Goal: Contribute content: Contribute content

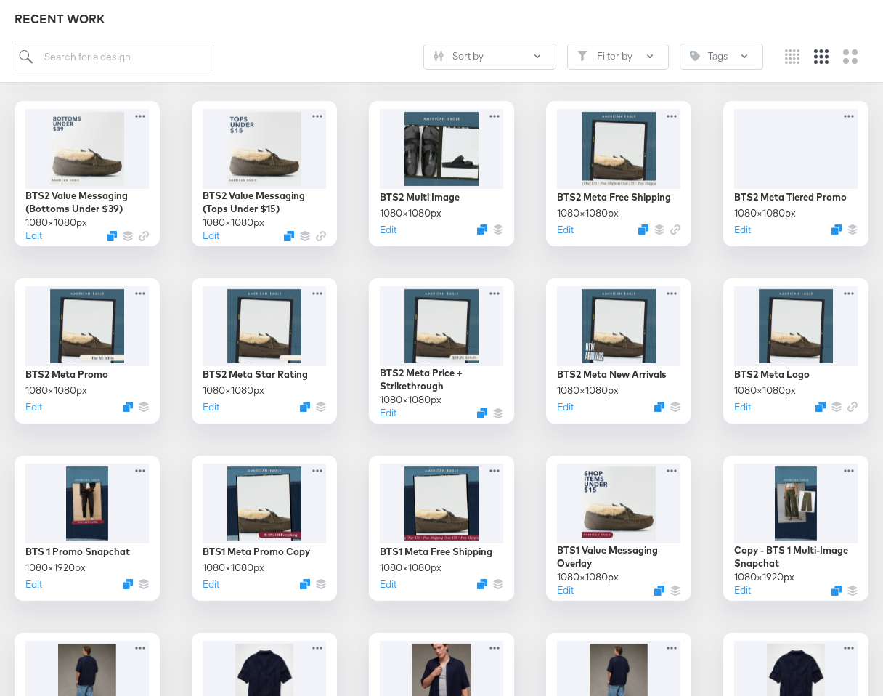
scroll to position [928, 0]
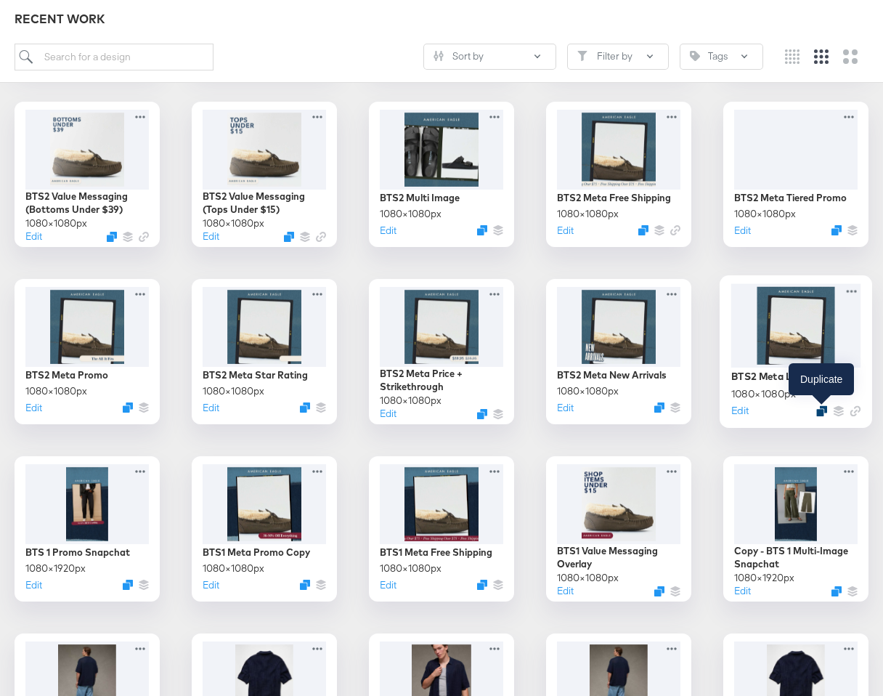
click at [824, 411] on icon "Duplicate" at bounding box center [822, 410] width 11 height 11
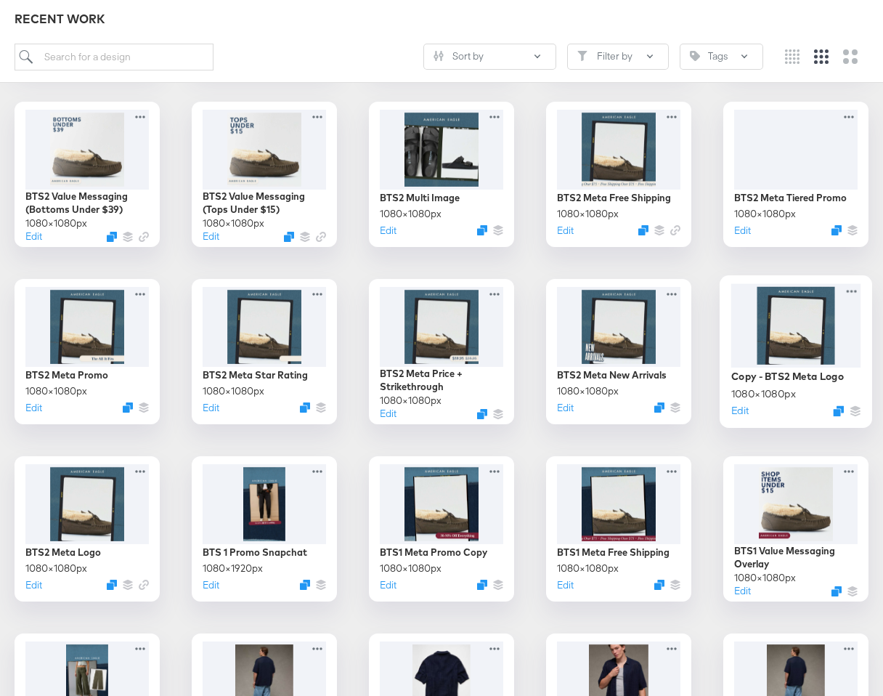
click at [822, 320] on div at bounding box center [797, 325] width 130 height 84
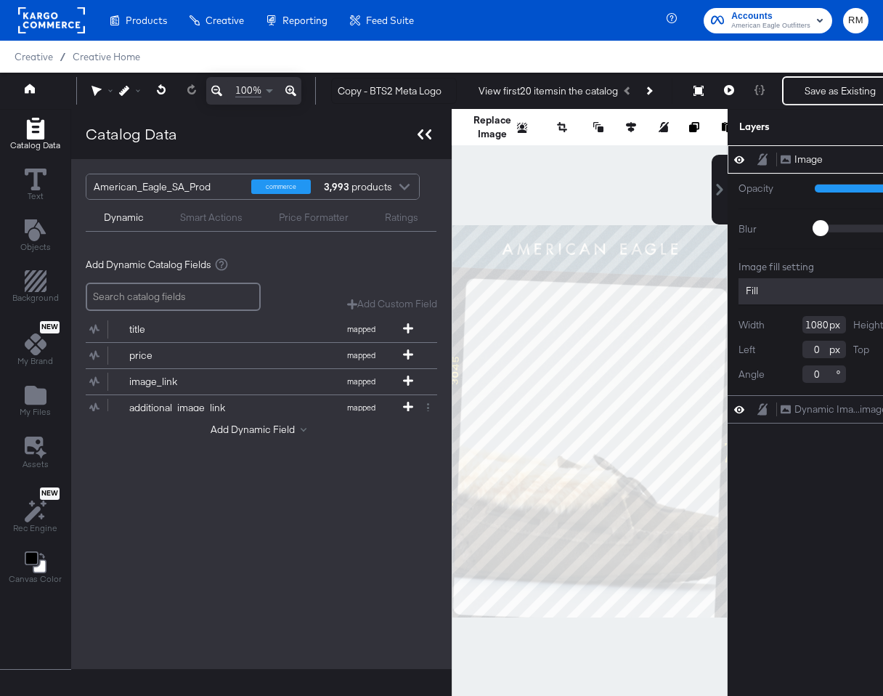
click at [433, 131] on div at bounding box center [424, 134] width 25 height 21
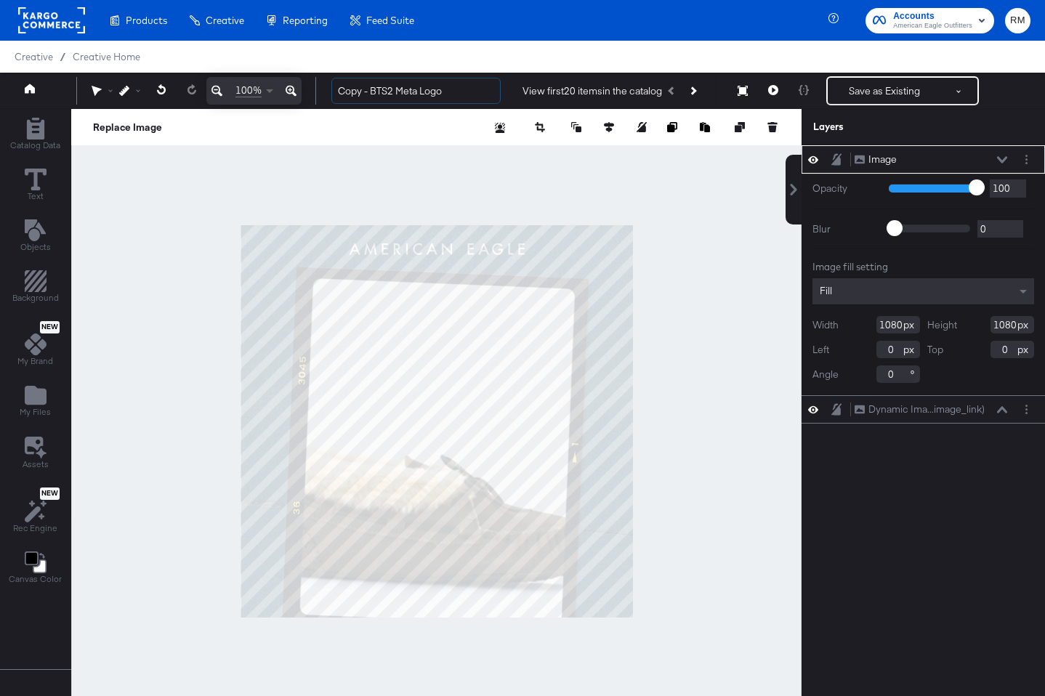
drag, startPoint x: 372, startPoint y: 93, endPoint x: 264, endPoint y: 86, distance: 107.7
click at [264, 86] on div "100% Copy - BTS2 Meta Logo View first 20 items in the catalog Save as Existing …" at bounding box center [522, 91] width 1045 height 36
click at [358, 88] on input "BTS2 Meta Logo" at bounding box center [415, 91] width 169 height 27
type input "BTS3 Meta Logo"
click at [883, 156] on div "Image Image" at bounding box center [923, 159] width 232 height 15
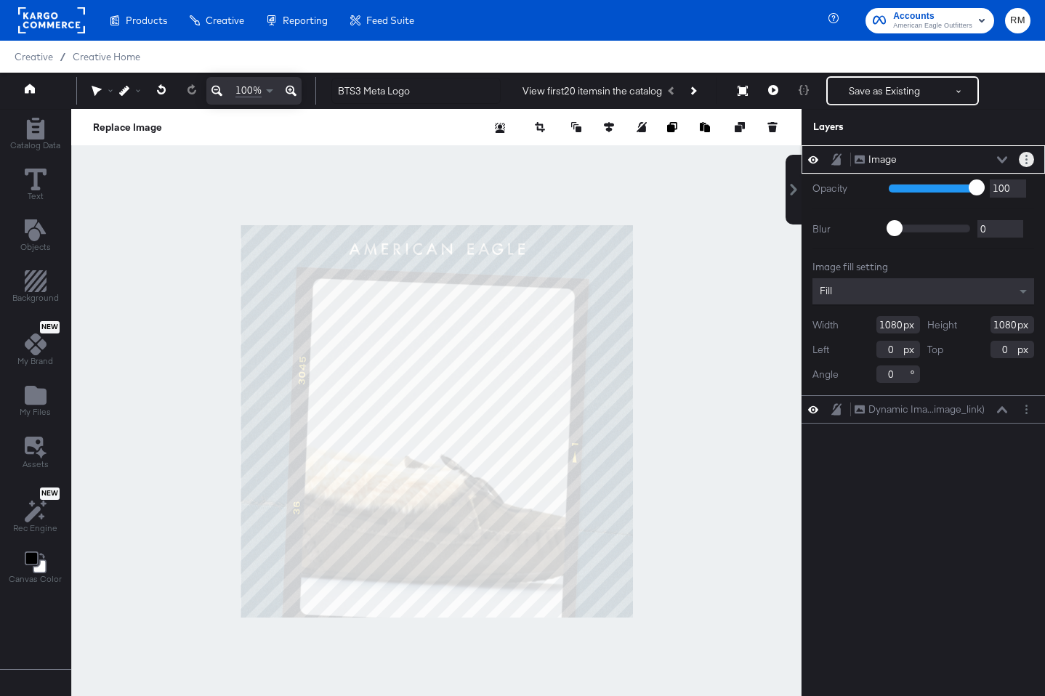
click at [883, 158] on circle "Layer Options" at bounding box center [1026, 159] width 2 height 2
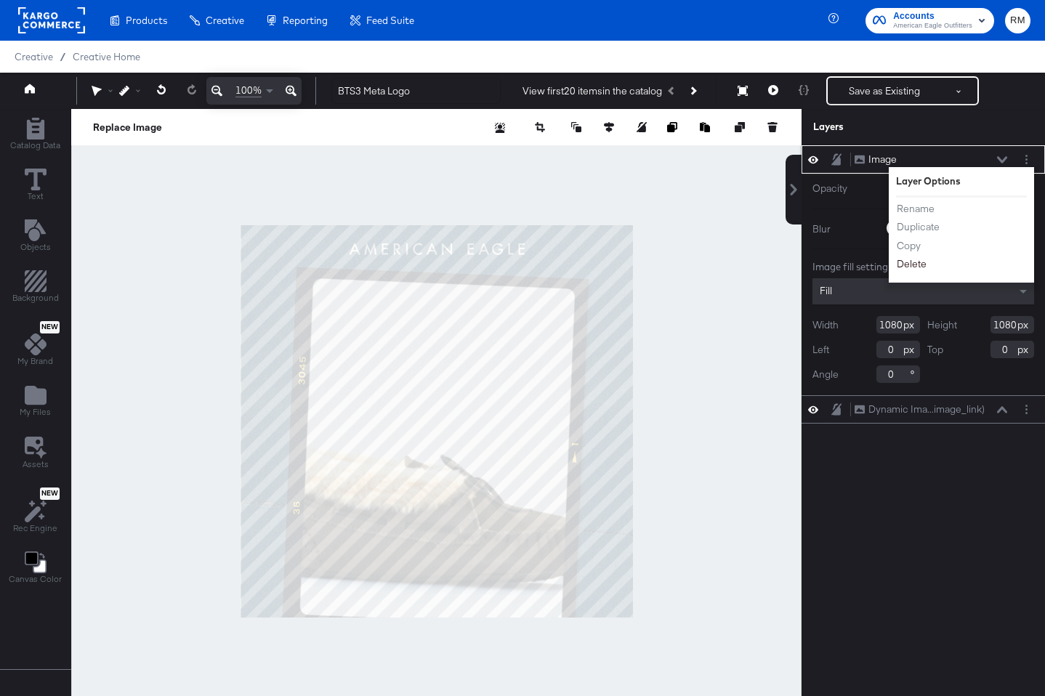
click at [883, 257] on button "Delete" at bounding box center [911, 263] width 31 height 15
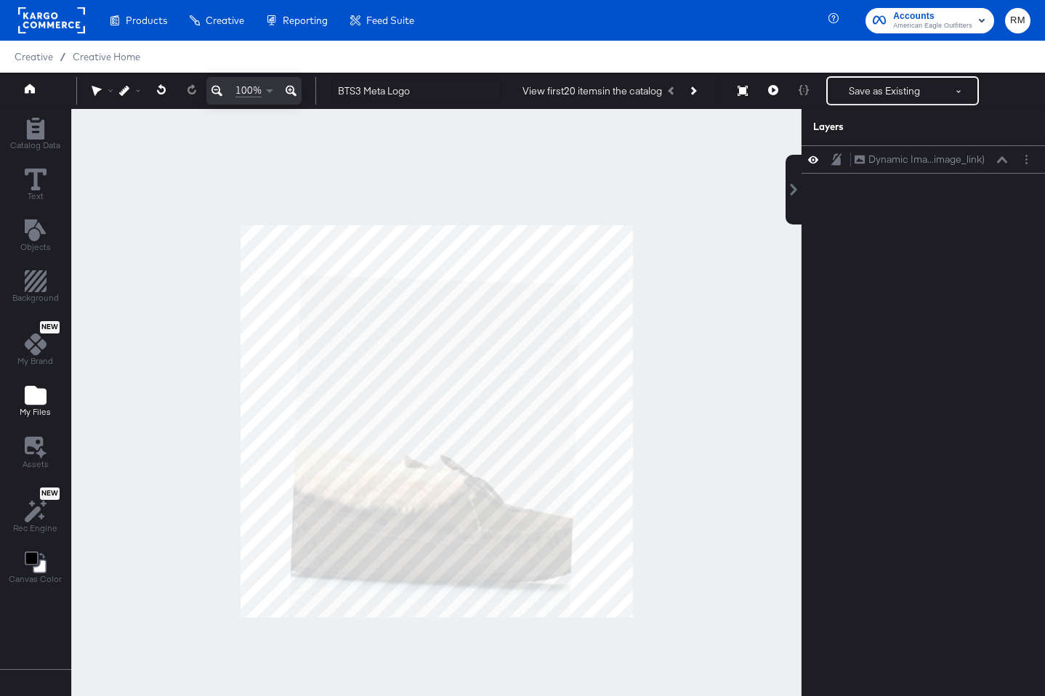
click at [20, 408] on span "My Files" at bounding box center [35, 412] width 31 height 12
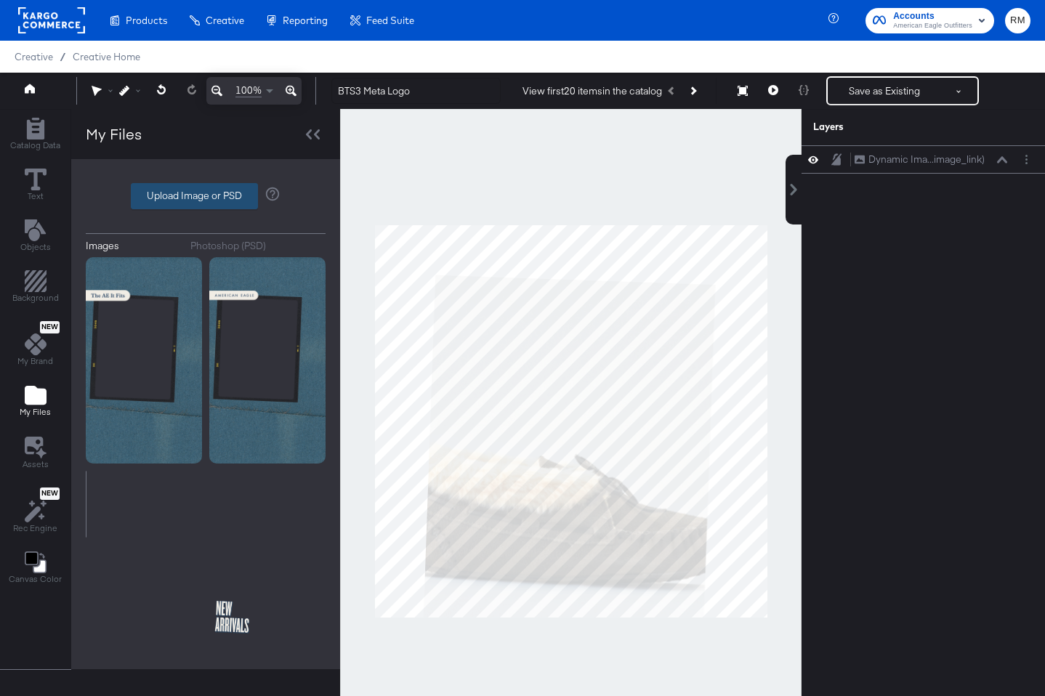
click at [211, 196] on label "Upload Image or PSD" at bounding box center [194, 196] width 126 height 25
click at [206, 196] on input "Upload Image or PSD" at bounding box center [206, 196] width 0 height 0
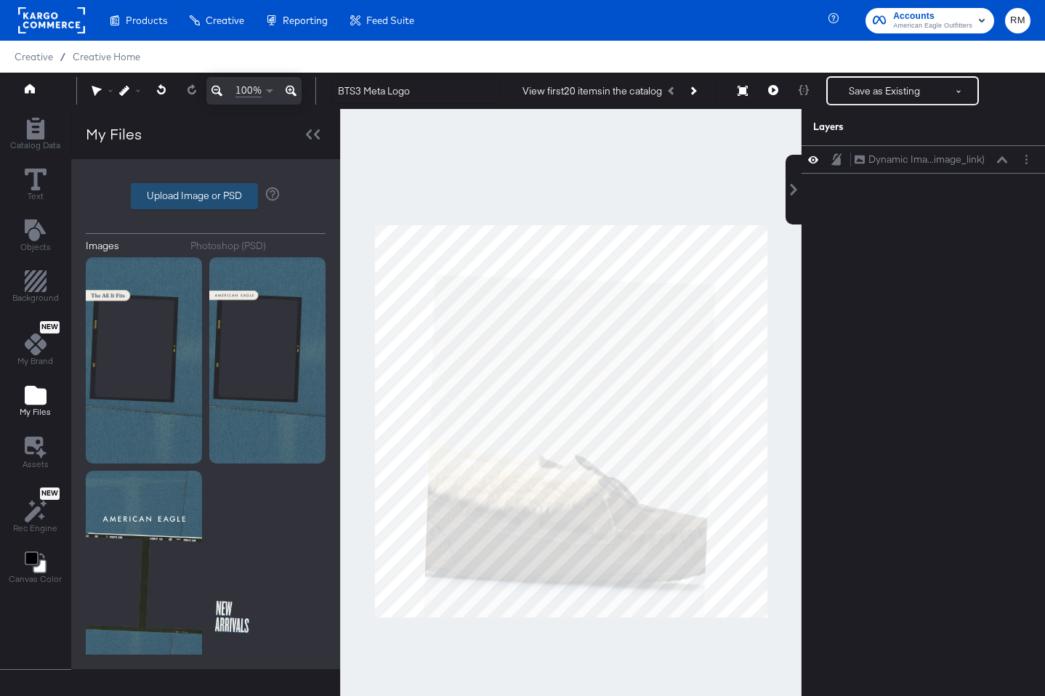
type input "C:\fakepath\BTS3 Value Messaging Overlay.png"
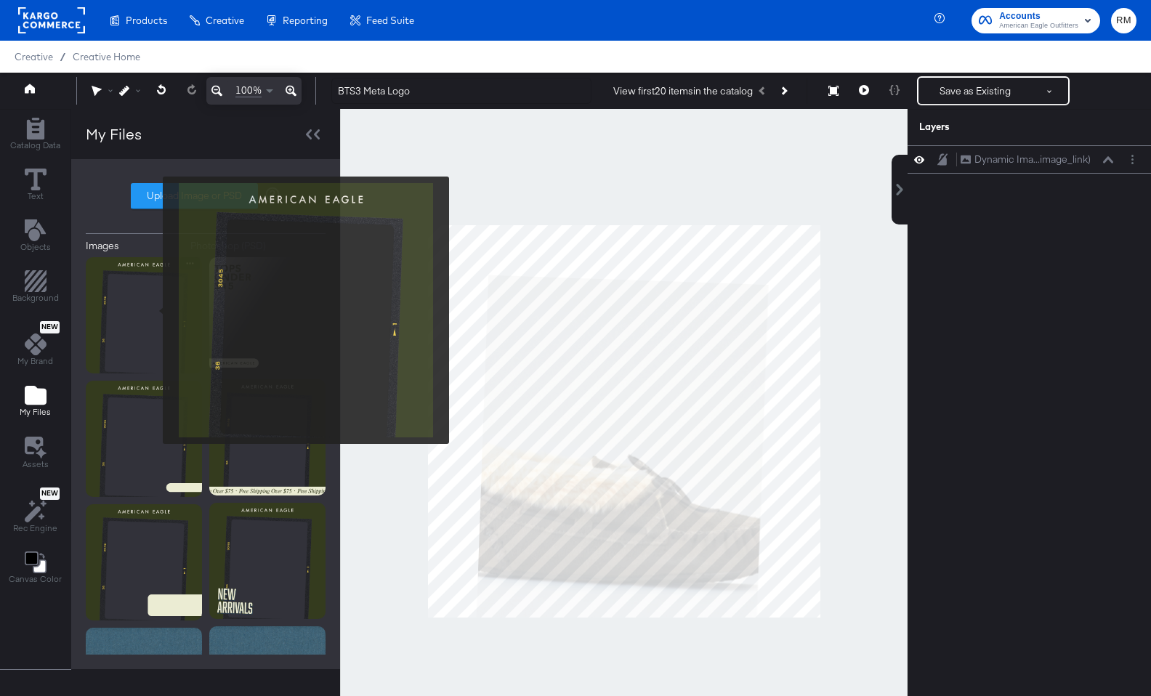
click at [153, 310] on img at bounding box center [144, 315] width 116 height 116
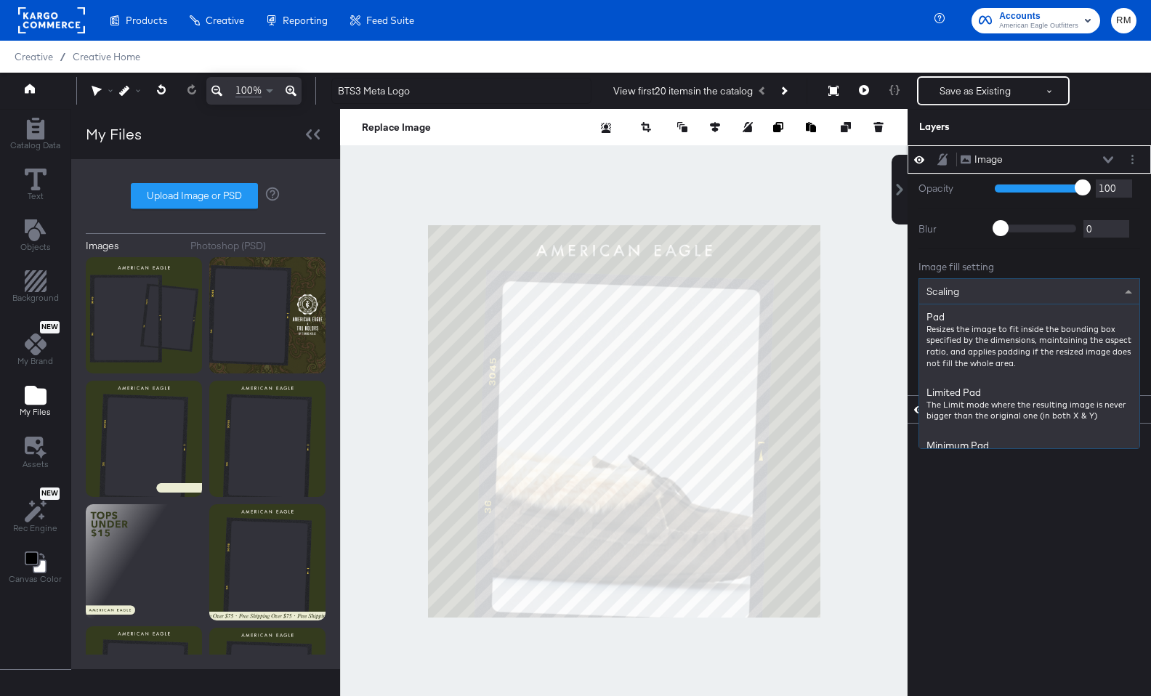
click at [883, 287] on div "Scaling" at bounding box center [1029, 291] width 220 height 25
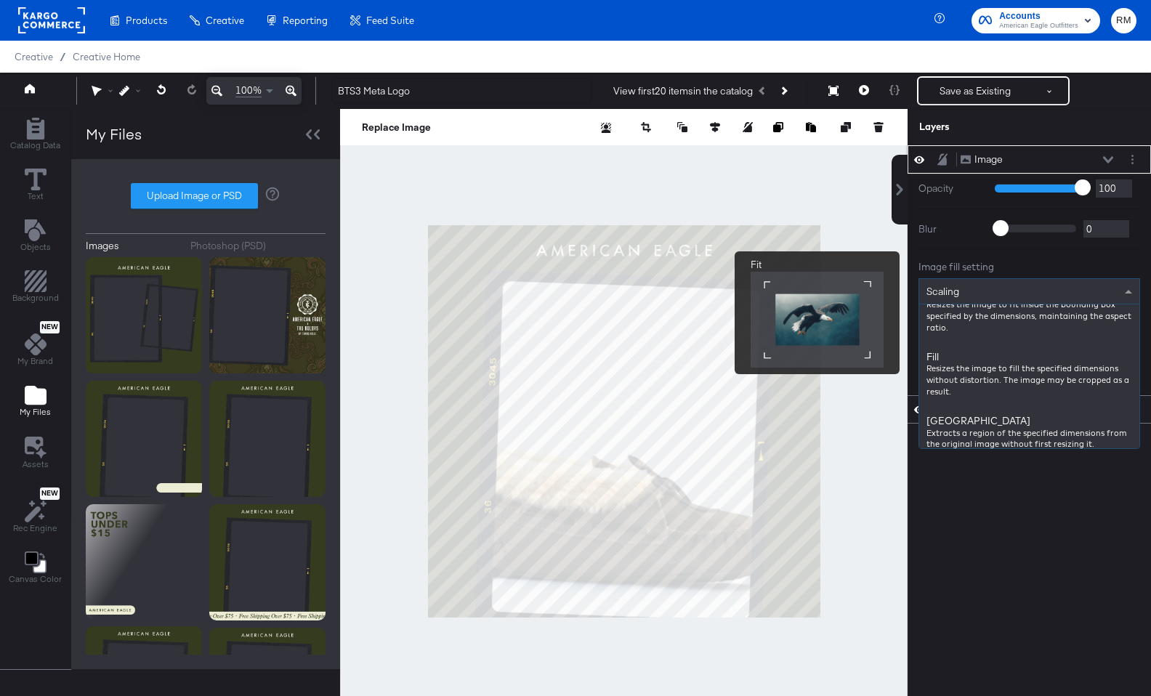
scroll to position [193, 0]
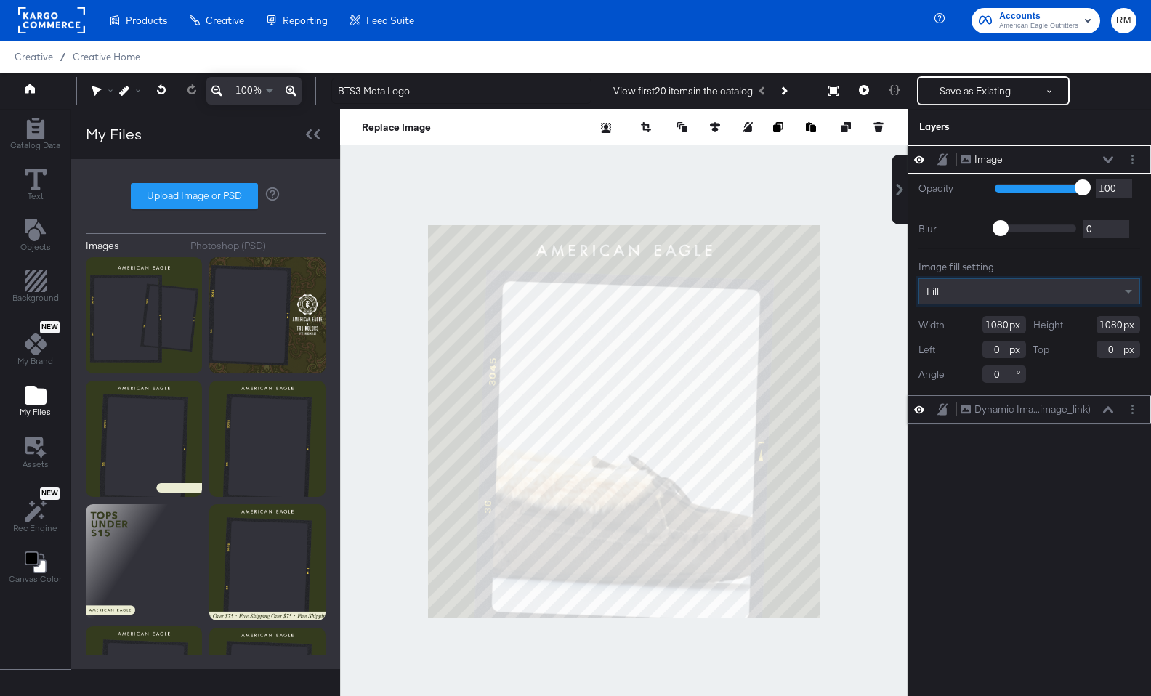
click at [883, 413] on button at bounding box center [1108, 409] width 12 height 9
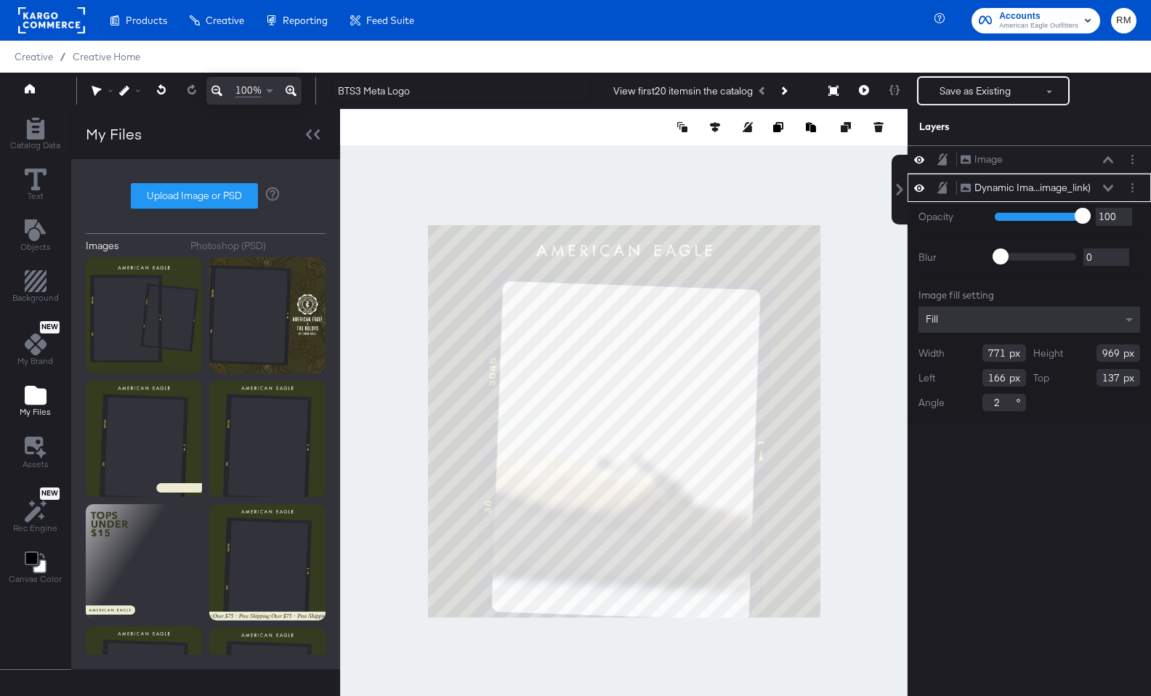
type input "745"
type input "192"
type input "138"
type input "190"
click at [883, 94] on button "Save as Existing" at bounding box center [974, 91] width 113 height 26
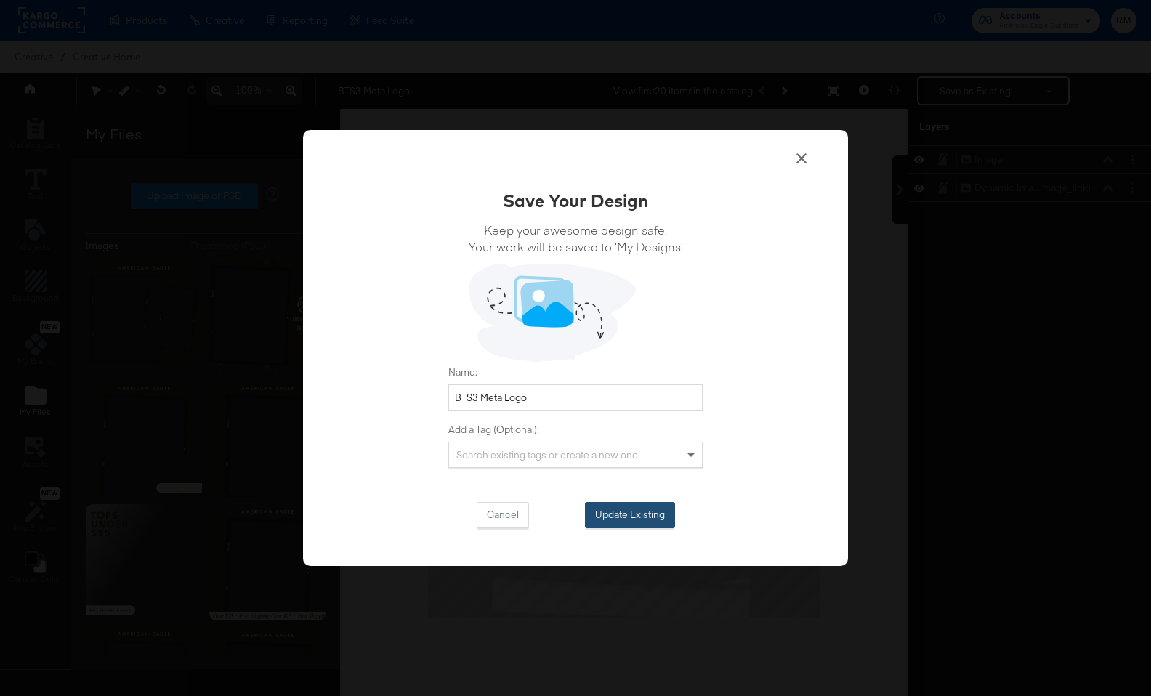
click at [628, 515] on button "Update Existing" at bounding box center [630, 515] width 90 height 26
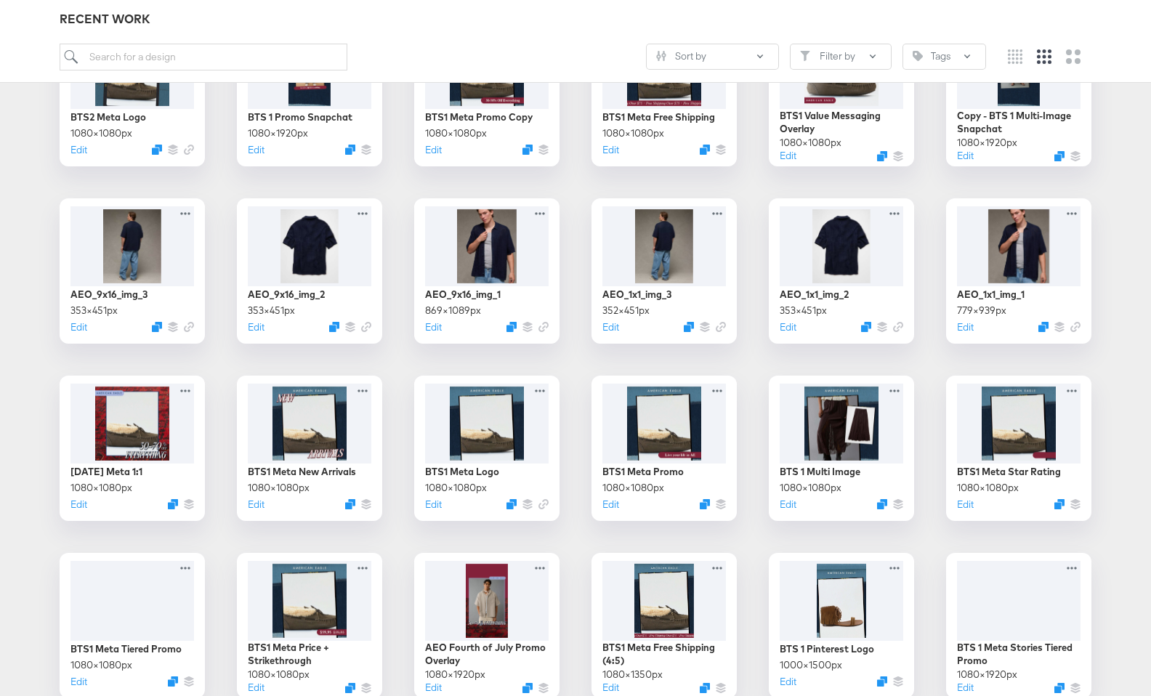
scroll to position [1196, 0]
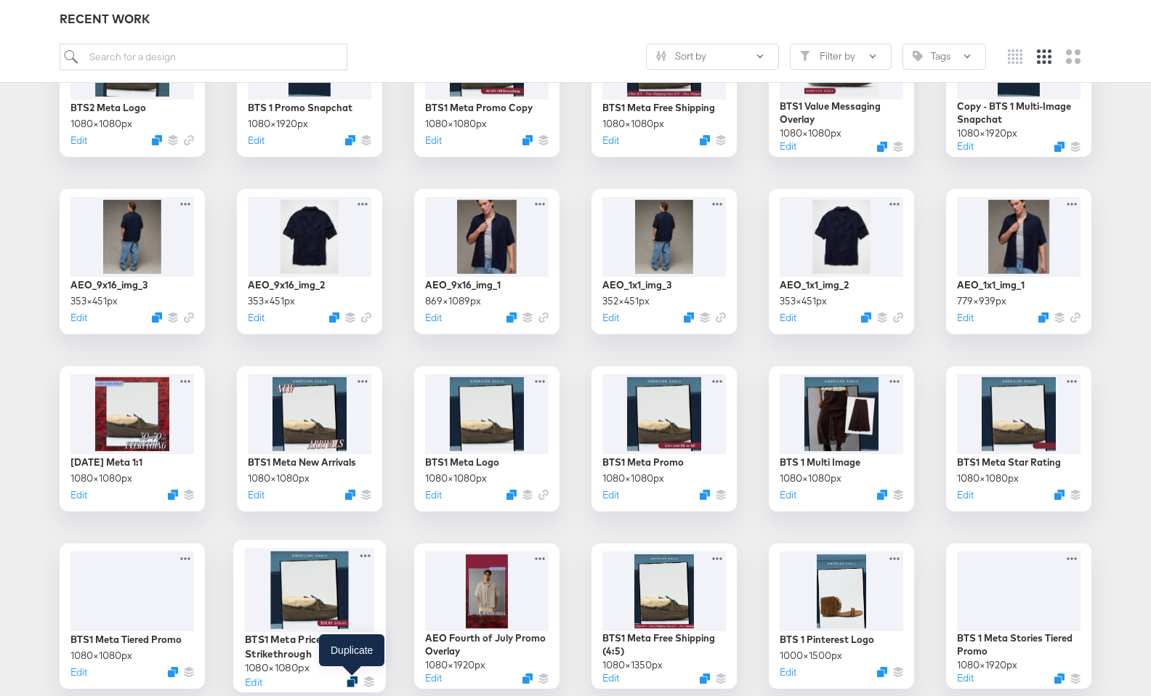
click at [352, 681] on icon "Duplicate" at bounding box center [352, 681] width 11 height 11
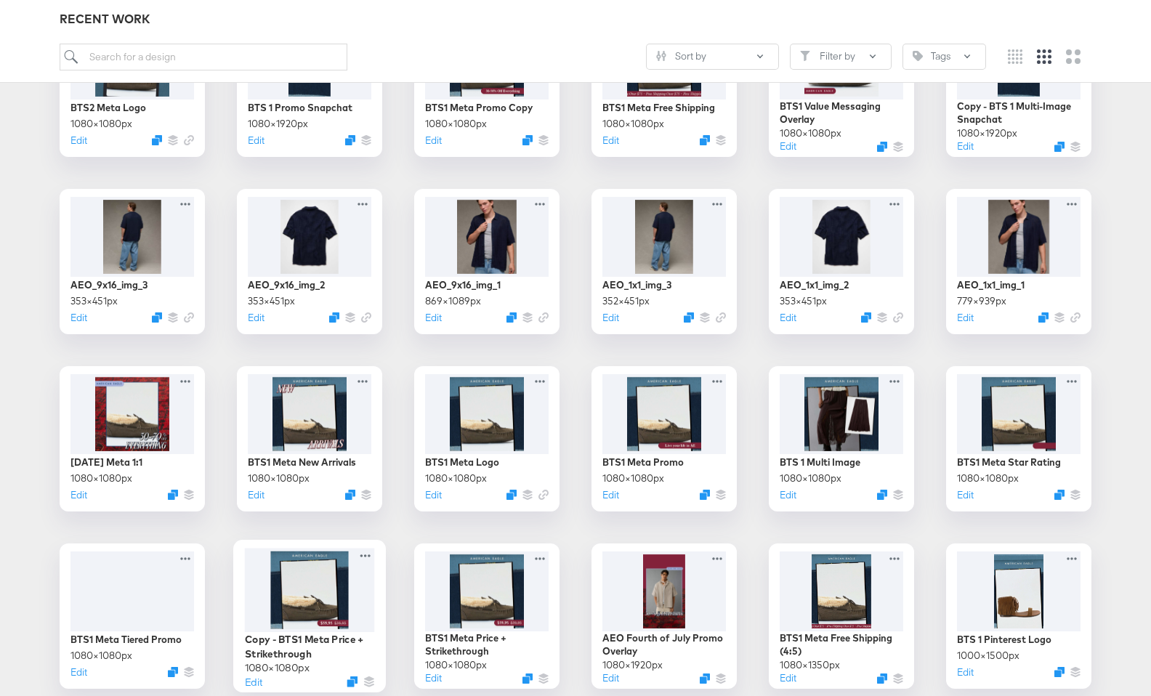
click at [328, 604] on div at bounding box center [310, 590] width 130 height 84
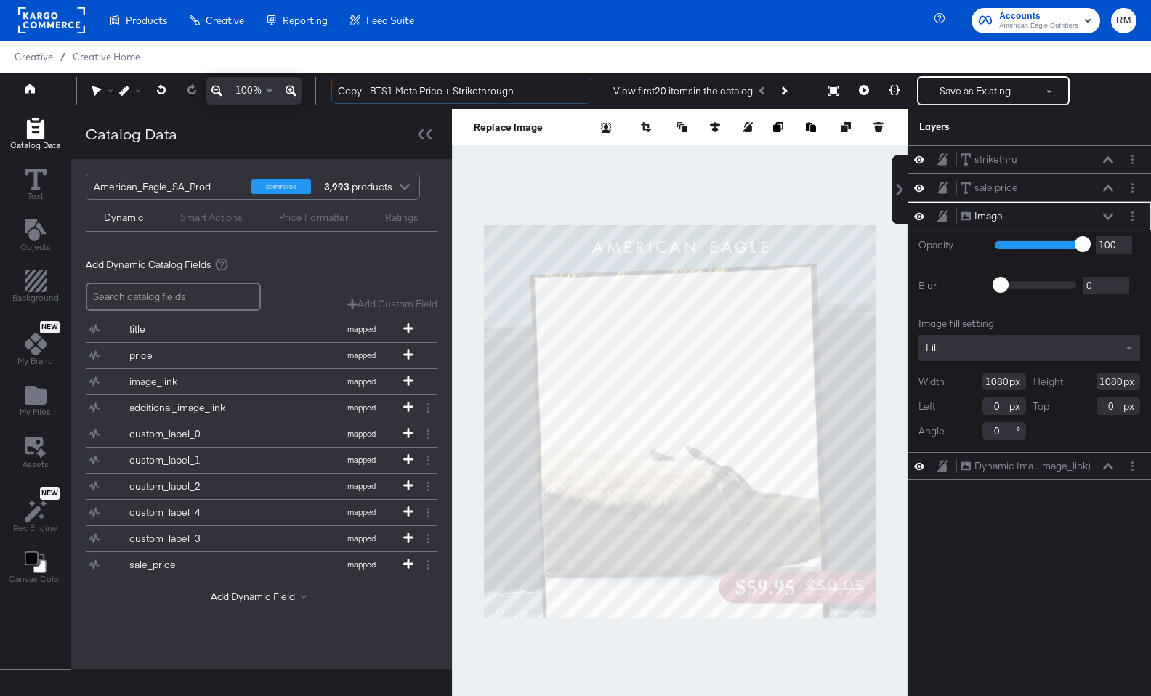
drag, startPoint x: 372, startPoint y: 92, endPoint x: 292, endPoint y: 85, distance: 80.2
click at [292, 85] on div "100% Copy - BTS1 Meta Price + Strikethrough View first 20 items in the catalog …" at bounding box center [575, 91] width 1151 height 36
click at [360, 92] on input "BTS1 Meta Price + Strikethrough" at bounding box center [461, 91] width 260 height 27
type input "BTS3 Meta Price + Strikethrough"
click at [883, 211] on button "Layer Options" at bounding box center [1132, 216] width 15 height 15
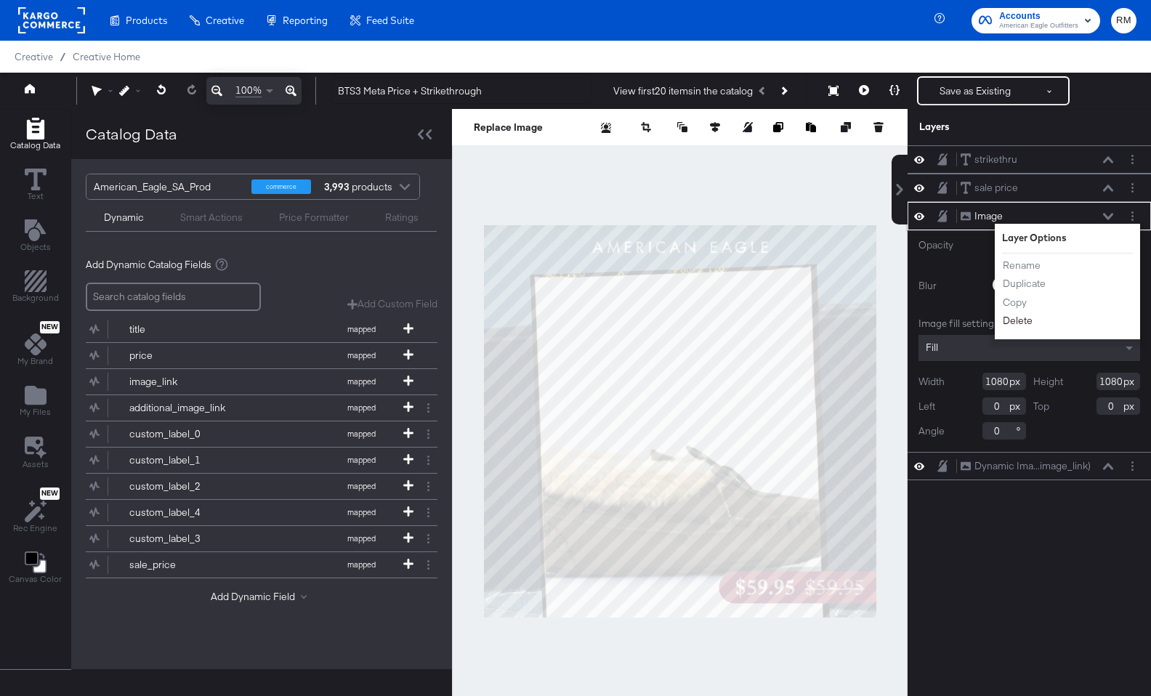
click at [883, 319] on button "Delete" at bounding box center [1017, 320] width 31 height 15
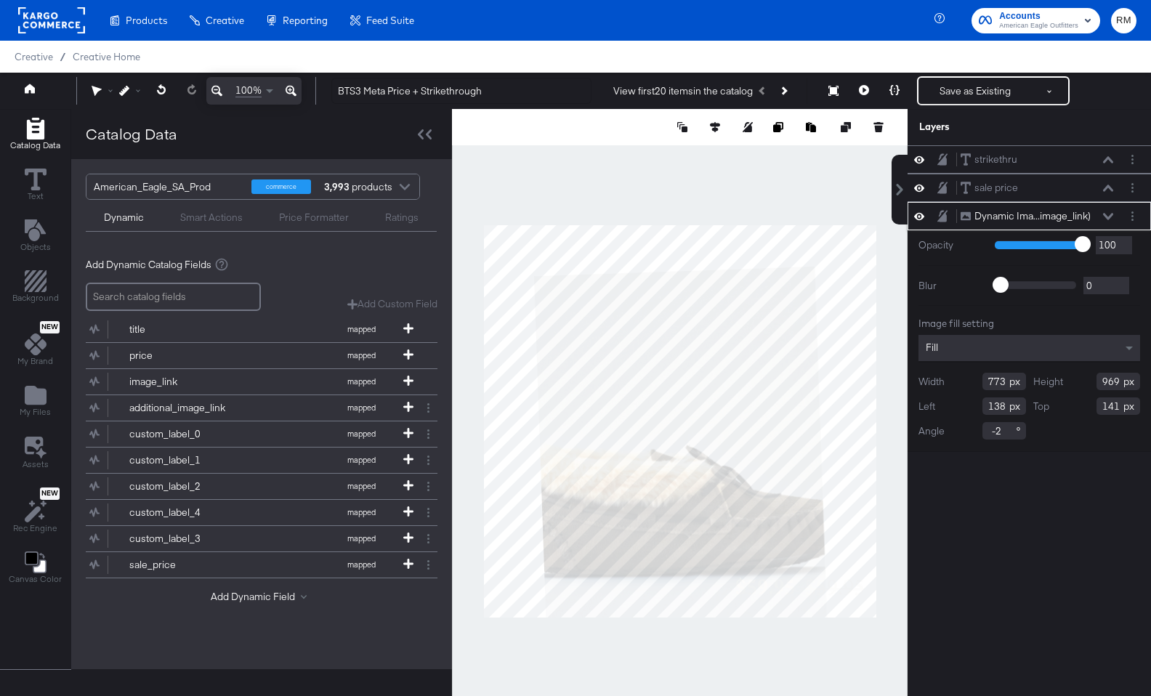
click at [883, 432] on input "-2" at bounding box center [1004, 430] width 44 height 17
type input "-"
type input "2"
type input "172"
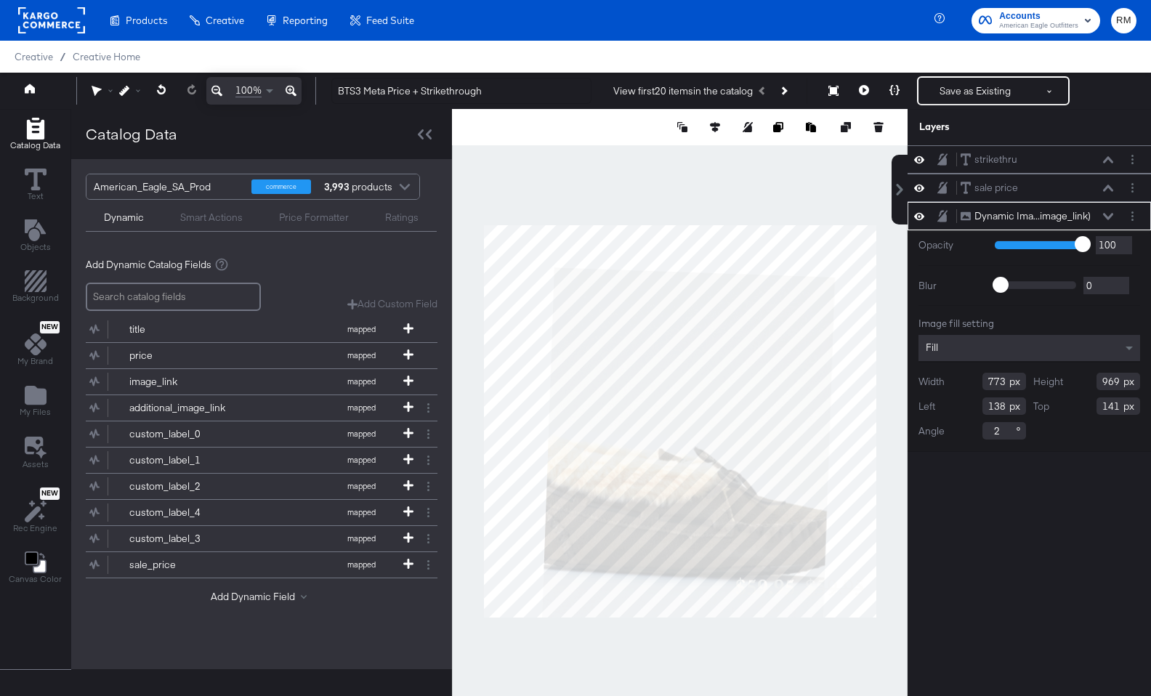
type input "119"
type input "170"
type input "107"
click at [25, 394] on icon "Add Files" at bounding box center [36, 395] width 22 height 19
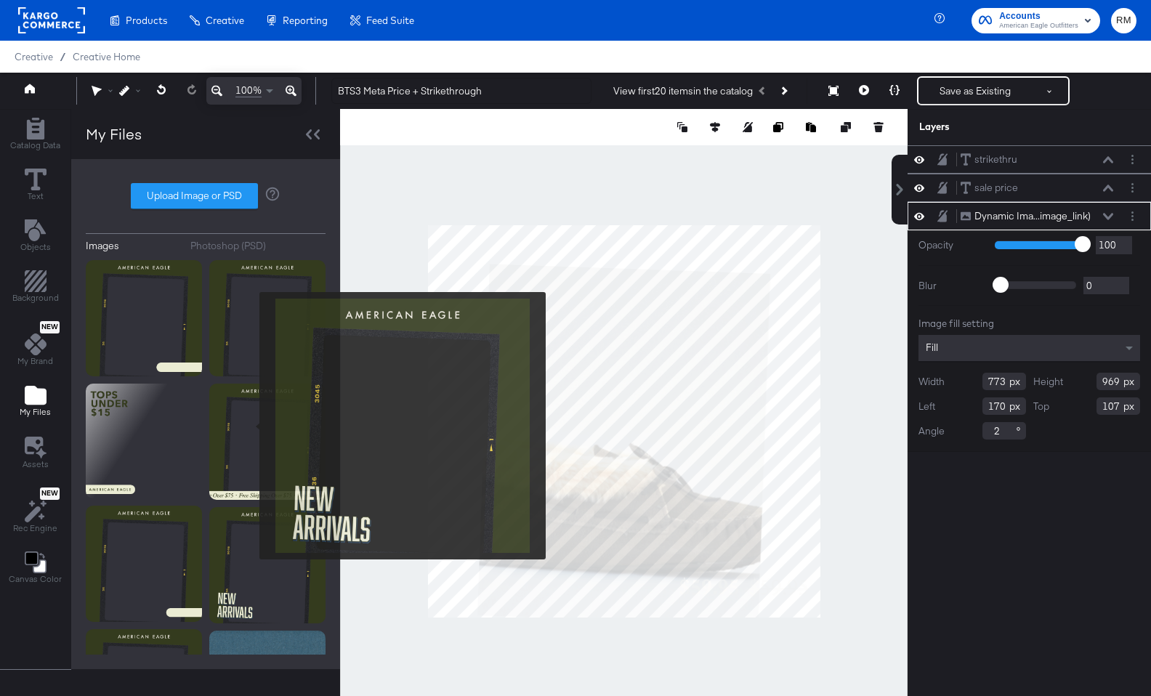
scroll to position [108, 0]
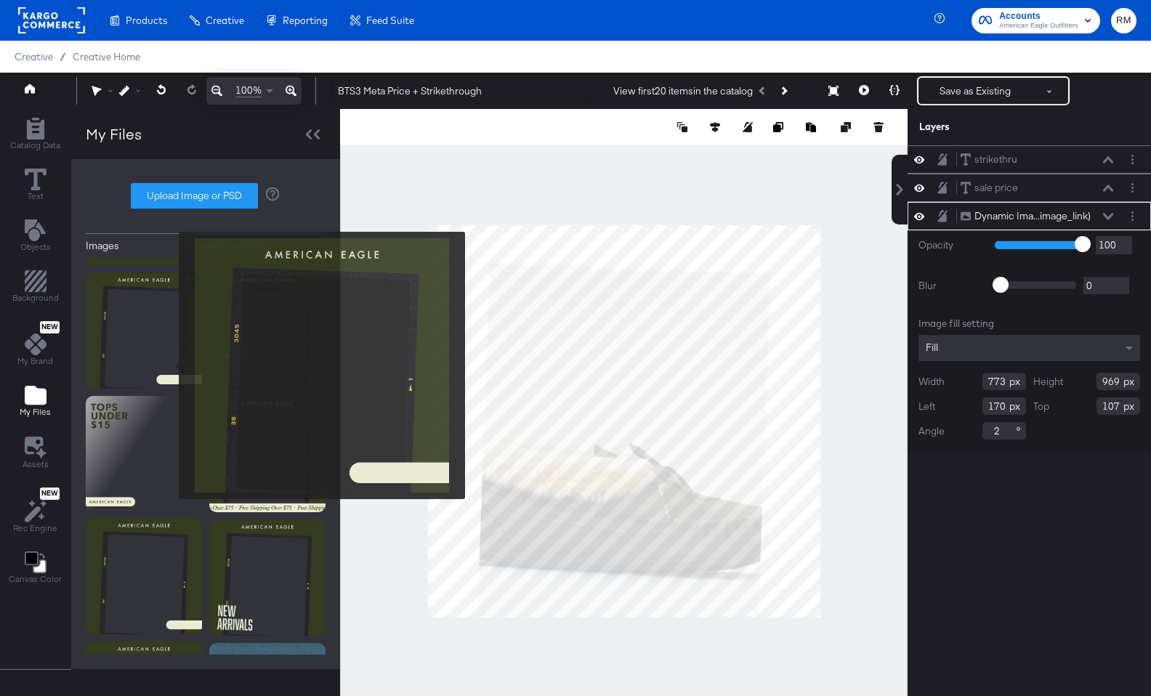
click at [149, 341] on img at bounding box center [144, 330] width 116 height 116
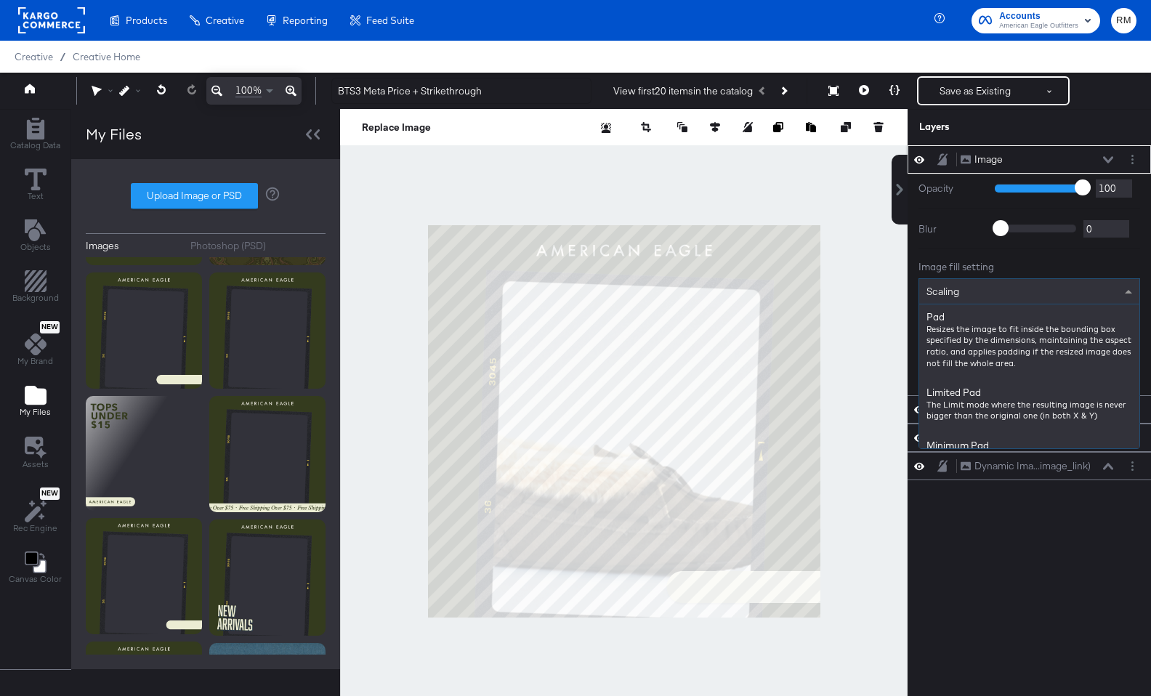
click at [883, 298] on div "Scaling" at bounding box center [1029, 291] width 220 height 25
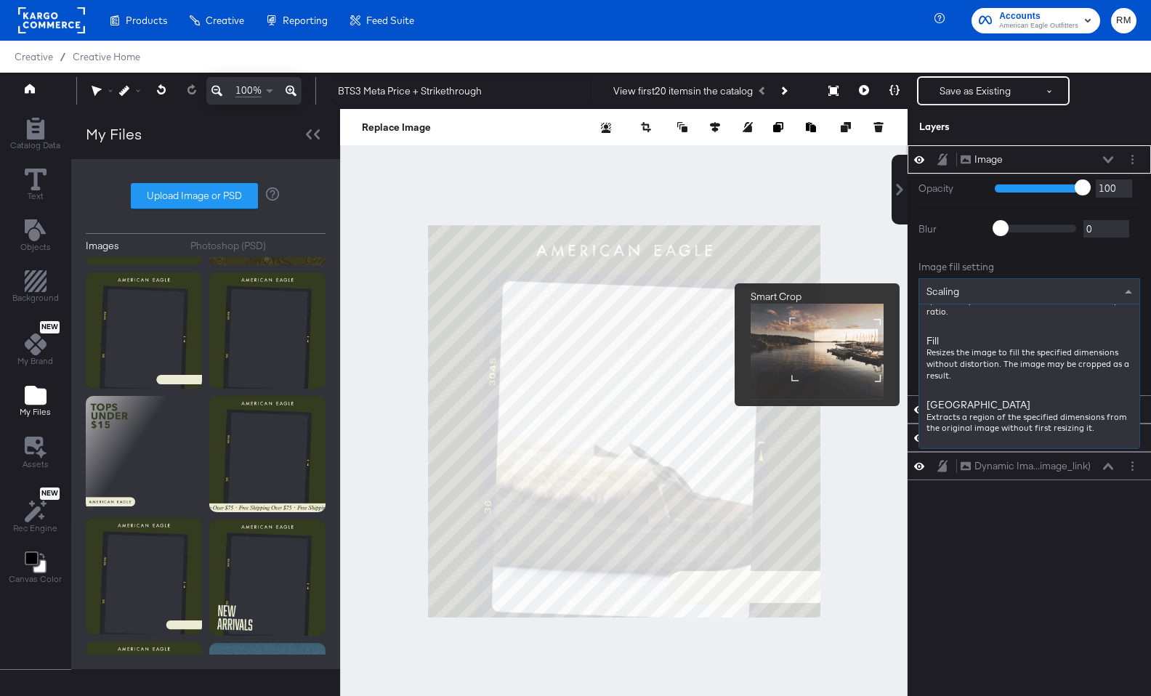
scroll to position [223, 0]
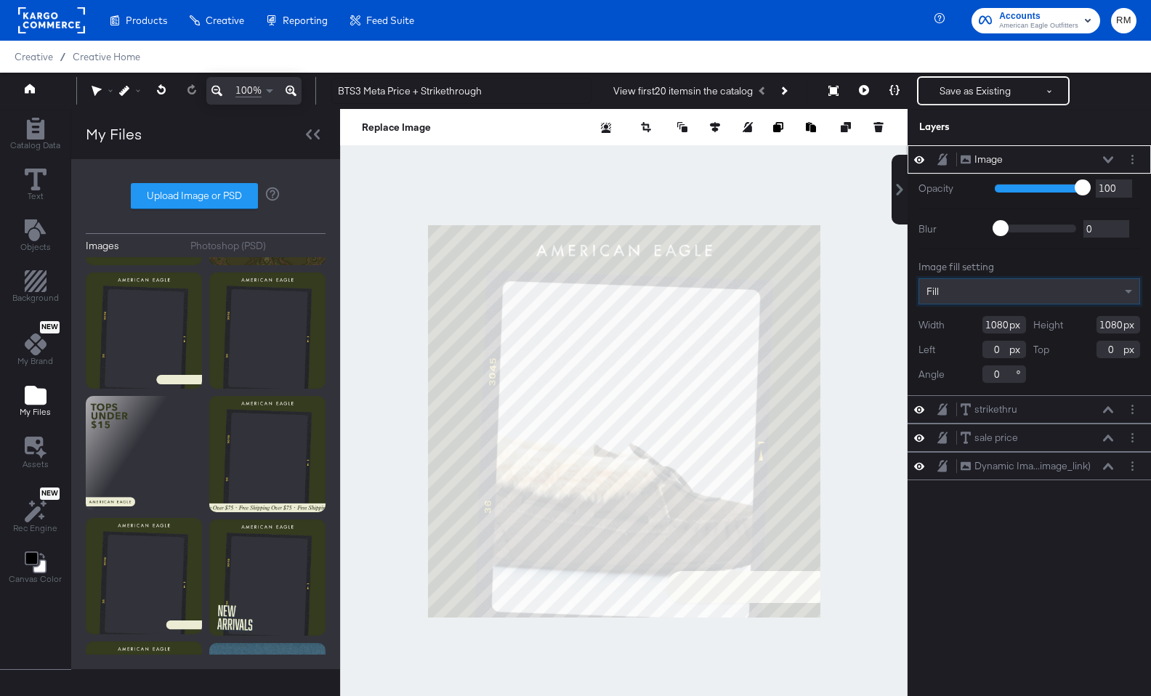
click at [883, 159] on icon at bounding box center [1108, 159] width 10 height 7
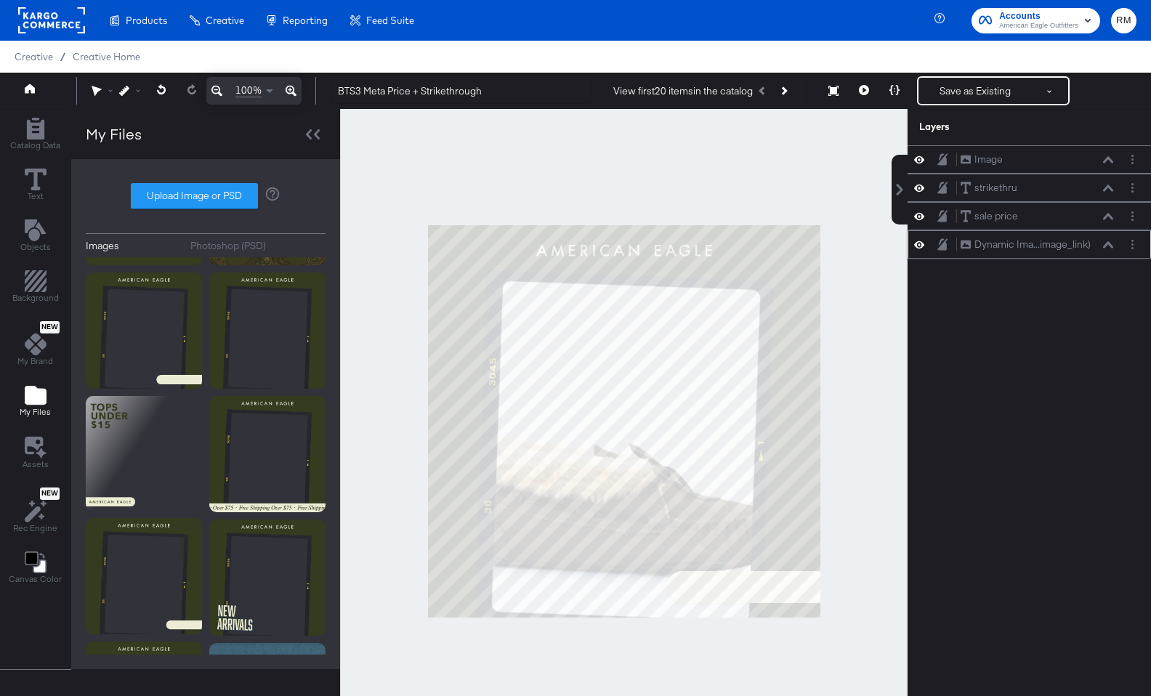
click at [883, 244] on icon at bounding box center [1108, 244] width 10 height 7
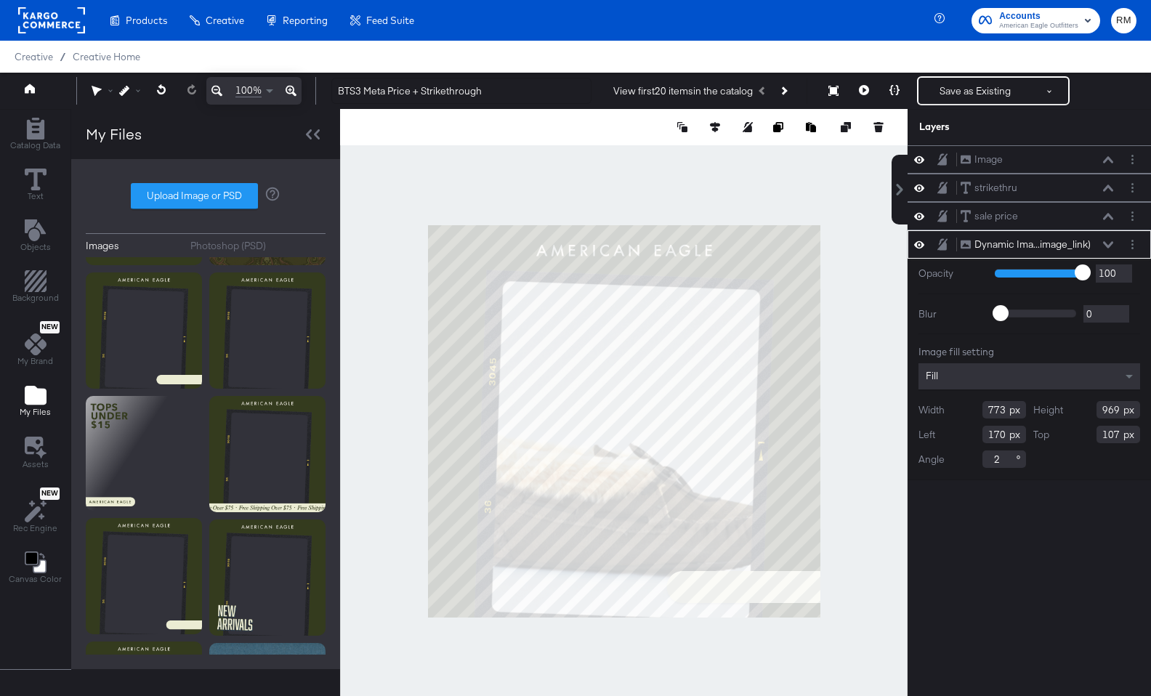
type input "747"
type input "196"
type input "108"
type input "934"
type input "195"
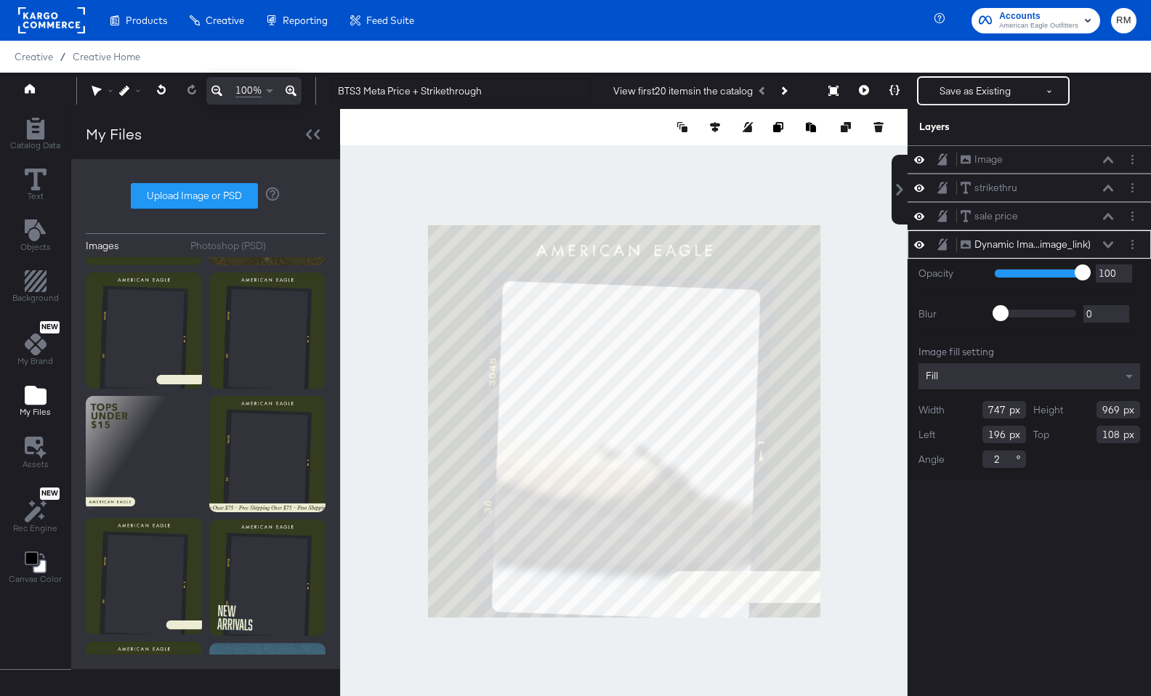
type input "142"
type input "736"
click at [883, 243] on icon at bounding box center [1108, 244] width 10 height 7
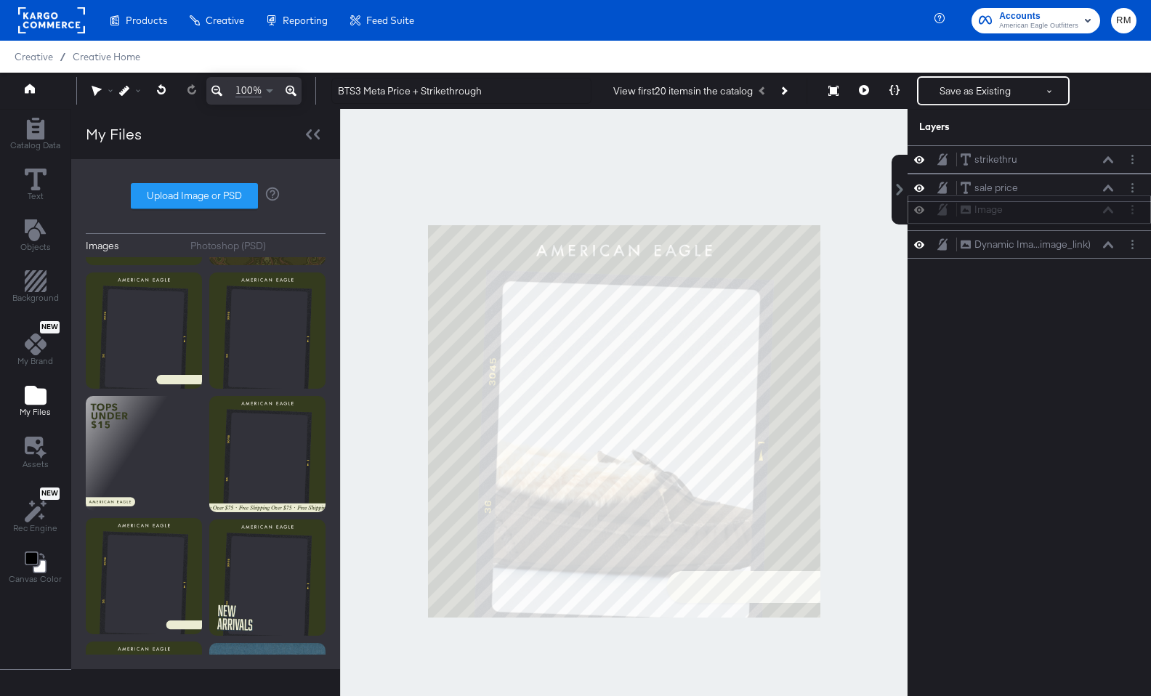
drag, startPoint x: 1073, startPoint y: 159, endPoint x: 1073, endPoint y: 212, distance: 53.0
click at [883, 214] on div "Image Image" at bounding box center [1037, 209] width 154 height 15
click at [883, 215] on icon at bounding box center [1108, 216] width 10 height 7
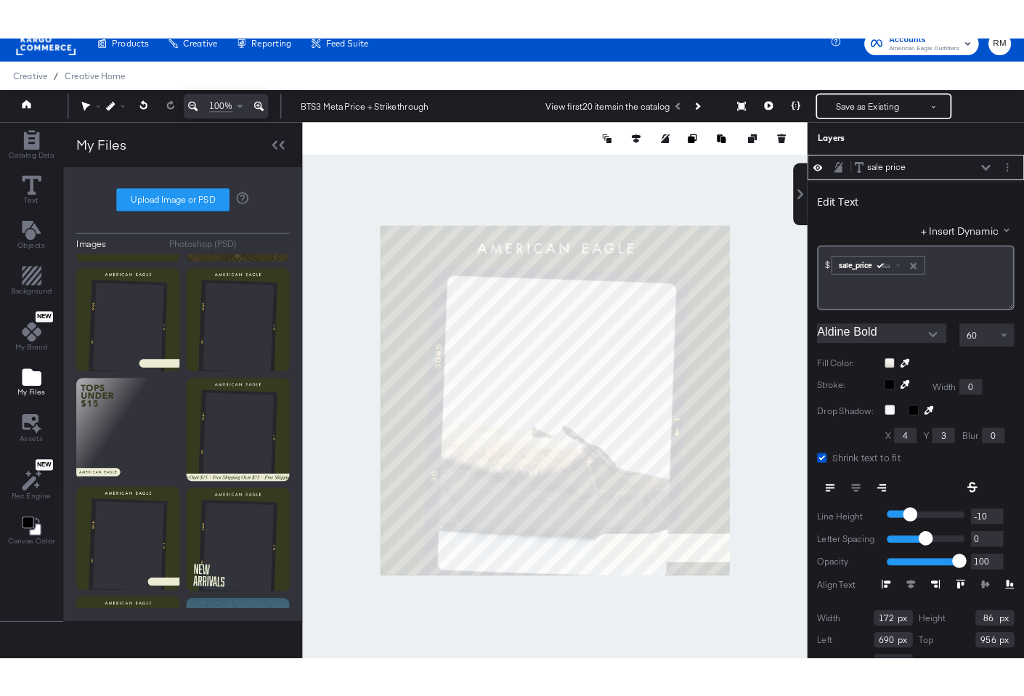
scroll to position [0, 0]
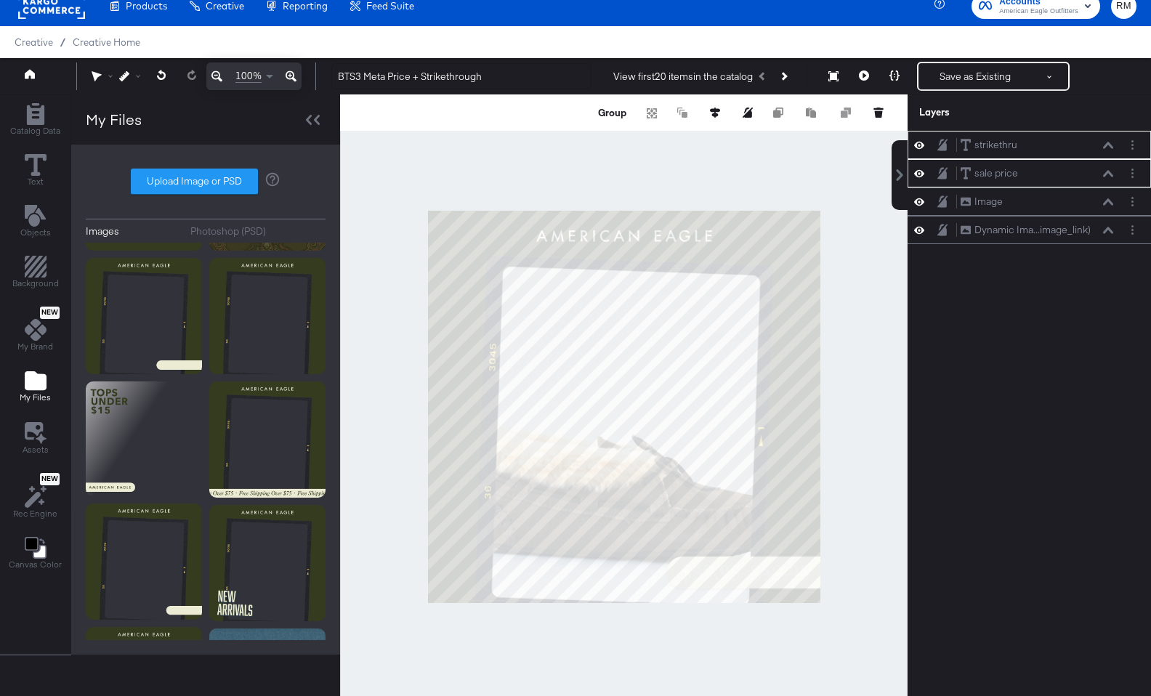
click at [850, 582] on div at bounding box center [623, 406] width 567 height 624
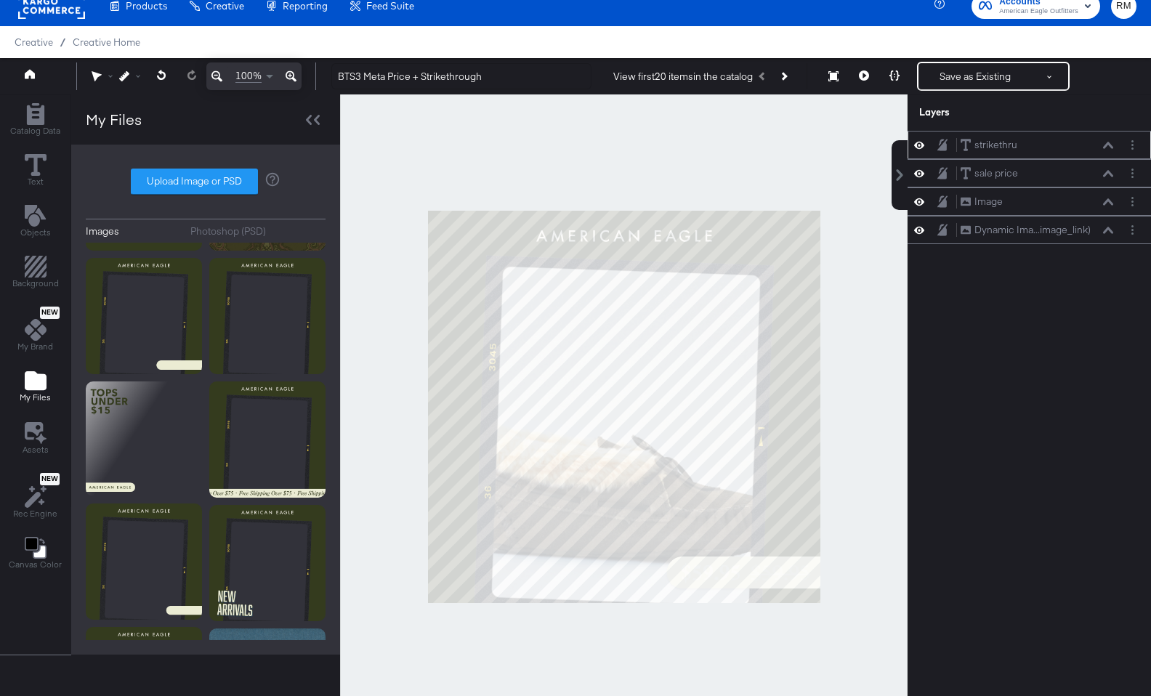
click at [883, 143] on icon at bounding box center [1108, 145] width 10 height 7
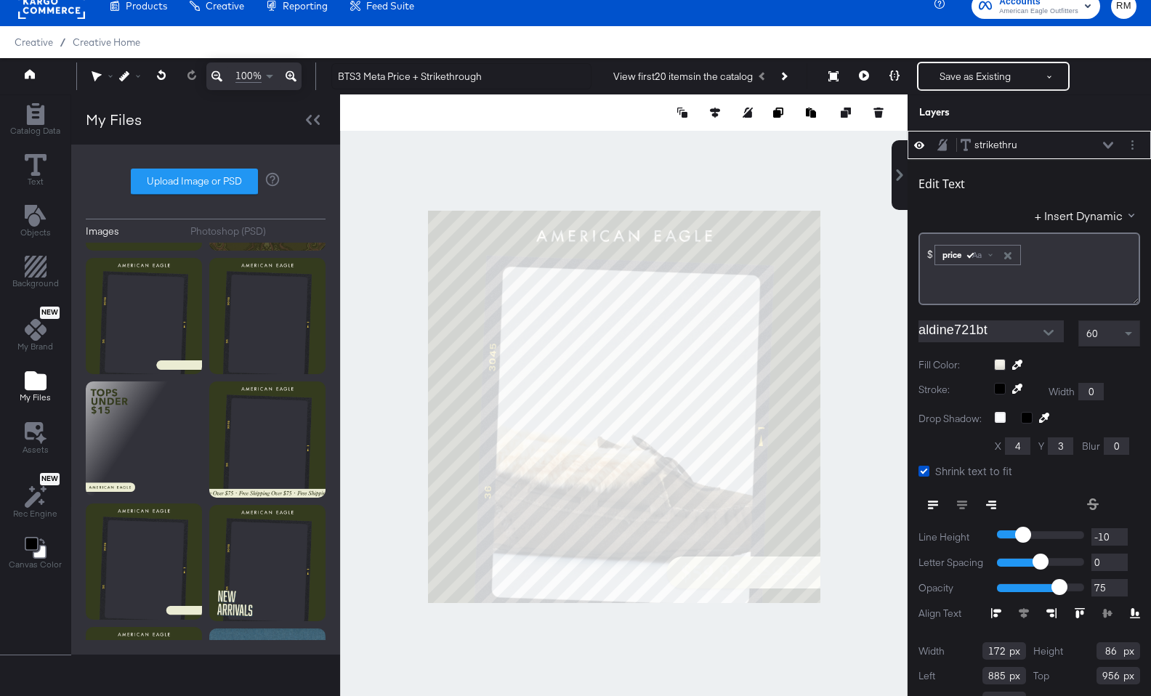
click at [883, 362] on div at bounding box center [1067, 365] width 146 height 12
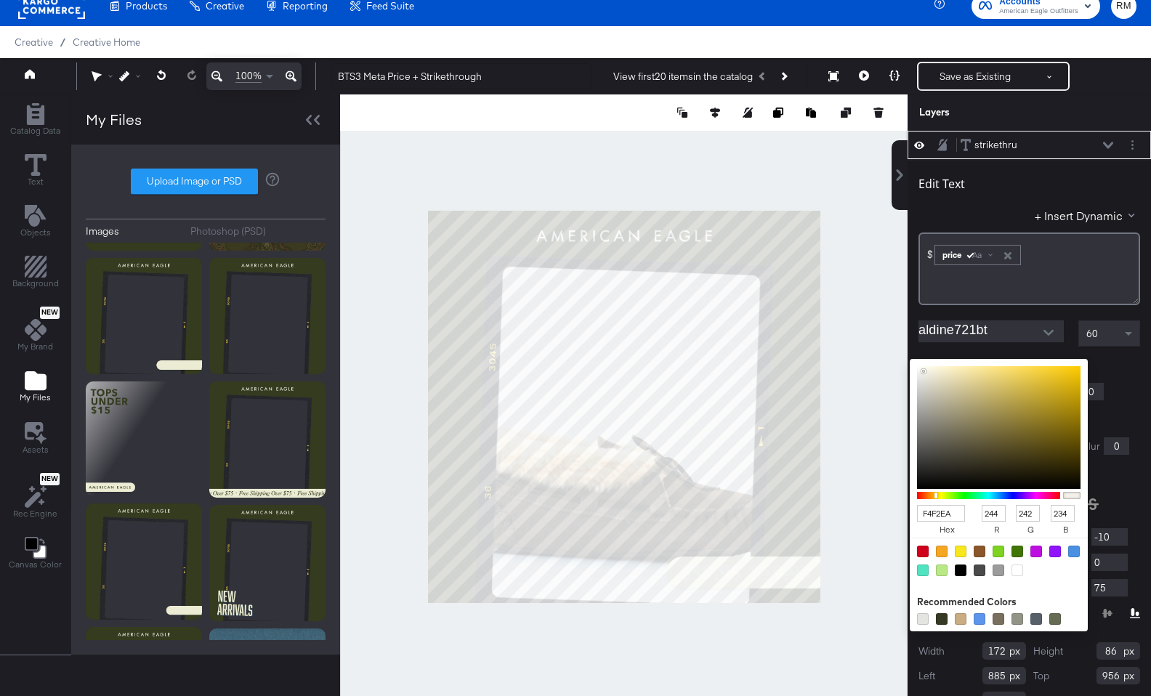
click at [883, 510] on input "F4F2EA" at bounding box center [941, 513] width 48 height 17
click at [883, 514] on input "F4F2EA" at bounding box center [941, 513] width 48 height 17
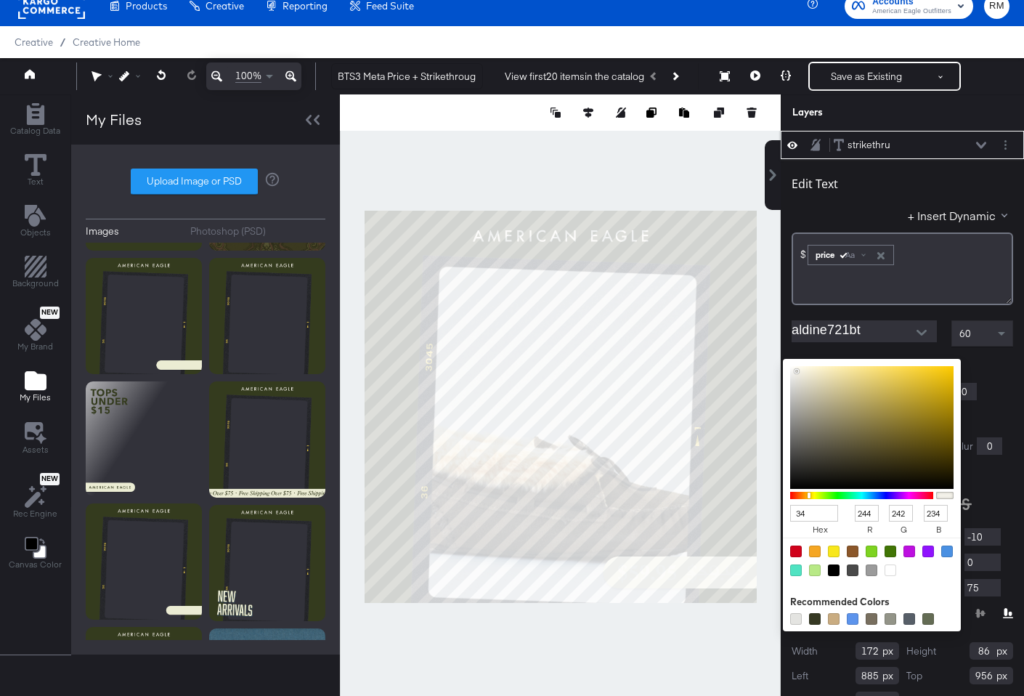
type input "343"
type input "51"
type input "68"
type input "51"
type input "343b"
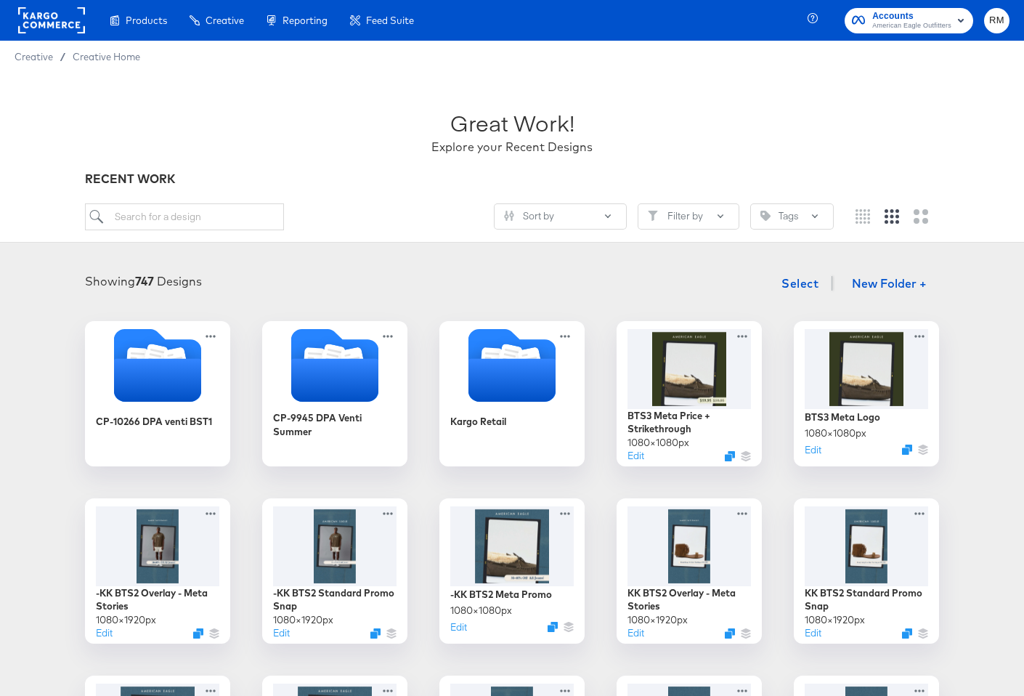
scroll to position [911, 0]
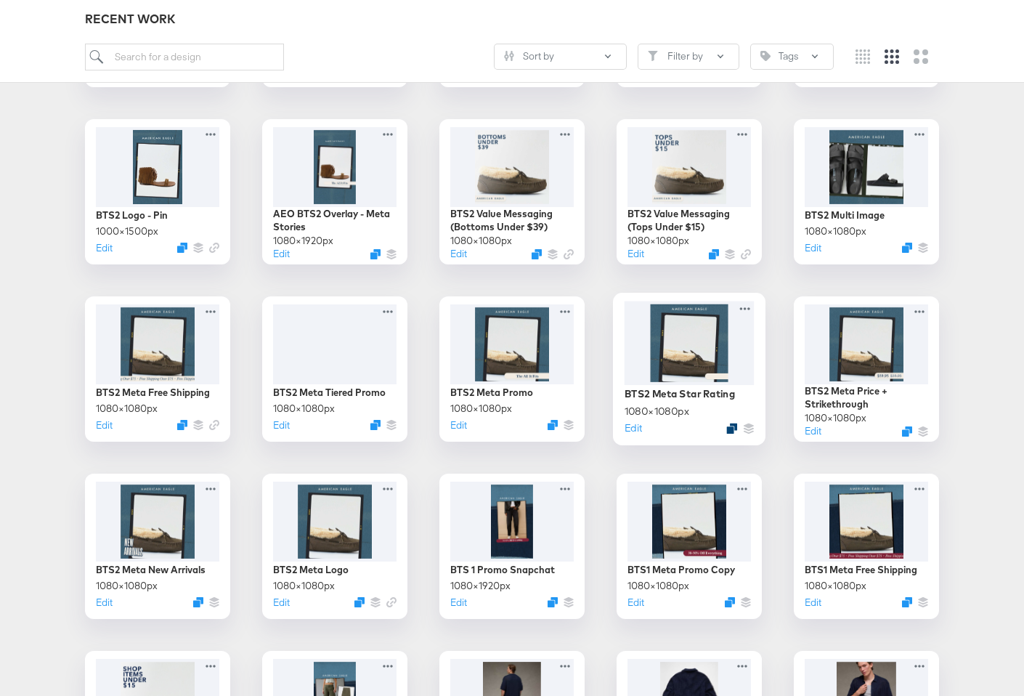
click at [732, 428] on icon "Duplicate" at bounding box center [732, 428] width 11 height 11
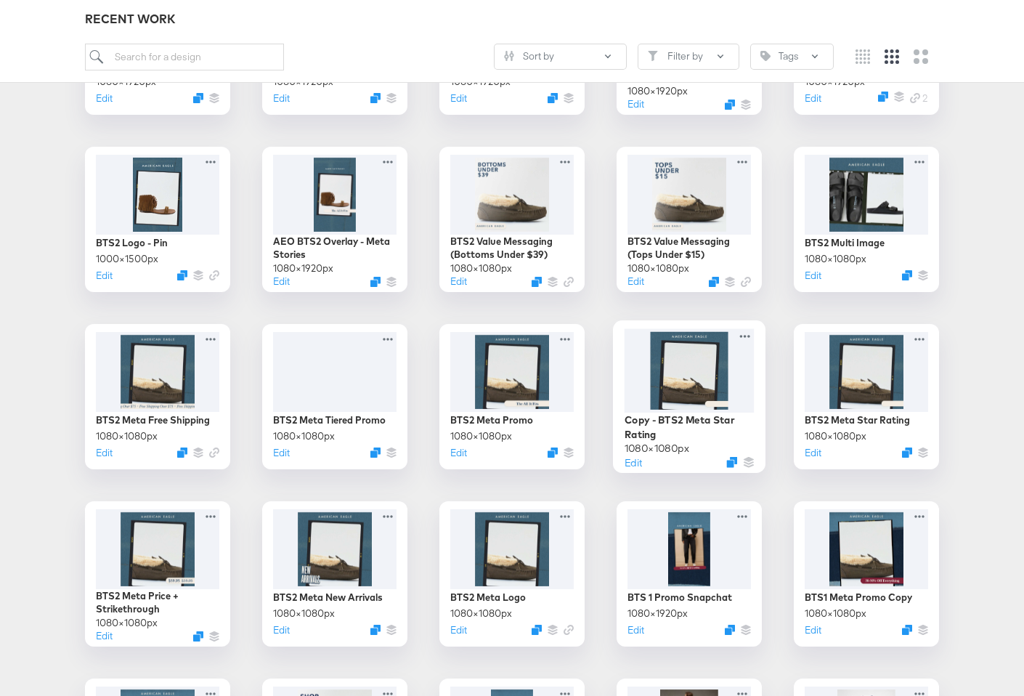
scroll to position [873, 0]
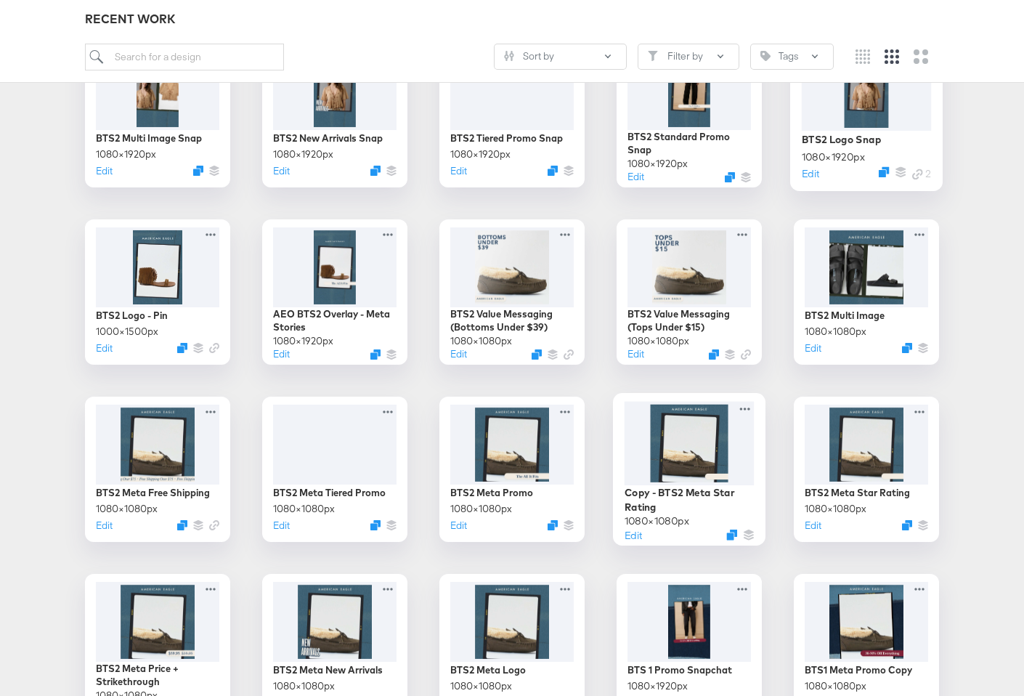
scroll to position [812, 0]
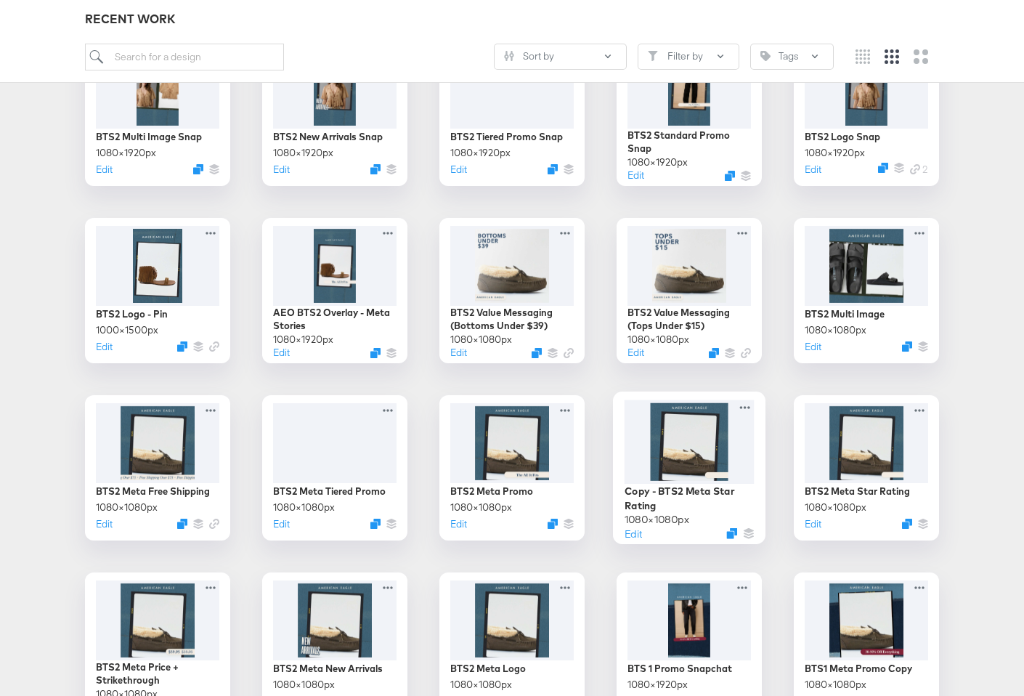
click at [694, 448] on div at bounding box center [690, 442] width 130 height 84
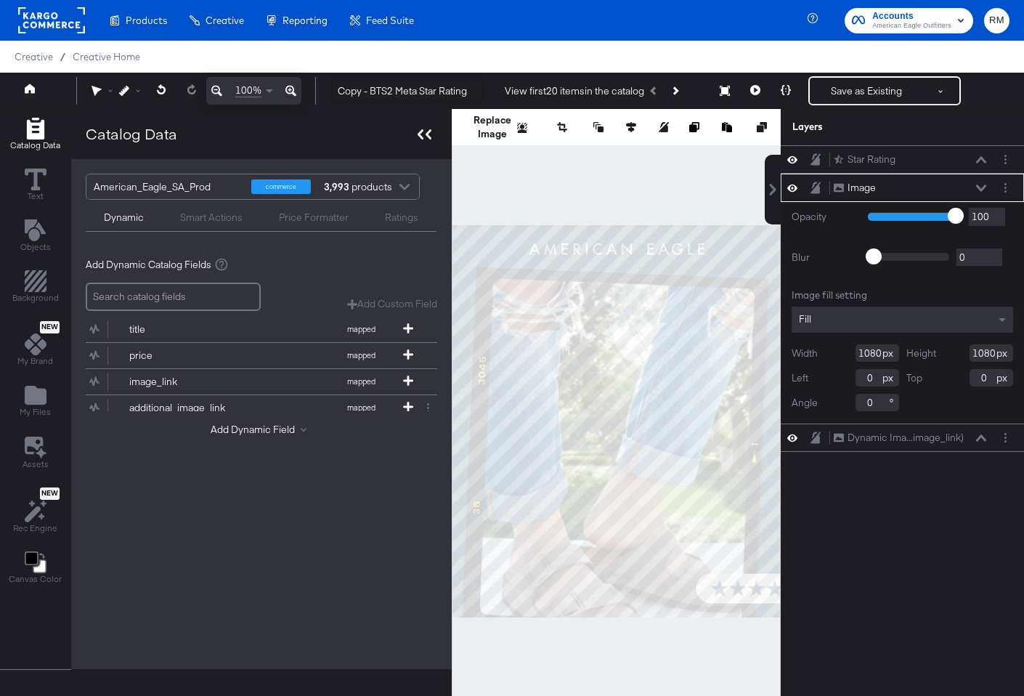
click at [418, 137] on icon at bounding box center [425, 134] width 14 height 10
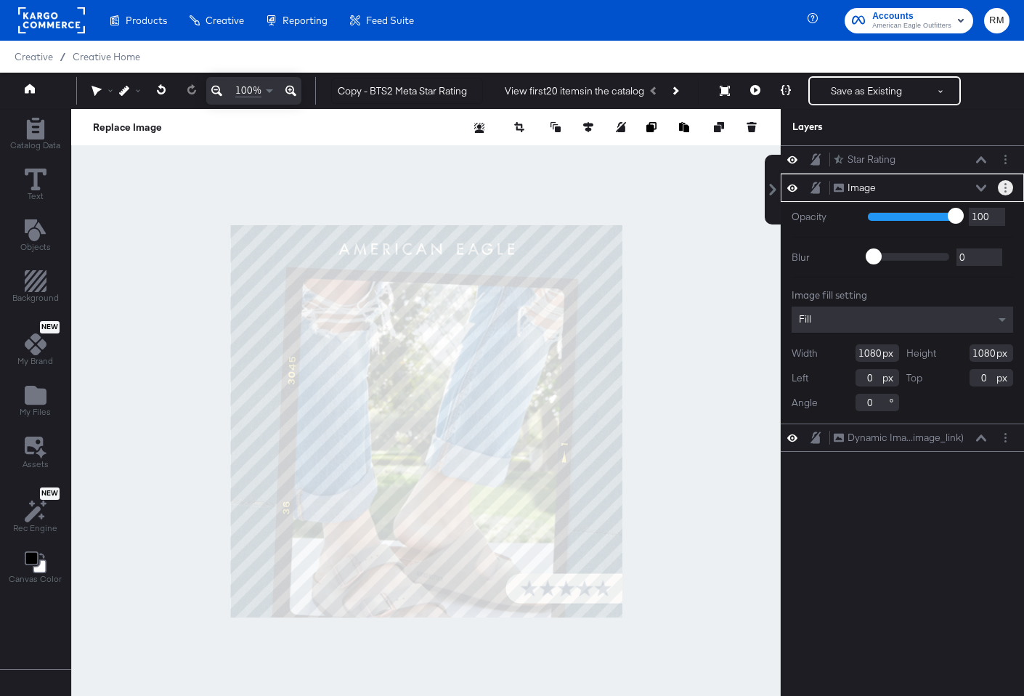
click at [1010, 186] on button "Layer Options" at bounding box center [1005, 187] width 15 height 15
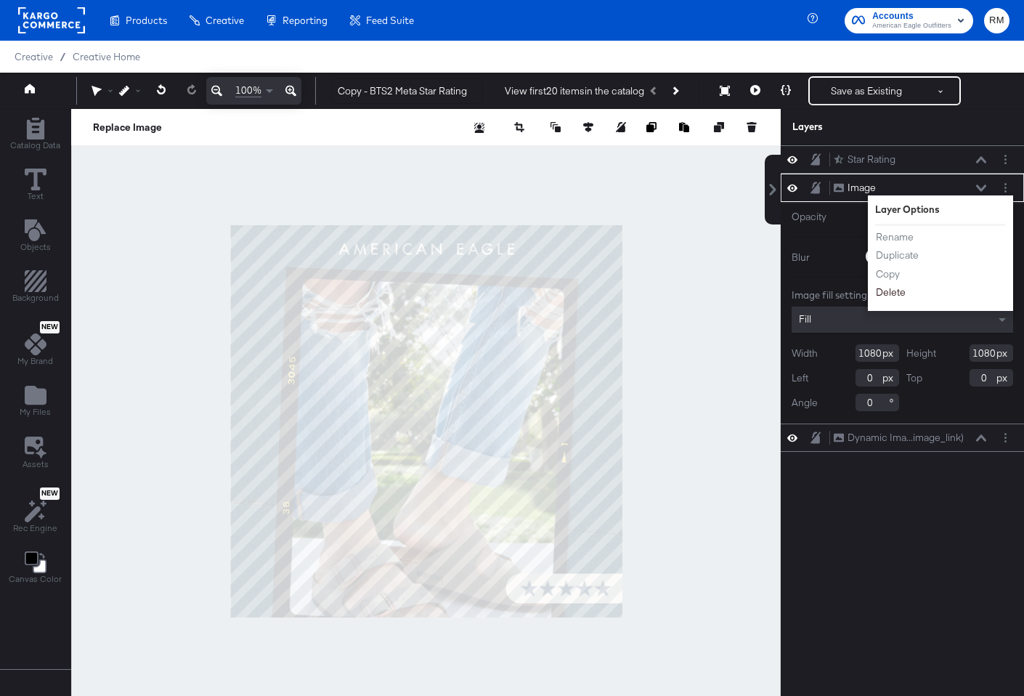
click at [894, 288] on button "Delete" at bounding box center [890, 292] width 31 height 15
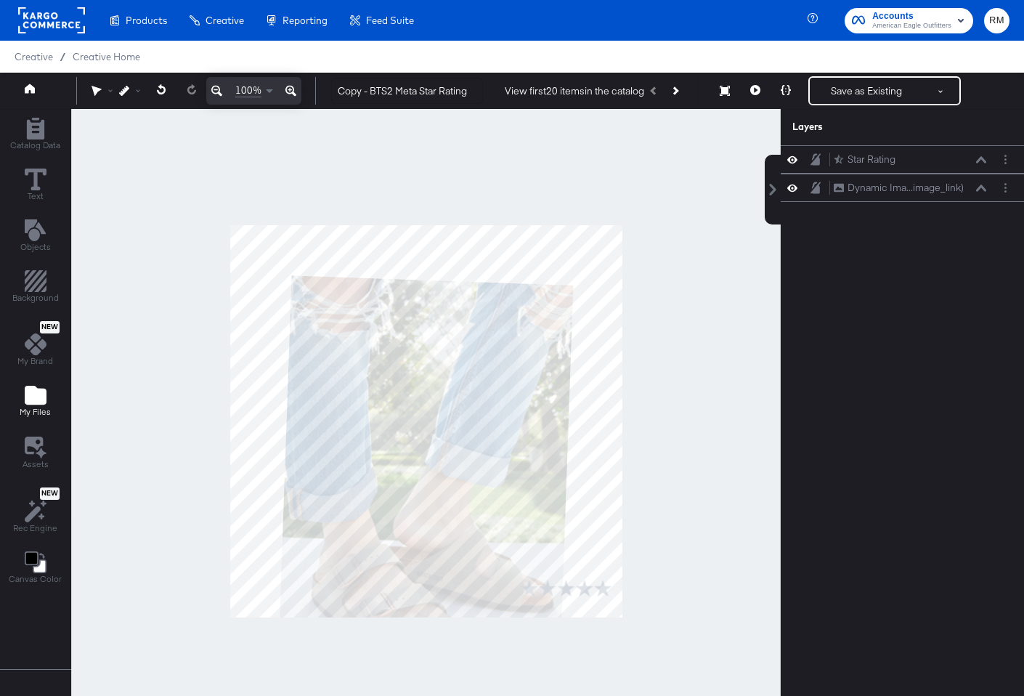
click at [39, 394] on icon "Add Files" at bounding box center [36, 395] width 22 height 19
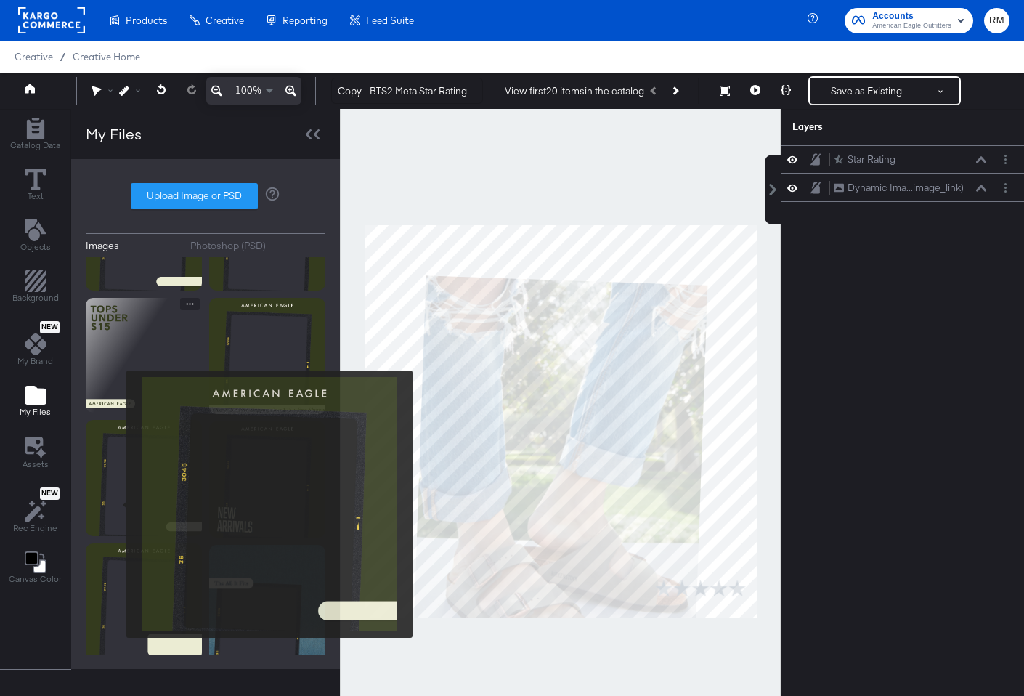
scroll to position [206, 0]
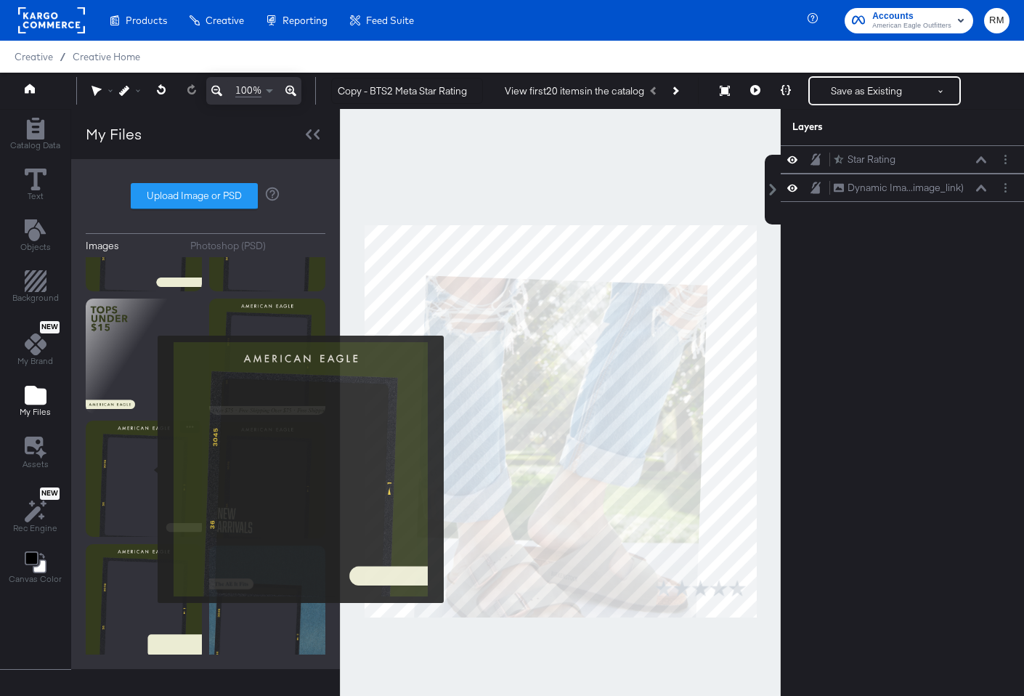
click at [146, 469] on img at bounding box center [144, 479] width 116 height 116
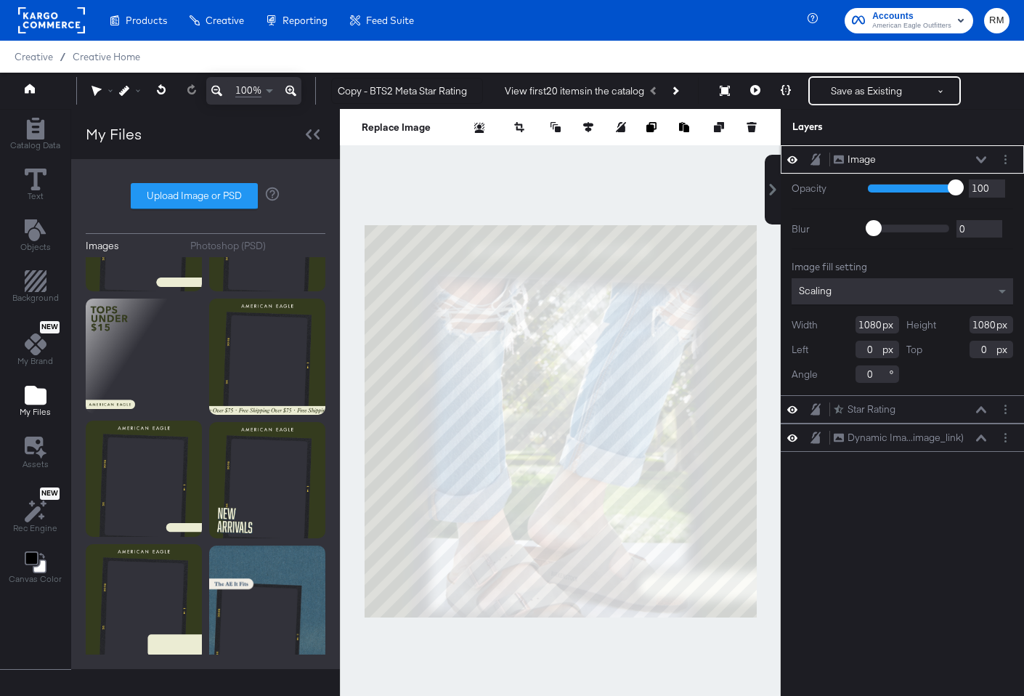
click at [854, 289] on div "Scaling" at bounding box center [903, 291] width 222 height 26
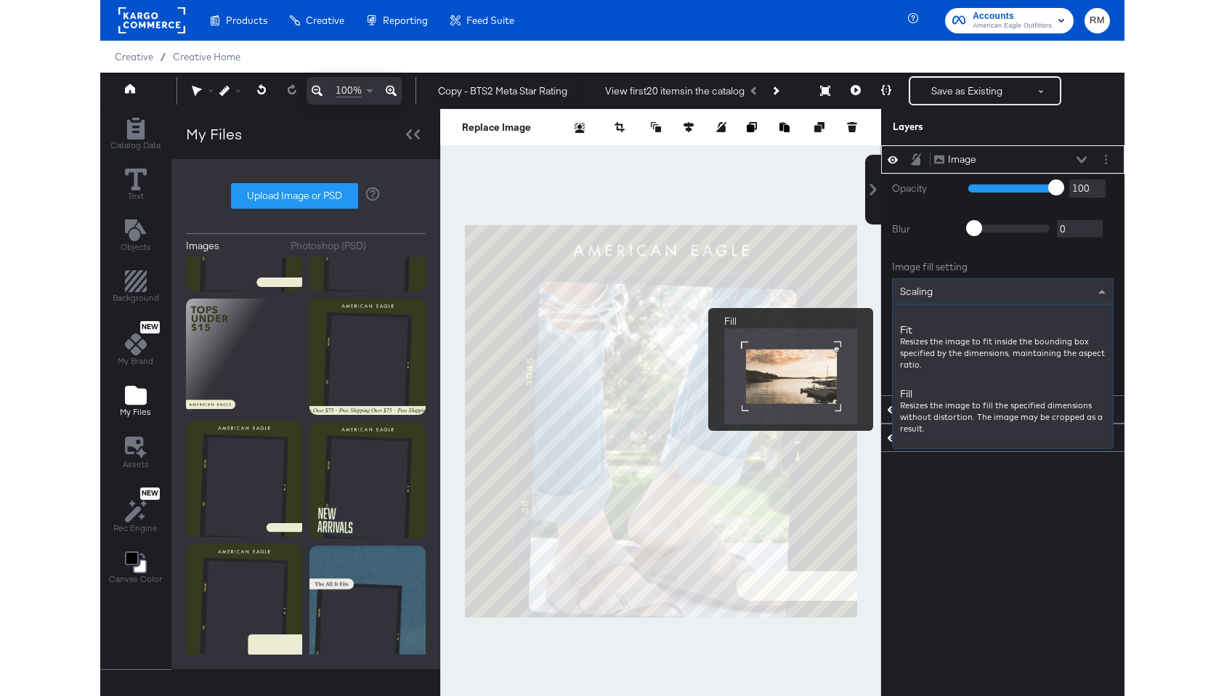
scroll to position [172, 0]
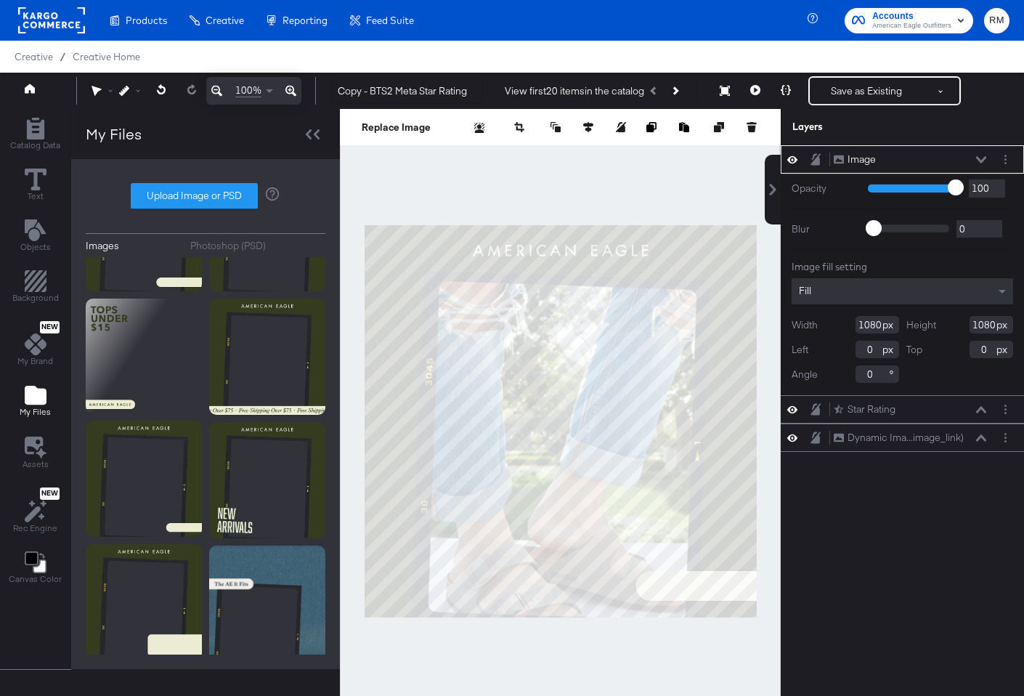
click at [982, 163] on button at bounding box center [982, 159] width 12 height 9
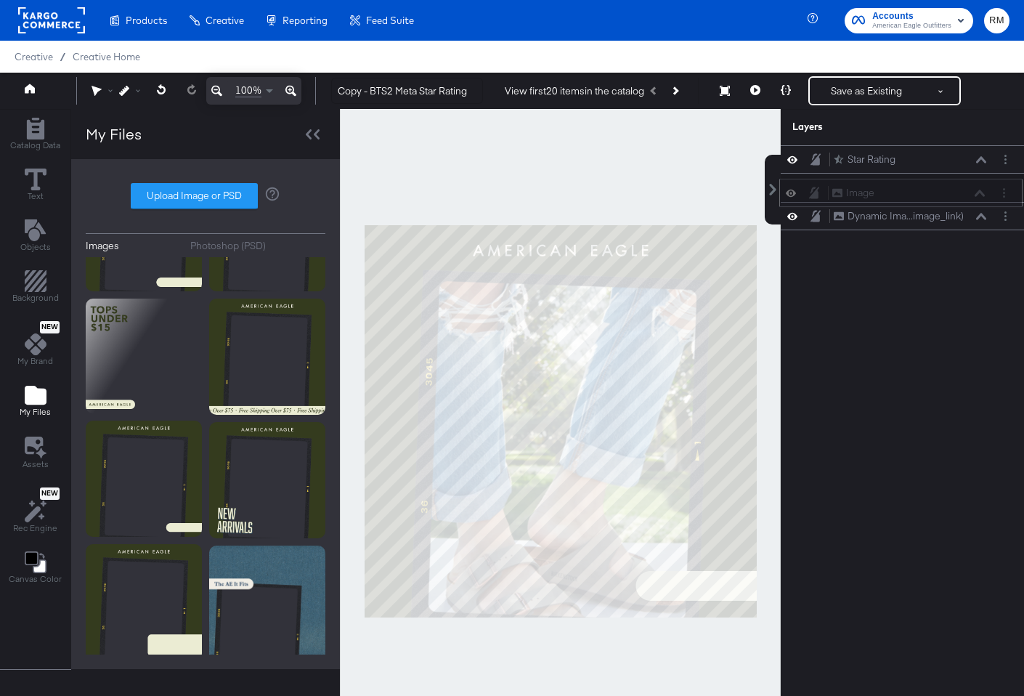
drag, startPoint x: 950, startPoint y: 155, endPoint x: 949, endPoint y: 192, distance: 37.1
click at [949, 192] on div "Image Image" at bounding box center [909, 192] width 154 height 15
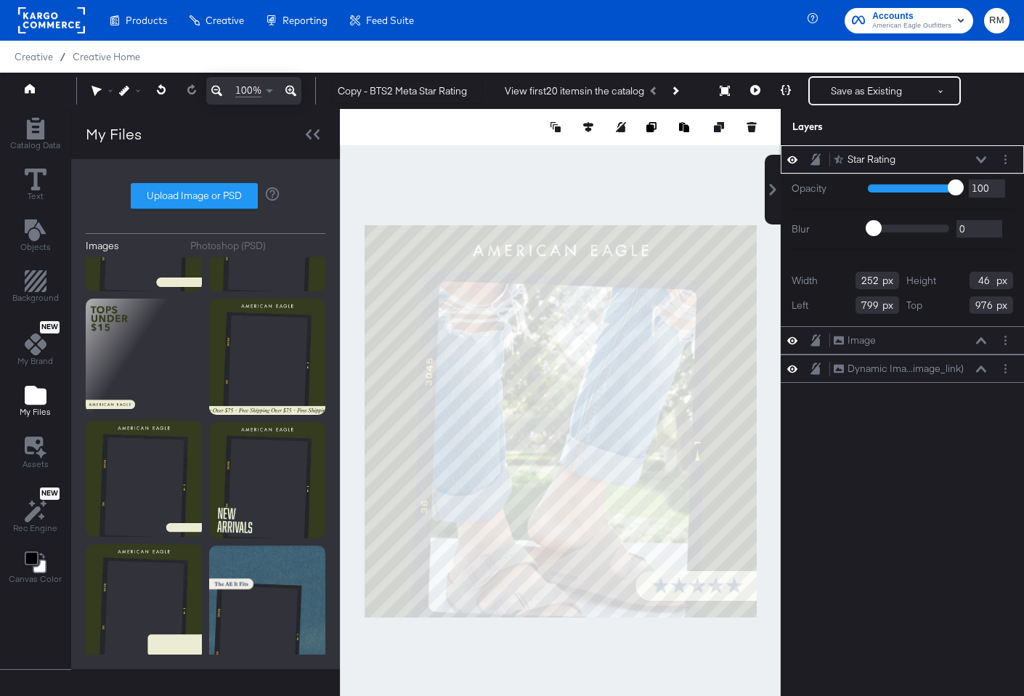
type input "791"
type input "968"
click at [712, 668] on div at bounding box center [560, 421] width 441 height 624
type input "969"
click at [1006, 161] on icon "Layer Options" at bounding box center [1006, 159] width 2 height 9
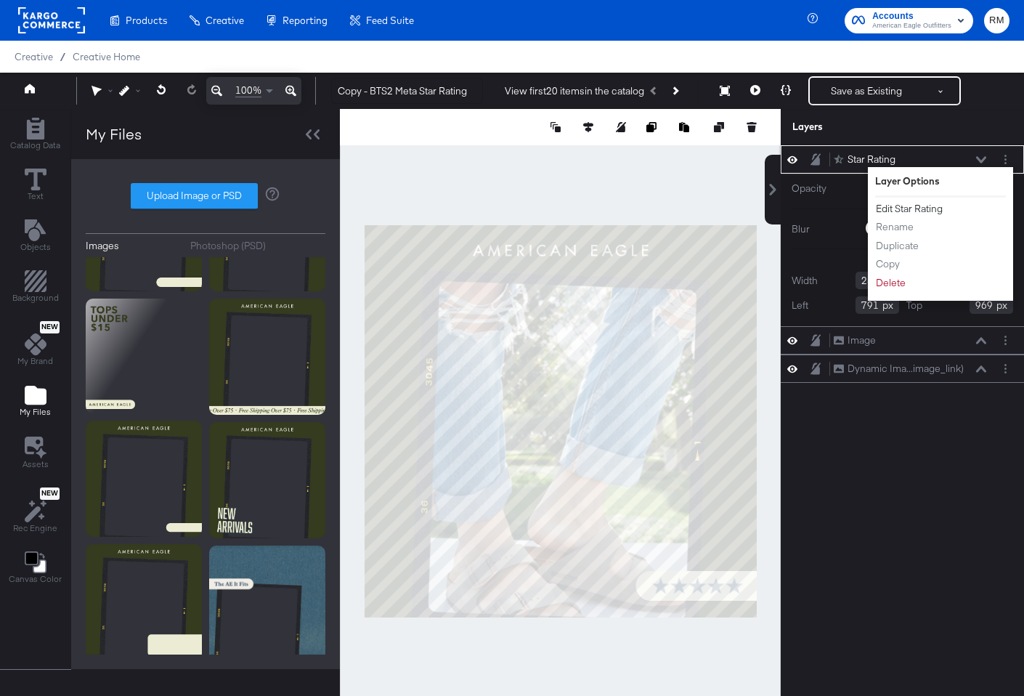
click at [913, 206] on button "Edit Star Rating" at bounding box center [909, 208] width 68 height 15
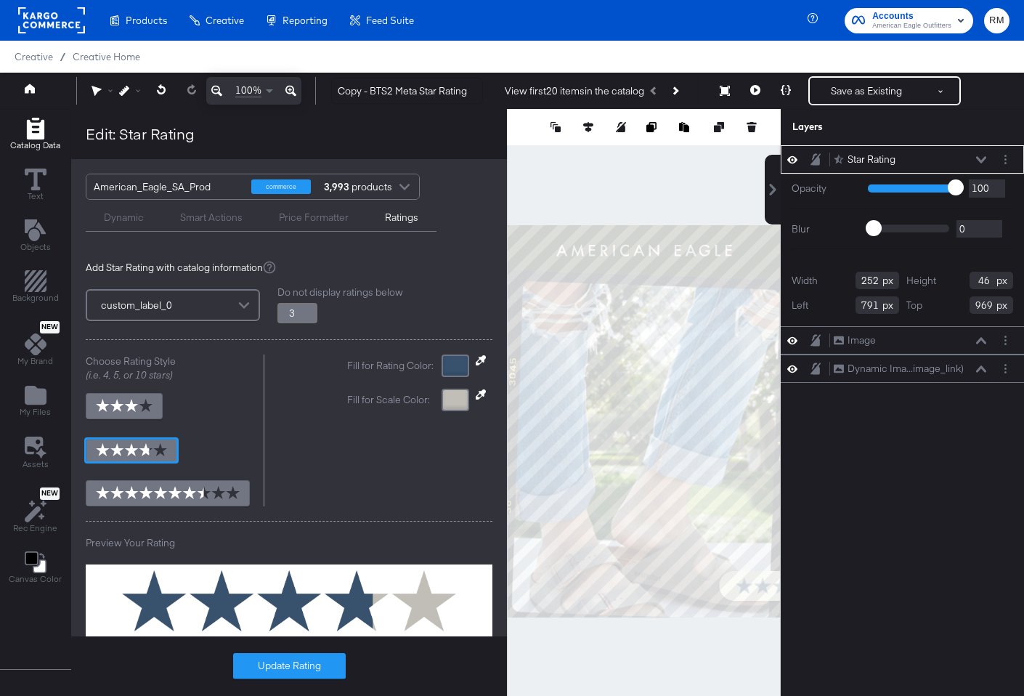
click at [481, 363] on icon at bounding box center [481, 360] width 10 height 10
click at [758, 248] on div at bounding box center [644, 421] width 272 height 624
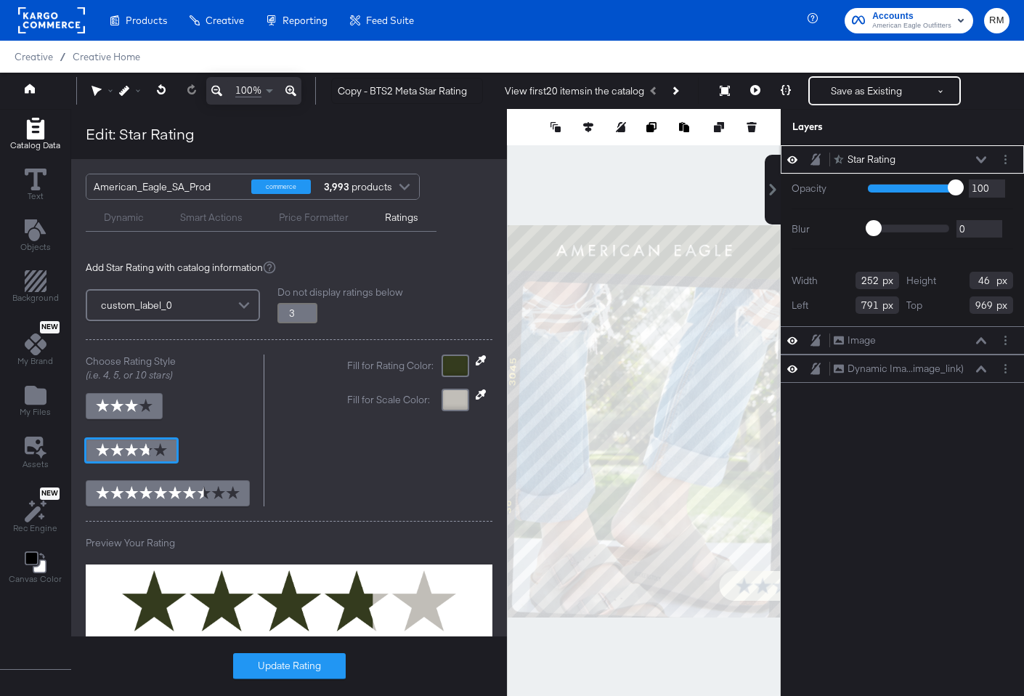
click at [478, 396] on icon at bounding box center [481, 394] width 10 height 10
click at [547, 246] on div at bounding box center [644, 421] width 272 height 624
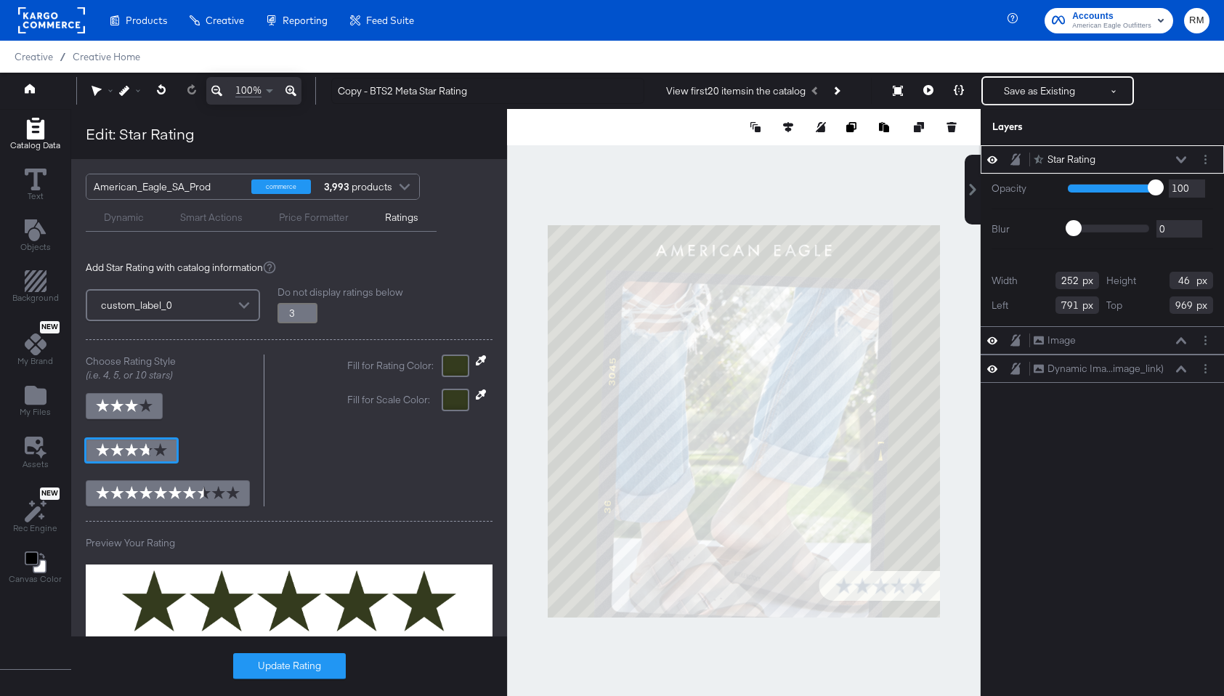
click at [456, 402] on div at bounding box center [456, 400] width 28 height 23
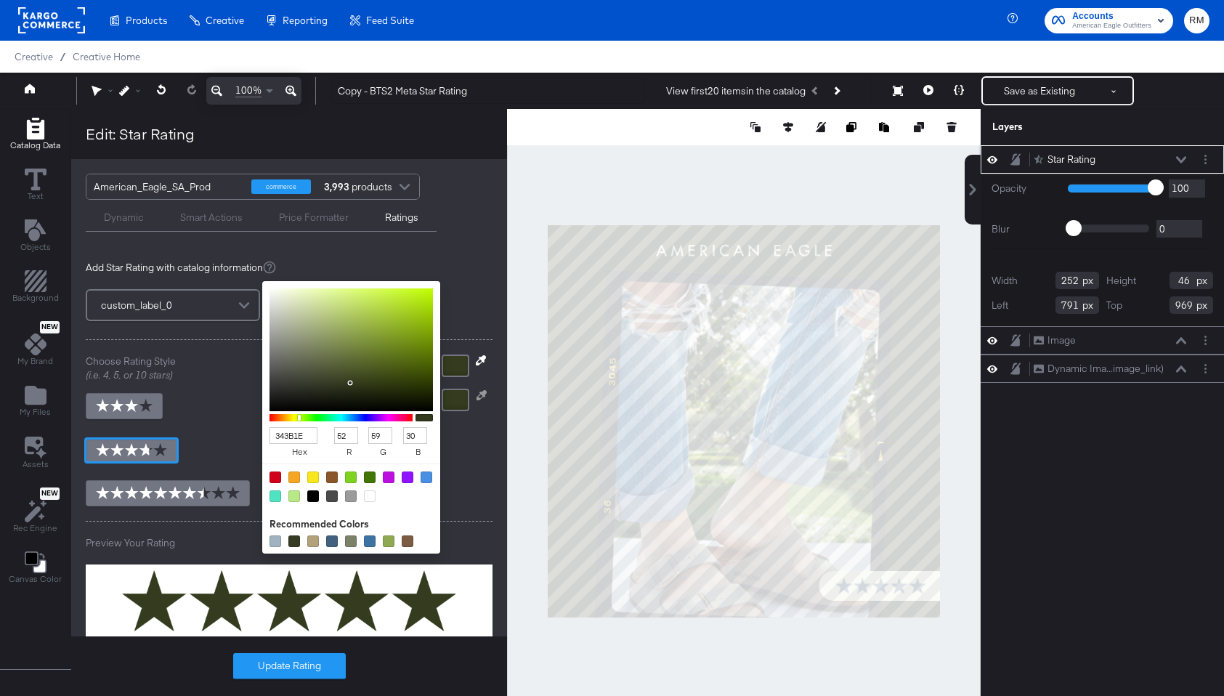
type input "3.8"
type input "A3A795"
type input "163"
type input "167"
type input "149"
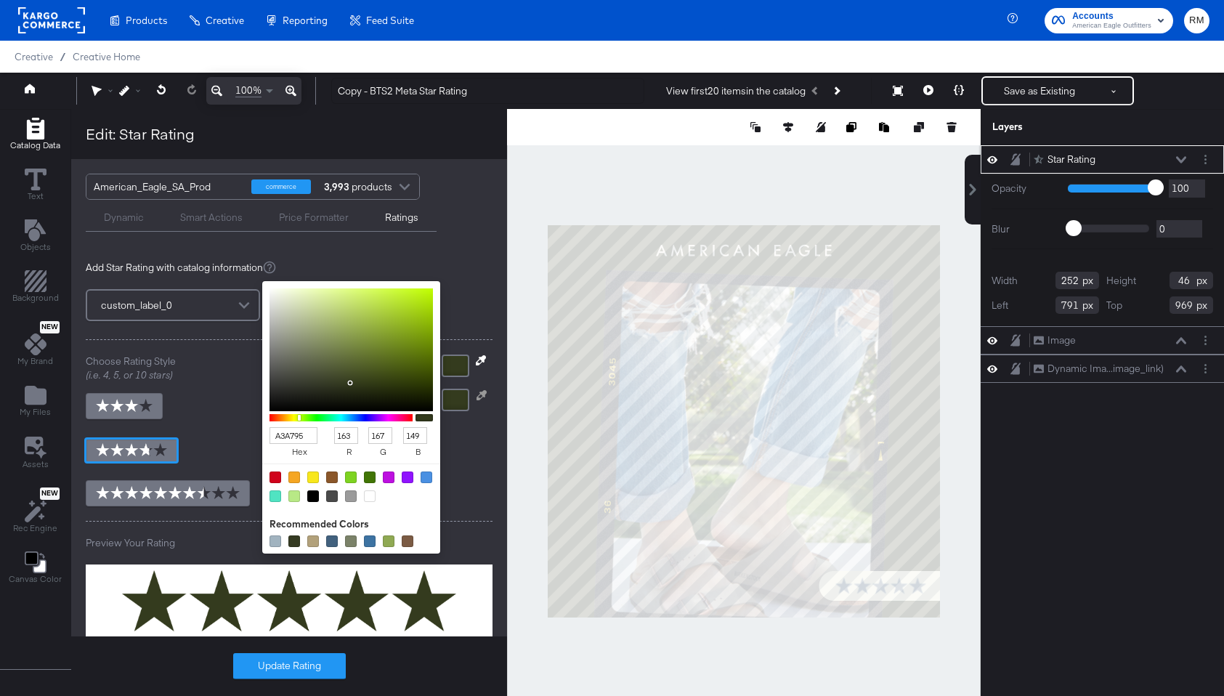
click at [285, 331] on div at bounding box center [351, 349] width 163 height 123
type input "3.8"
type input "8B8D85"
type input "139"
type input "141"
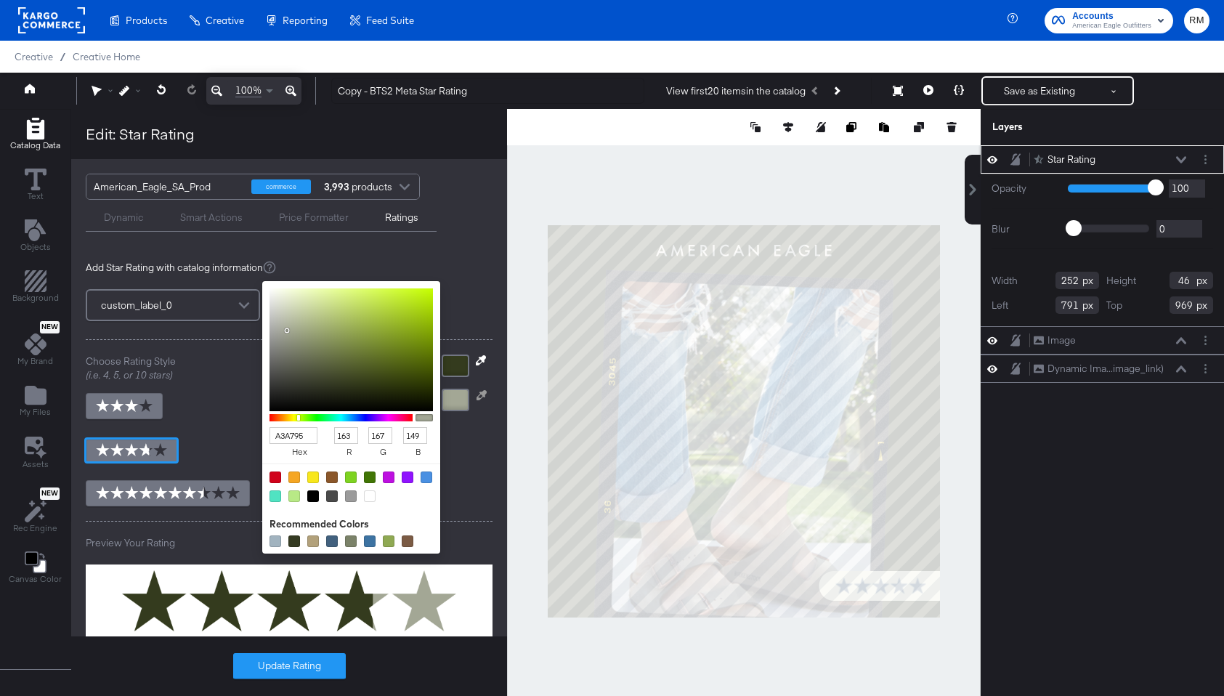
type input "133"
click at [278, 343] on div at bounding box center [351, 349] width 163 height 123
type input "3.8"
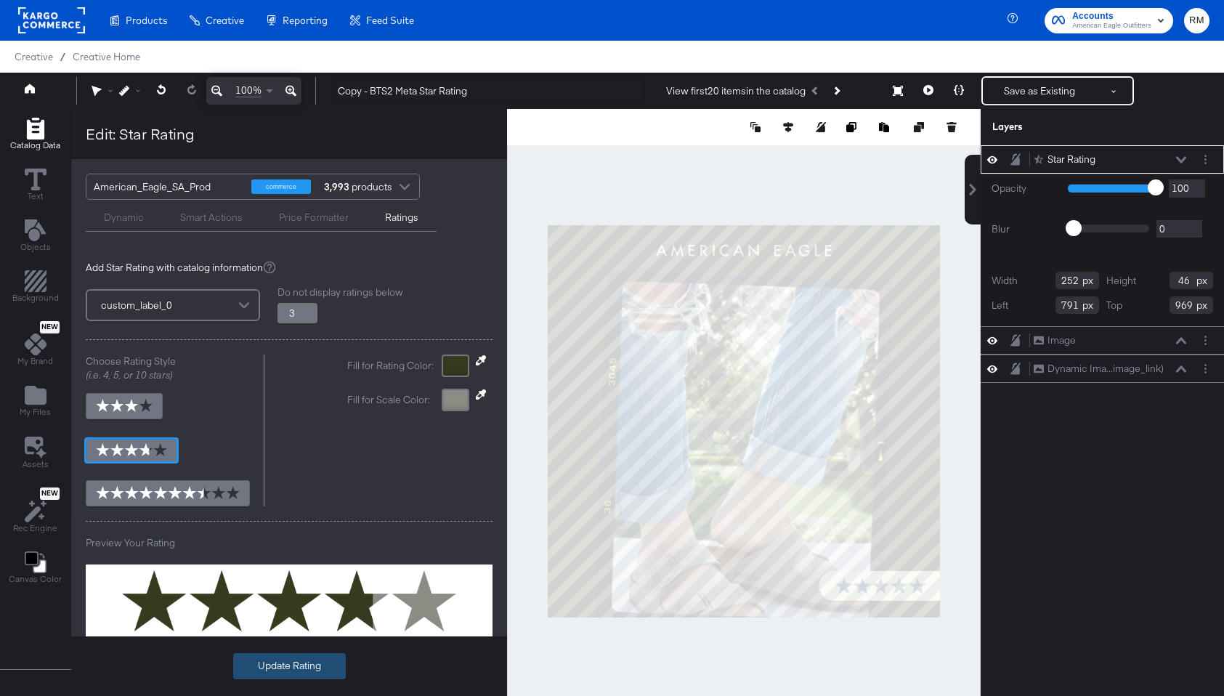
click at [288, 668] on button "Update Rating" at bounding box center [289, 666] width 113 height 26
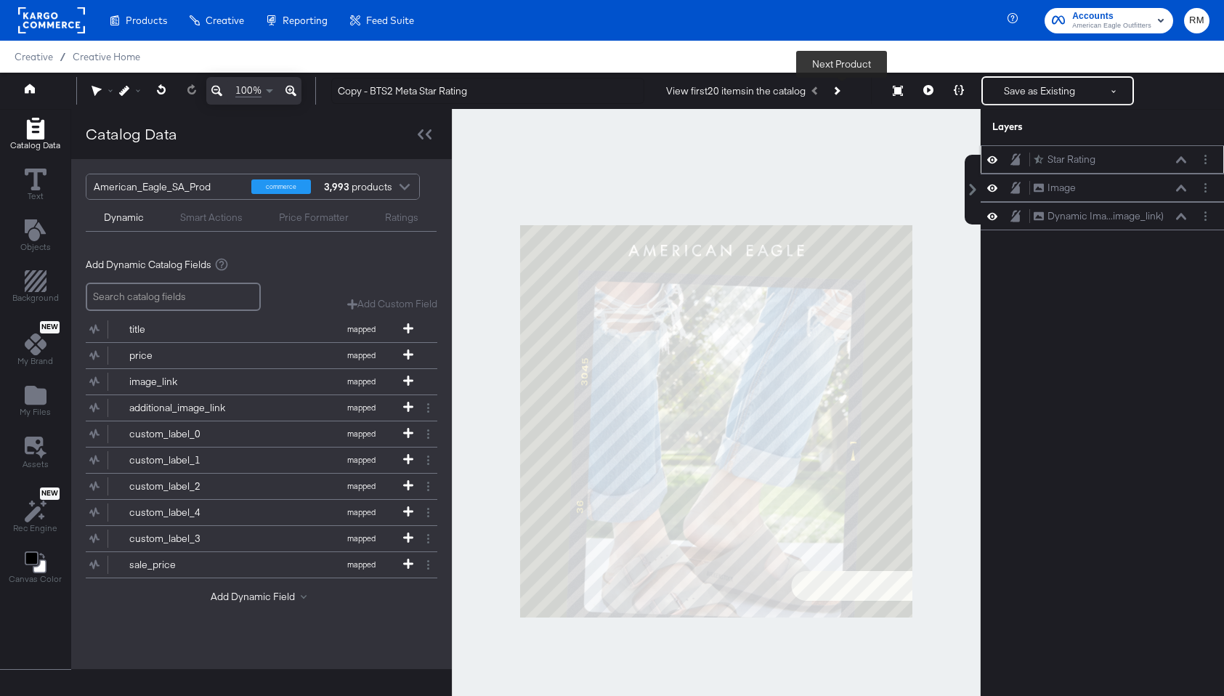
click at [835, 90] on button "Next Product" at bounding box center [836, 91] width 20 height 26
click at [920, 89] on button at bounding box center [928, 90] width 31 height 29
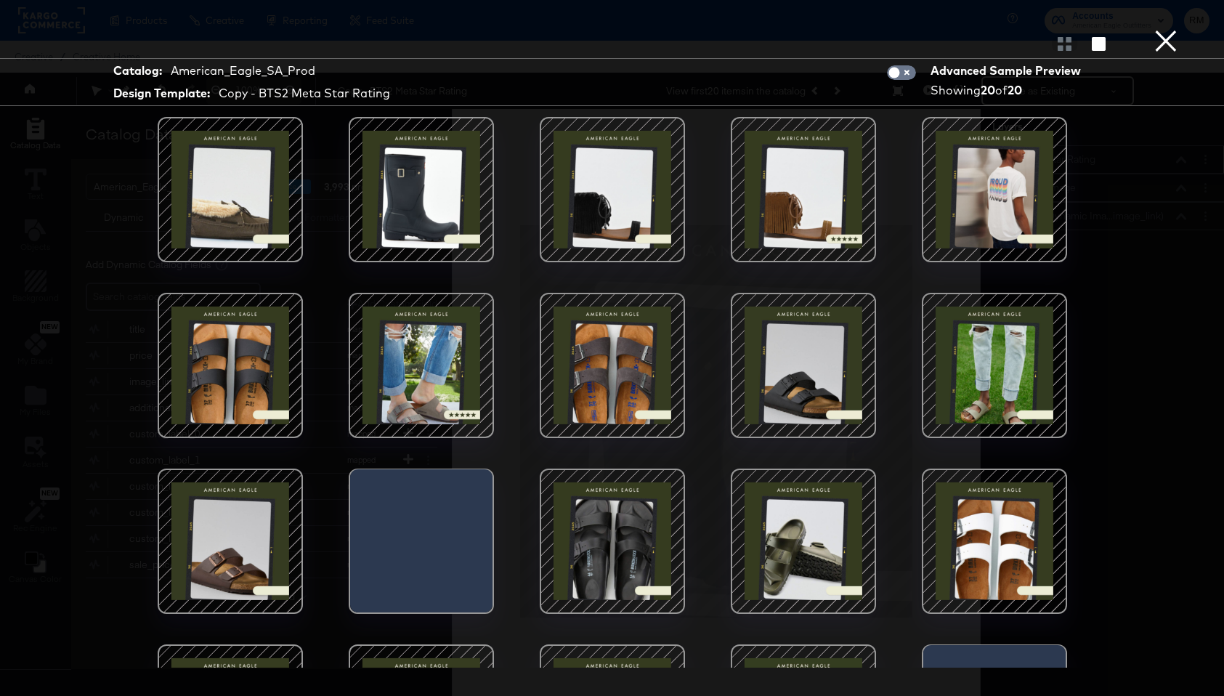
click at [783, 248] on div at bounding box center [804, 190] width 124 height 124
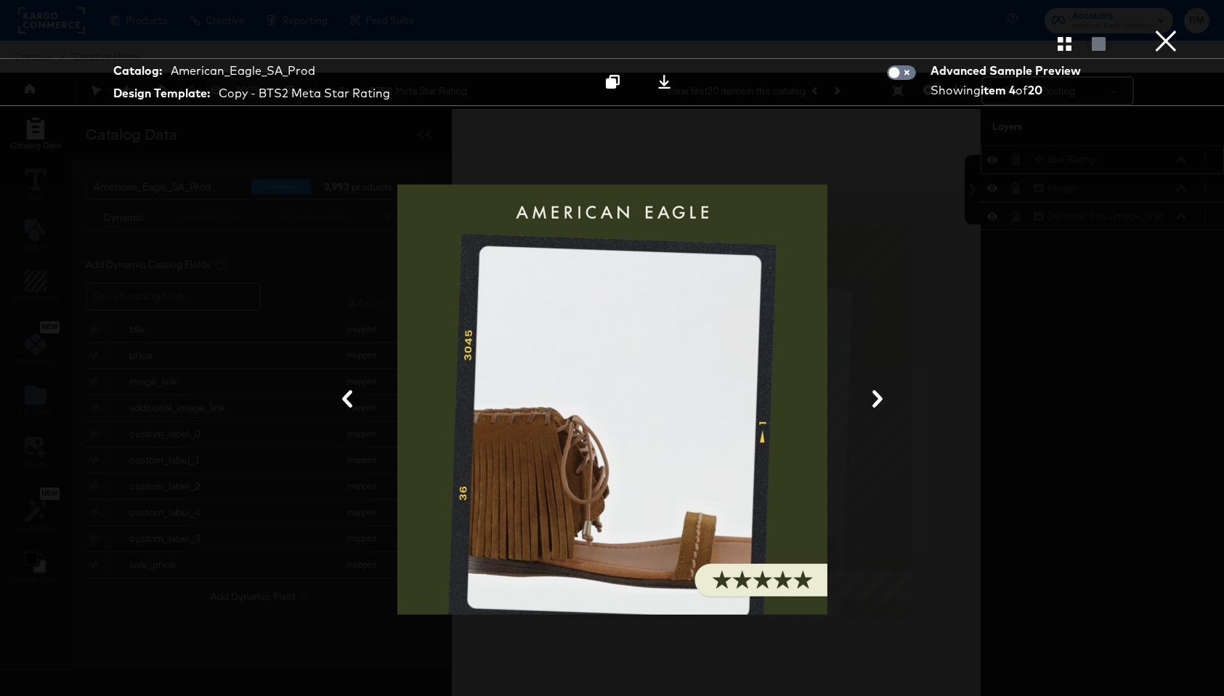
drag, startPoint x: 1066, startPoint y: 42, endPoint x: 1053, endPoint y: 54, distance: 17.5
click at [1024, 43] on icon "button" at bounding box center [1065, 44] width 14 height 14
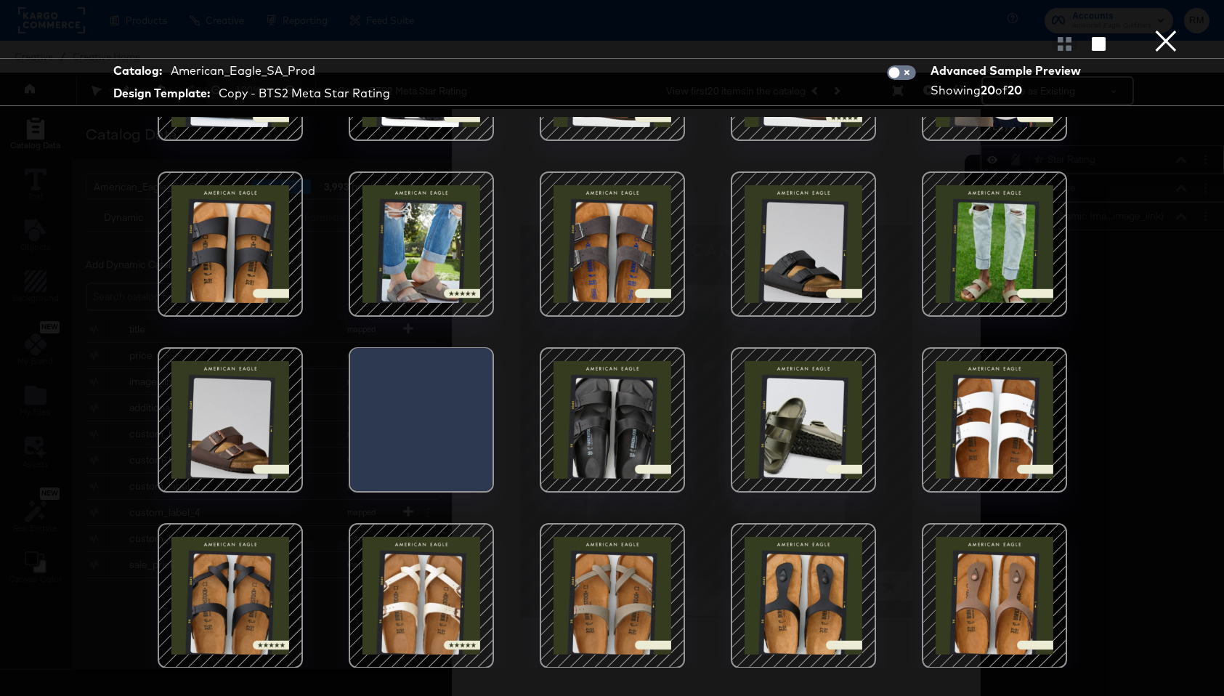
scroll to position [0, 0]
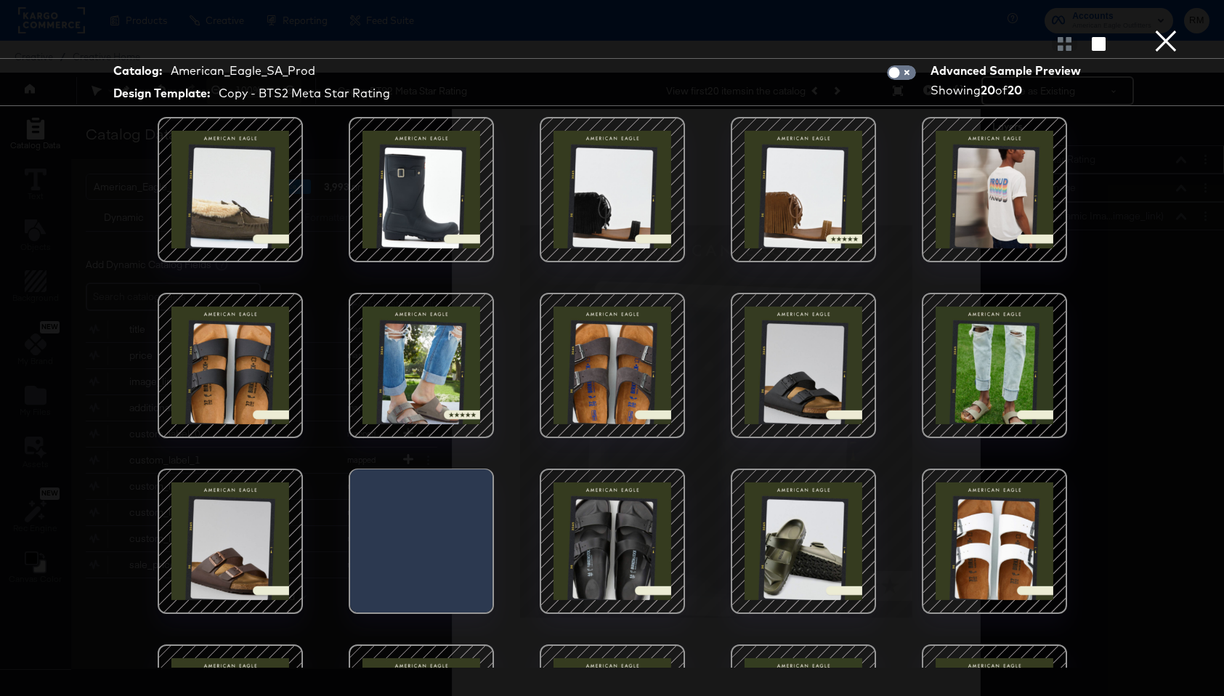
click at [1024, 29] on button "×" at bounding box center [1166, 14] width 29 height 29
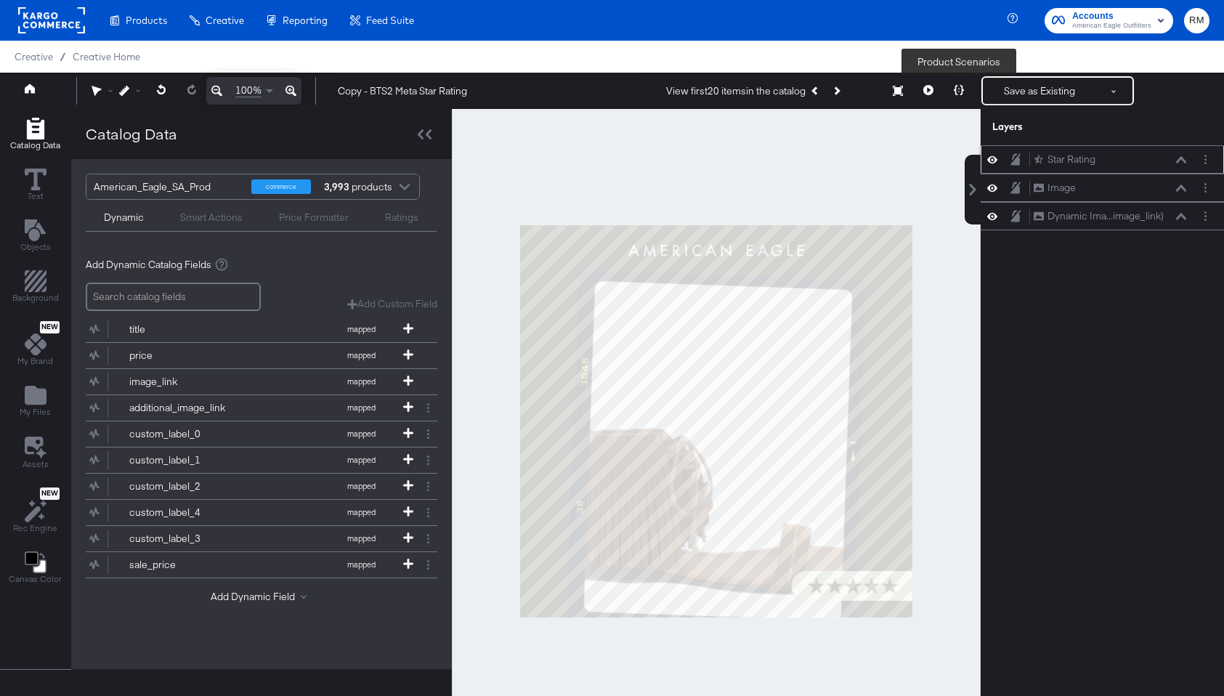
click at [958, 92] on icon at bounding box center [959, 90] width 10 height 10
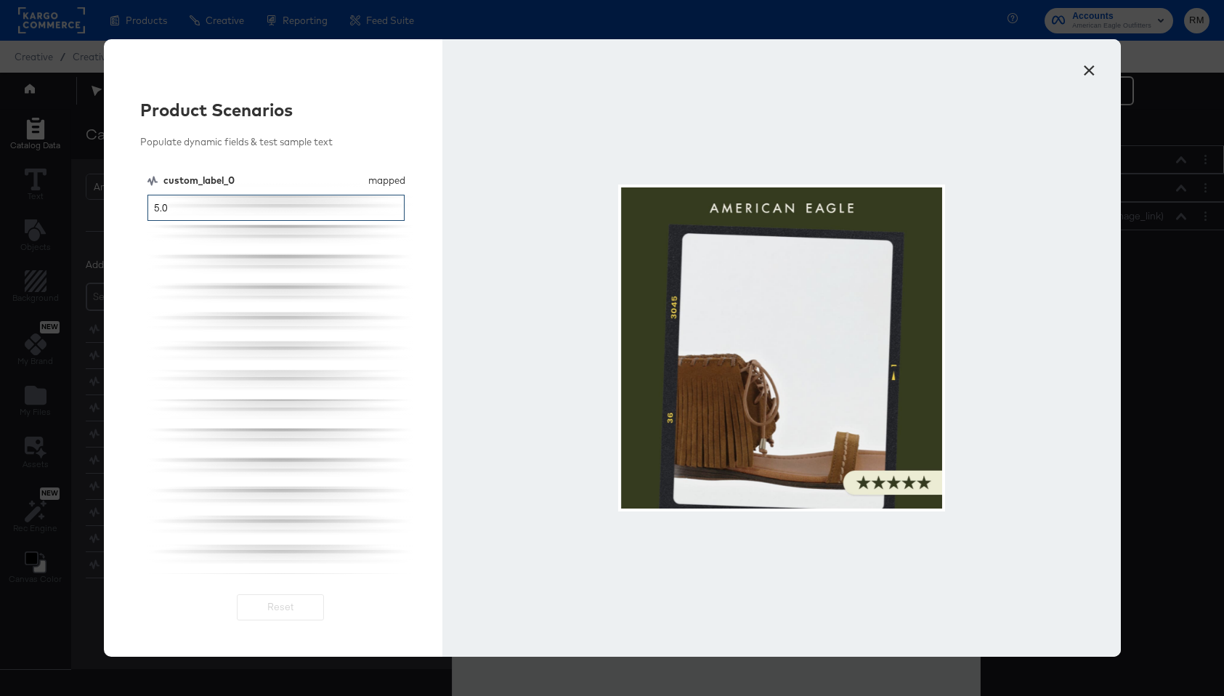
click at [361, 204] on input "5.0" at bounding box center [276, 208] width 258 height 27
type input "4.5"
click at [1024, 69] on button "×" at bounding box center [1090, 67] width 26 height 26
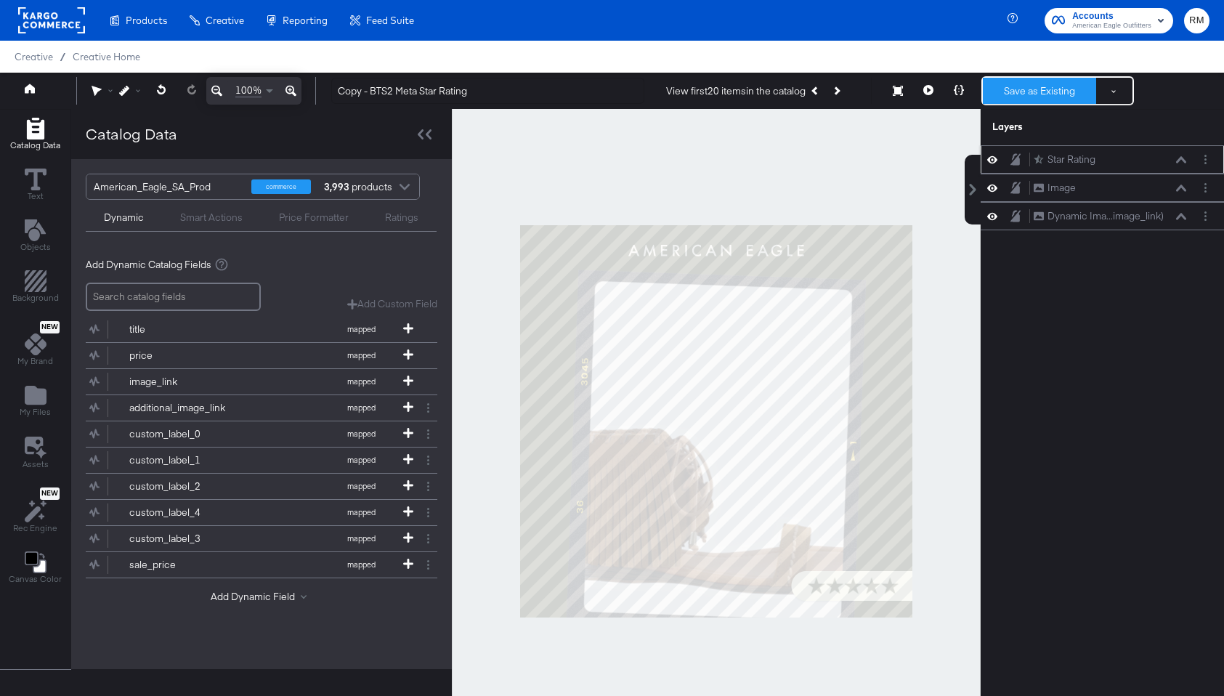
click at [1024, 92] on button "Save as Existing" at bounding box center [1039, 91] width 113 height 26
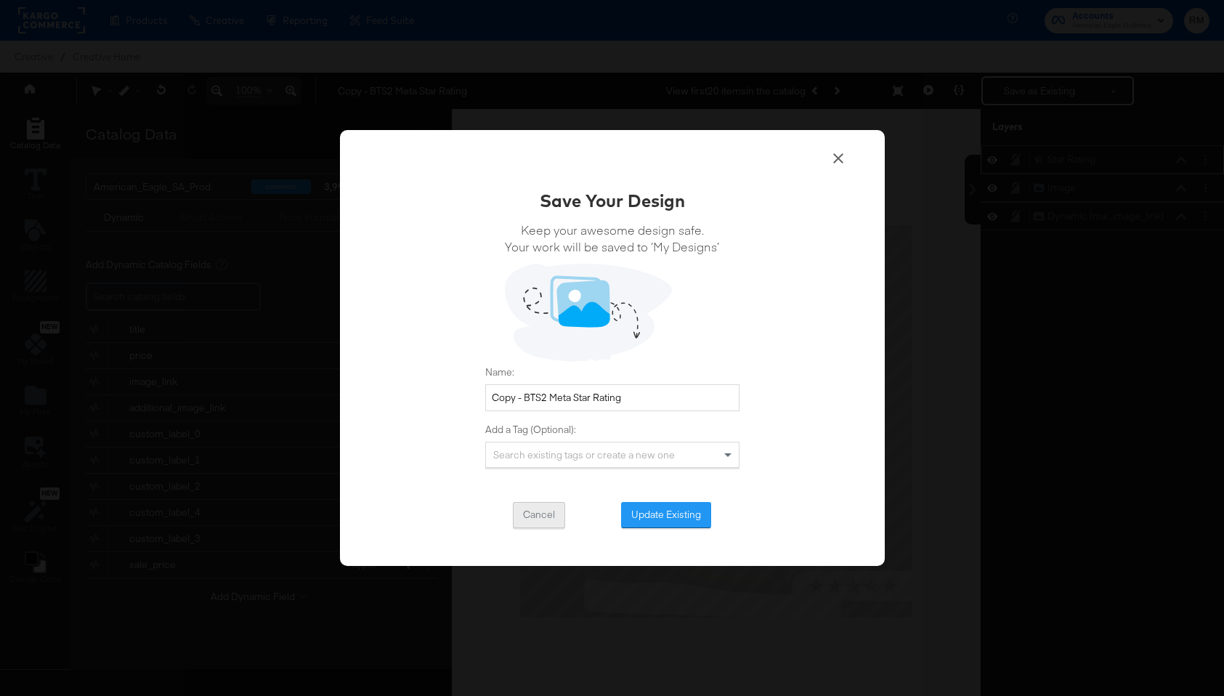
click at [525, 519] on button "Cancel" at bounding box center [539, 515] width 52 height 26
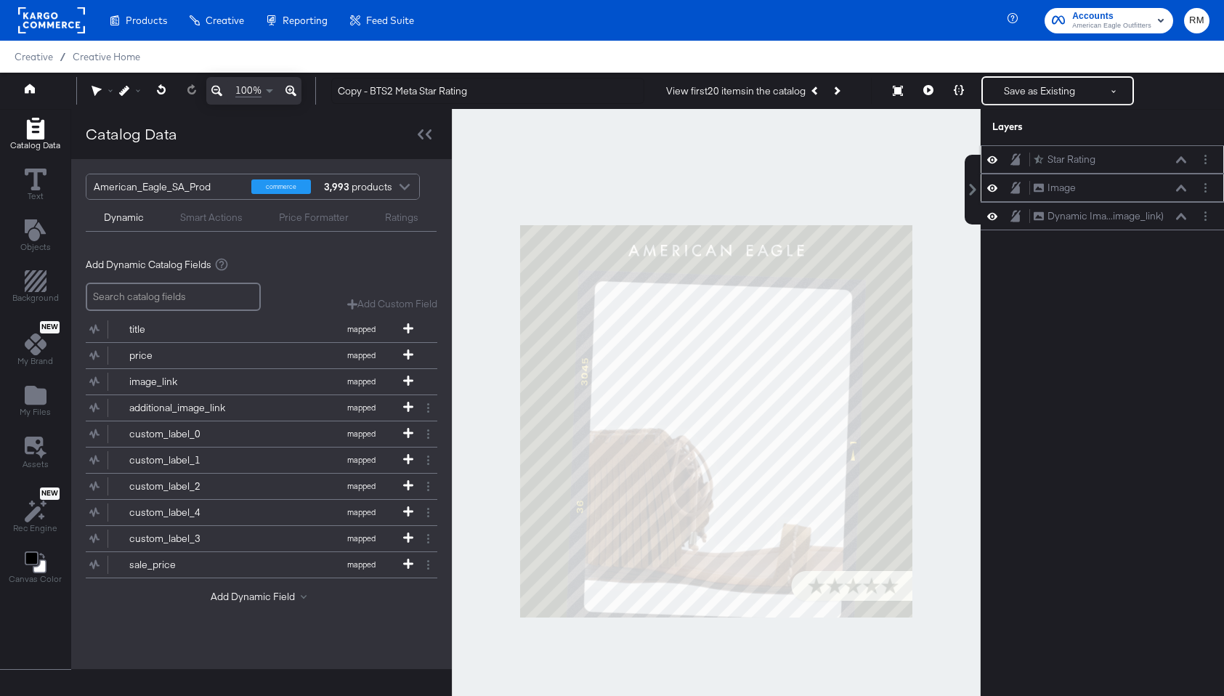
click at [1024, 190] on div "Image Image" at bounding box center [1110, 187] width 154 height 15
click at [1024, 191] on button at bounding box center [1182, 188] width 12 height 9
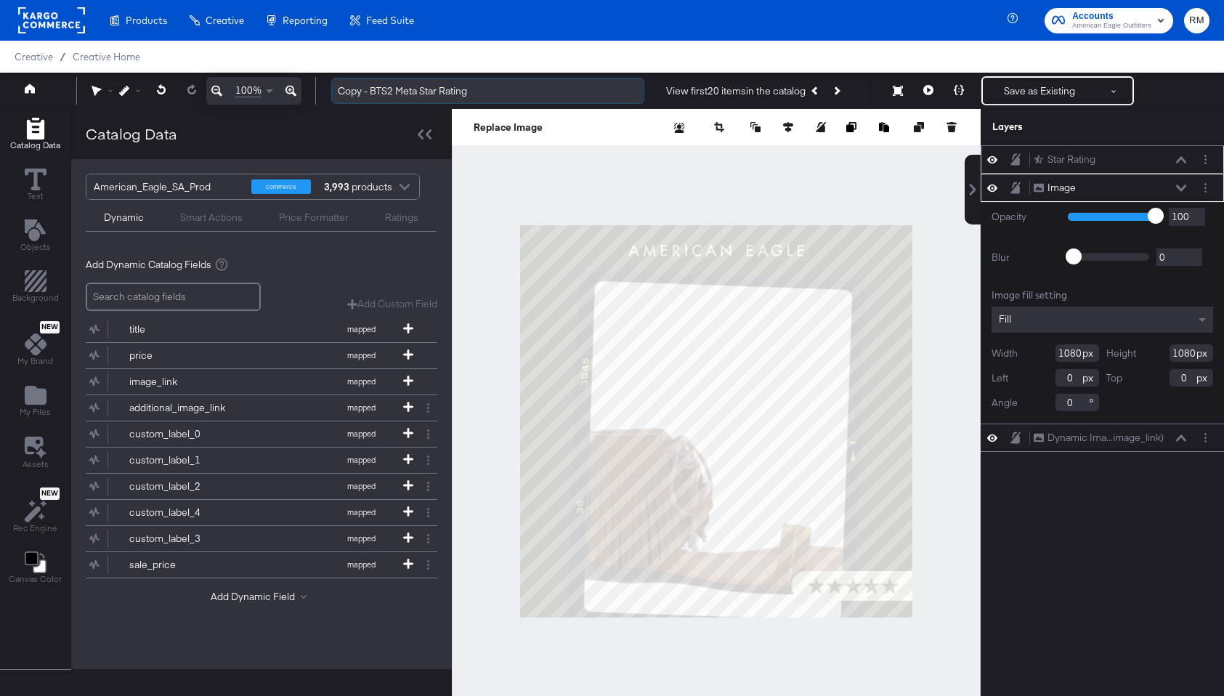
click at [394, 89] on input "Copy - BTS2 Meta Star Rating" at bounding box center [487, 91] width 313 height 27
drag, startPoint x: 371, startPoint y: 90, endPoint x: 262, endPoint y: 90, distance: 108.3
click at [262, 90] on div "100% Copy - BTS3 Meta Star Rating View first 20 items in the catalog Next Produ…" at bounding box center [612, 91] width 1224 height 36
type input "BTS3 Meta Star Rating"
click at [1024, 443] on div "Dynamic Ima...image_link) Dynamic Image (image_link)" at bounding box center [1110, 437] width 154 height 15
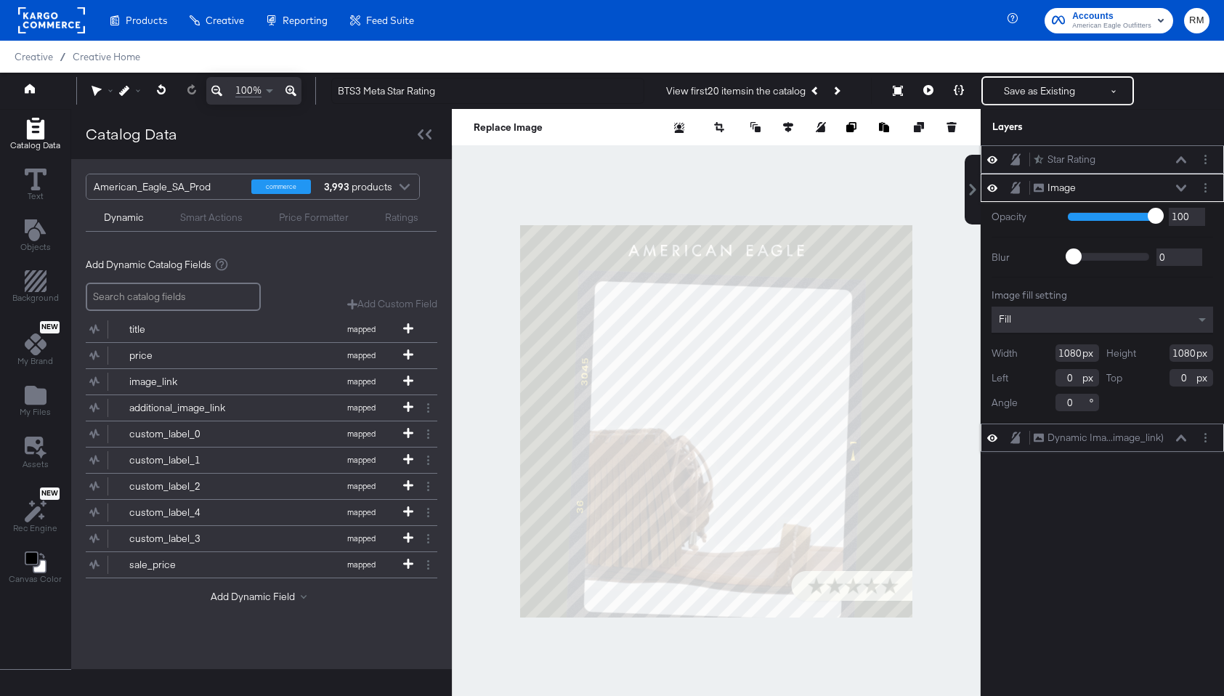
click at [1024, 440] on icon at bounding box center [1181, 437] width 10 height 7
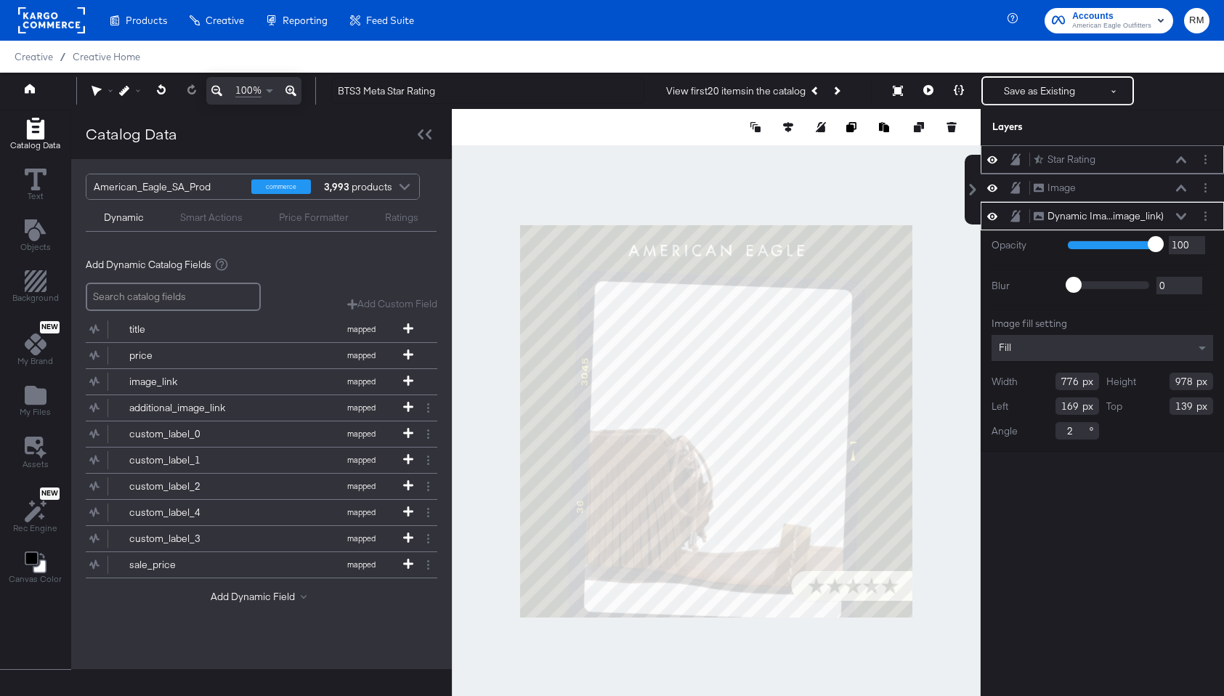
type input "754"
type input "192"
type input "140"
type input "733"
click at [1024, 101] on button "Save as Existing" at bounding box center [1039, 91] width 113 height 26
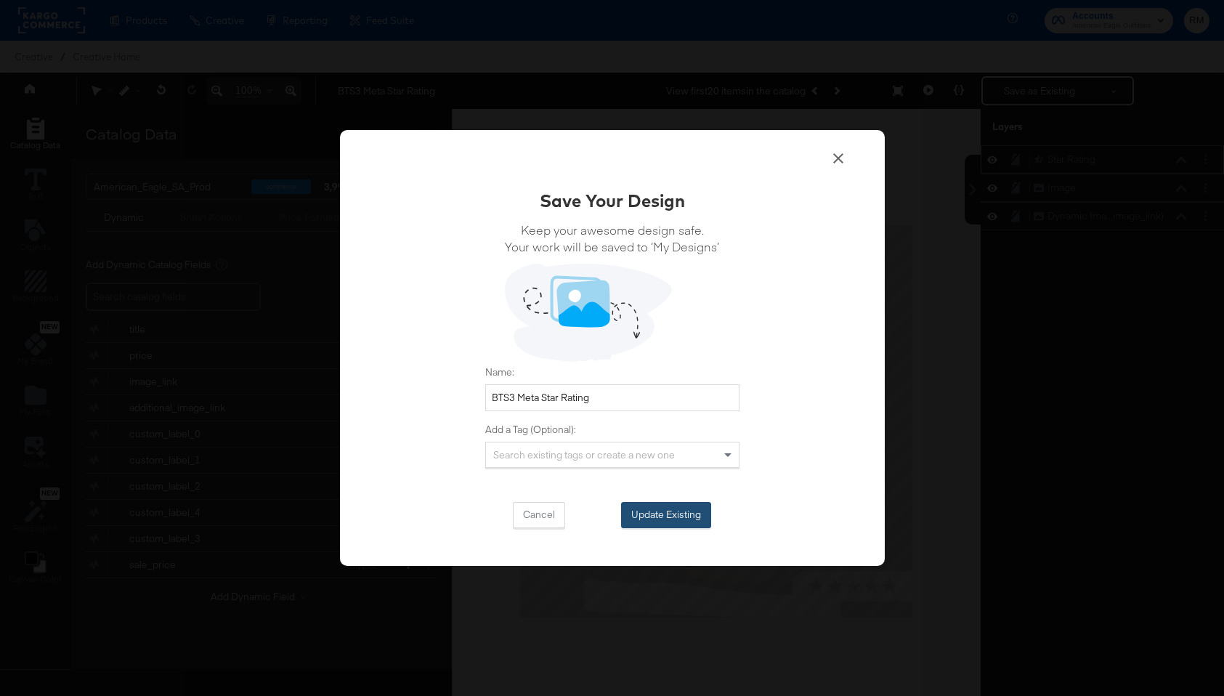
click at [652, 515] on button "Update Existing" at bounding box center [666, 515] width 90 height 26
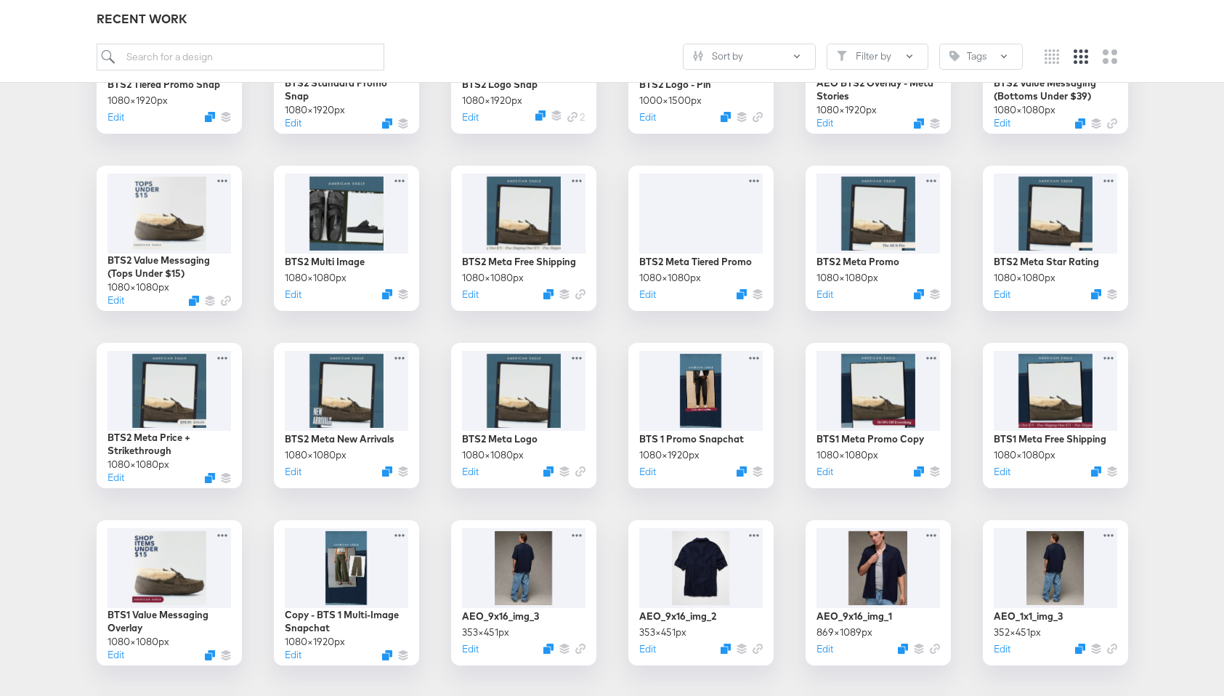
scroll to position [859, 0]
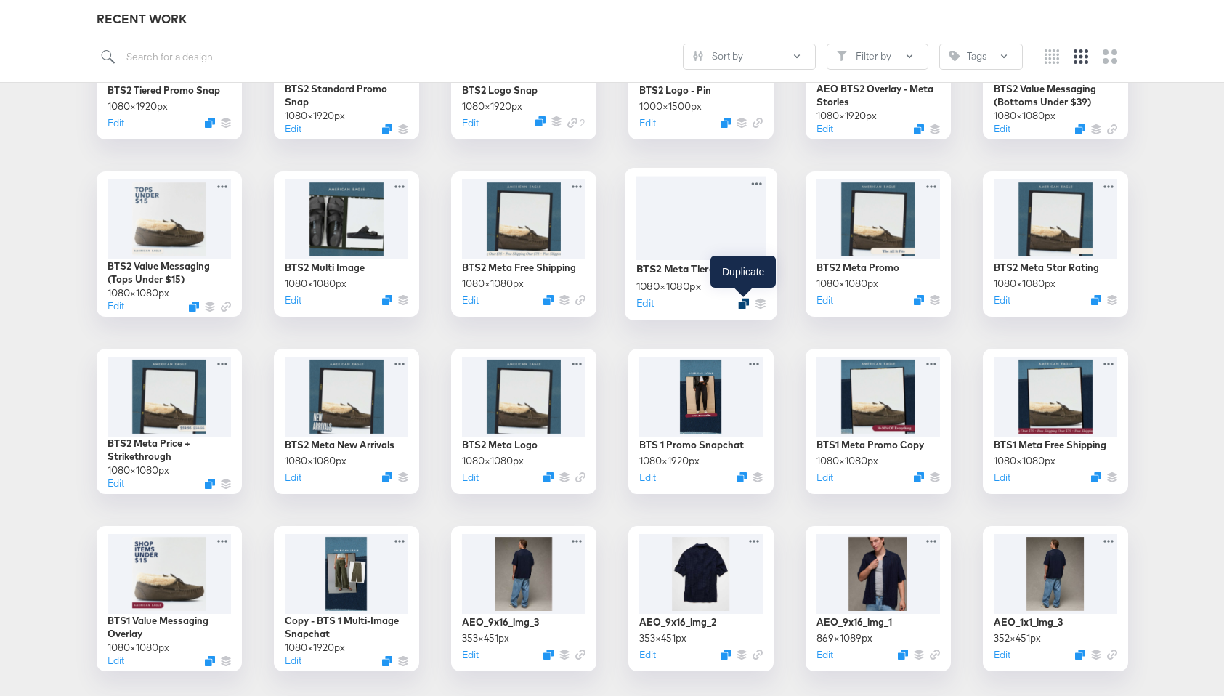
click at [745, 304] on icon "Duplicate" at bounding box center [743, 303] width 11 height 11
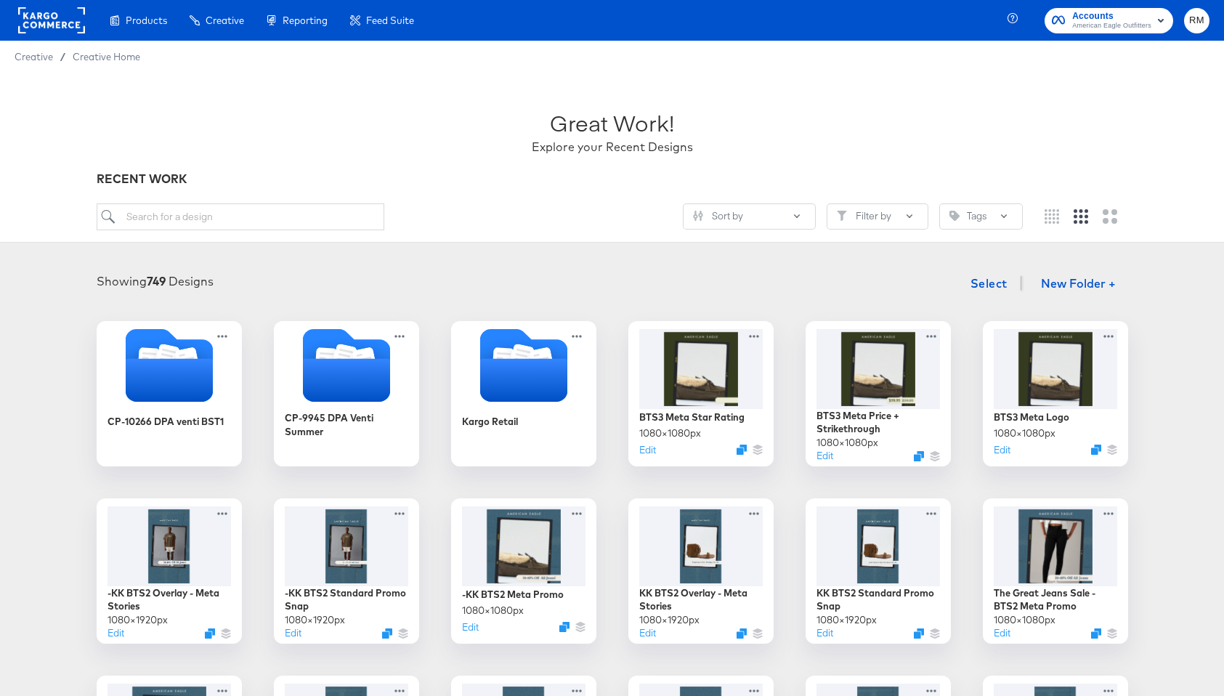
scroll to position [859, 0]
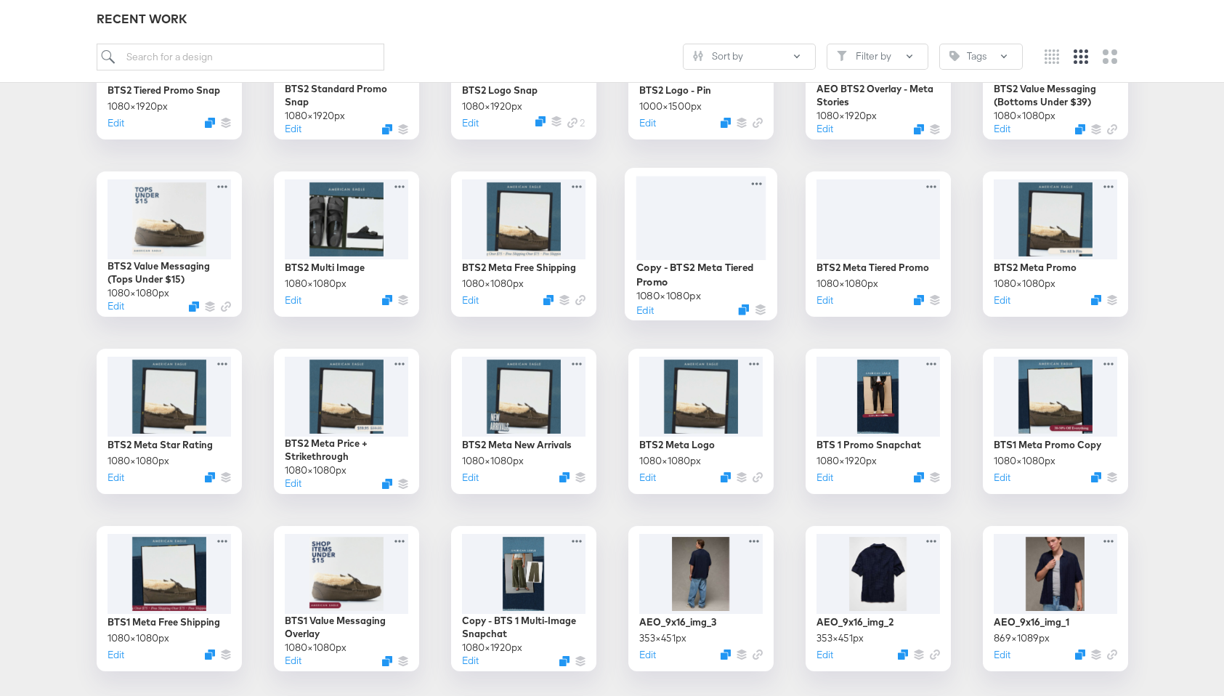
click at [734, 226] on div at bounding box center [701, 218] width 130 height 84
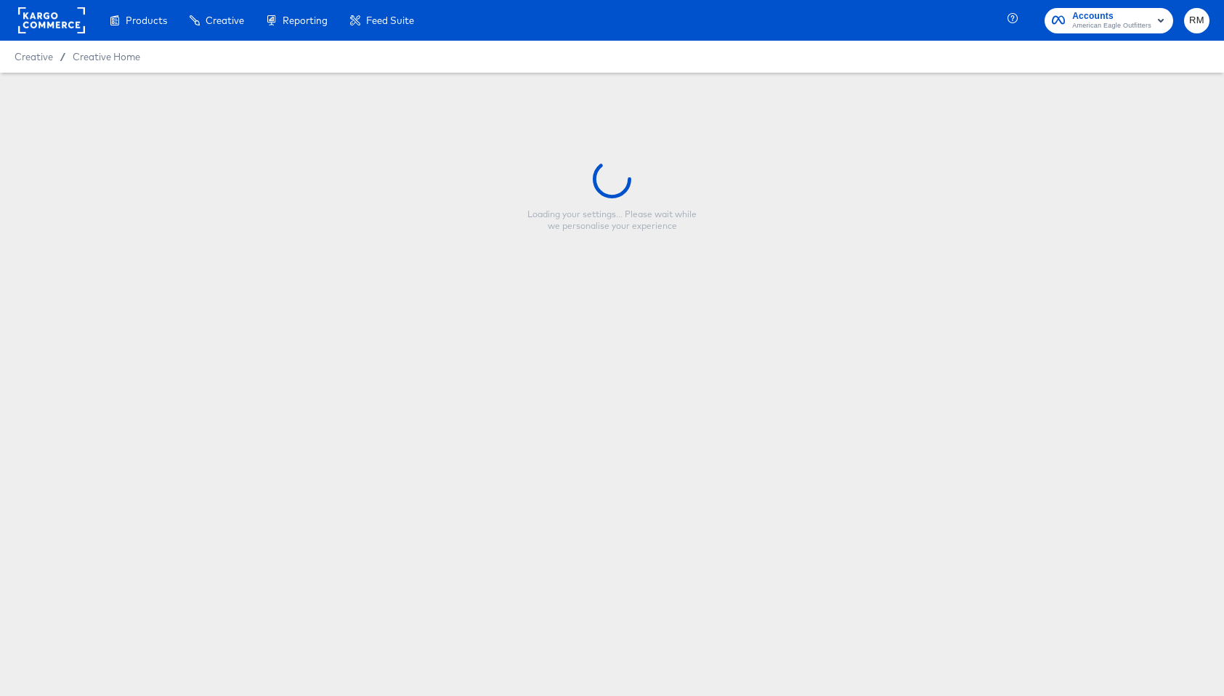
type input "Copy - BTS2 Meta Tiered Promo"
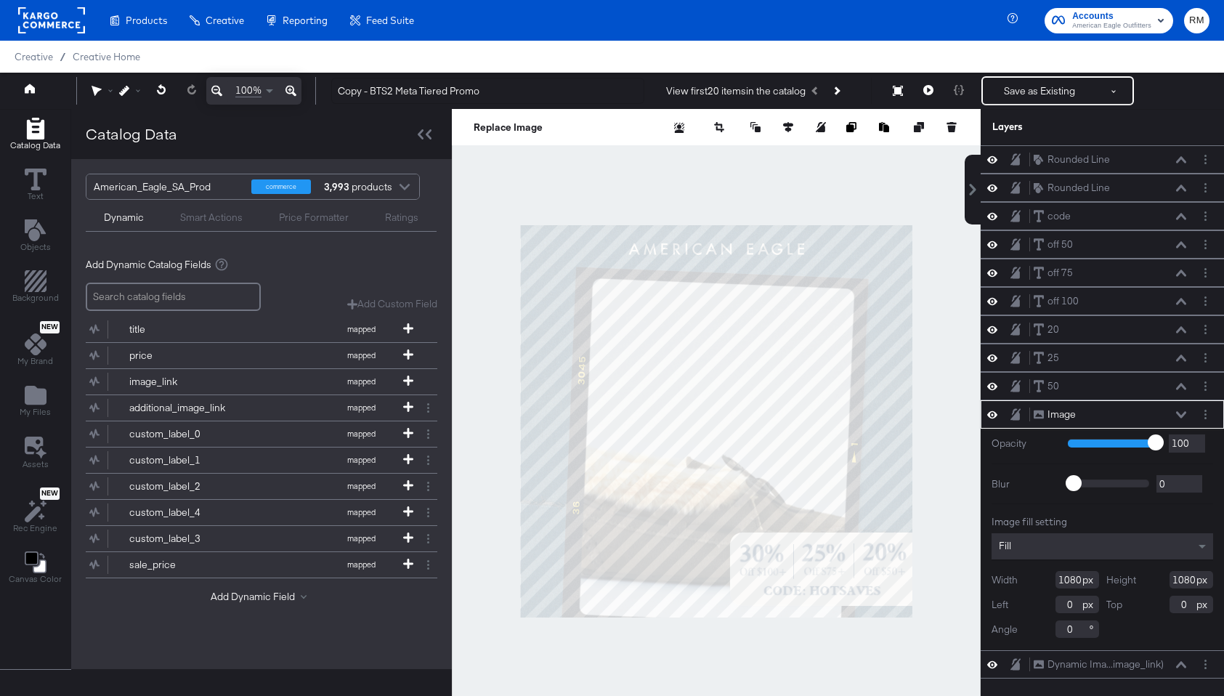
click at [1206, 422] on div "Image Image" at bounding box center [1102, 414] width 243 height 28
click at [1207, 416] on button "Layer Options" at bounding box center [1205, 414] width 15 height 15
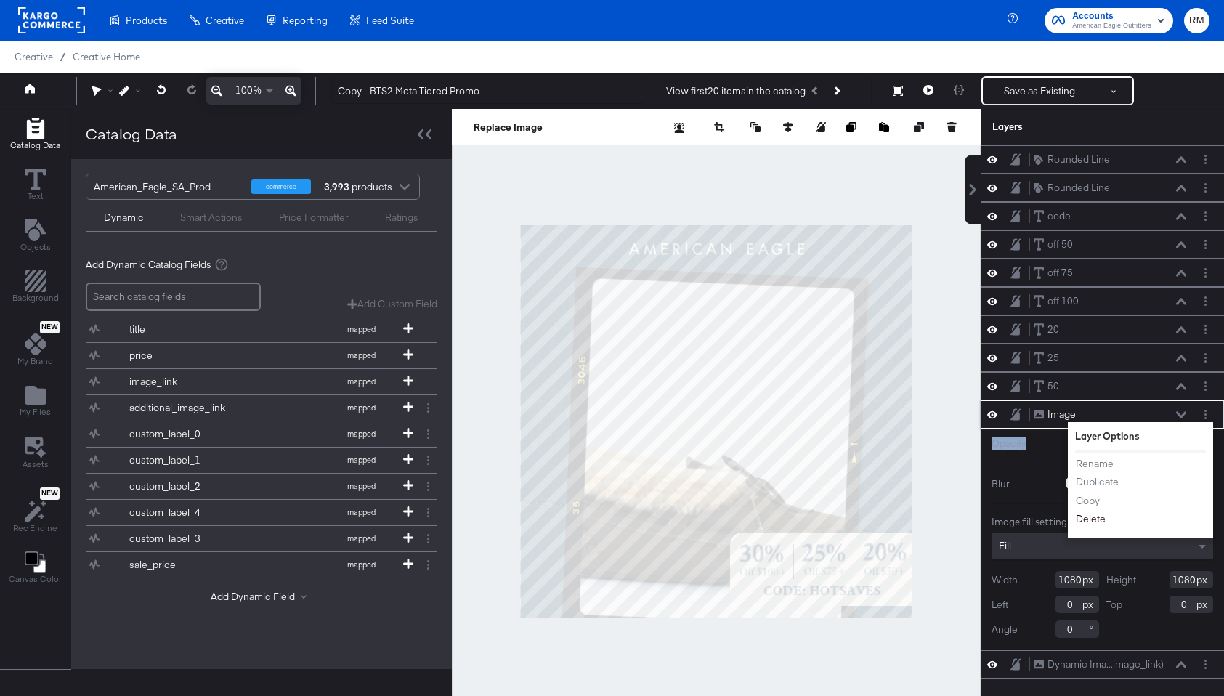
click at [1094, 520] on button "Delete" at bounding box center [1090, 518] width 31 height 15
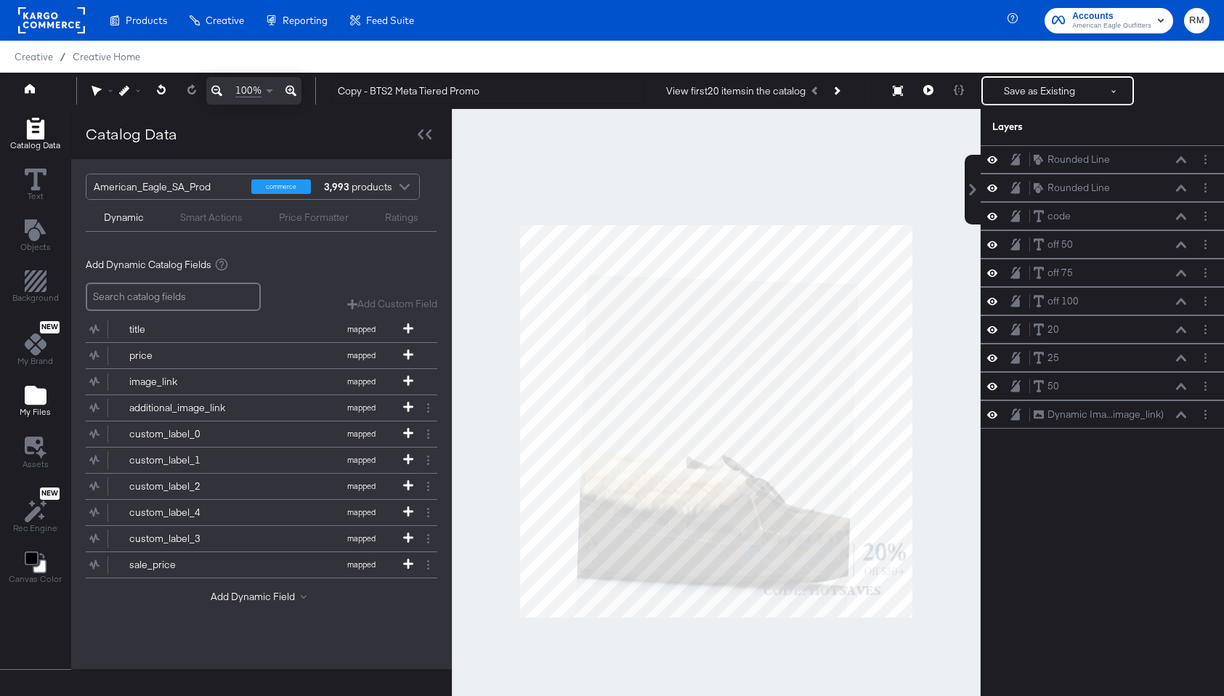
click at [36, 406] on div "My Files" at bounding box center [35, 400] width 31 height 33
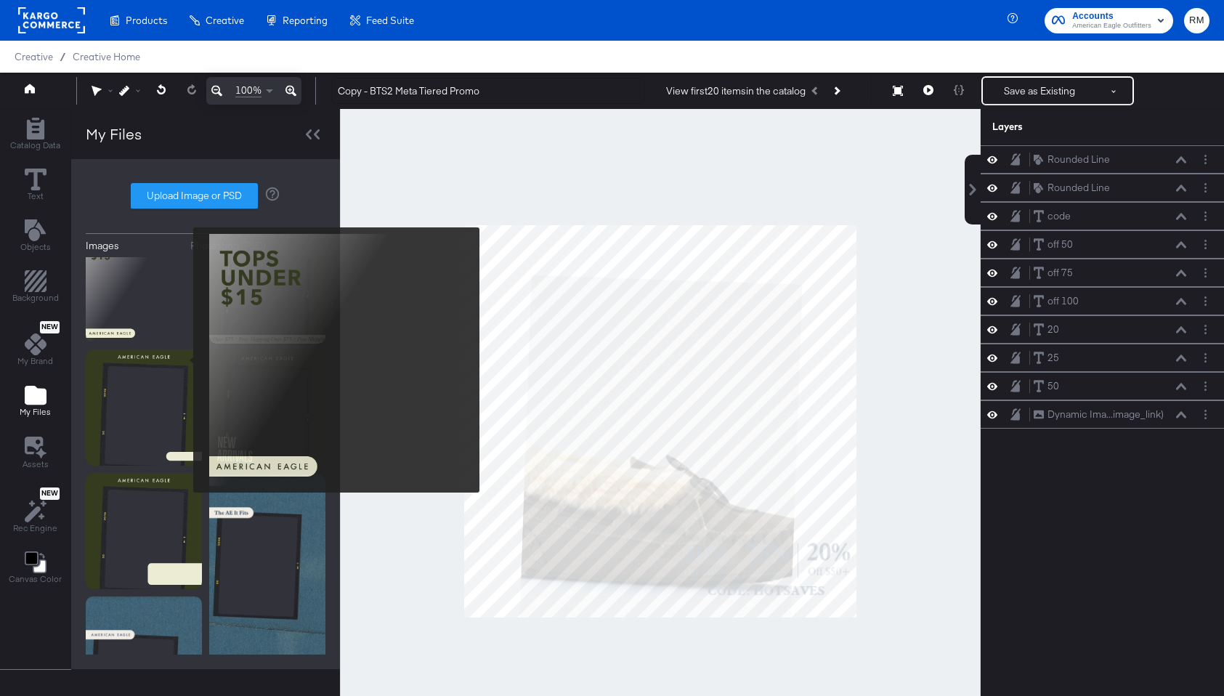
scroll to position [288, 0]
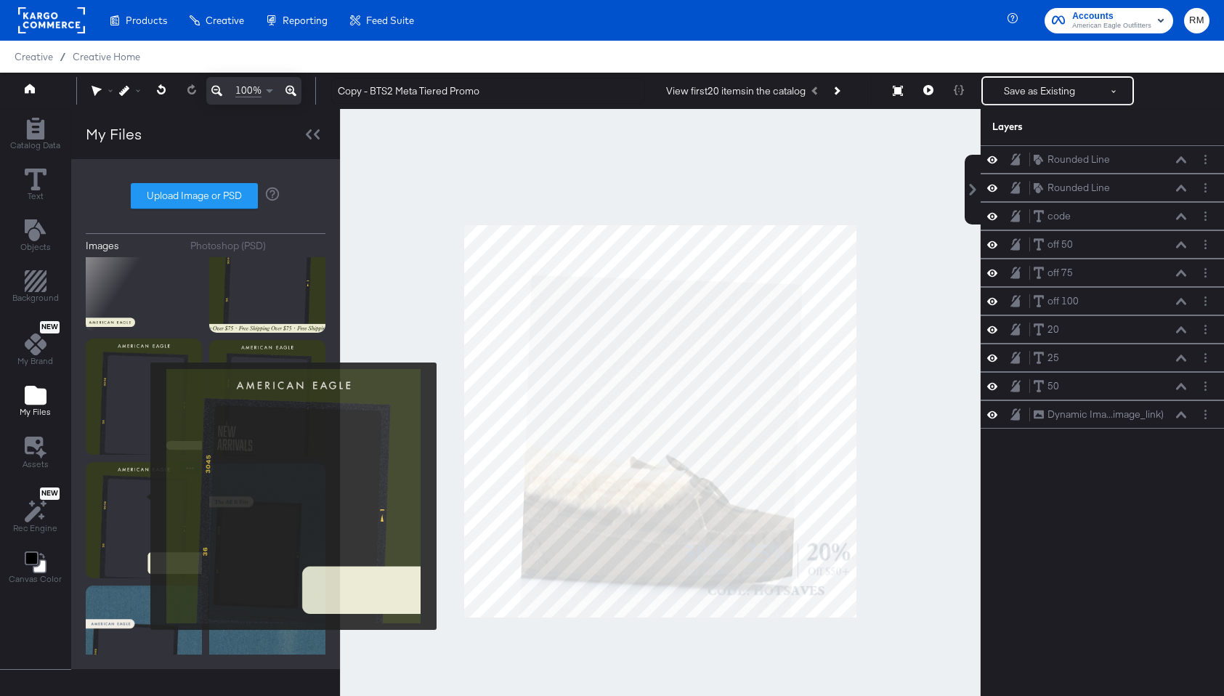
click at [142, 498] on img at bounding box center [144, 520] width 116 height 116
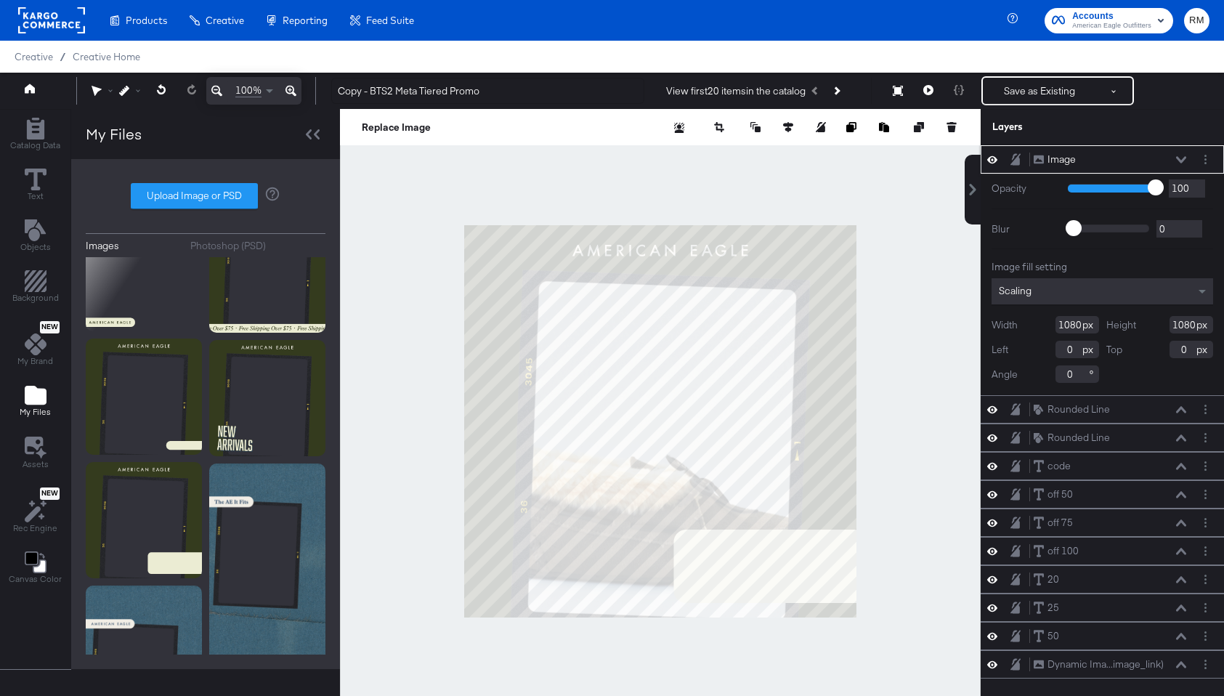
click at [1062, 281] on div "Scaling" at bounding box center [1103, 291] width 222 height 26
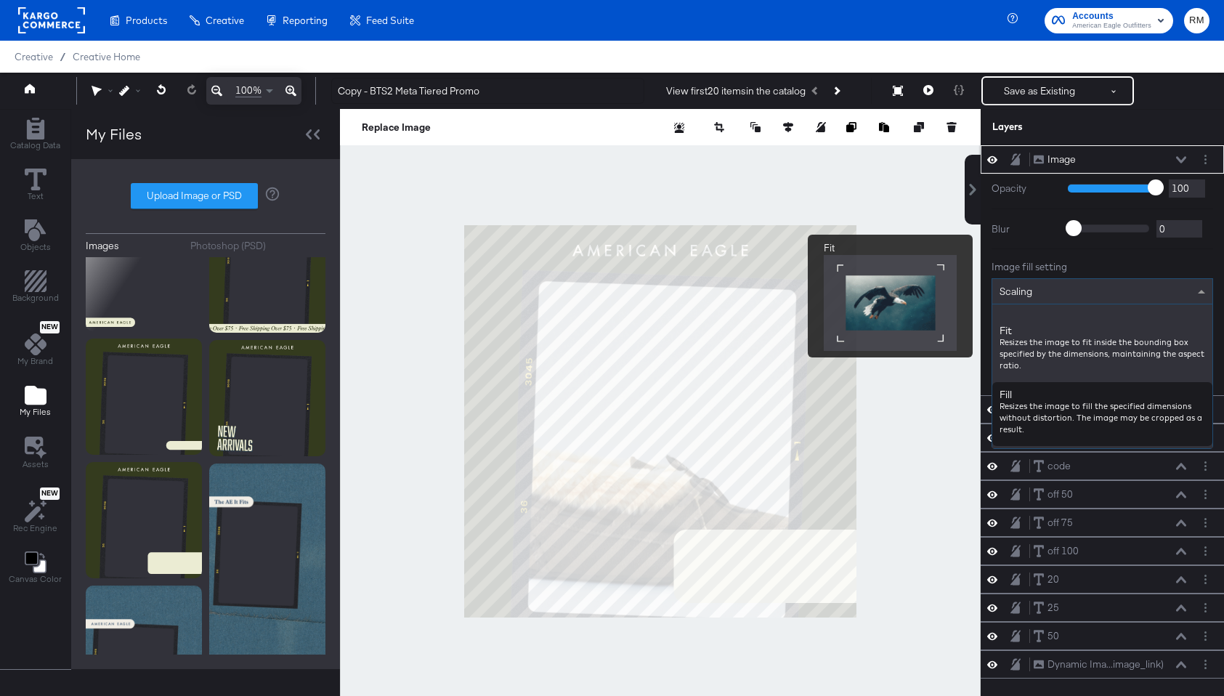
scroll to position [173, 0]
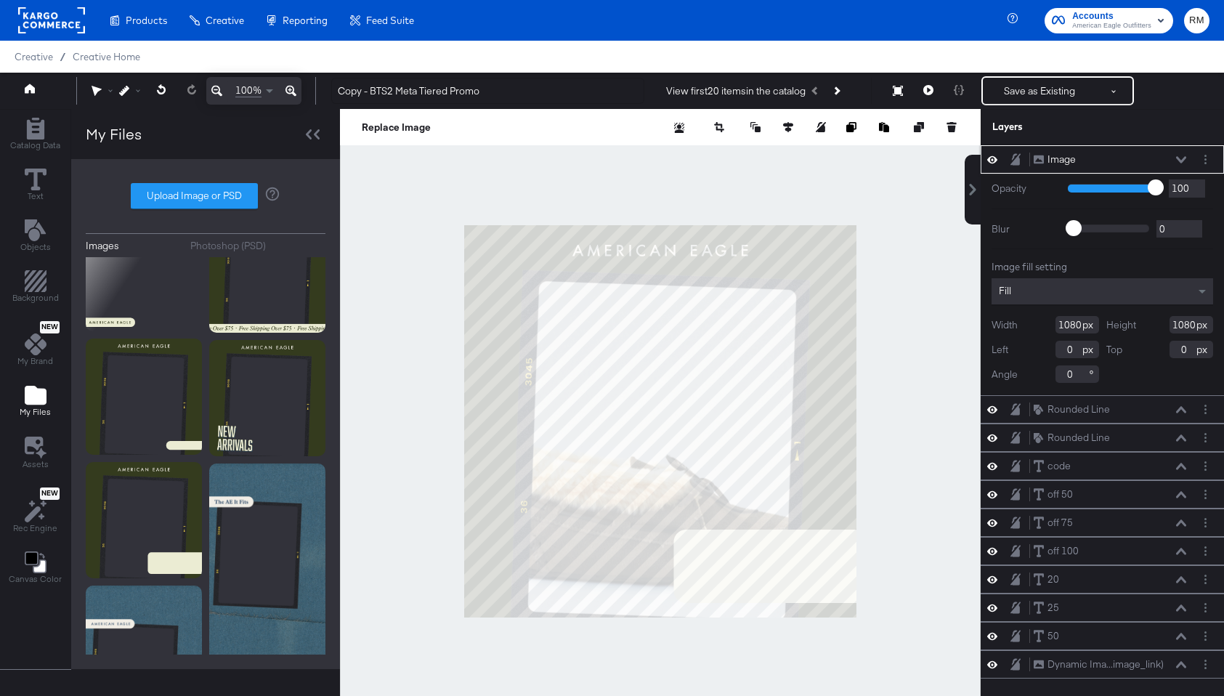
click at [1183, 160] on icon at bounding box center [1181, 159] width 10 height 7
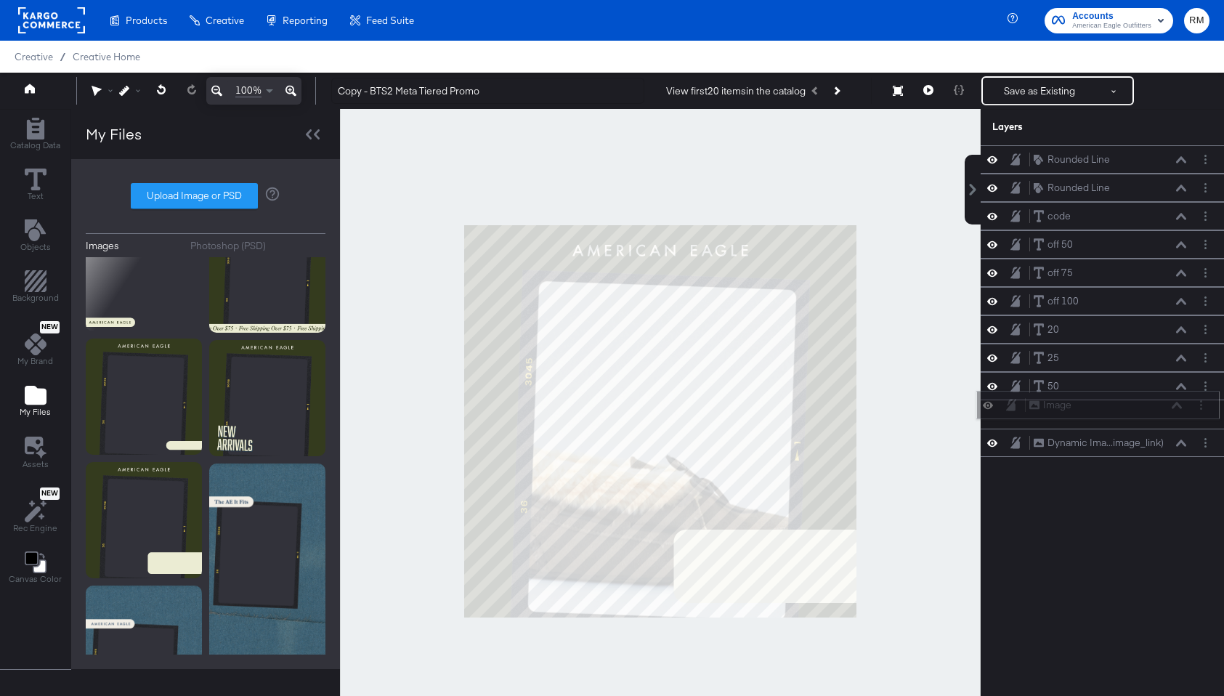
drag, startPoint x: 1150, startPoint y: 160, endPoint x: 1144, endPoint y: 416, distance: 255.8
click at [1146, 413] on div "Image Image" at bounding box center [1106, 404] width 154 height 15
click at [1184, 387] on icon at bounding box center [1181, 386] width 10 height 7
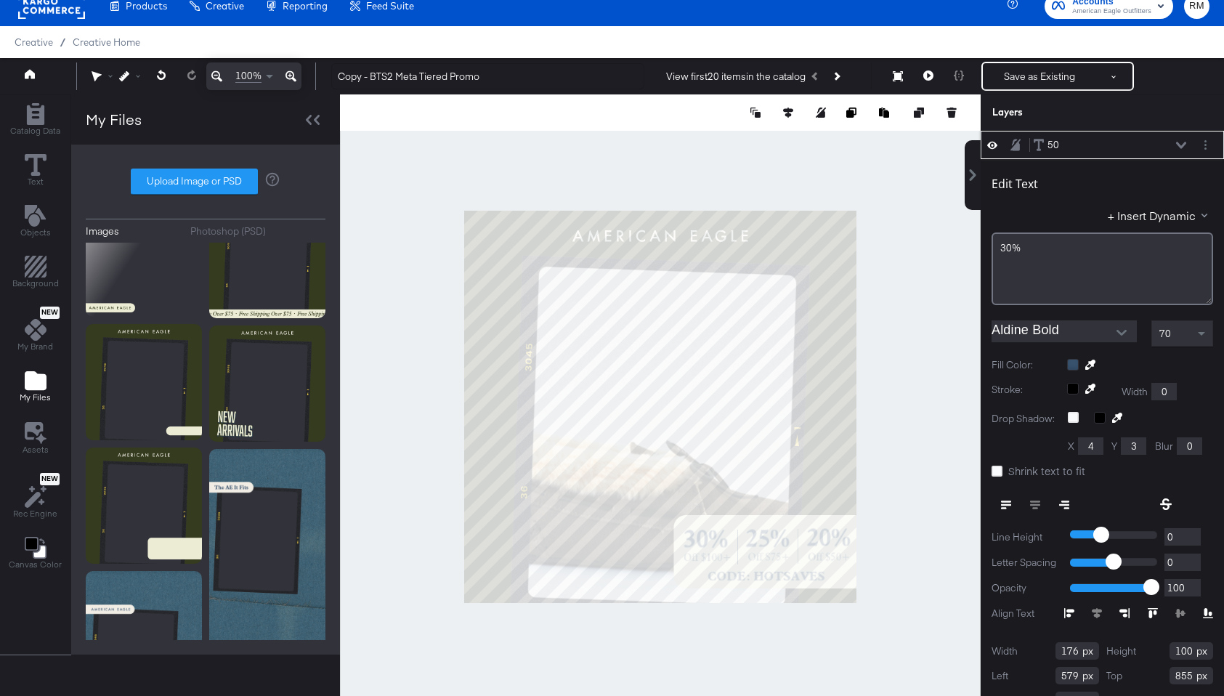
scroll to position [0, 0]
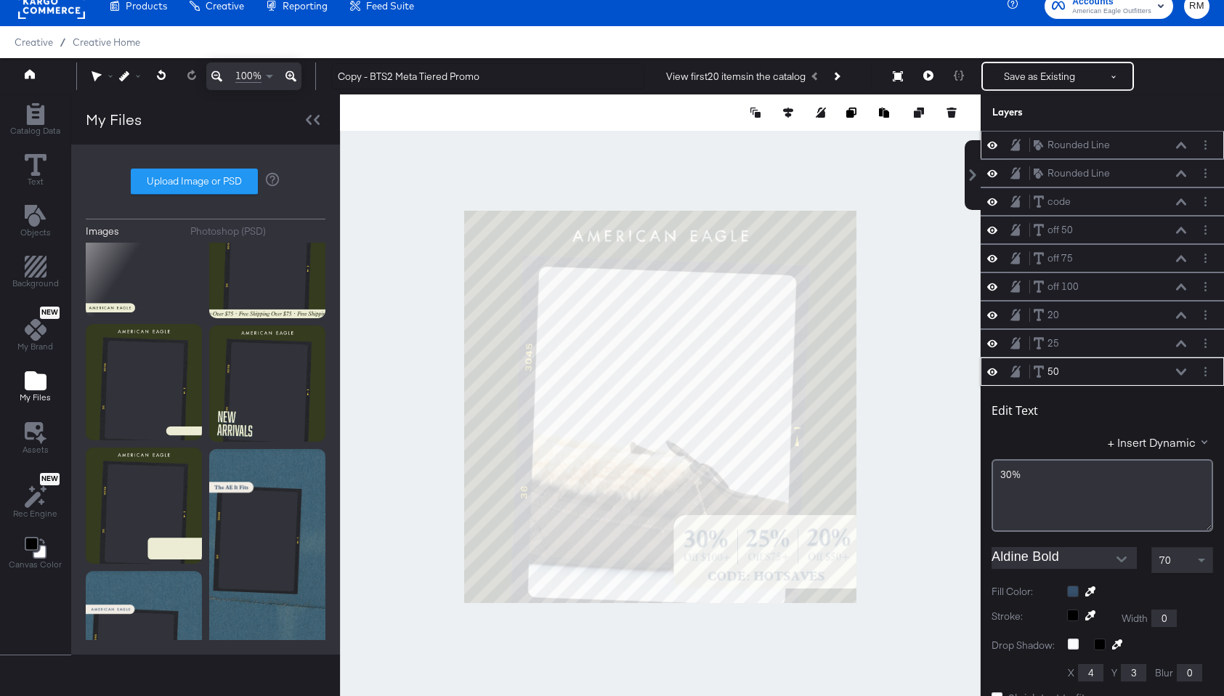
click at [1183, 142] on icon at bounding box center [1181, 145] width 10 height 7
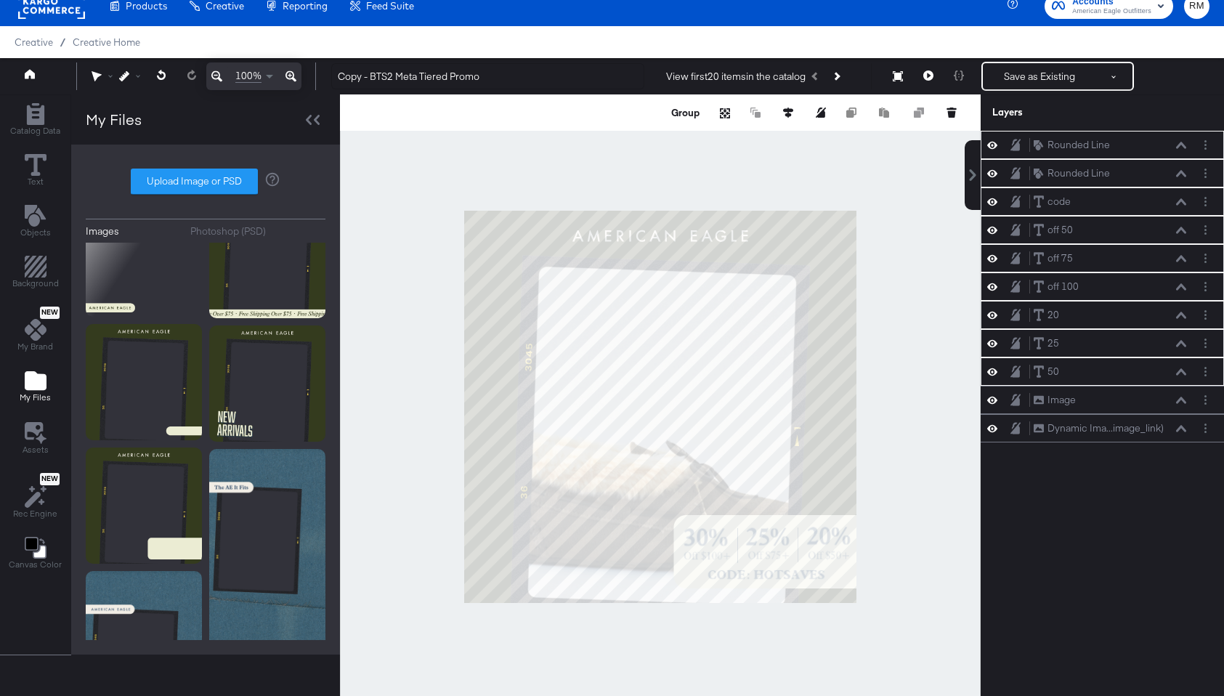
click at [907, 477] on div at bounding box center [660, 406] width 641 height 624
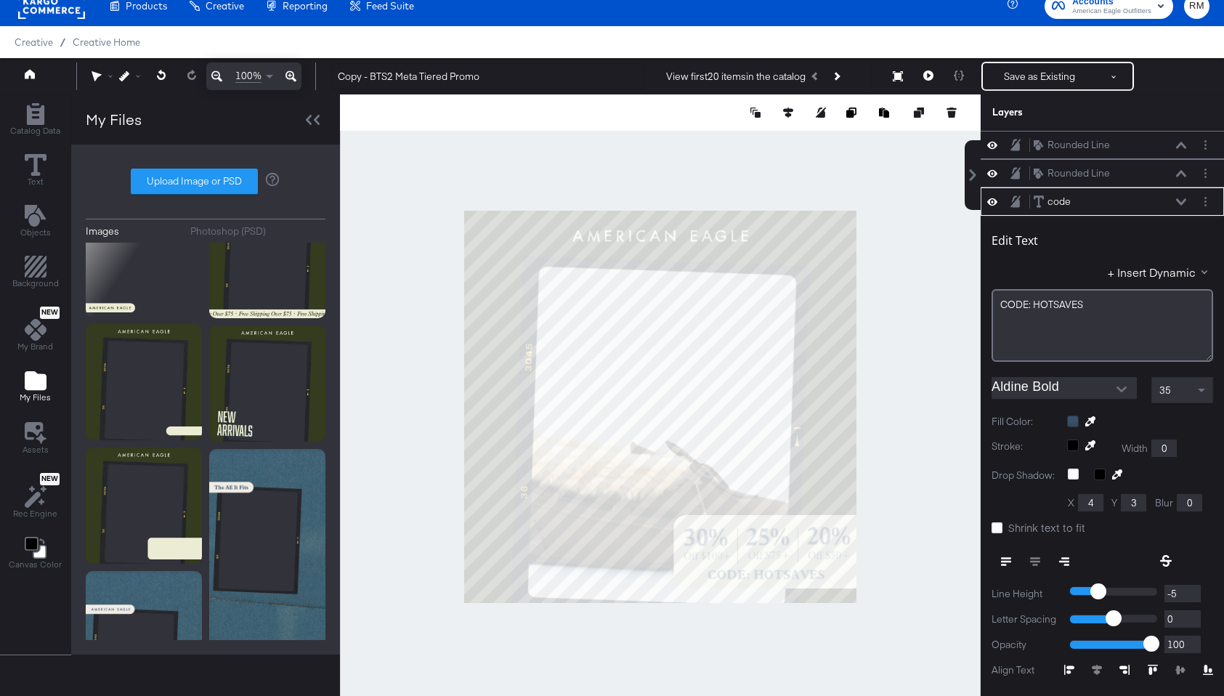
scroll to position [57, 0]
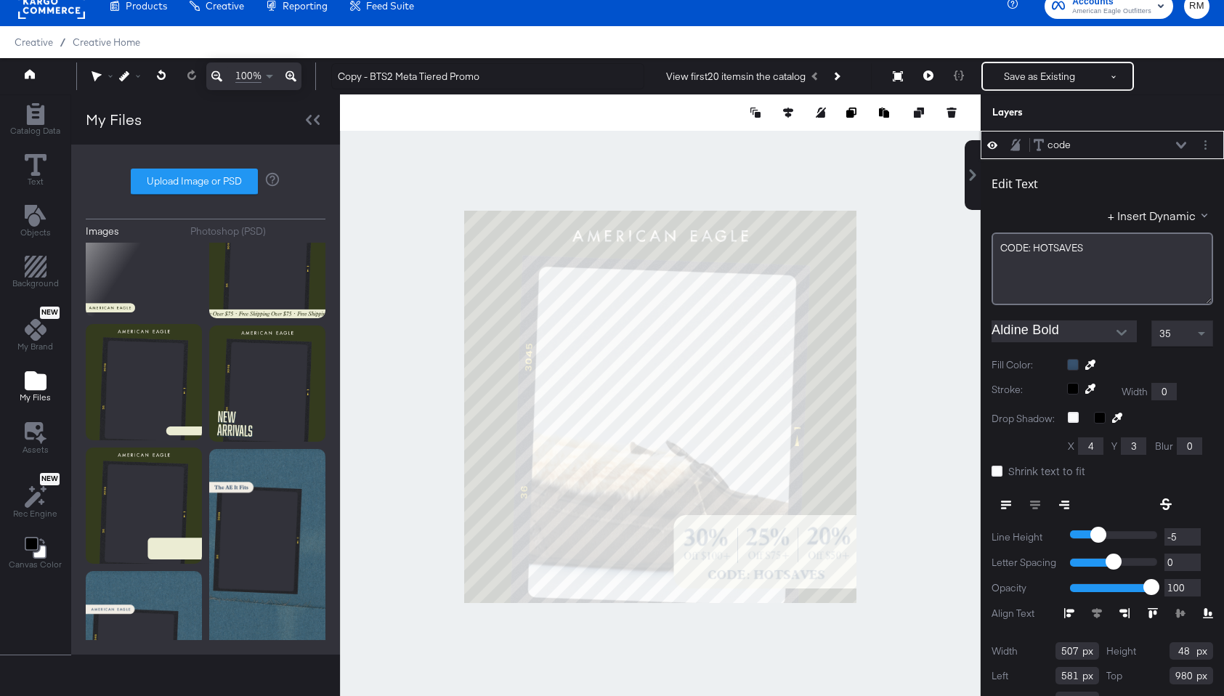
click at [1088, 365] on icon at bounding box center [1090, 365] width 10 height 10
click at [843, 457] on div at bounding box center [660, 406] width 639 height 624
click at [1190, 141] on div "code code" at bounding box center [1114, 144] width 162 height 15
click at [1184, 147] on icon at bounding box center [1181, 145] width 10 height 7
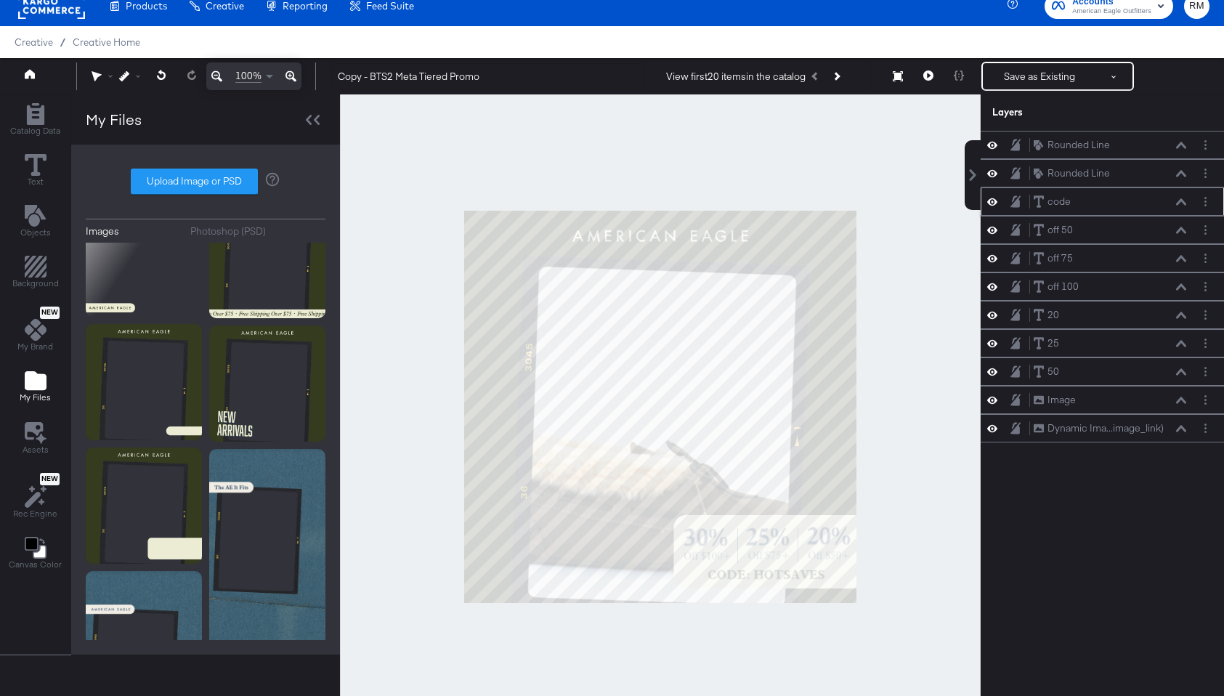
scroll to position [0, 0]
click at [1181, 371] on icon at bounding box center [1181, 371] width 10 height 7
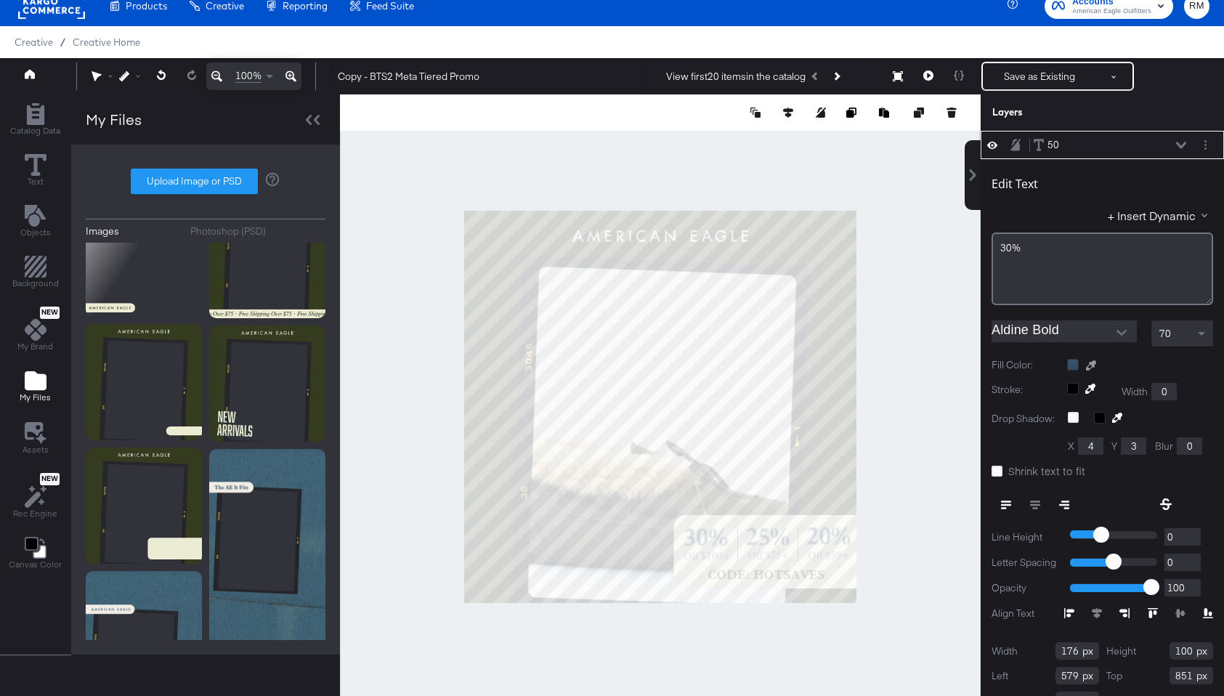
click at [1091, 365] on icon at bounding box center [1091, 365] width 10 height 10
click at [840, 398] on div at bounding box center [660, 406] width 639 height 624
click at [1181, 145] on icon at bounding box center [1181, 145] width 10 height 7
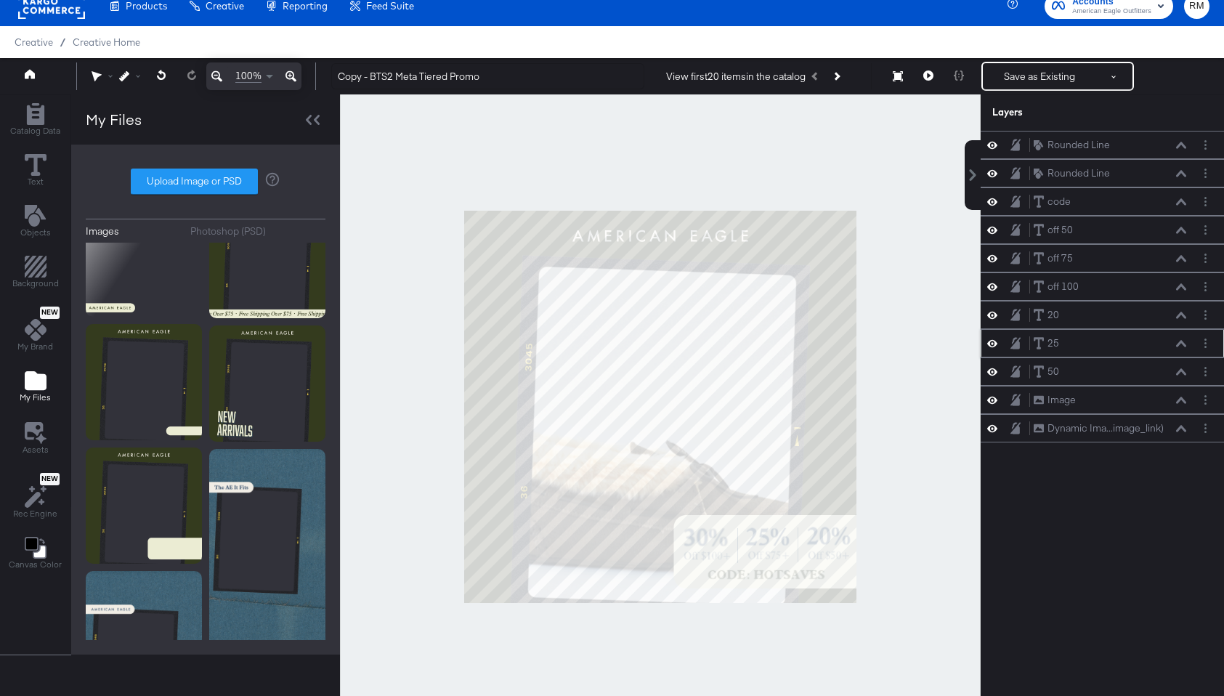
click at [1181, 341] on icon at bounding box center [1181, 343] width 10 height 7
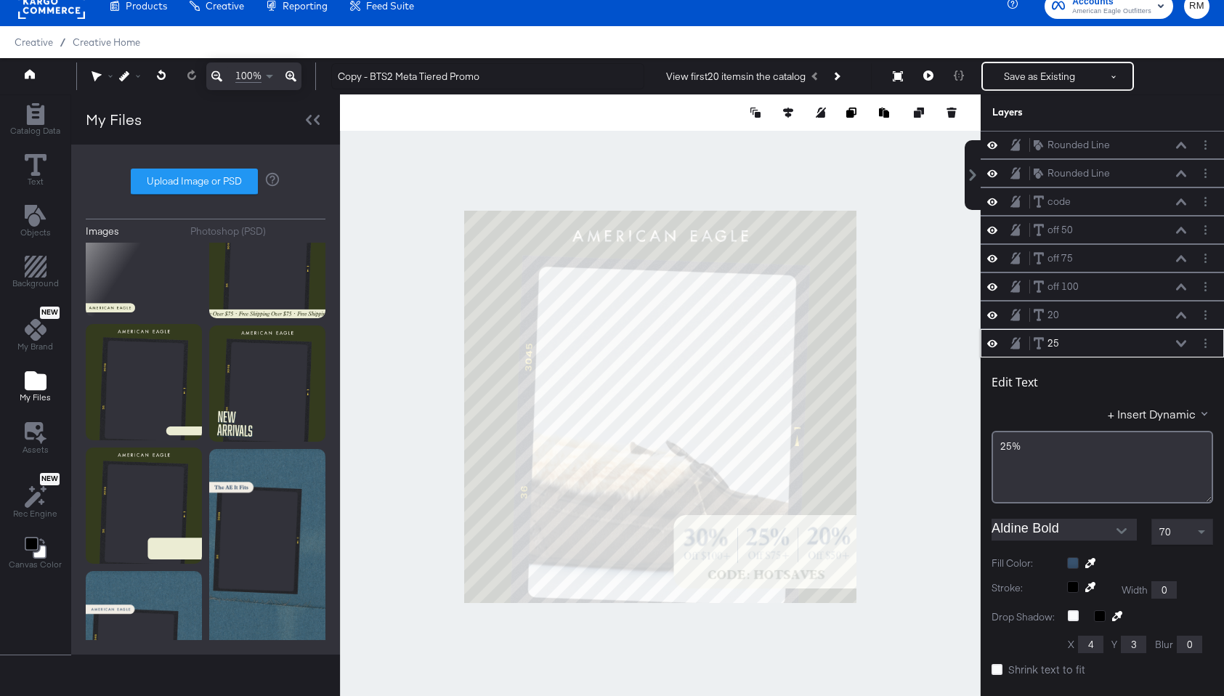
scroll to position [198, 0]
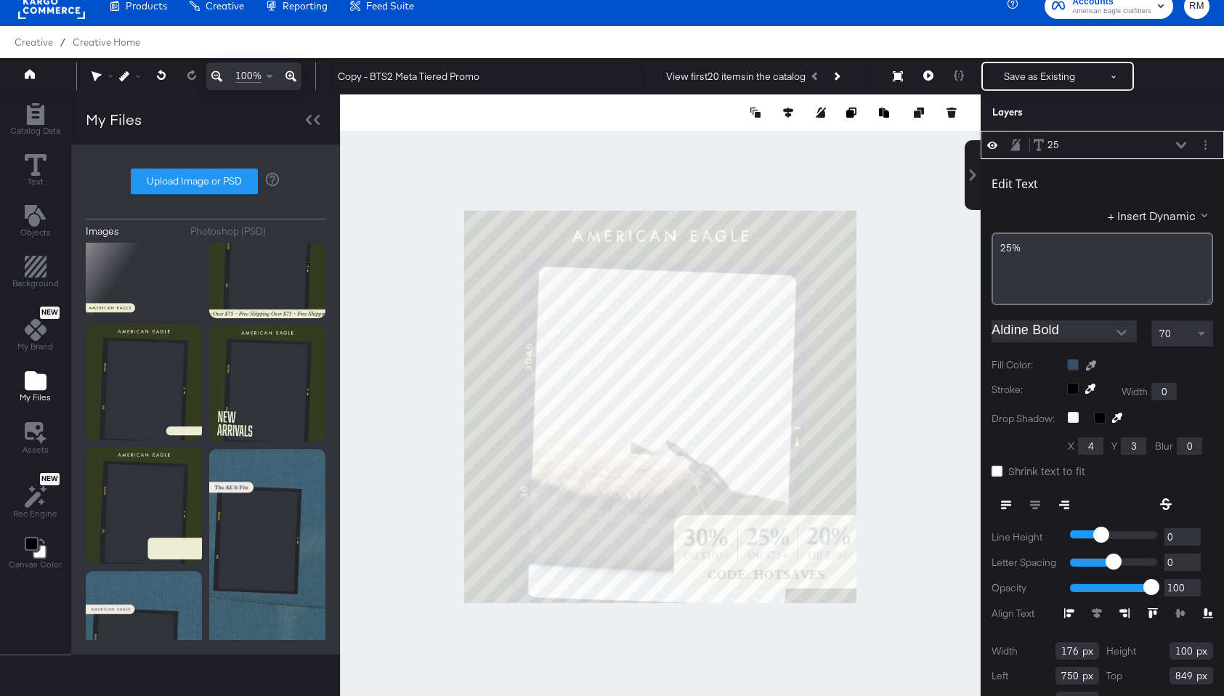
click at [1094, 363] on icon at bounding box center [1091, 365] width 10 height 10
click at [833, 387] on div at bounding box center [660, 406] width 639 height 624
click at [1181, 141] on button at bounding box center [1182, 145] width 12 height 9
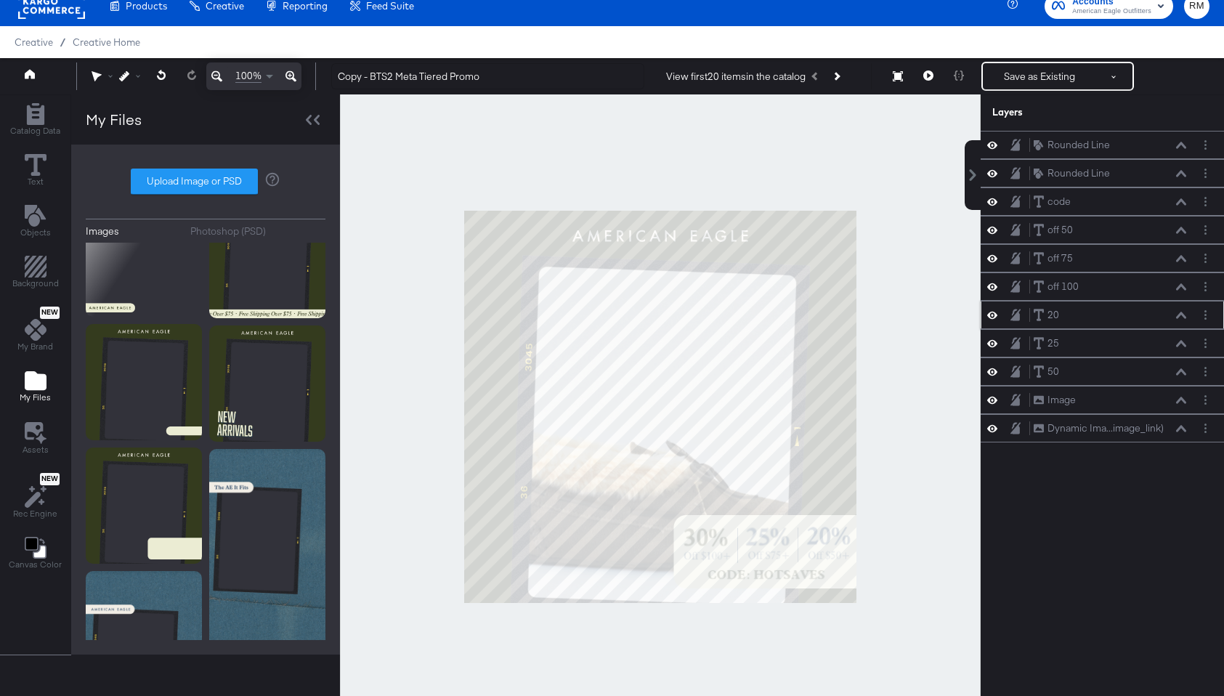
click at [1183, 317] on icon at bounding box center [1181, 315] width 10 height 7
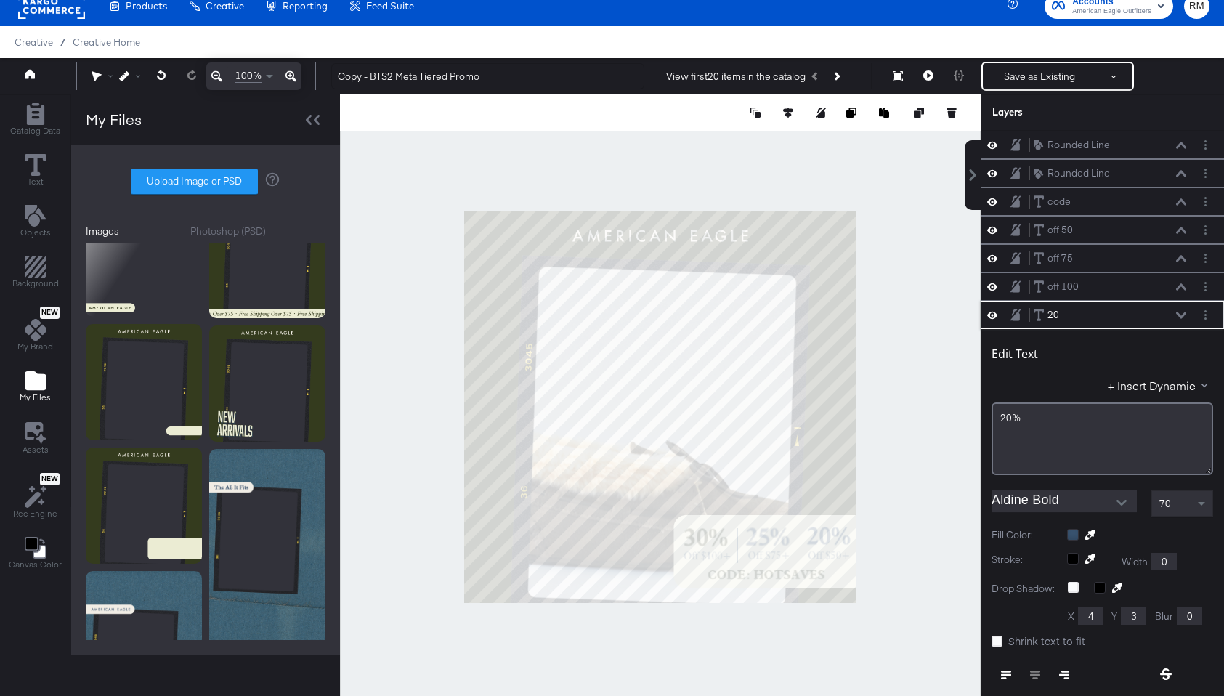
scroll to position [170, 0]
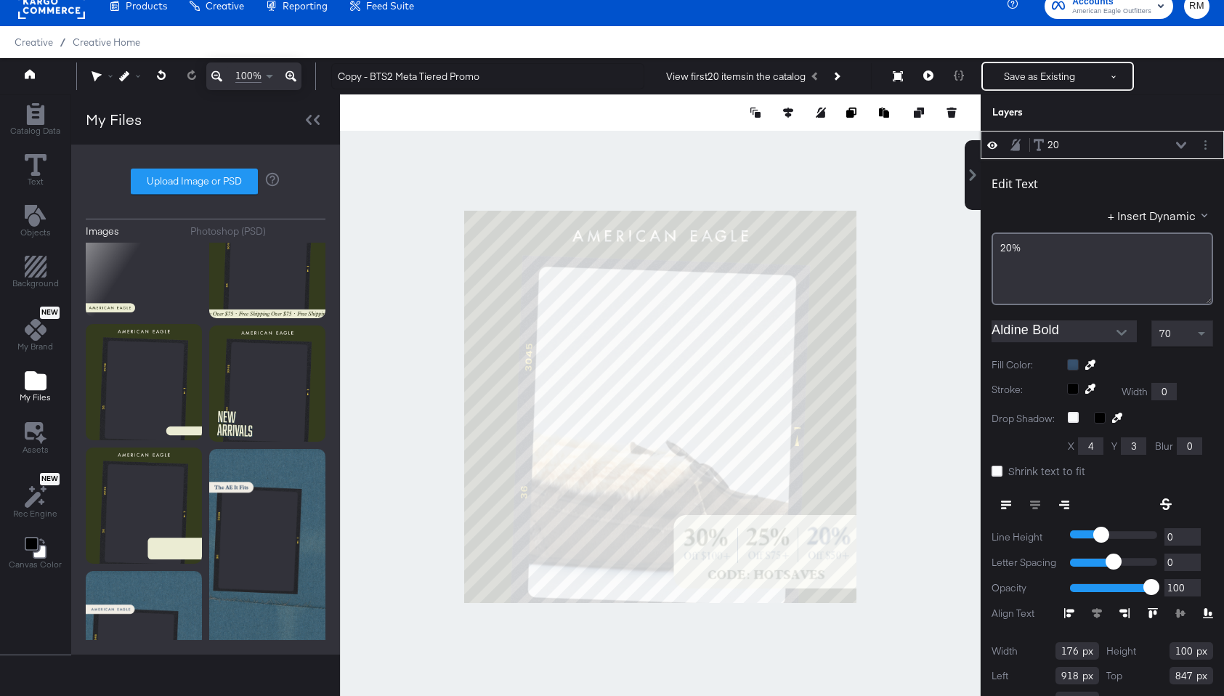
click at [1091, 366] on icon at bounding box center [1090, 365] width 10 height 10
click at [833, 396] on div at bounding box center [660, 406] width 639 height 624
click at [1178, 143] on icon at bounding box center [1181, 145] width 10 height 7
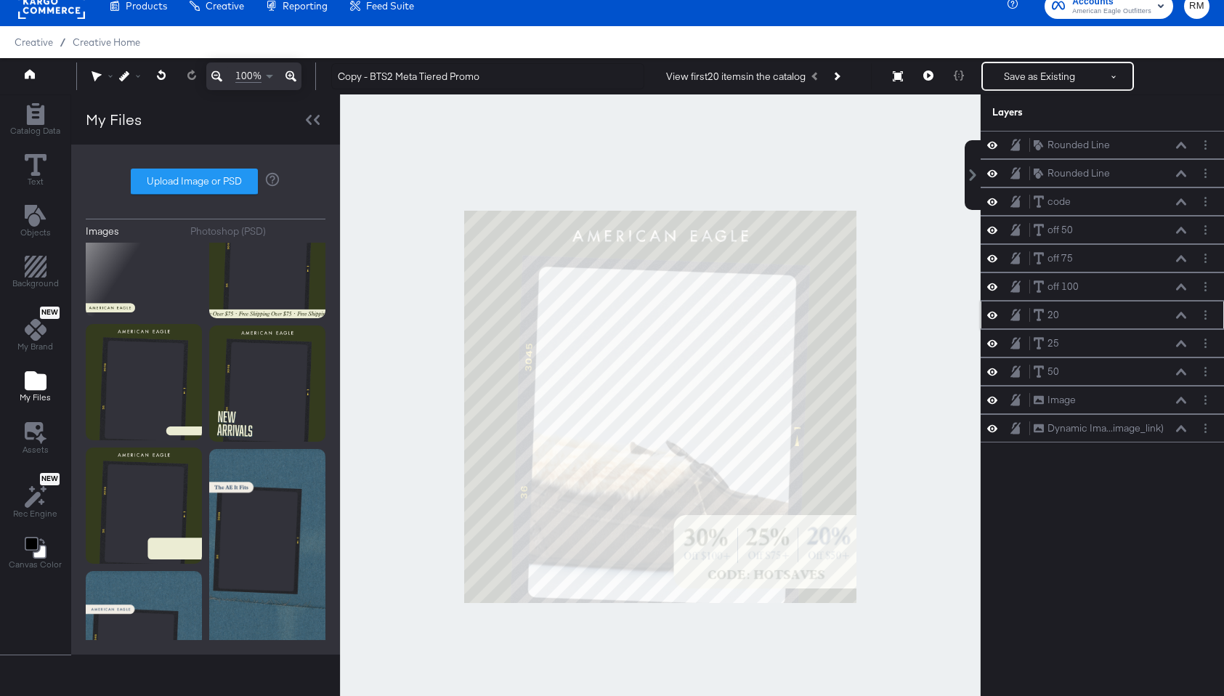
scroll to position [0, 0]
click at [1183, 289] on icon at bounding box center [1181, 286] width 10 height 7
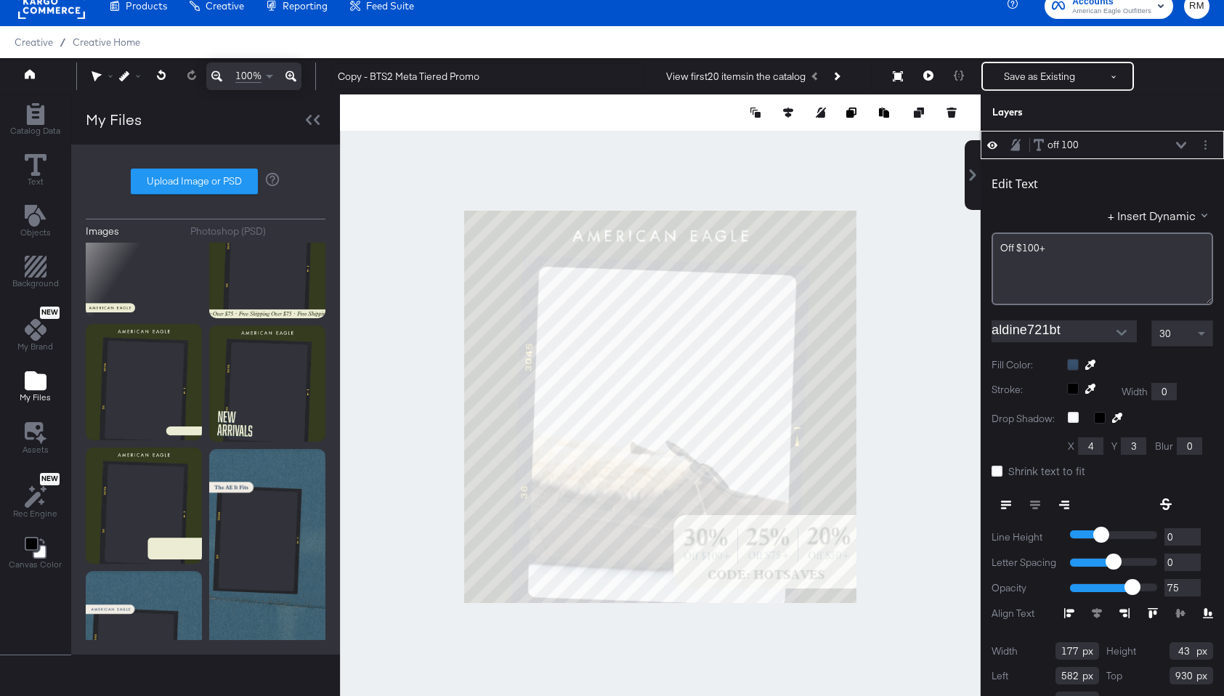
click at [1092, 362] on icon at bounding box center [1090, 365] width 10 height 10
click at [847, 410] on div at bounding box center [660, 406] width 639 height 624
click at [1181, 147] on icon at bounding box center [1181, 145] width 10 height 7
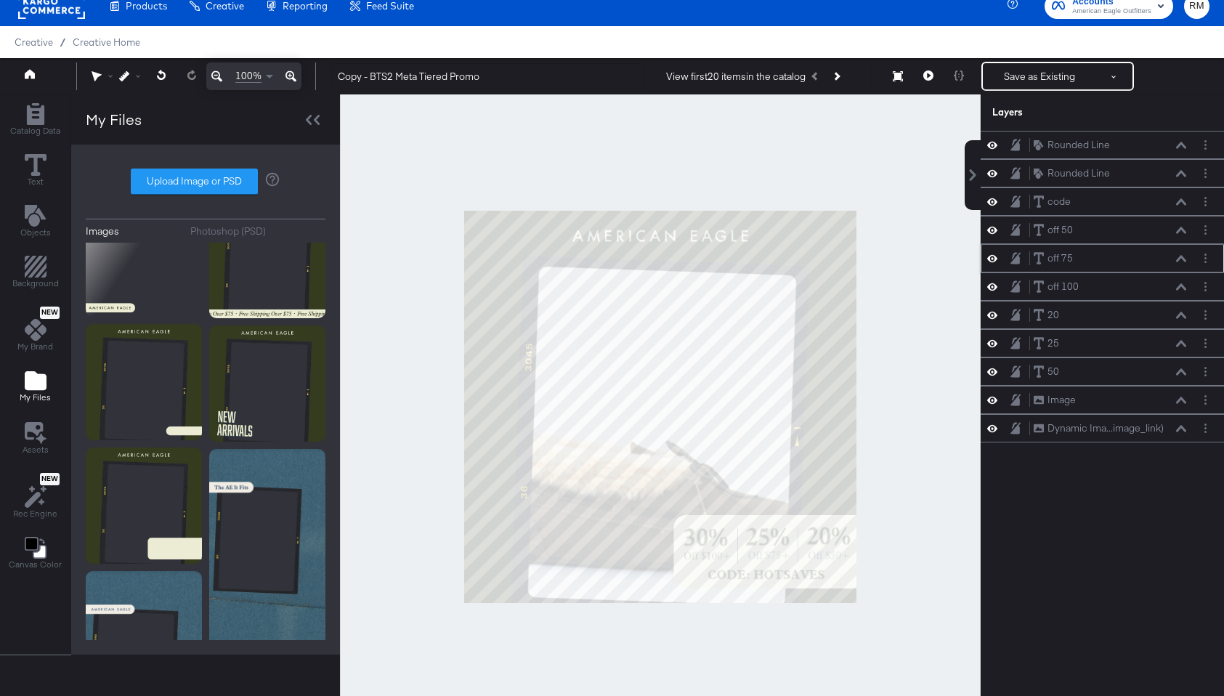
click at [1185, 257] on icon at bounding box center [1181, 258] width 10 height 7
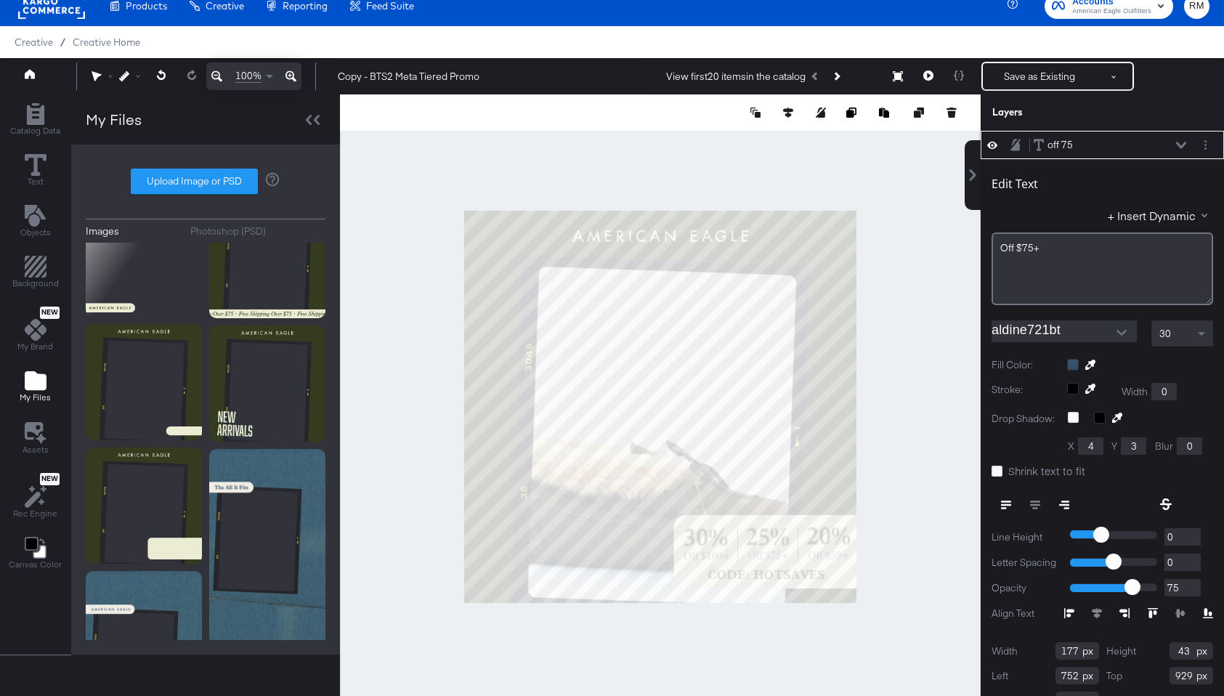
click at [1091, 360] on icon at bounding box center [1090, 365] width 10 height 10
click at [832, 412] on div at bounding box center [660, 406] width 639 height 624
click at [1184, 143] on icon at bounding box center [1181, 145] width 10 height 7
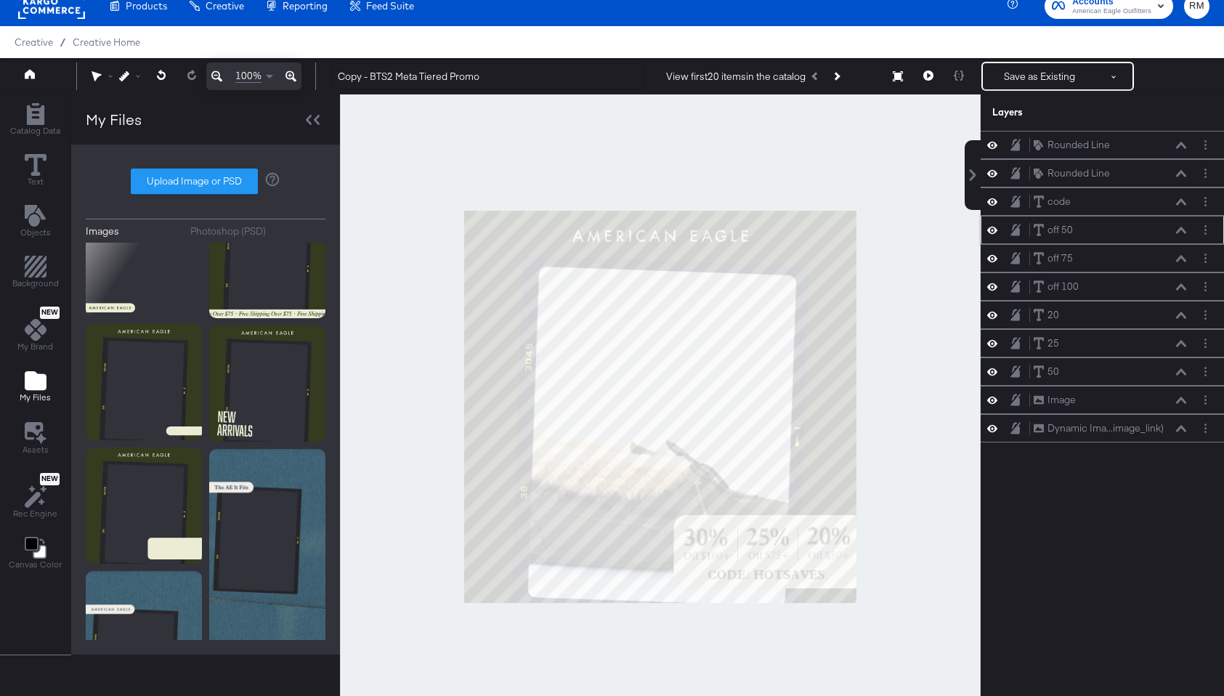
click at [1178, 235] on div "off 50 off 50" at bounding box center [1110, 229] width 154 height 15
click at [1178, 234] on button at bounding box center [1182, 230] width 12 height 9
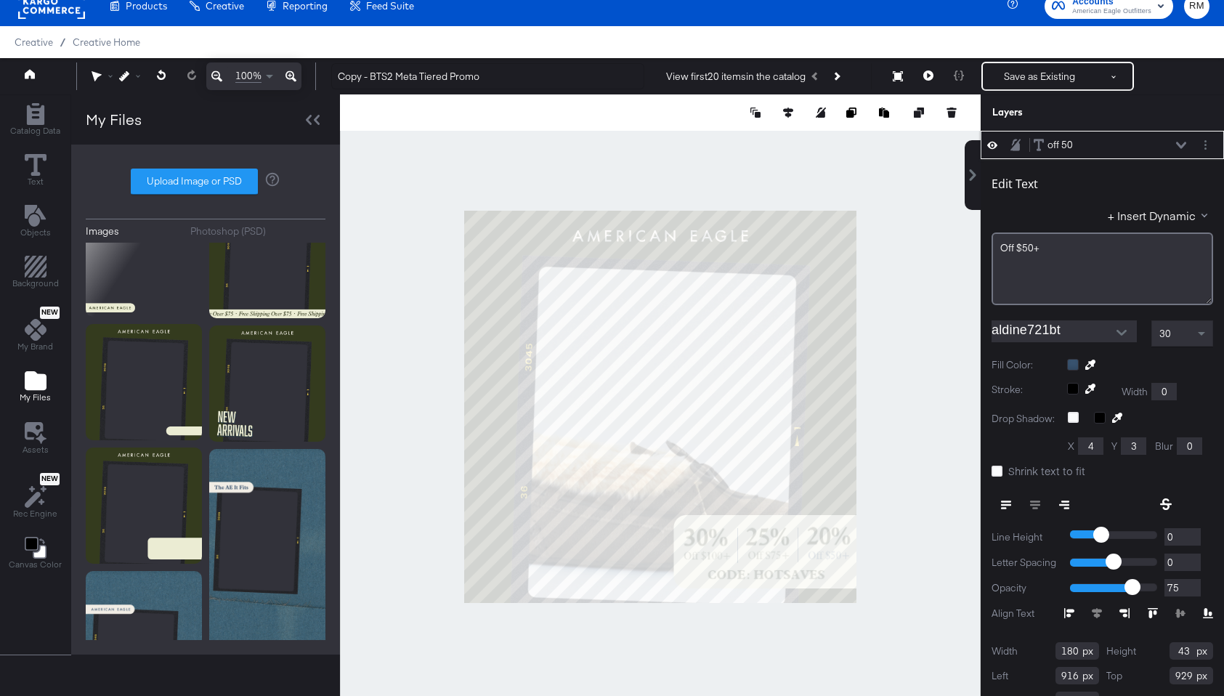
click at [1089, 363] on icon at bounding box center [1090, 365] width 10 height 10
click at [817, 434] on div at bounding box center [660, 406] width 639 height 624
click at [1181, 146] on icon at bounding box center [1181, 145] width 10 height 7
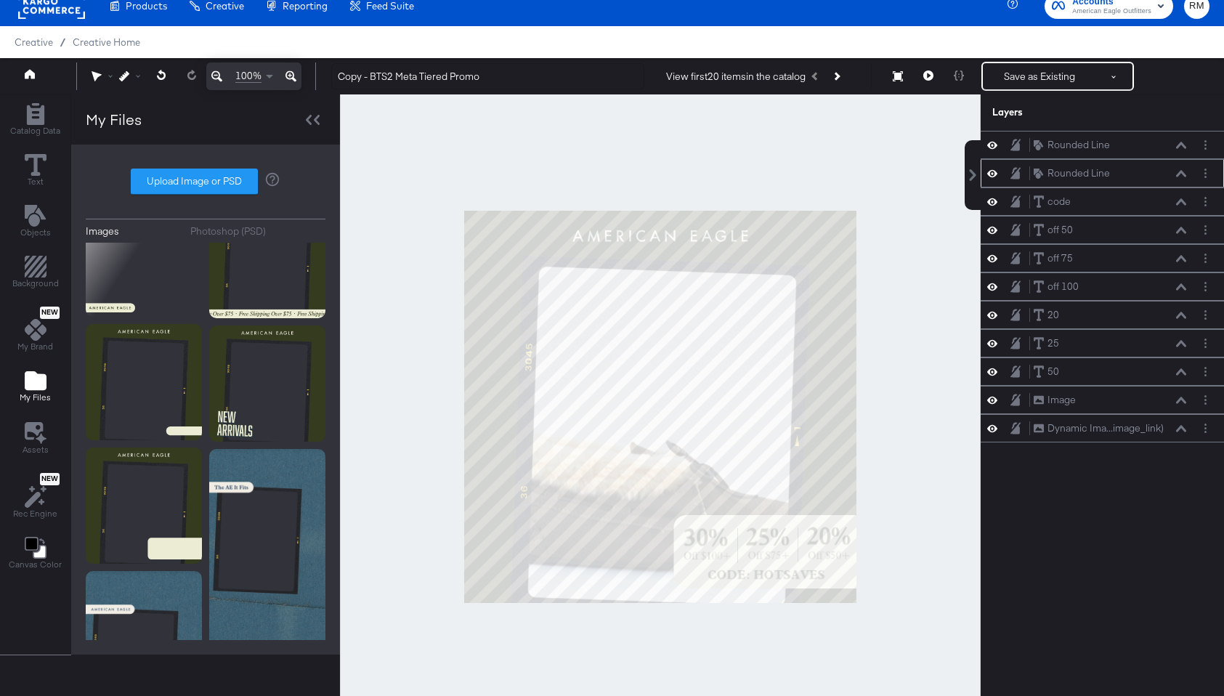
click at [1183, 173] on icon at bounding box center [1181, 173] width 10 height 7
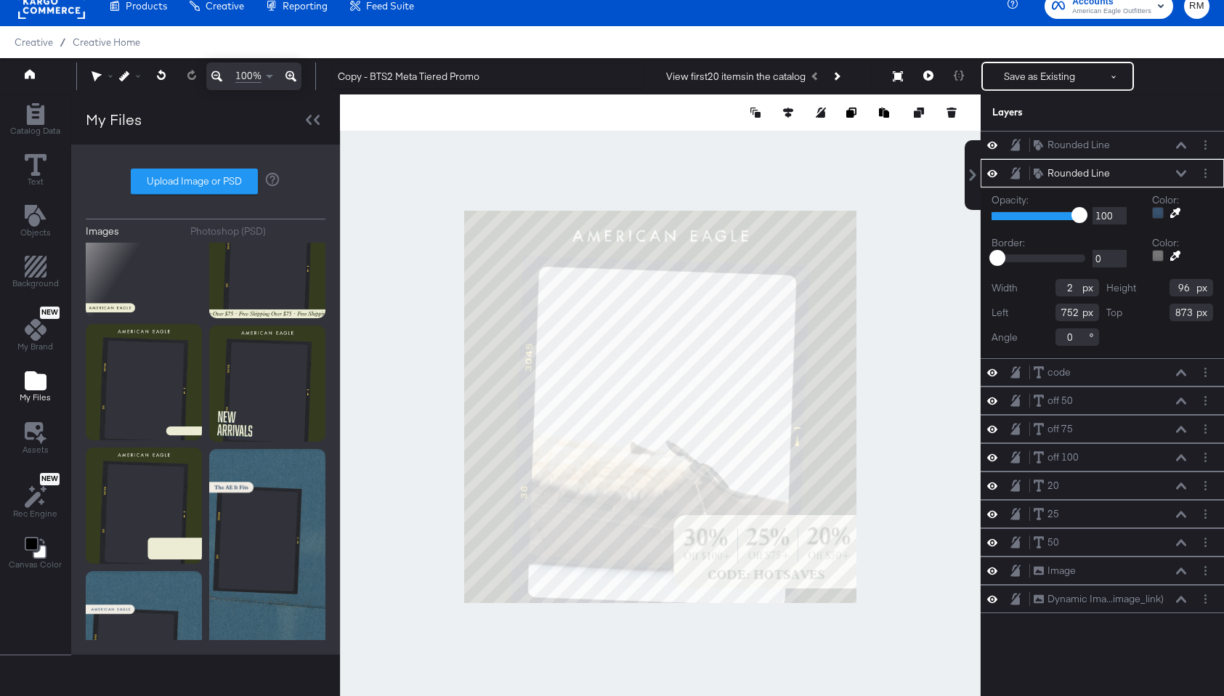
click at [1173, 217] on icon at bounding box center [1175, 213] width 10 height 10
click at [831, 440] on div at bounding box center [660, 406] width 639 height 624
click at [1178, 145] on icon at bounding box center [1181, 145] width 10 height 7
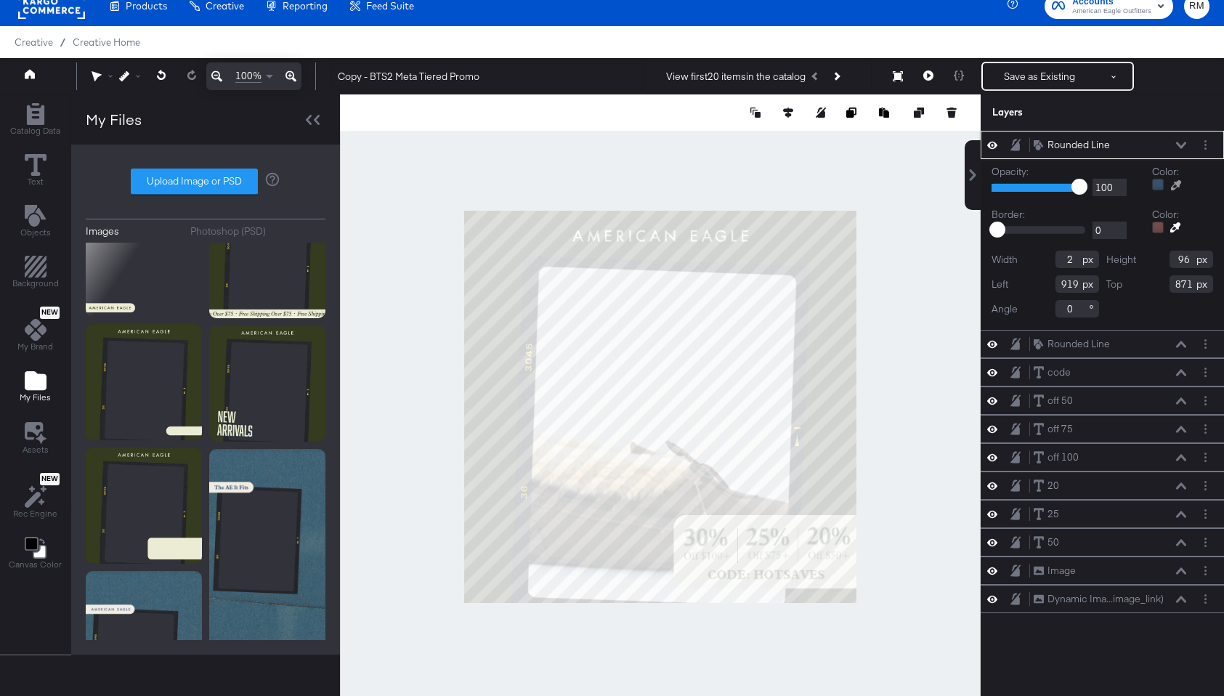
click at [1176, 187] on icon at bounding box center [1176, 185] width 10 height 10
click at [827, 445] on div at bounding box center [660, 406] width 639 height 624
click at [925, 425] on div at bounding box center [660, 406] width 641 height 624
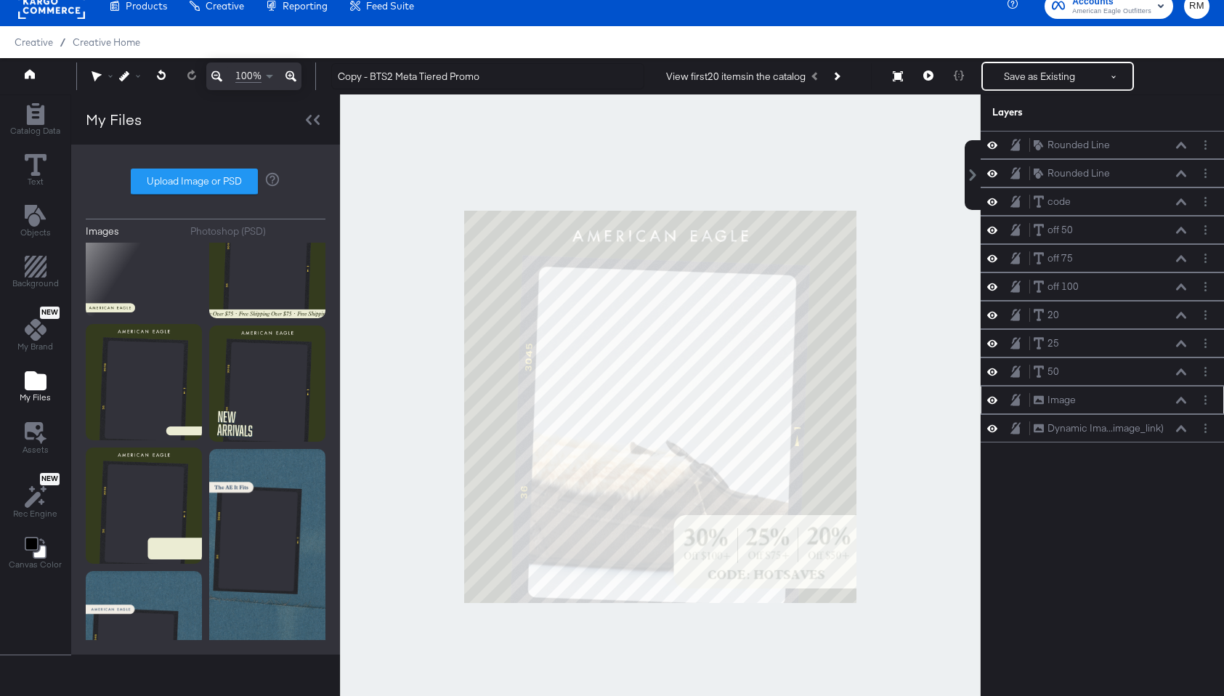
click at [1178, 403] on icon at bounding box center [1181, 400] width 10 height 7
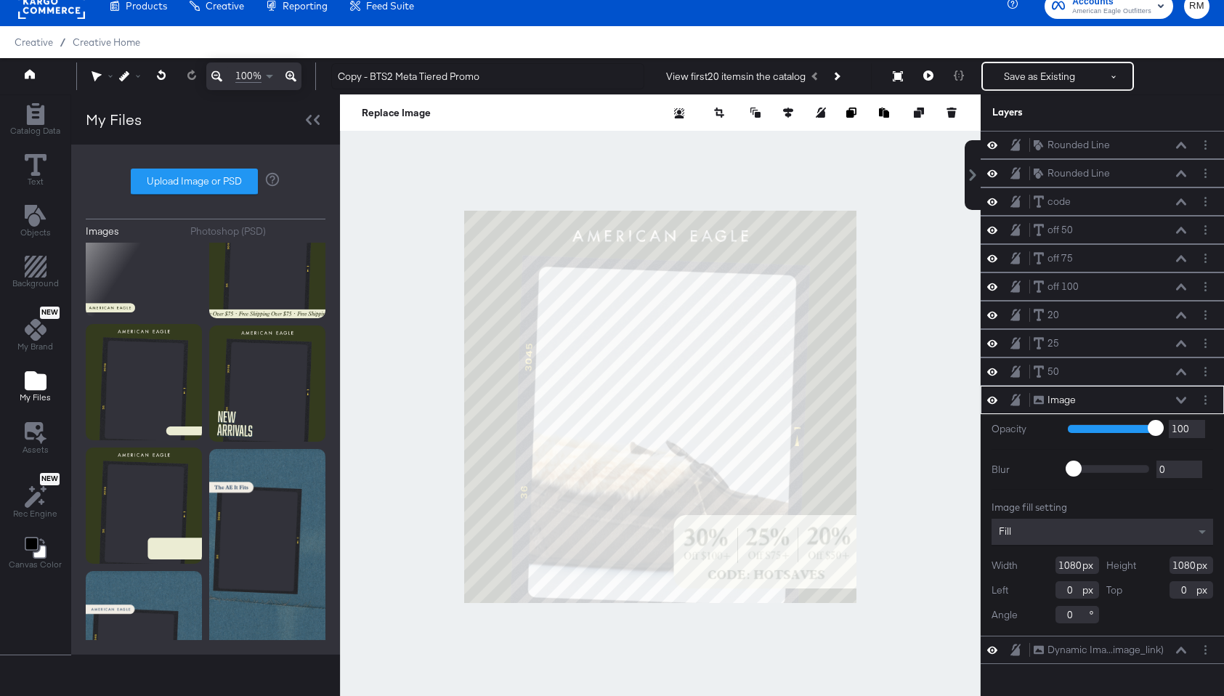
click at [1188, 398] on div "Image Image" at bounding box center [1114, 399] width 162 height 15
click at [1183, 398] on icon at bounding box center [1181, 400] width 10 height 7
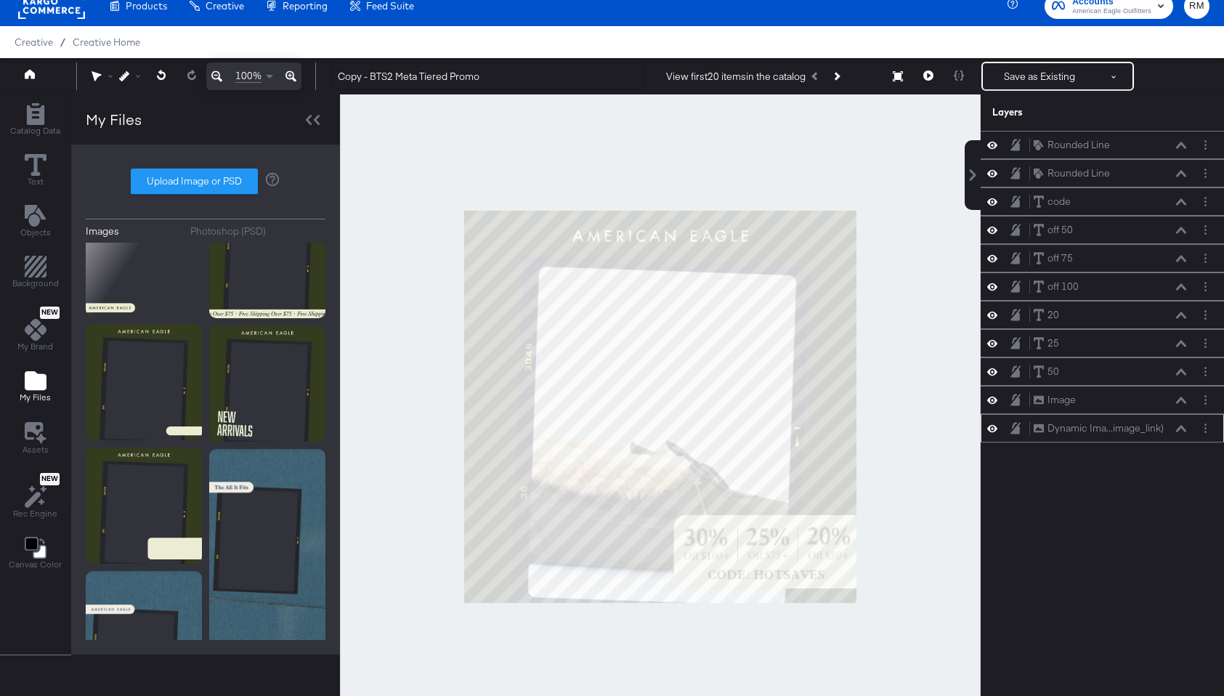
click at [1182, 432] on div "Dynamic Ima...image_link) Dynamic Image (image_link)" at bounding box center [1110, 428] width 154 height 15
click at [1178, 431] on icon at bounding box center [1181, 428] width 10 height 7
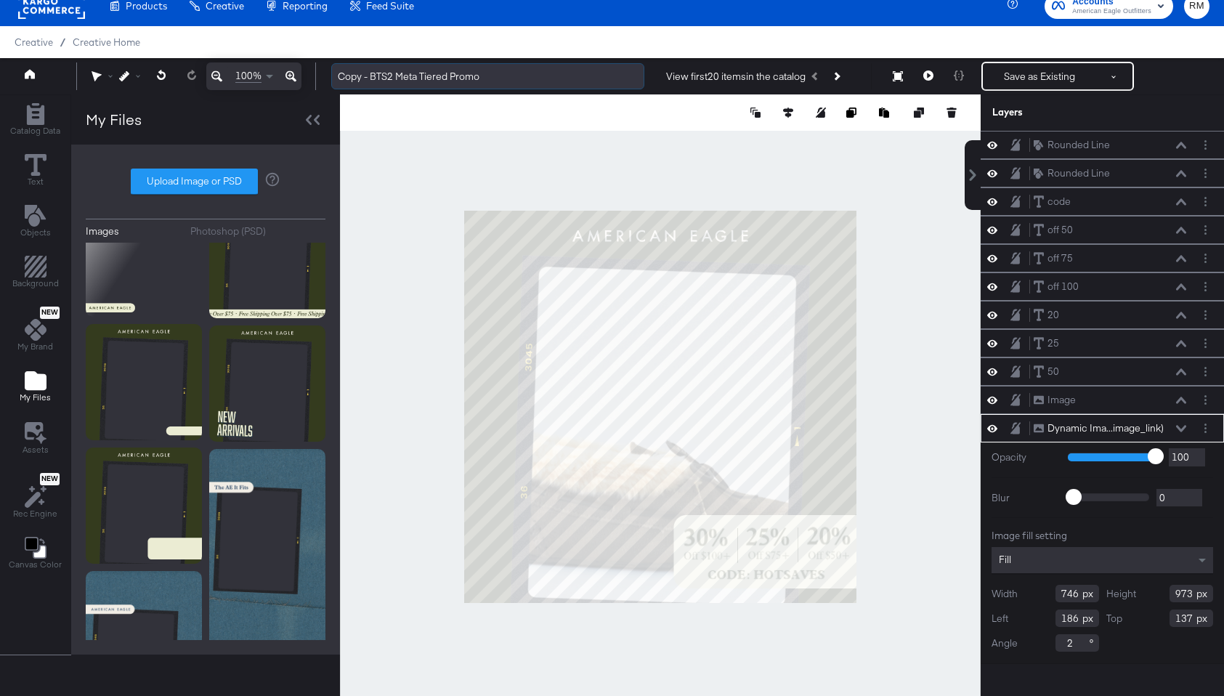
click at [391, 77] on input "Copy - BTS2 Meta Tiered Promo" at bounding box center [487, 76] width 313 height 27
drag, startPoint x: 371, startPoint y: 76, endPoint x: 281, endPoint y: 76, distance: 90.1
click at [281, 76] on div "100% Copy - BTS3 Meta Tiered Promo View first 20 items in the catalog Next Prod…" at bounding box center [612, 76] width 1224 height 36
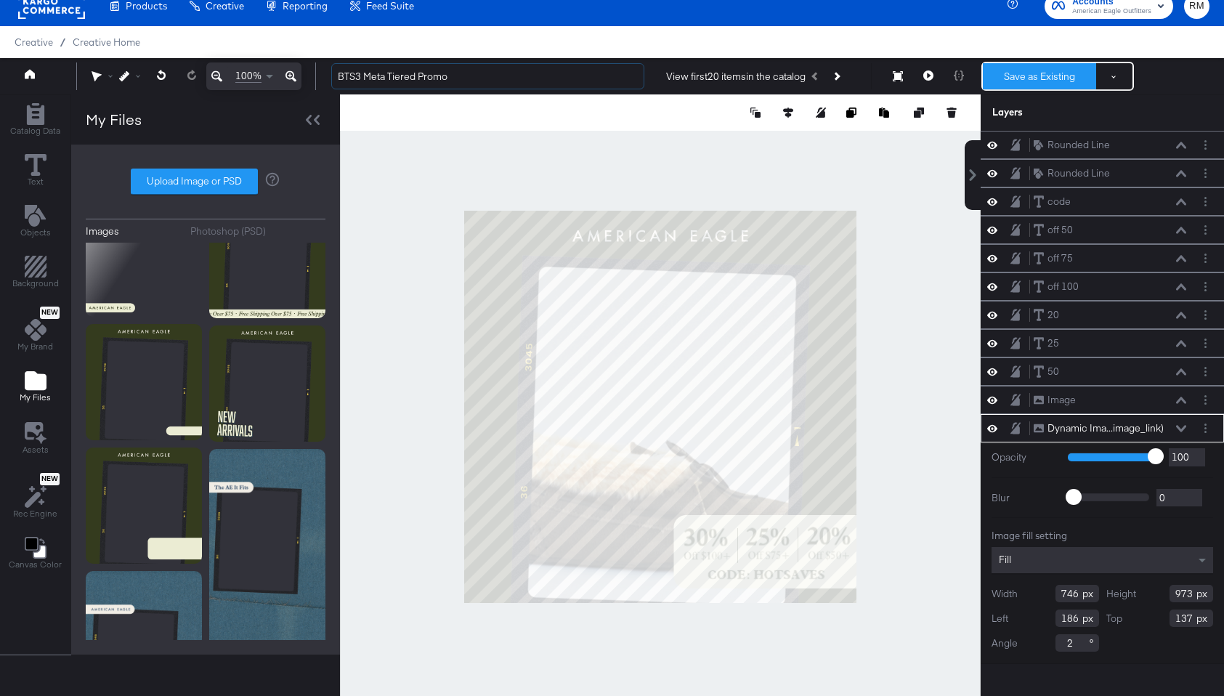
type input "BTS3 Meta Tiered Promo"
click at [1025, 79] on button "Save as Existing" at bounding box center [1039, 76] width 113 height 26
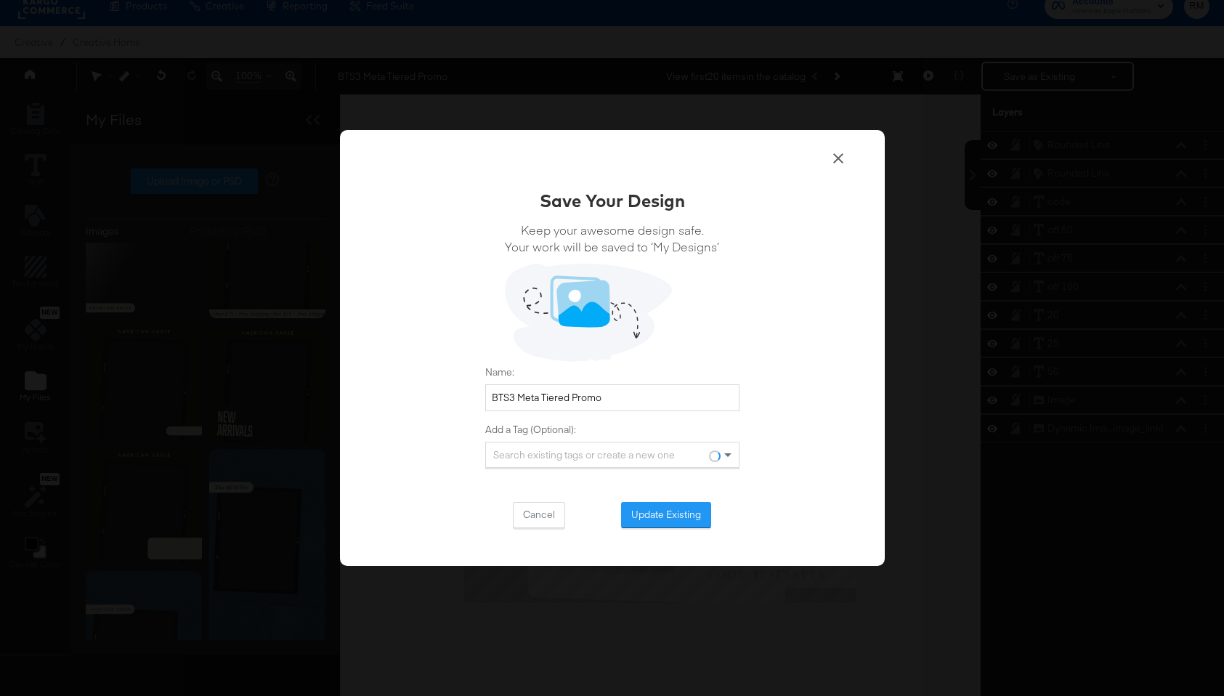
click at [656, 514] on button "Update Existing" at bounding box center [666, 515] width 90 height 26
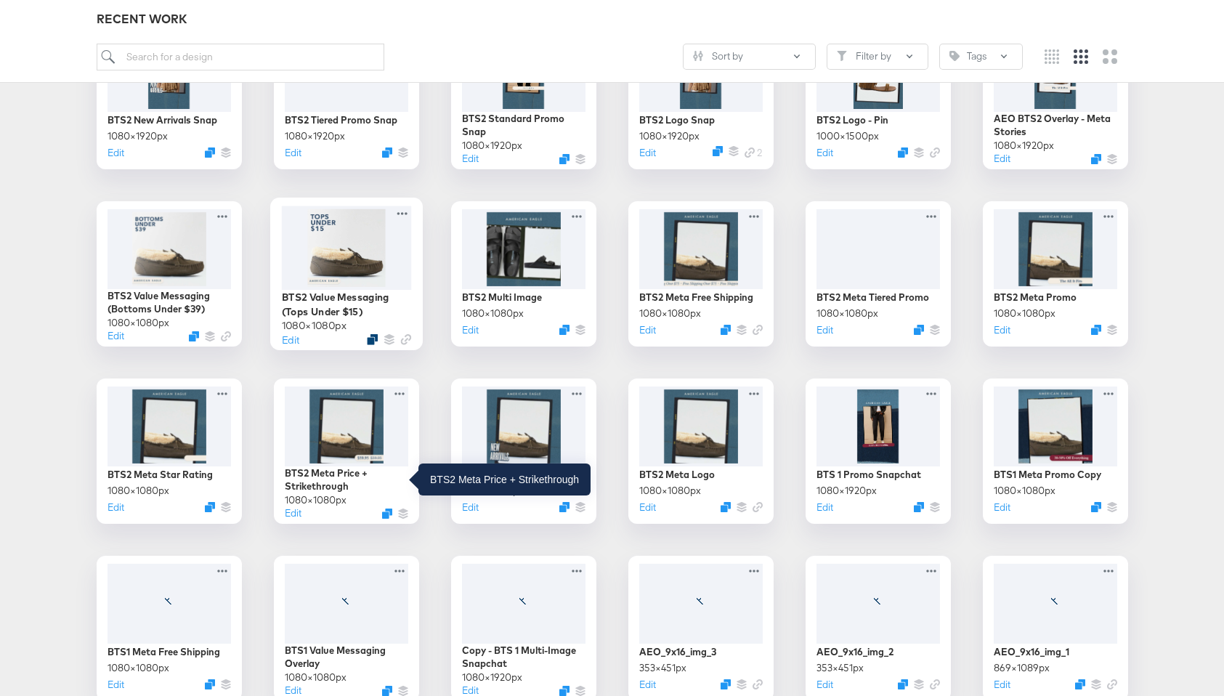
scroll to position [847, 0]
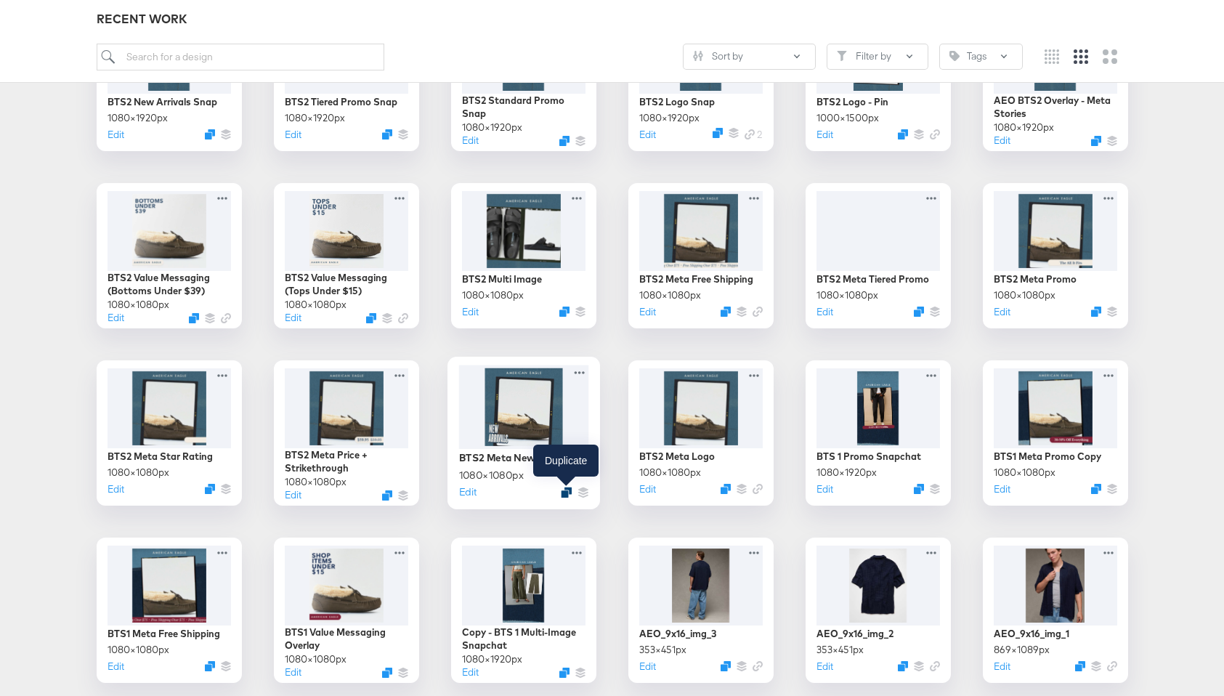
click at [563, 495] on icon "Duplicate" at bounding box center [566, 492] width 11 height 11
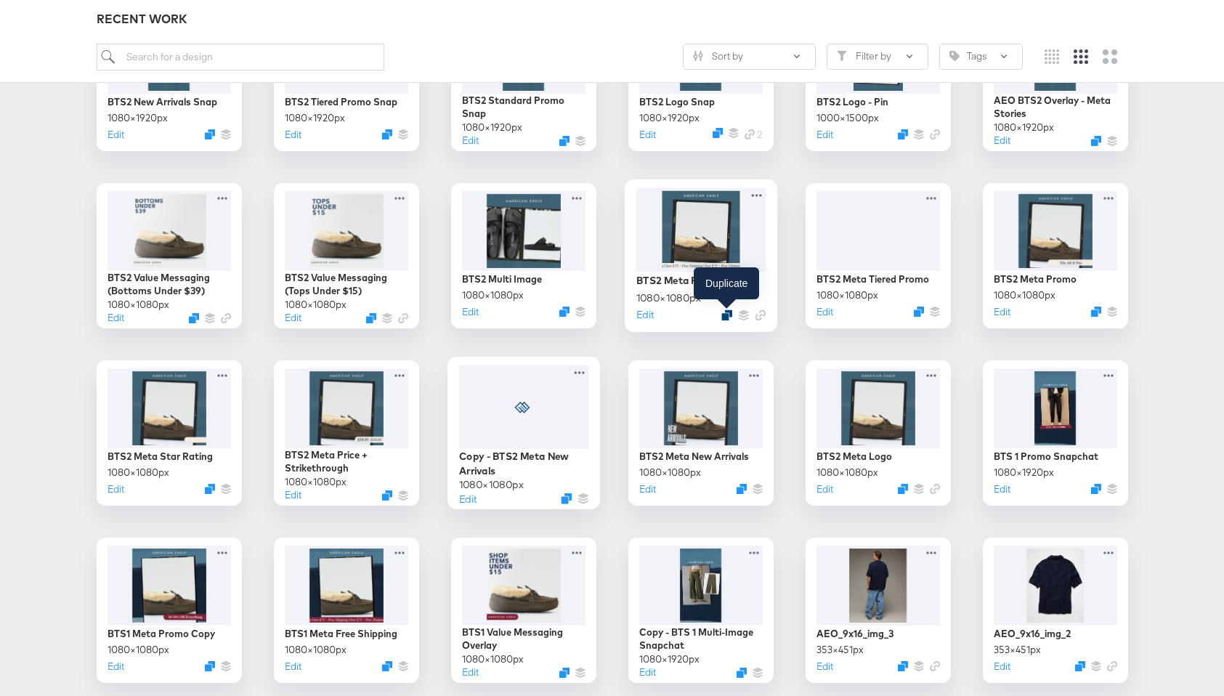
click at [728, 311] on icon "Duplicate" at bounding box center [726, 314] width 11 height 11
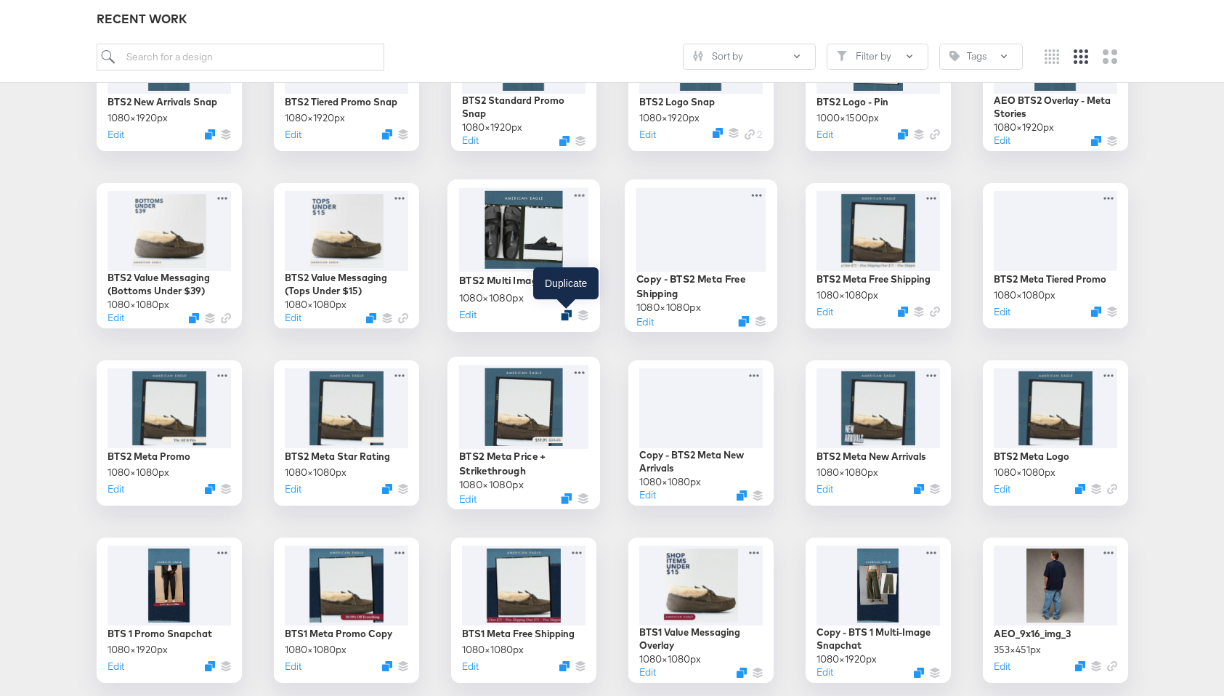
click at [563, 316] on icon "Duplicate" at bounding box center [566, 314] width 11 height 11
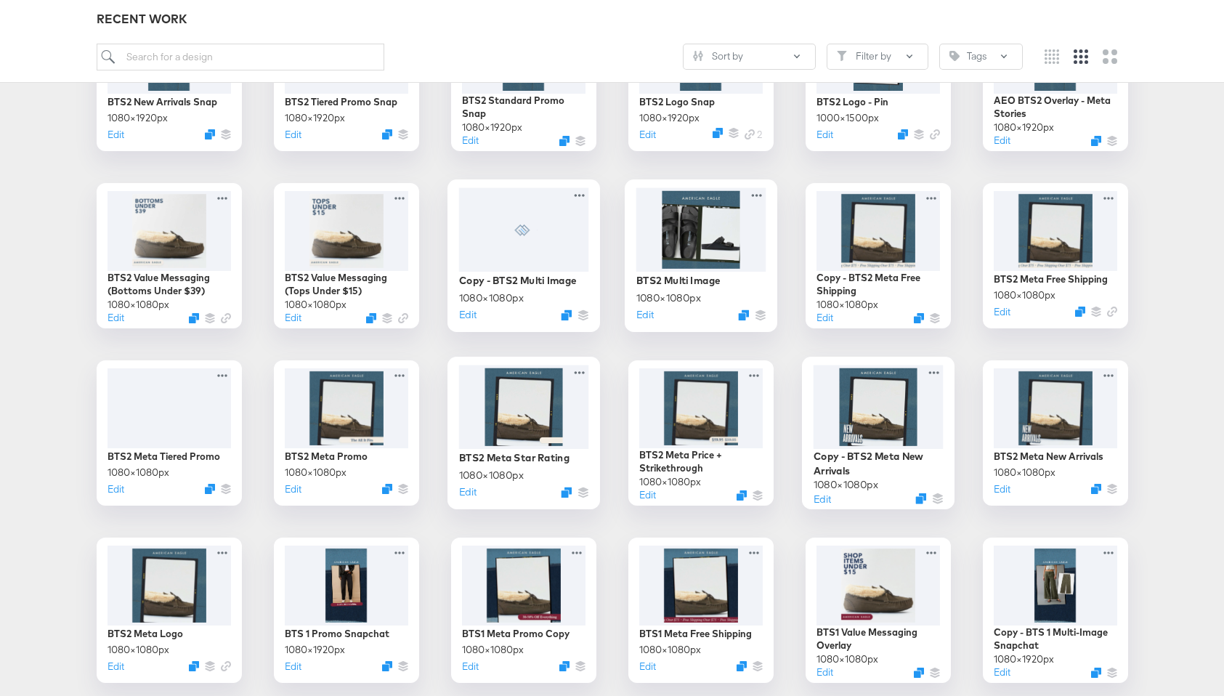
click at [889, 402] on div at bounding box center [878, 407] width 130 height 84
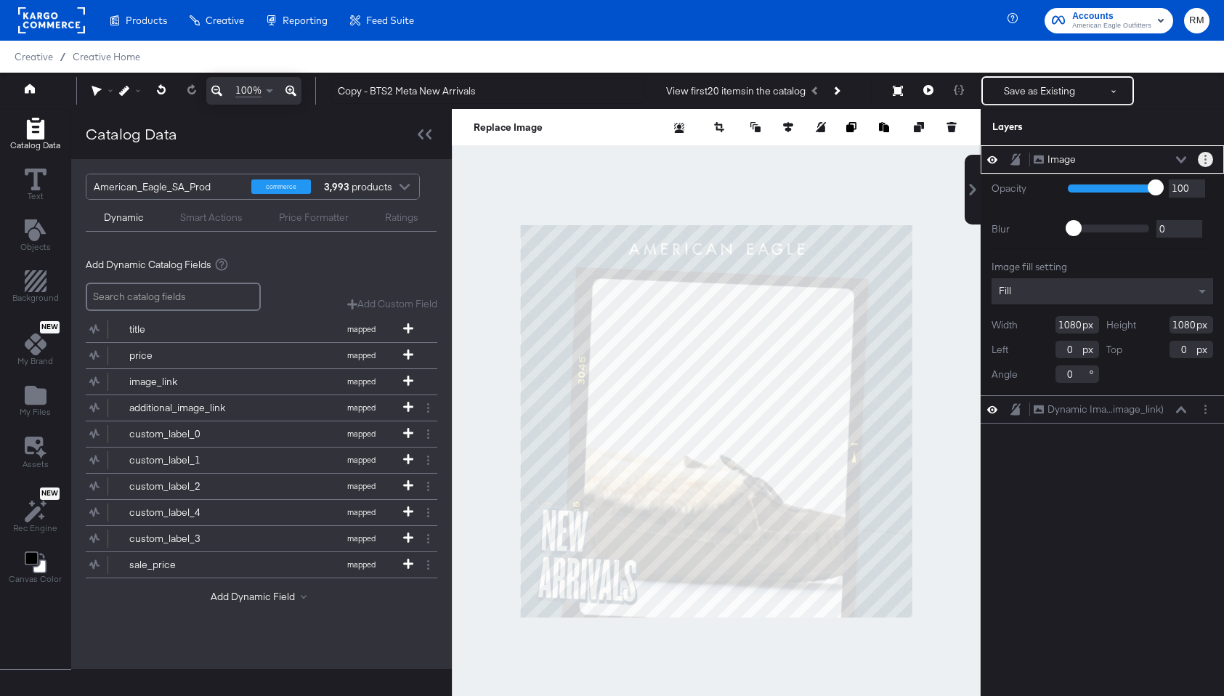
click at [1205, 165] on button "Layer Options" at bounding box center [1205, 159] width 15 height 15
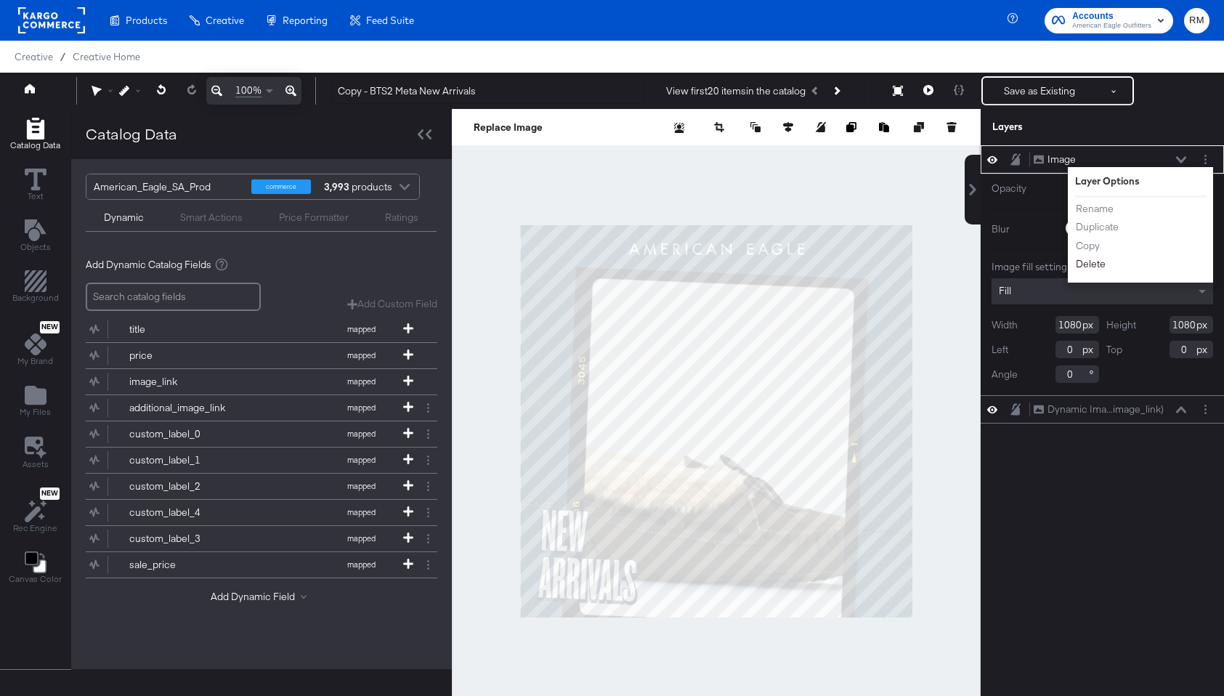
click at [1098, 257] on button "Delete" at bounding box center [1090, 263] width 31 height 15
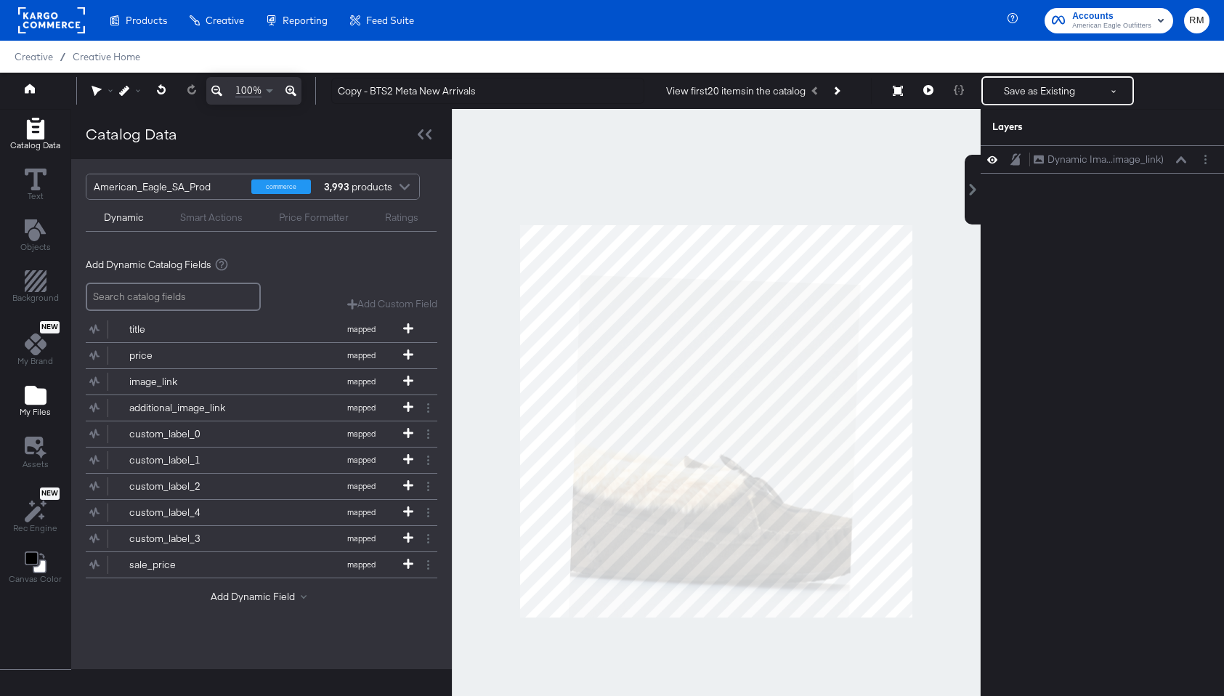
click at [23, 412] on span "My Files" at bounding box center [35, 412] width 31 height 12
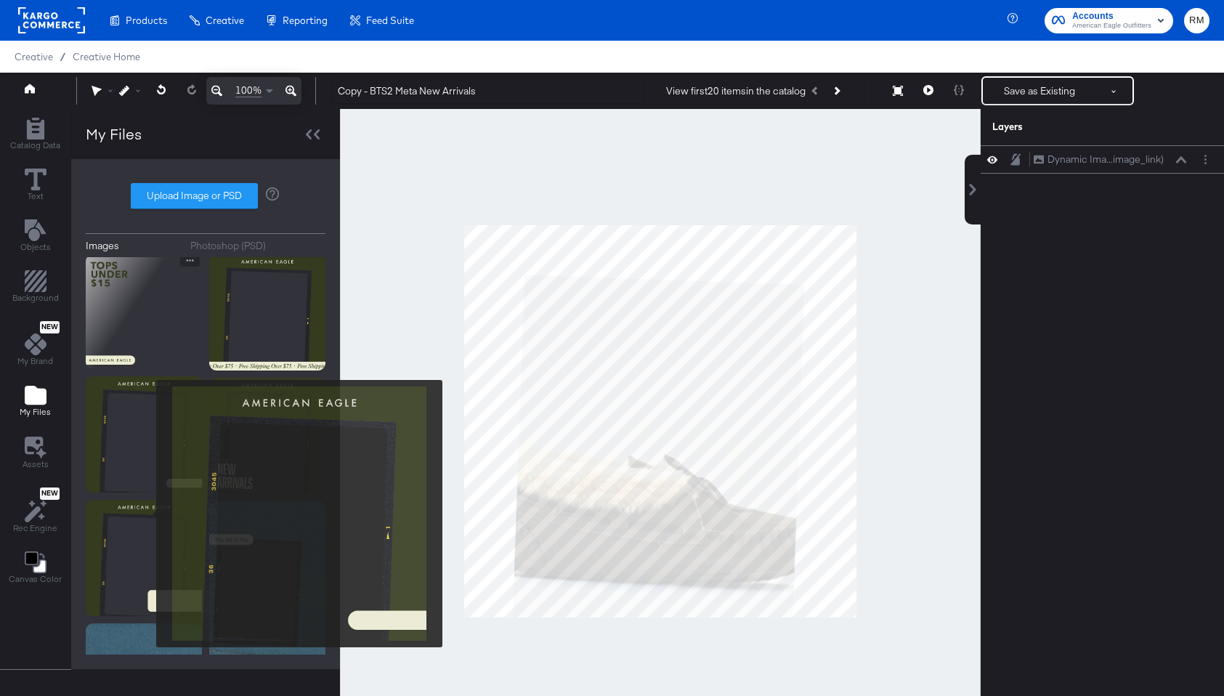
scroll to position [253, 0]
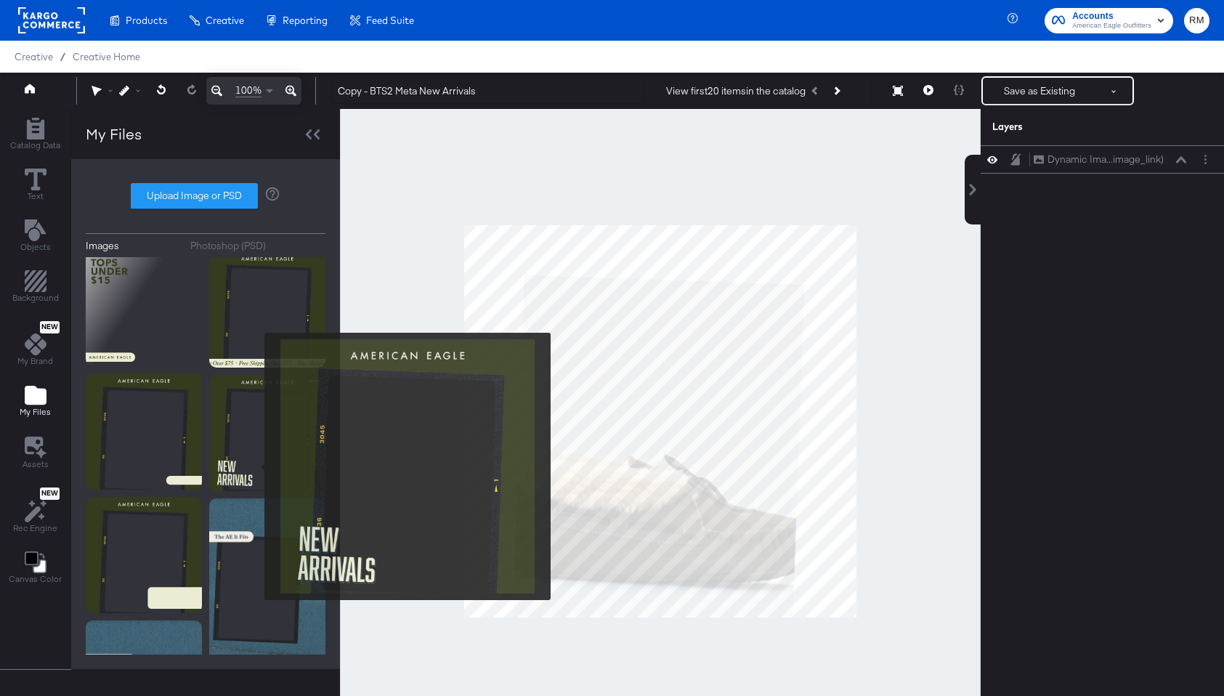
click at [255, 466] on img at bounding box center [267, 433] width 116 height 116
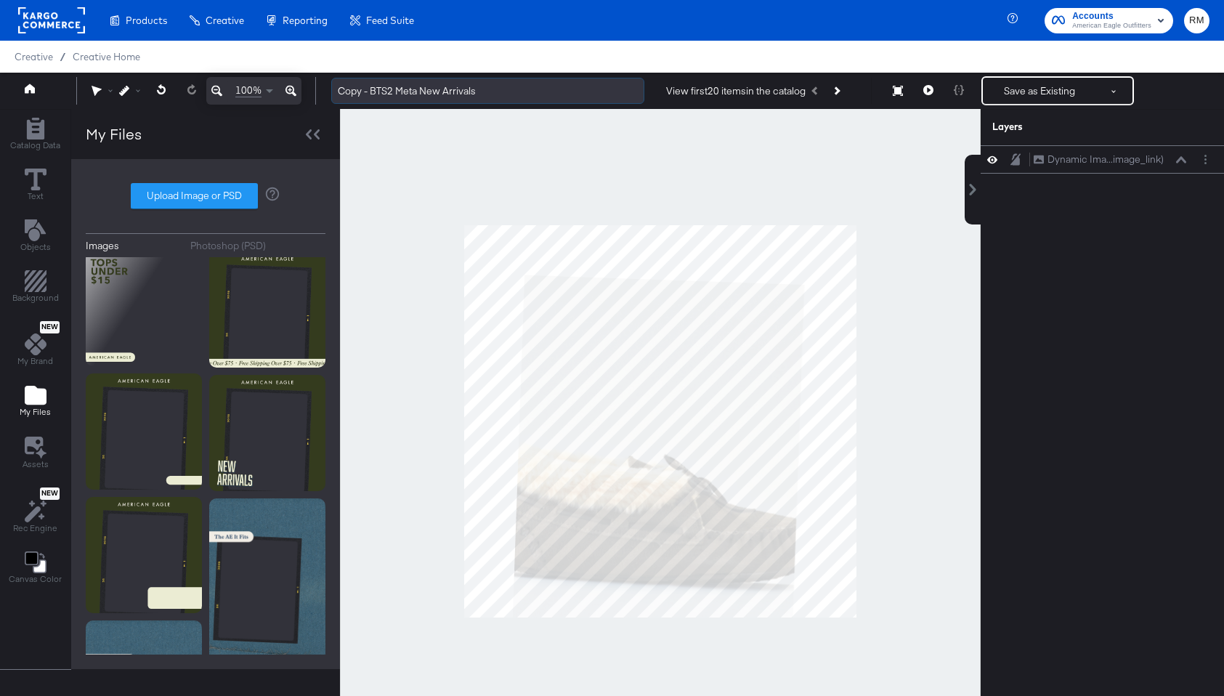
click at [393, 89] on input "Copy - BTS2 Meta New Arrivals" at bounding box center [487, 91] width 313 height 27
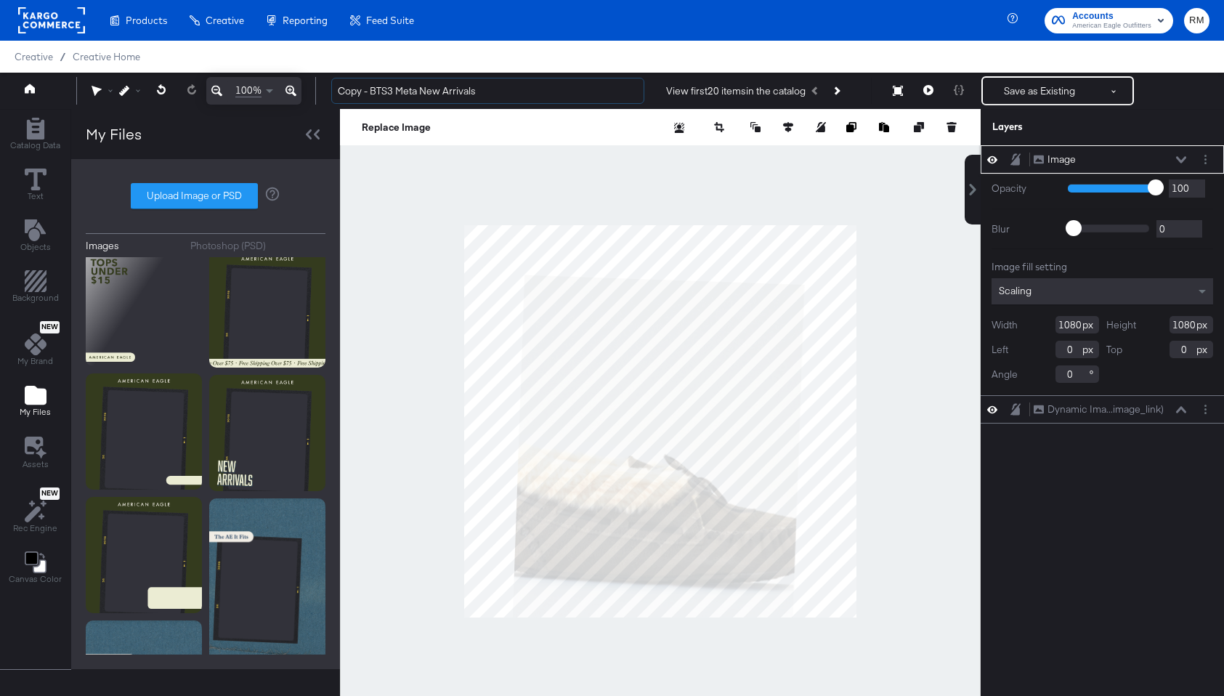
drag, startPoint x: 374, startPoint y: 87, endPoint x: 312, endPoint y: 84, distance: 61.8
click at [312, 84] on div "100% Copy - BTS3 Meta New Arrivals View first 20 items in the catalog Save as E…" at bounding box center [612, 91] width 1224 height 36
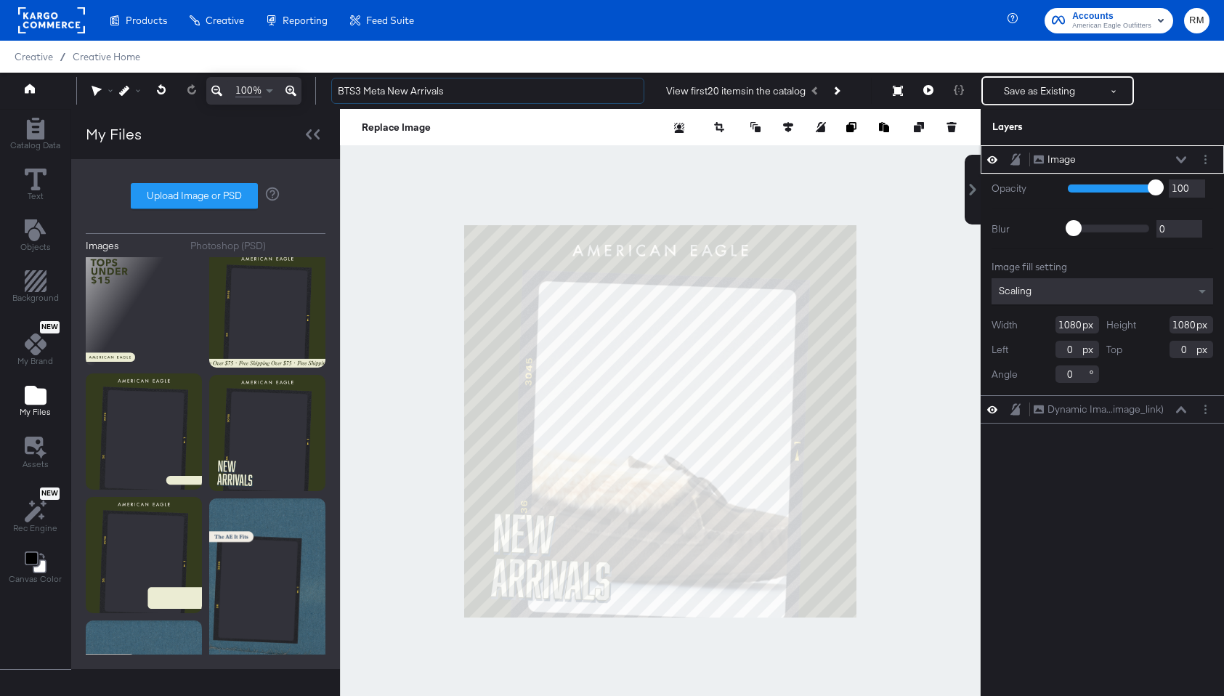
type input "BTS3 Meta New Arrivals"
click at [1049, 285] on div "Scaling" at bounding box center [1103, 291] width 222 height 26
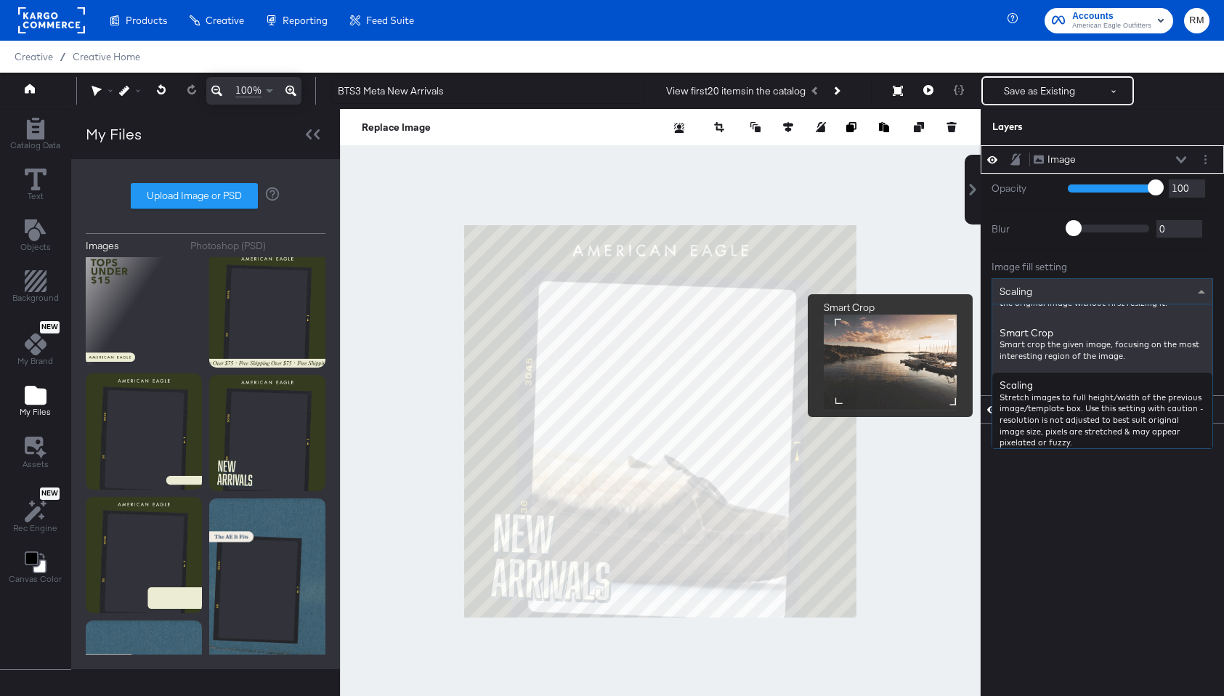
scroll to position [251, 0]
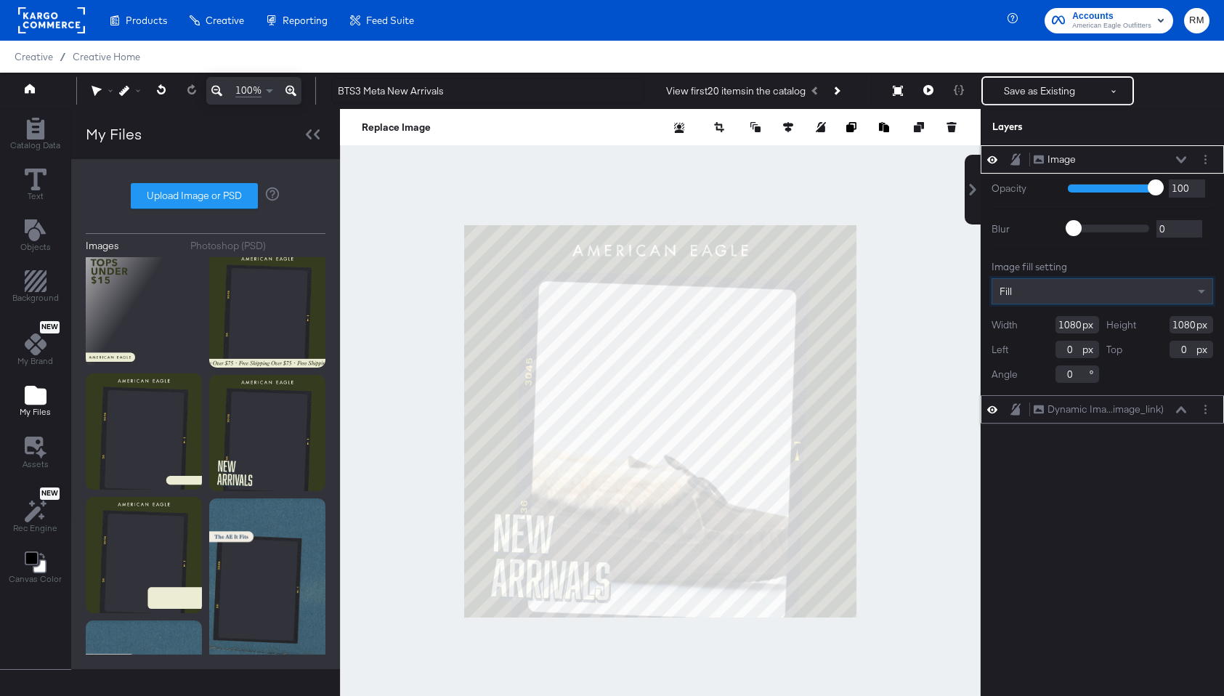
click at [1183, 405] on div "Dynamic Ima...image_link) Dynamic Image (image_link)" at bounding box center [1110, 409] width 154 height 15
click at [1178, 410] on icon at bounding box center [1181, 409] width 10 height 7
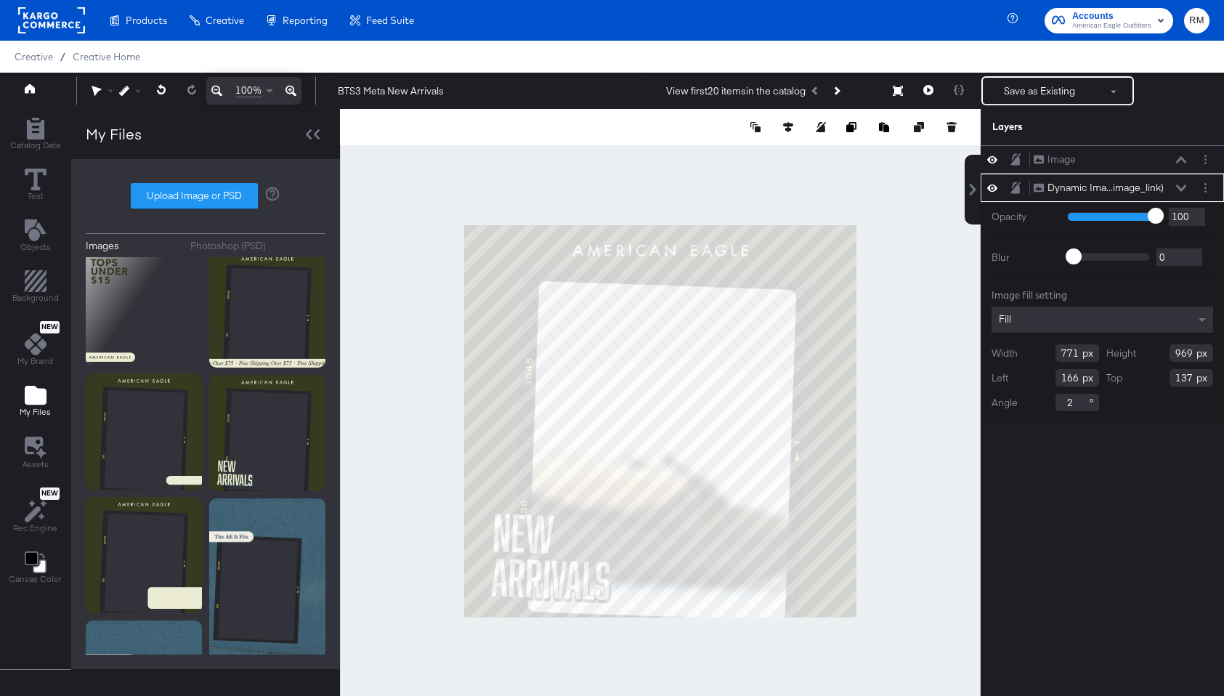
type input "744"
type input "194"
type input "138"
type input "192"
click at [1067, 97] on button "Save as Existing" at bounding box center [1039, 91] width 113 height 26
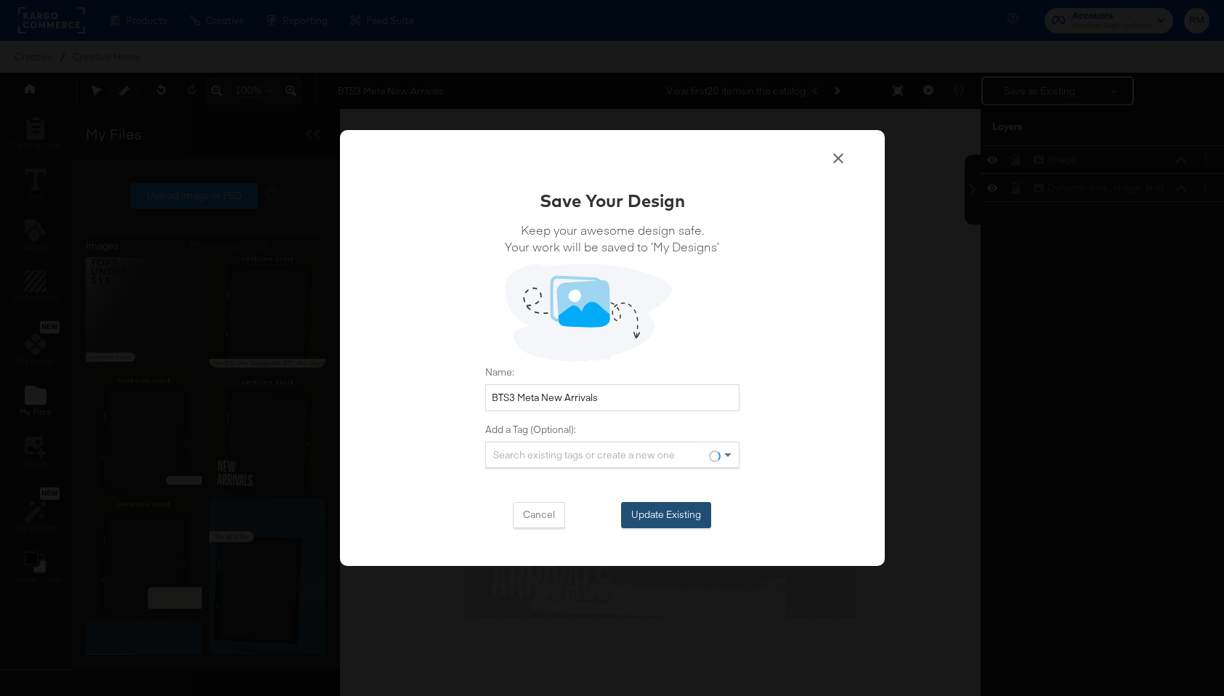
click at [692, 508] on button "Update Existing" at bounding box center [666, 515] width 90 height 26
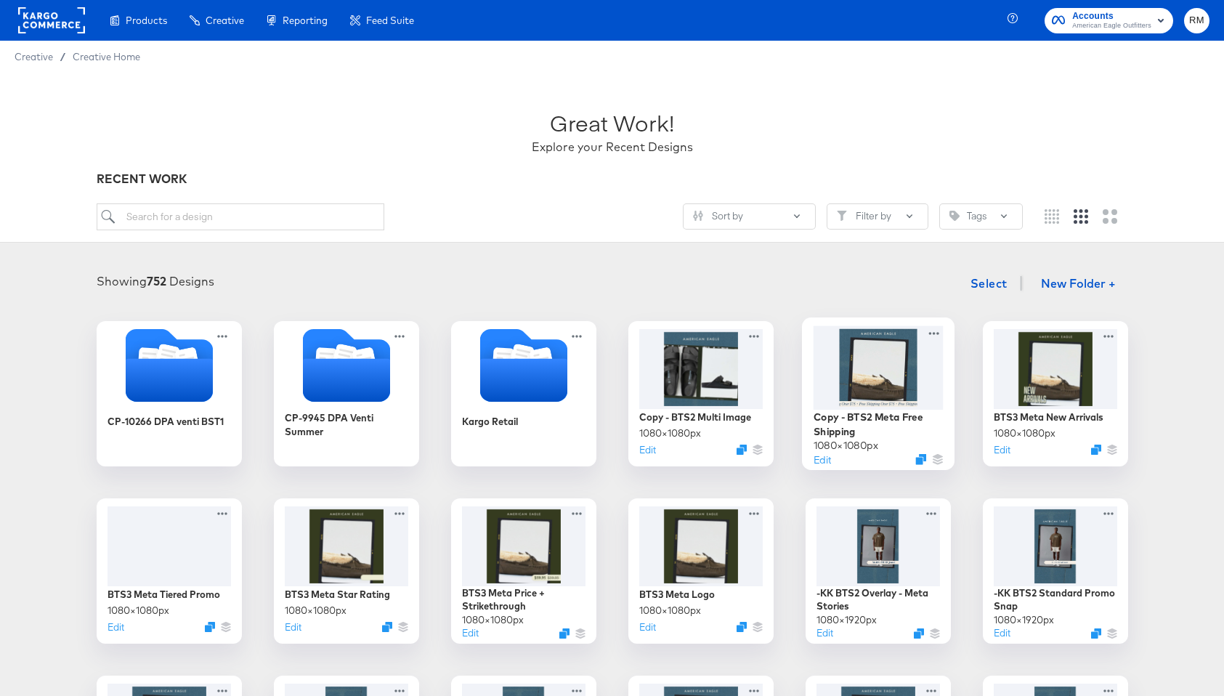
click at [866, 379] on div at bounding box center [878, 367] width 130 height 84
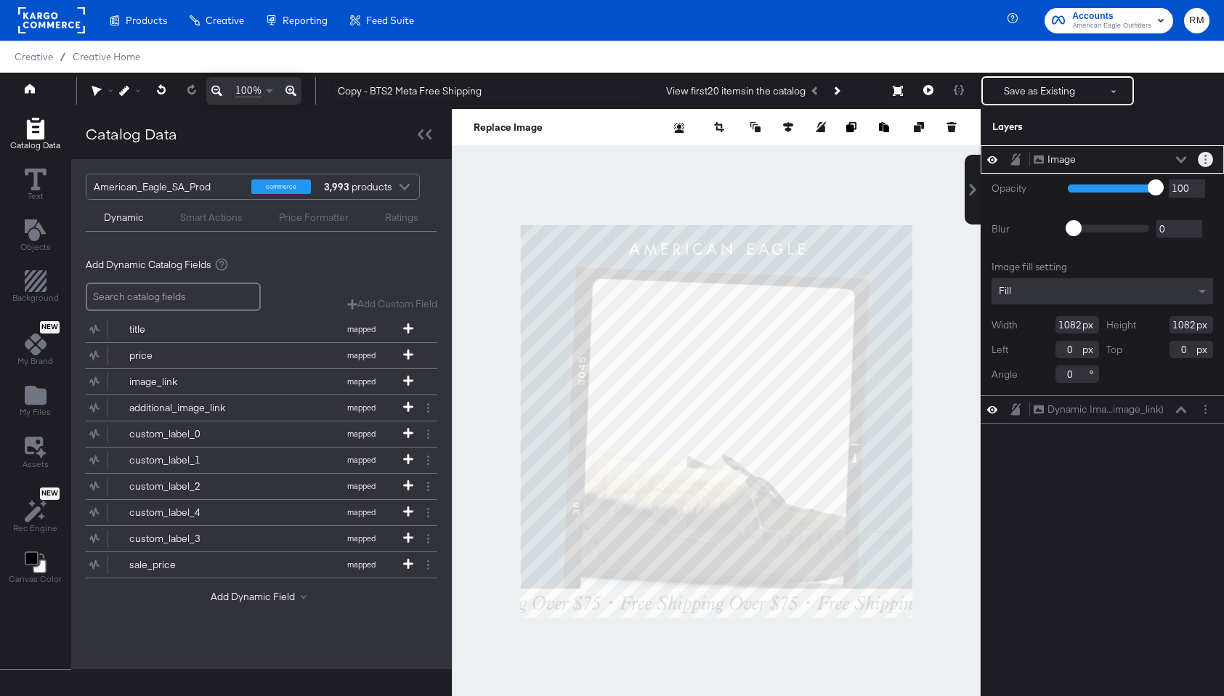
click at [1205, 166] on button "Layer Options" at bounding box center [1205, 159] width 15 height 15
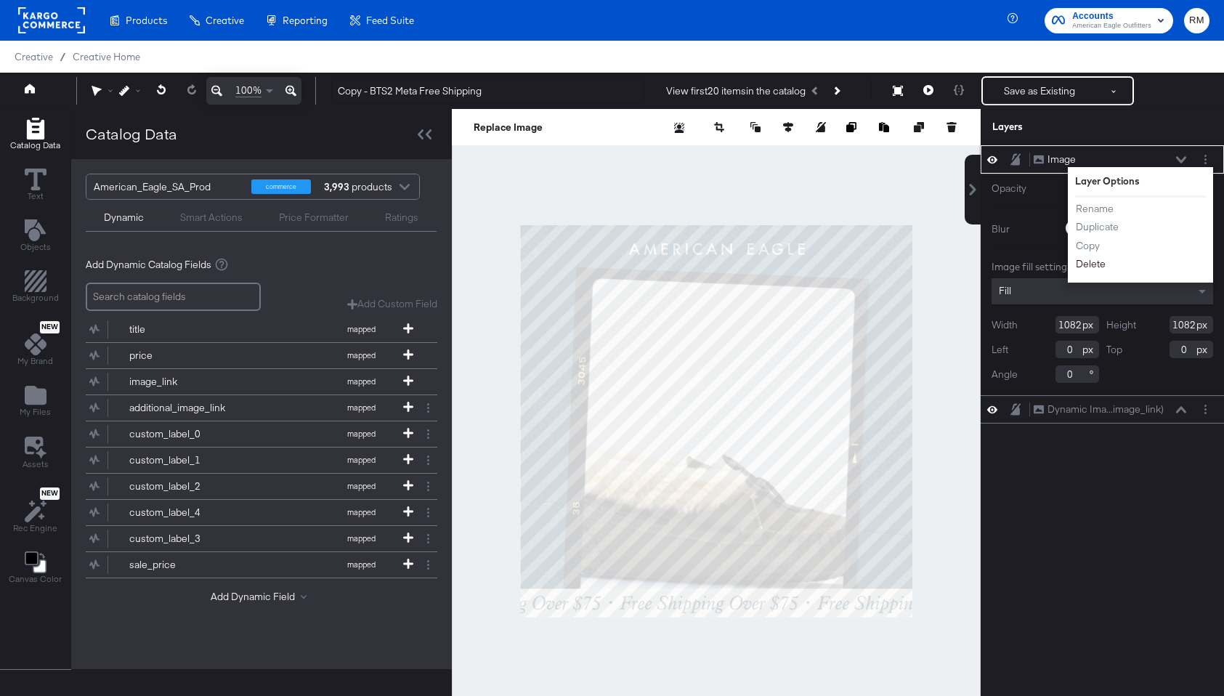
click at [1080, 264] on button "Delete" at bounding box center [1090, 263] width 31 height 15
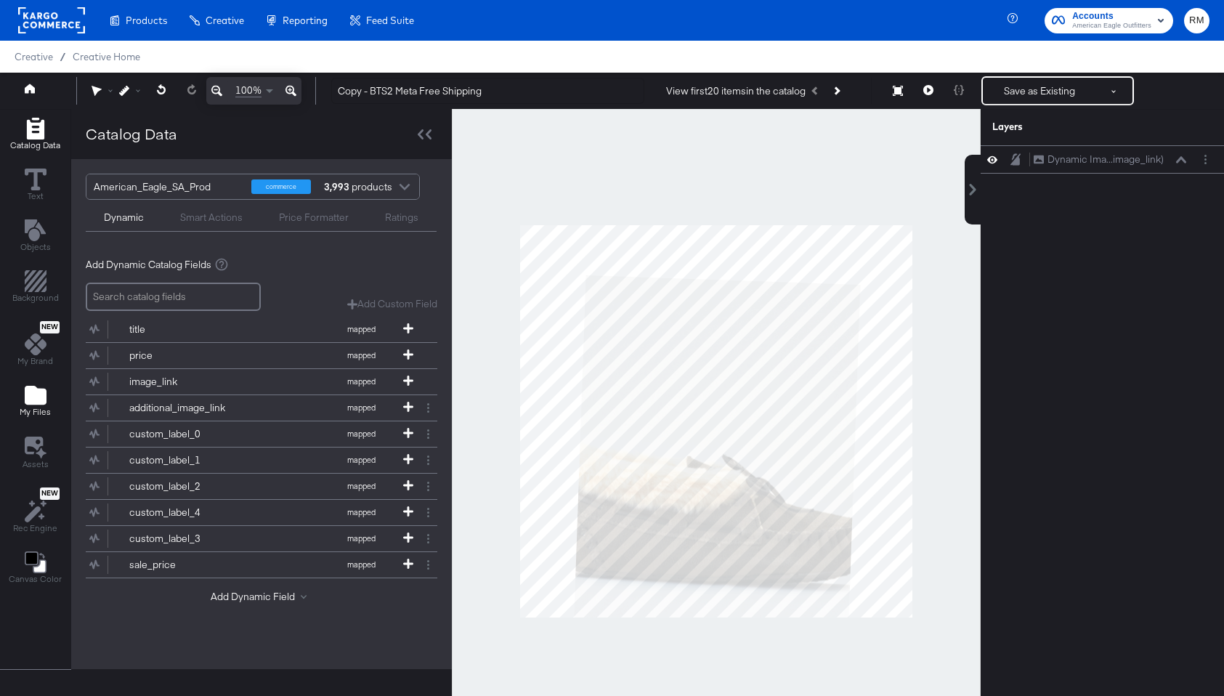
click at [47, 400] on div "My Files" at bounding box center [35, 400] width 31 height 33
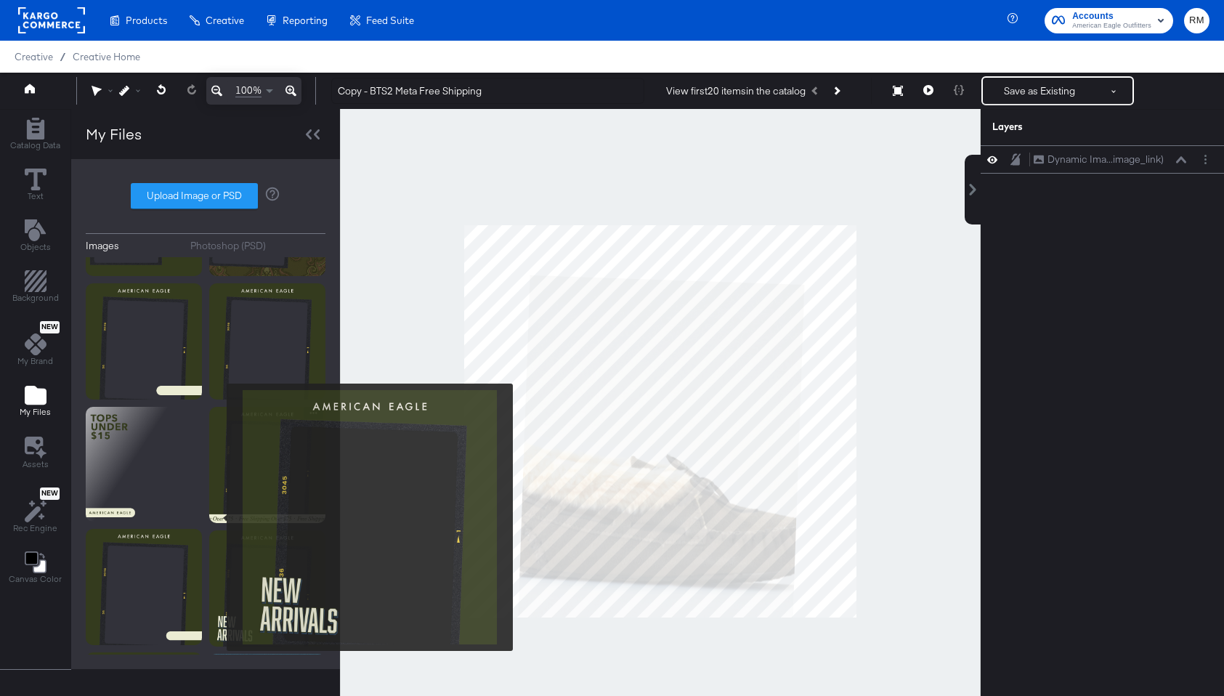
scroll to position [203, 0]
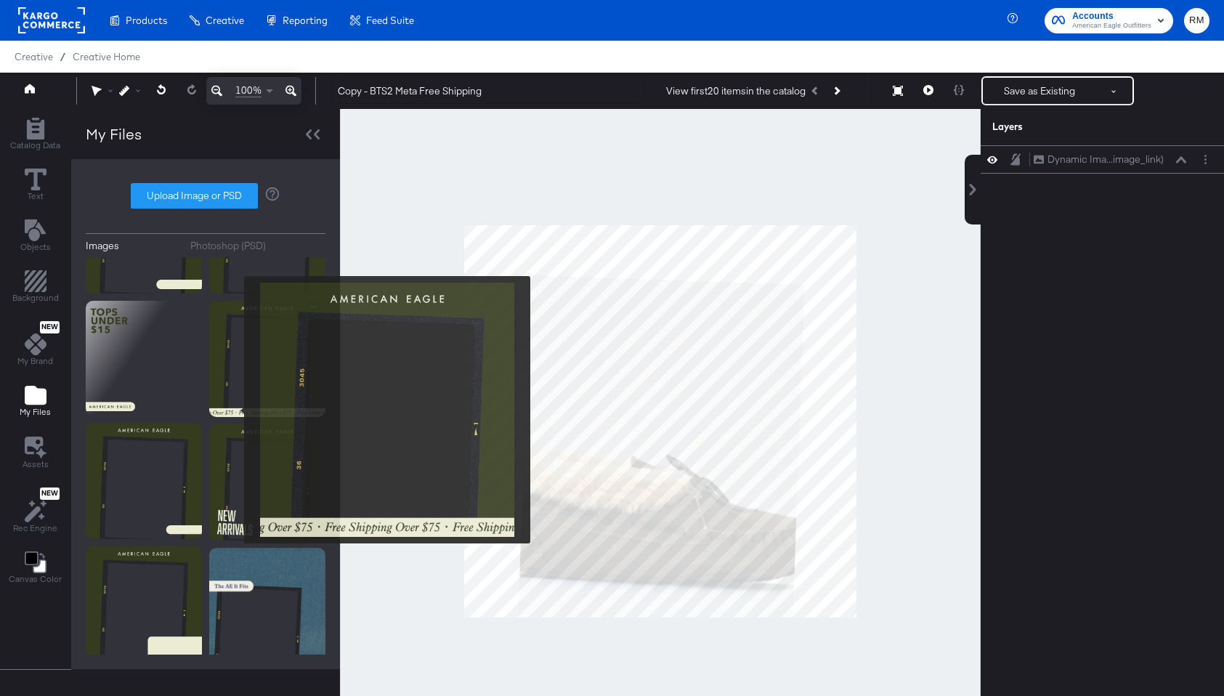
click at [235, 410] on img at bounding box center [267, 359] width 116 height 116
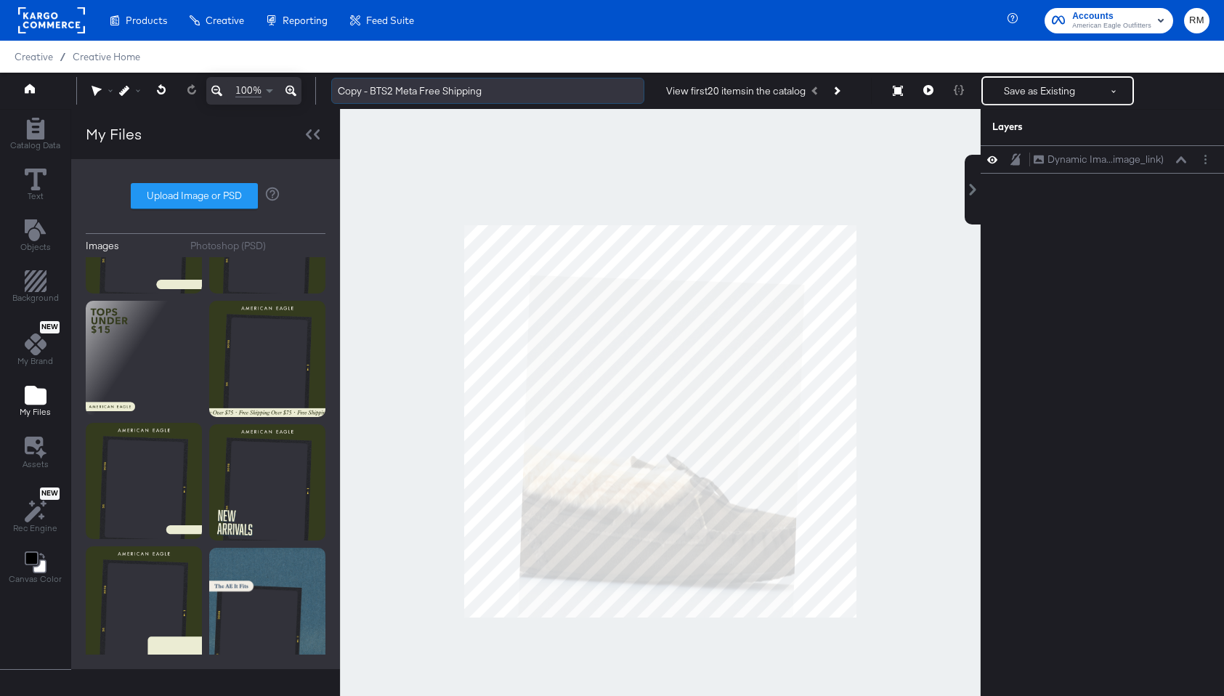
click at [394, 90] on input "Copy - BTS2 Meta Free Shipping" at bounding box center [487, 91] width 313 height 27
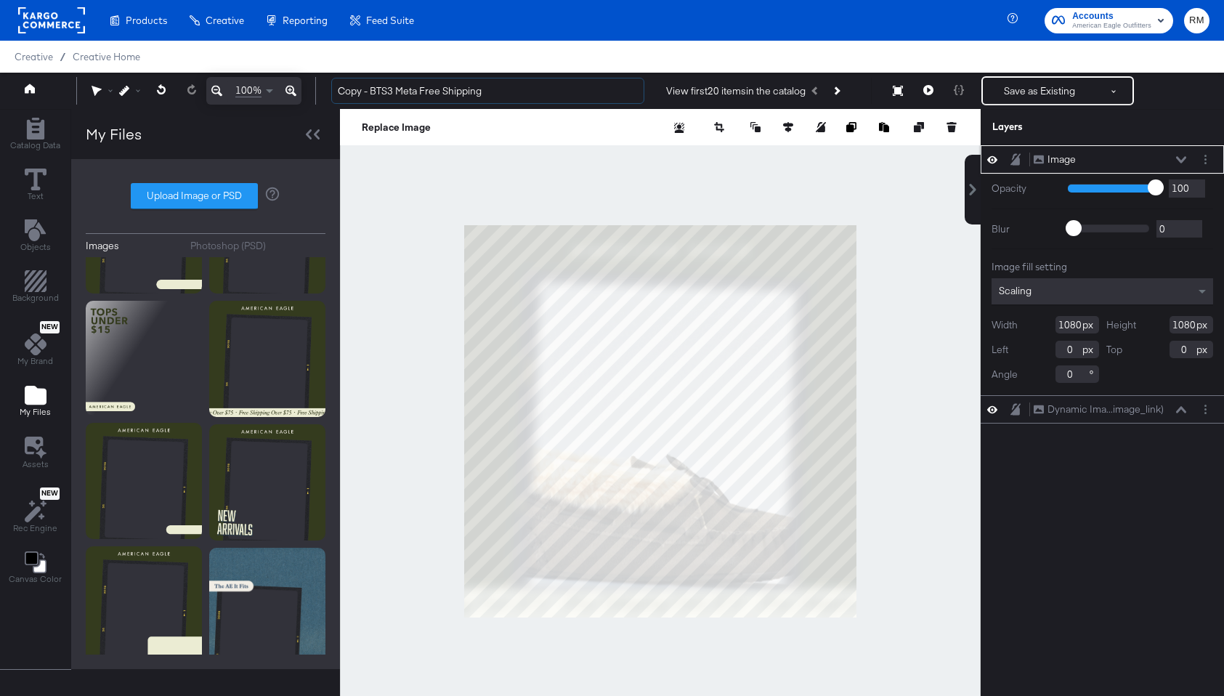
drag, startPoint x: 371, startPoint y: 94, endPoint x: 246, endPoint y: 94, distance: 125.7
click at [363, 94] on input "Copy - BTS3 Meta Free Shipping" at bounding box center [487, 91] width 313 height 27
type input "BTS3 Meta Free Shipping"
click at [1126, 296] on div "Scaling" at bounding box center [1103, 291] width 222 height 26
click at [1183, 158] on icon at bounding box center [1181, 159] width 10 height 7
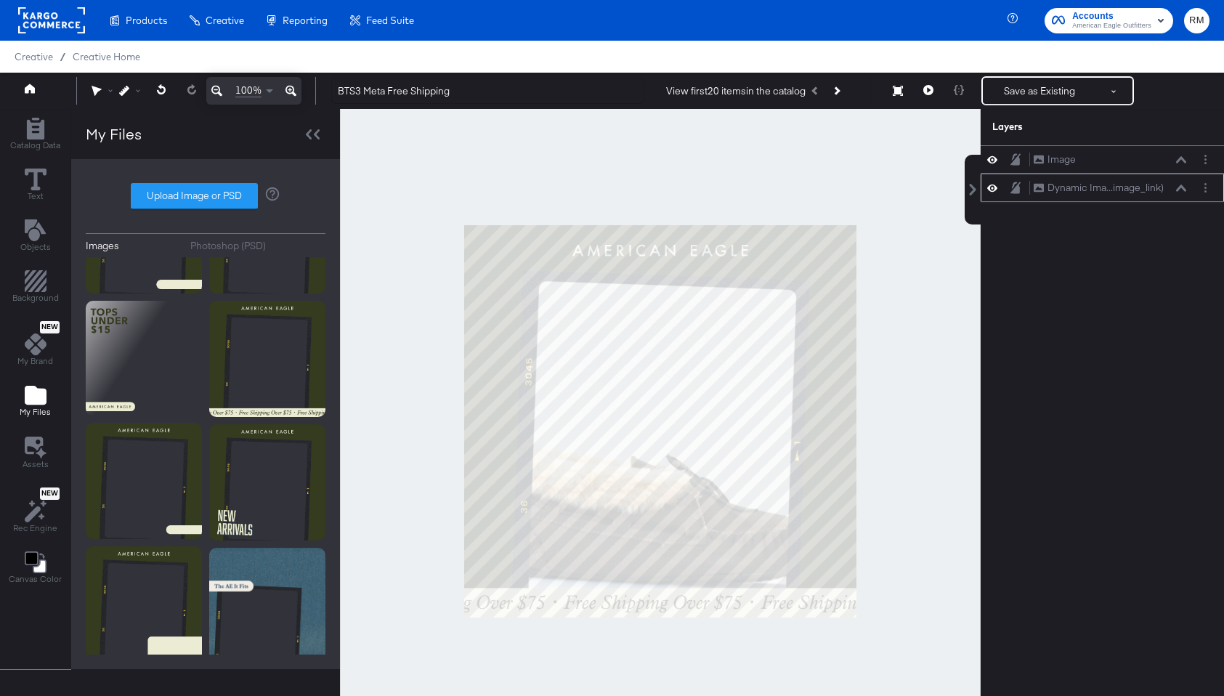
click at [1181, 189] on icon at bounding box center [1181, 188] width 10 height 7
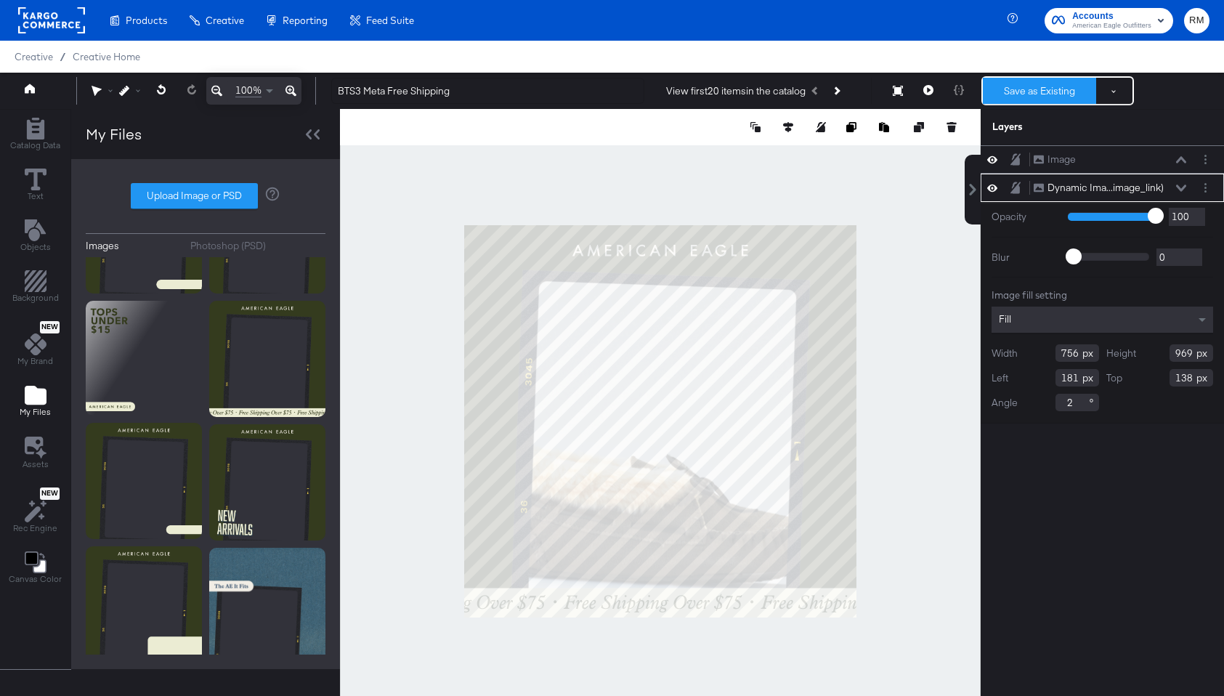
click at [1047, 95] on button "Save as Existing" at bounding box center [1039, 91] width 113 height 26
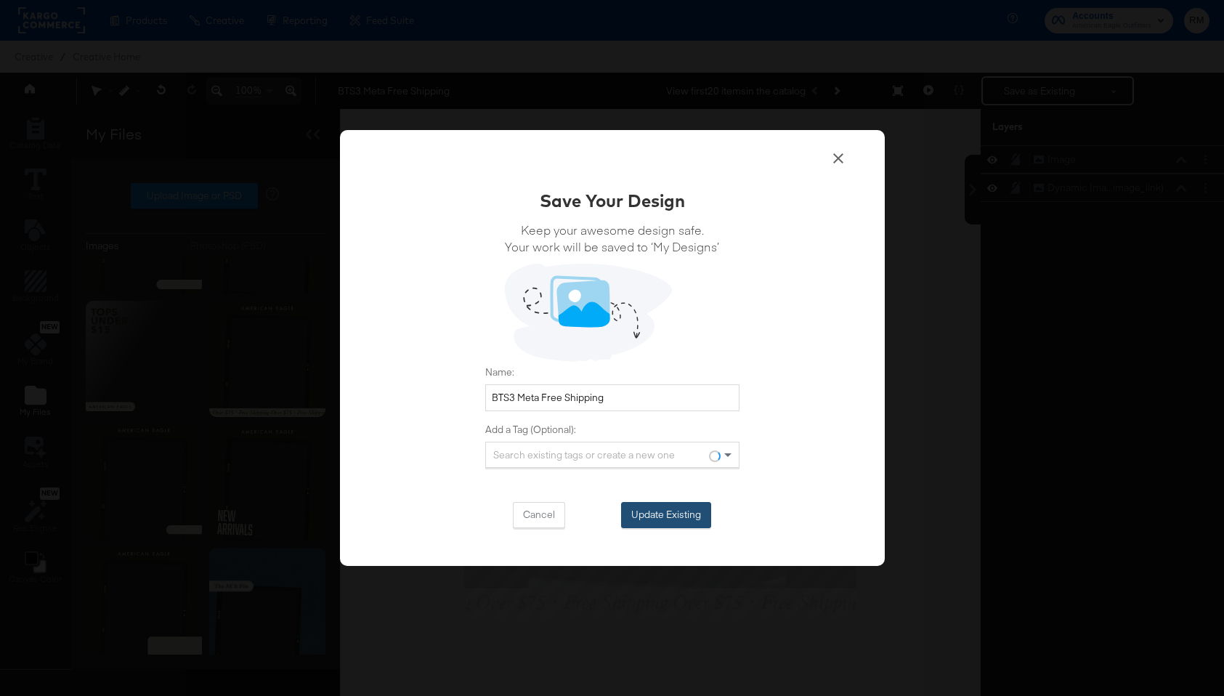
click at [684, 504] on button "Update Existing" at bounding box center [666, 515] width 90 height 26
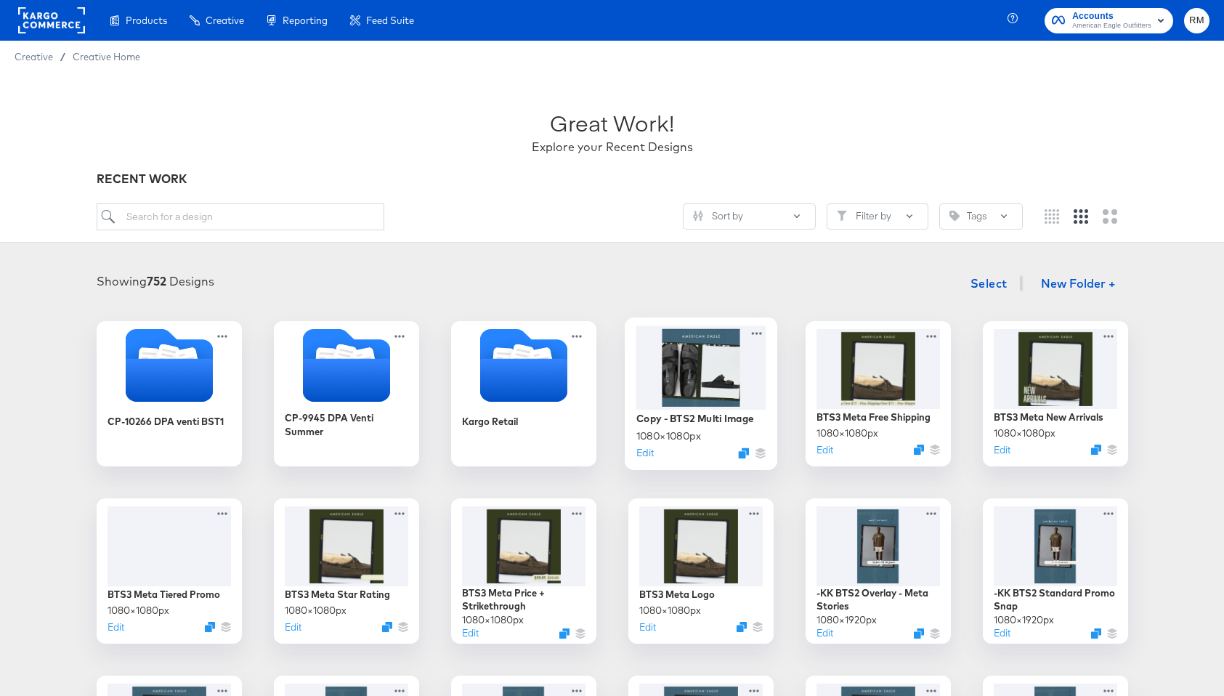
click at [716, 355] on div at bounding box center [701, 367] width 130 height 84
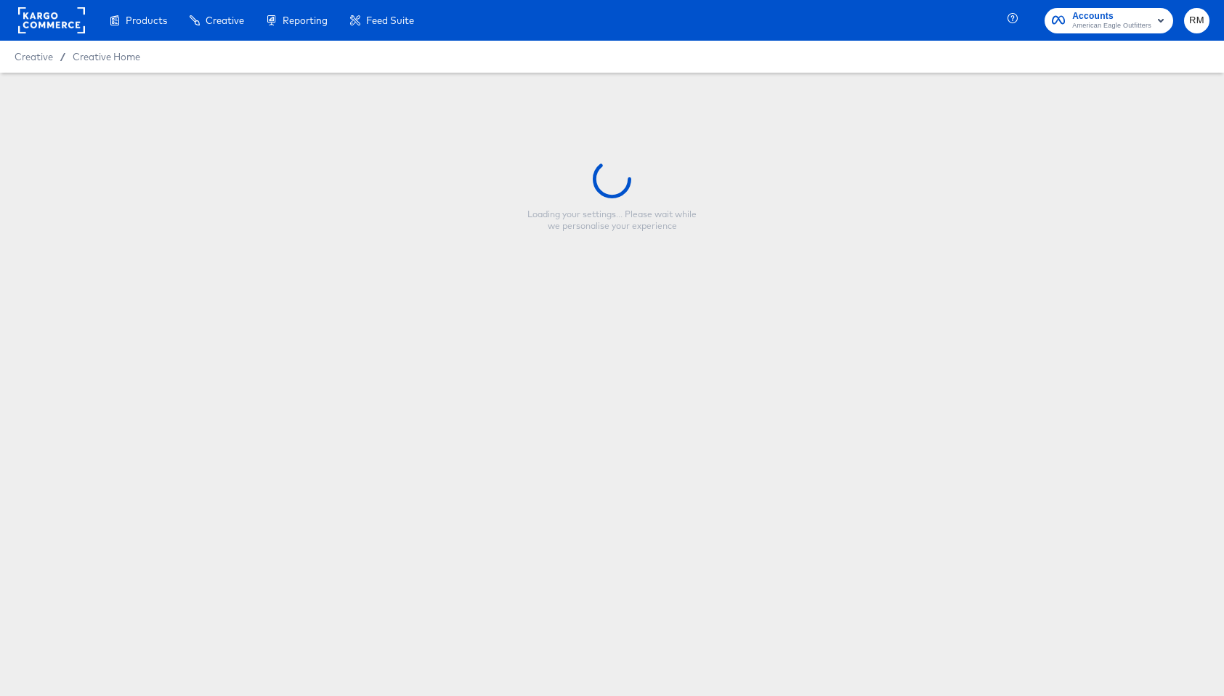
type input "Copy - BTS2 Multi Image"
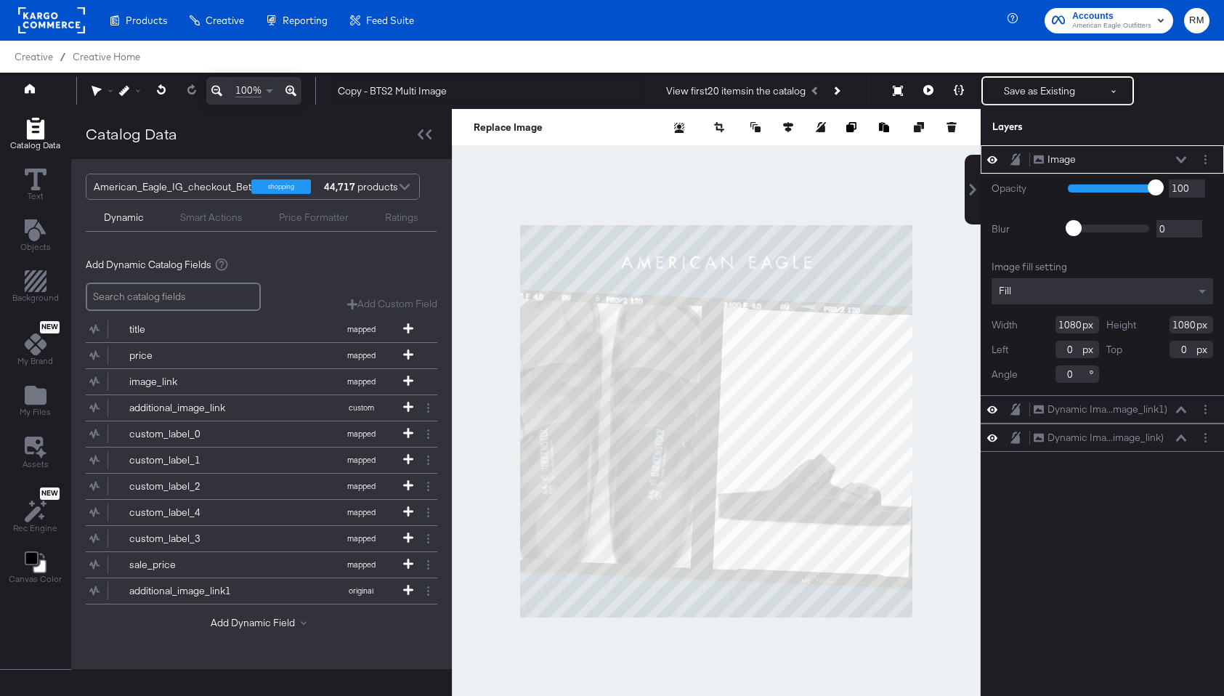
click at [1195, 162] on div "Image Image" at bounding box center [1103, 159] width 232 height 15
click at [1205, 161] on icon "Layer Options" at bounding box center [1206, 159] width 2 height 9
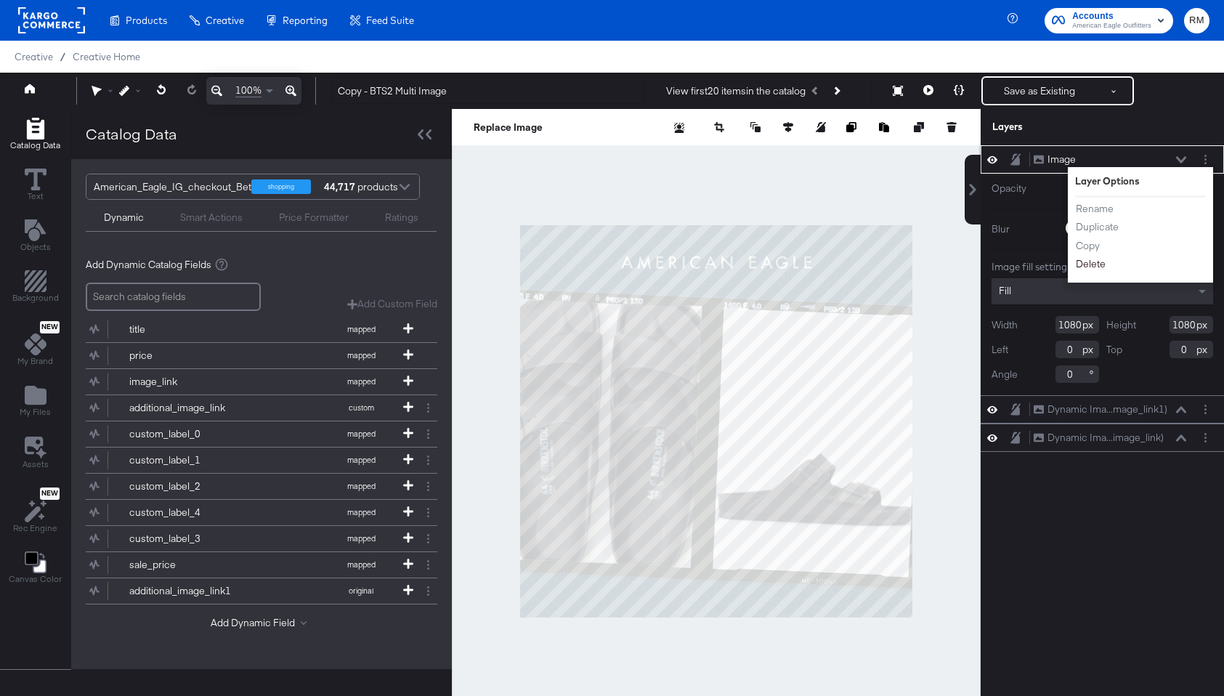
click at [1090, 265] on button "Delete" at bounding box center [1090, 263] width 31 height 15
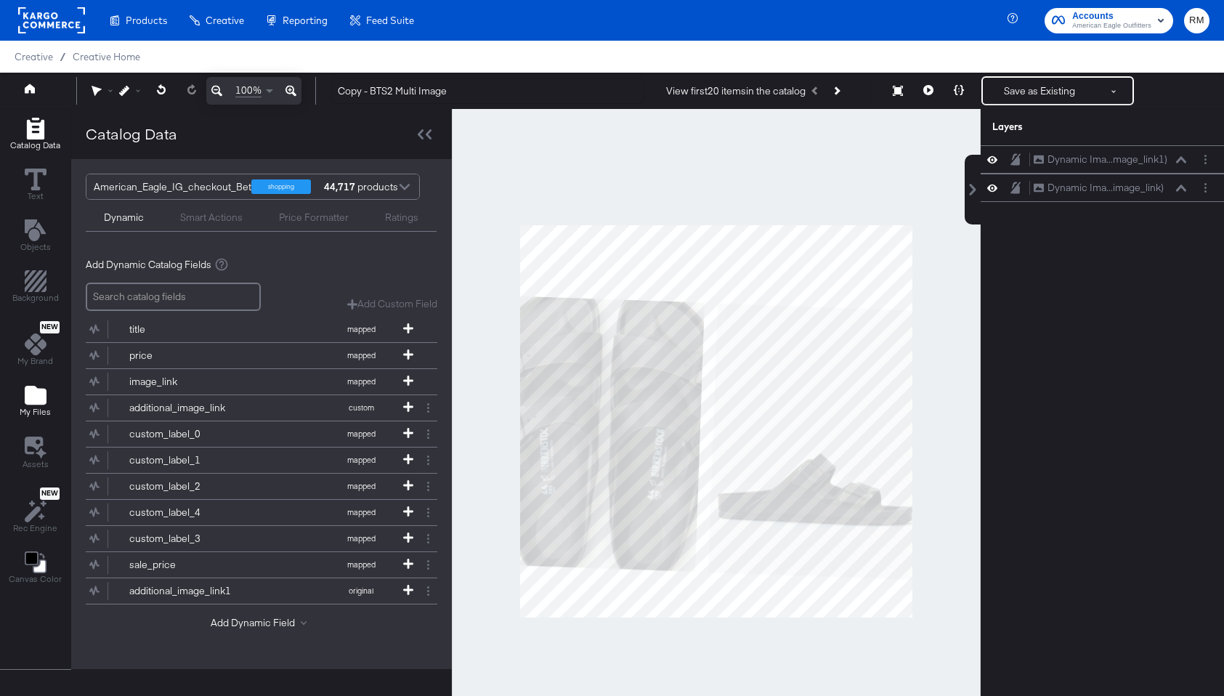
click at [28, 402] on icon "Add Files" at bounding box center [36, 395] width 22 height 19
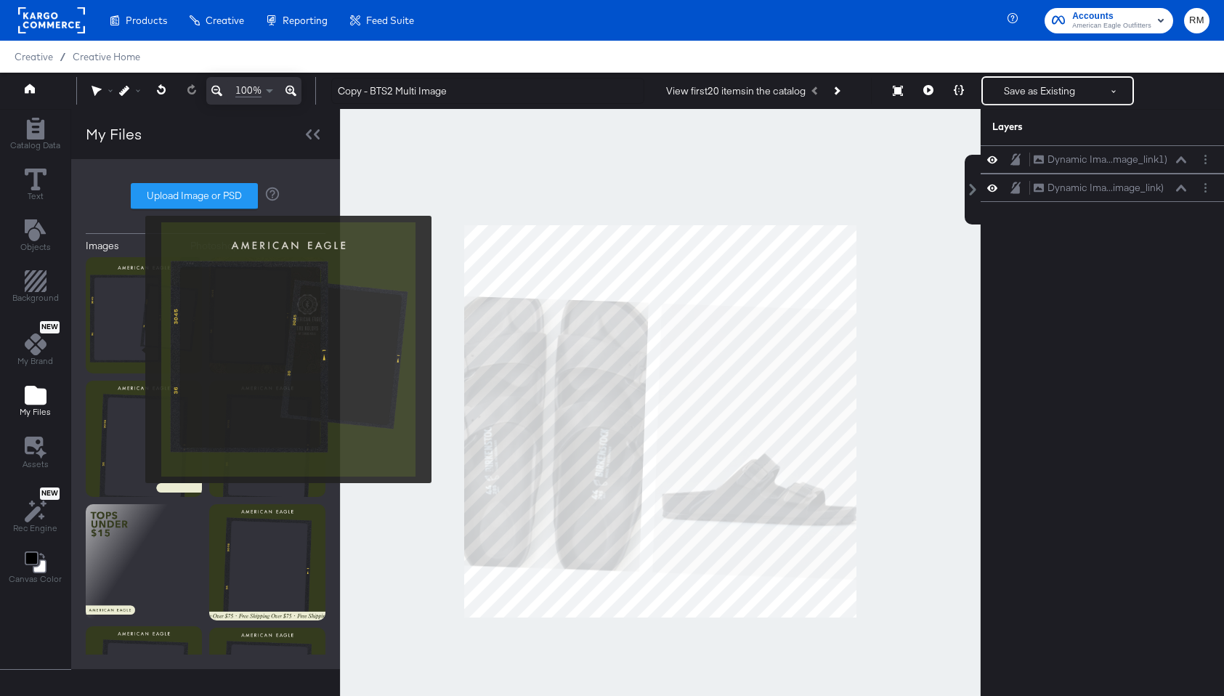
click at [136, 349] on img at bounding box center [144, 315] width 116 height 116
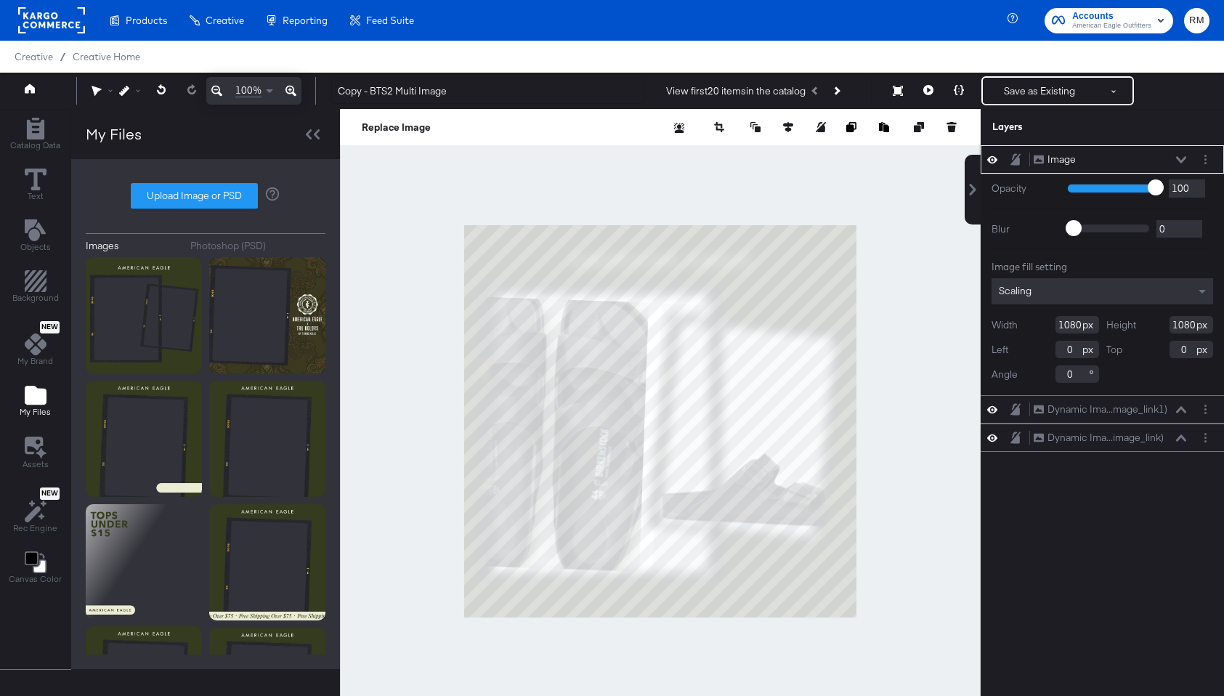
click at [1098, 293] on div "Scaling" at bounding box center [1103, 291] width 222 height 26
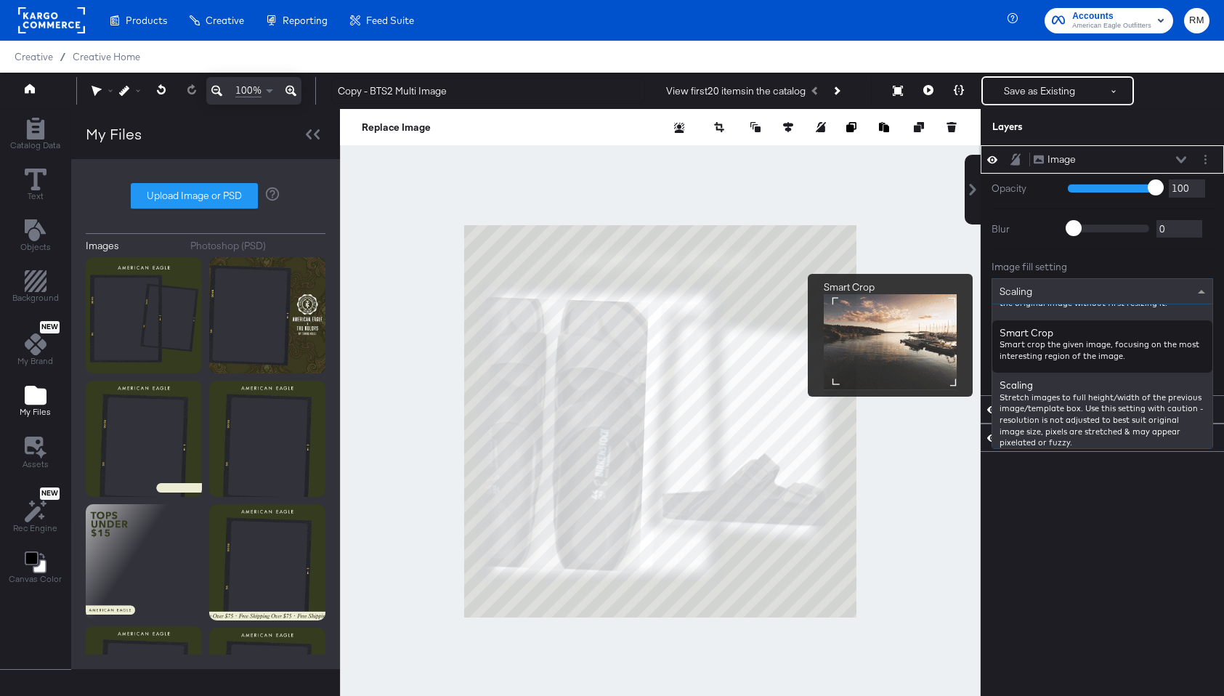
scroll to position [233, 0]
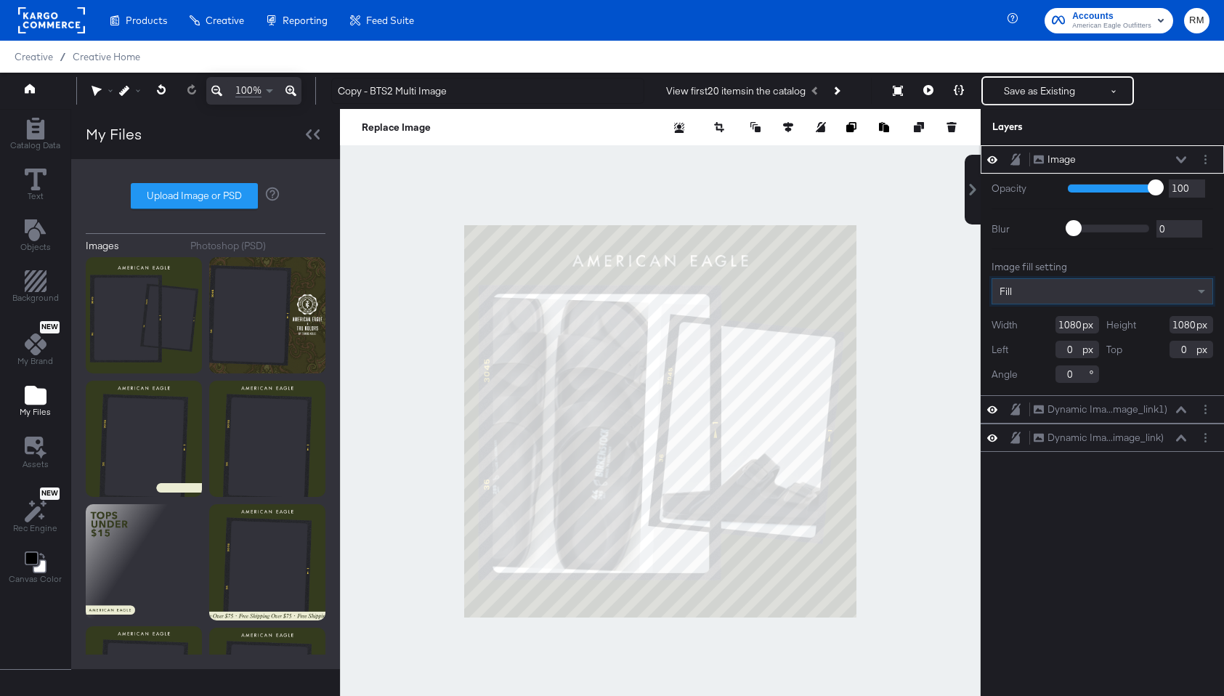
click at [1178, 160] on icon at bounding box center [1181, 159] width 10 height 7
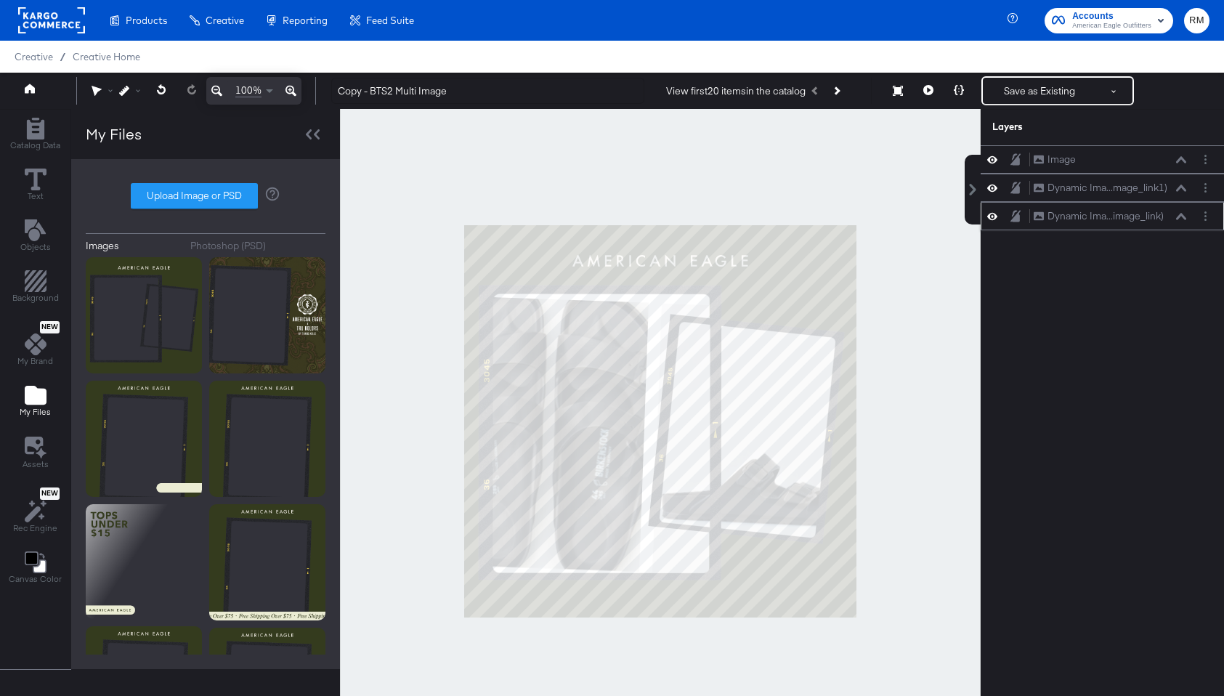
click at [1181, 223] on div "Dynamic Ima...image_link) Dynamic Image (image_link)" at bounding box center [1110, 216] width 154 height 15
click at [1181, 220] on button at bounding box center [1182, 216] width 12 height 9
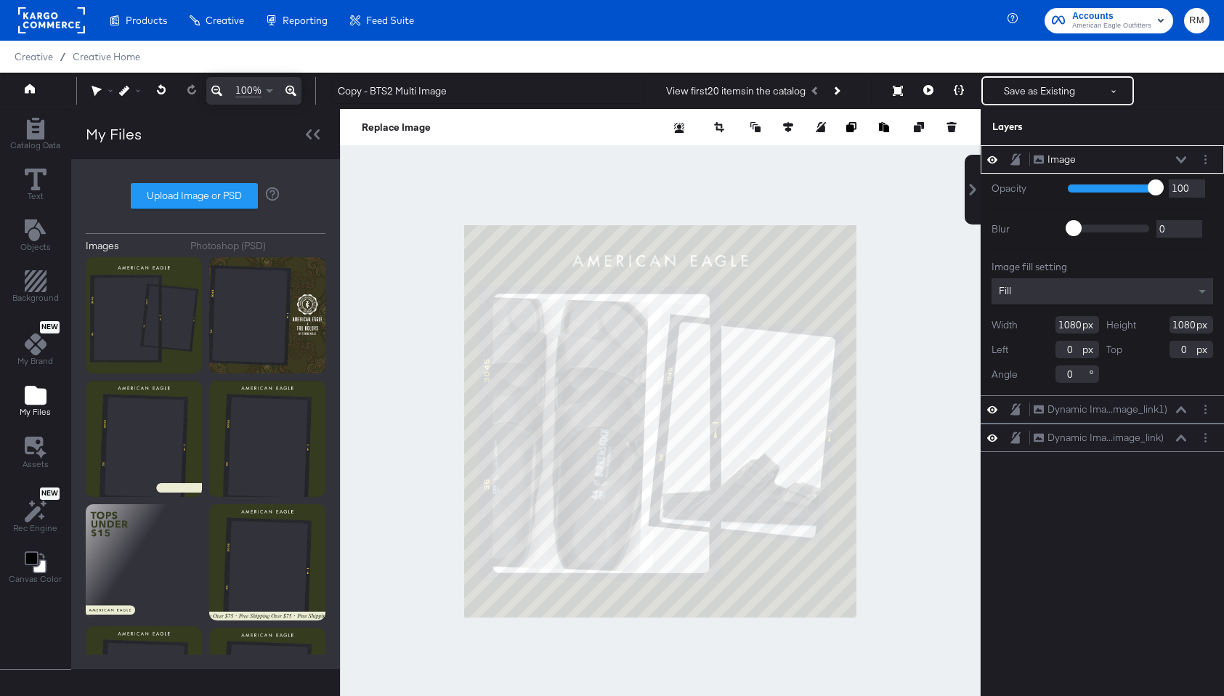
click at [1182, 156] on icon at bounding box center [1181, 159] width 10 height 7
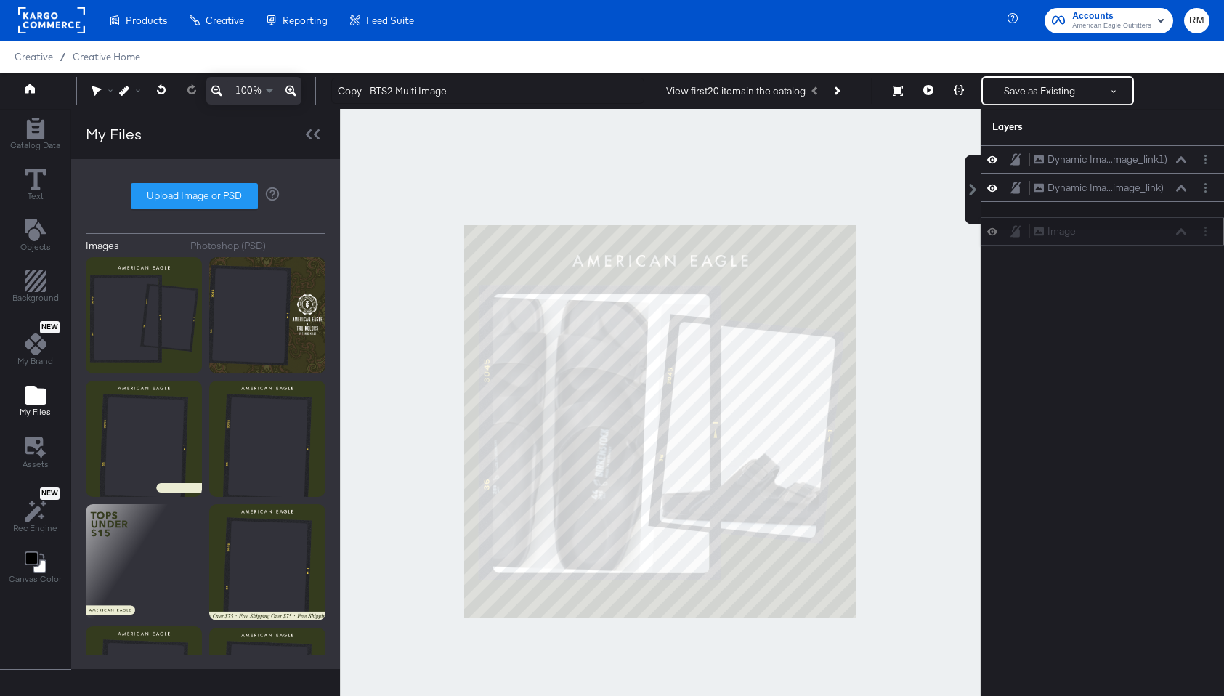
drag, startPoint x: 1134, startPoint y: 160, endPoint x: 1133, endPoint y: 238, distance: 77.7
click at [1133, 238] on div "Image Image" at bounding box center [1110, 231] width 154 height 15
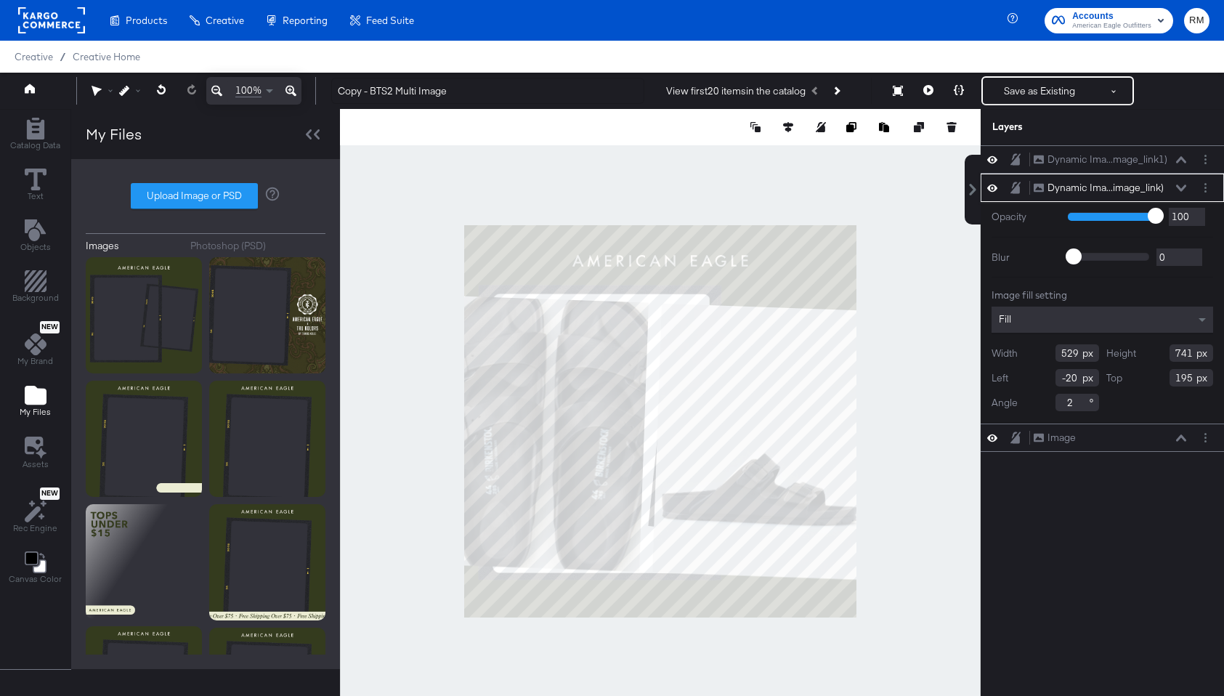
type input "76"
type input "189"
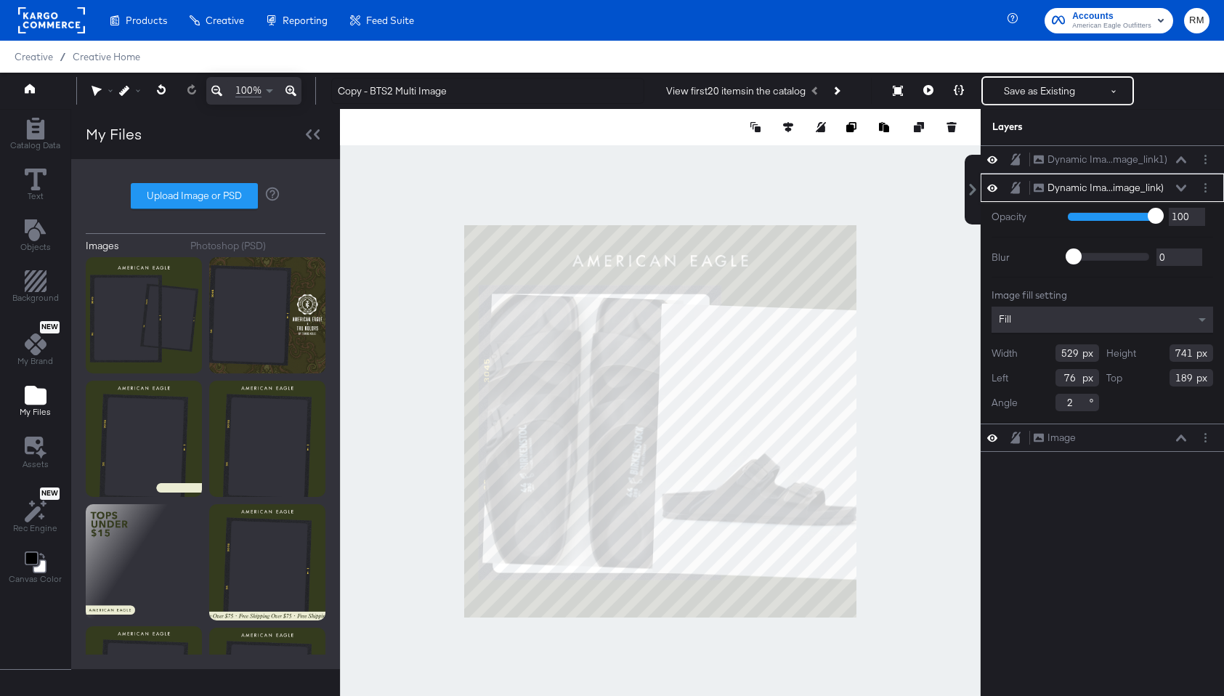
click at [1071, 402] on input "2" at bounding box center [1078, 402] width 44 height 17
type input "0"
type input "604"
type input "750"
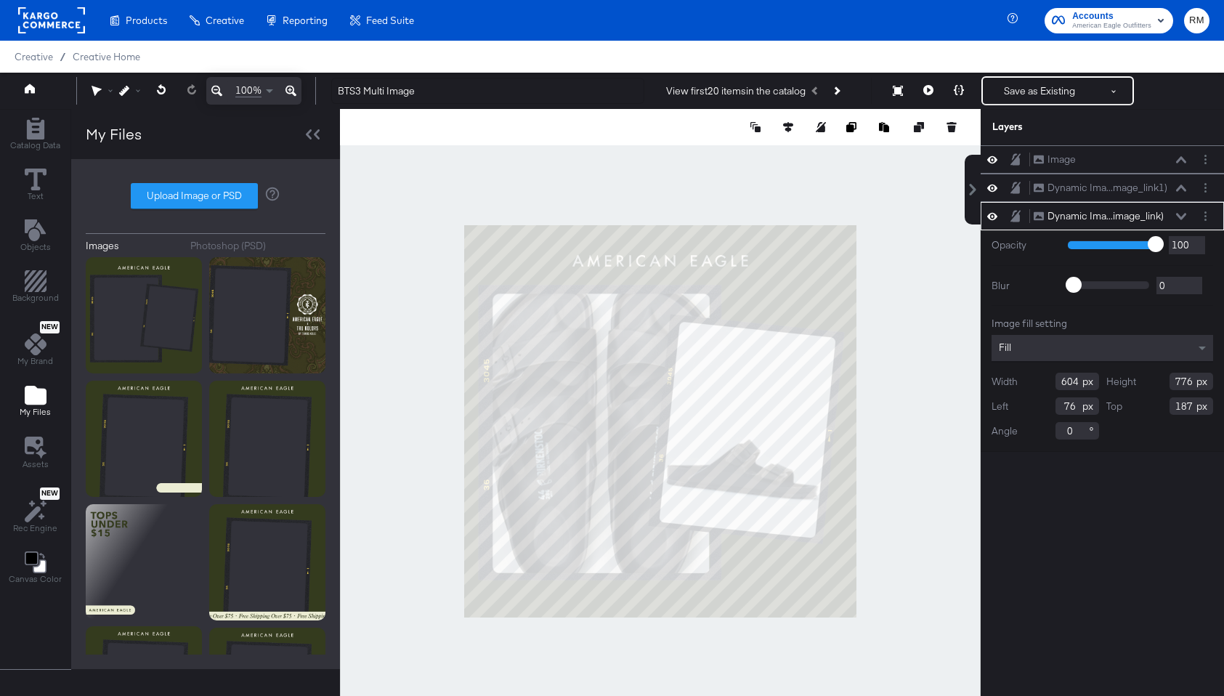
type input "186"
click at [1041, 594] on div "Image Image Dynamic Ima...mage_link1) Dynamic Image (additional_image_link1) Dy…" at bounding box center [1102, 427] width 243 height 565
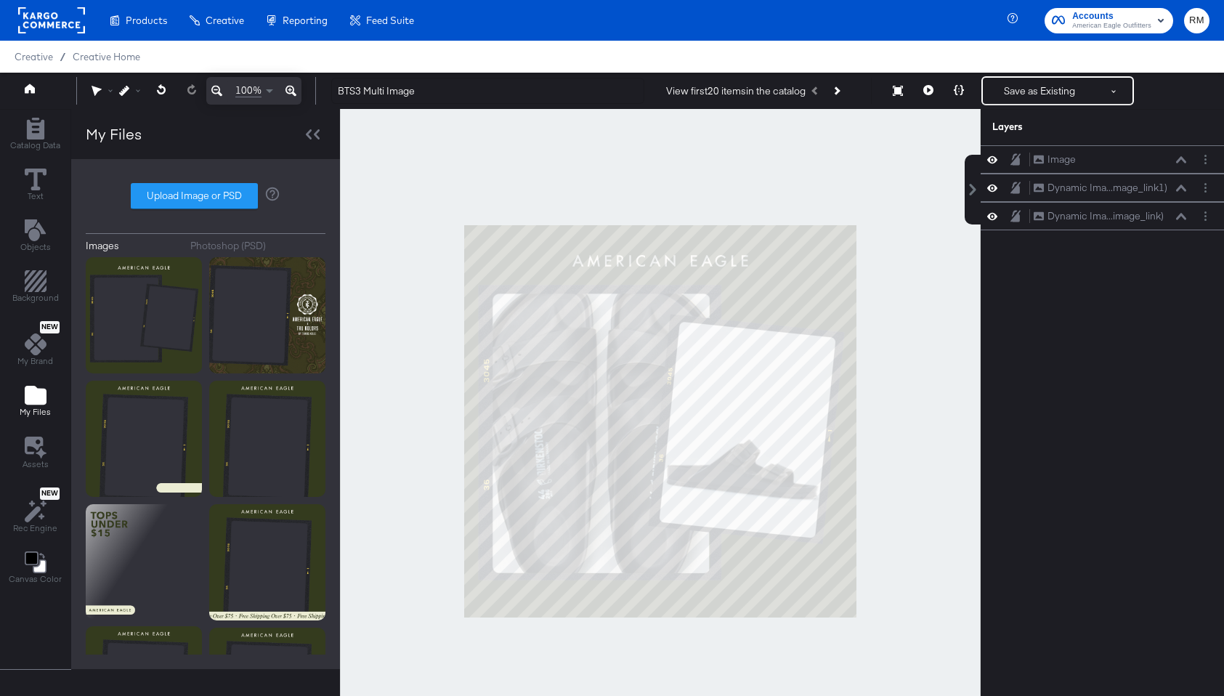
click at [916, 562] on div at bounding box center [660, 421] width 641 height 624
click at [1024, 99] on button "Save as Existing" at bounding box center [1039, 91] width 113 height 26
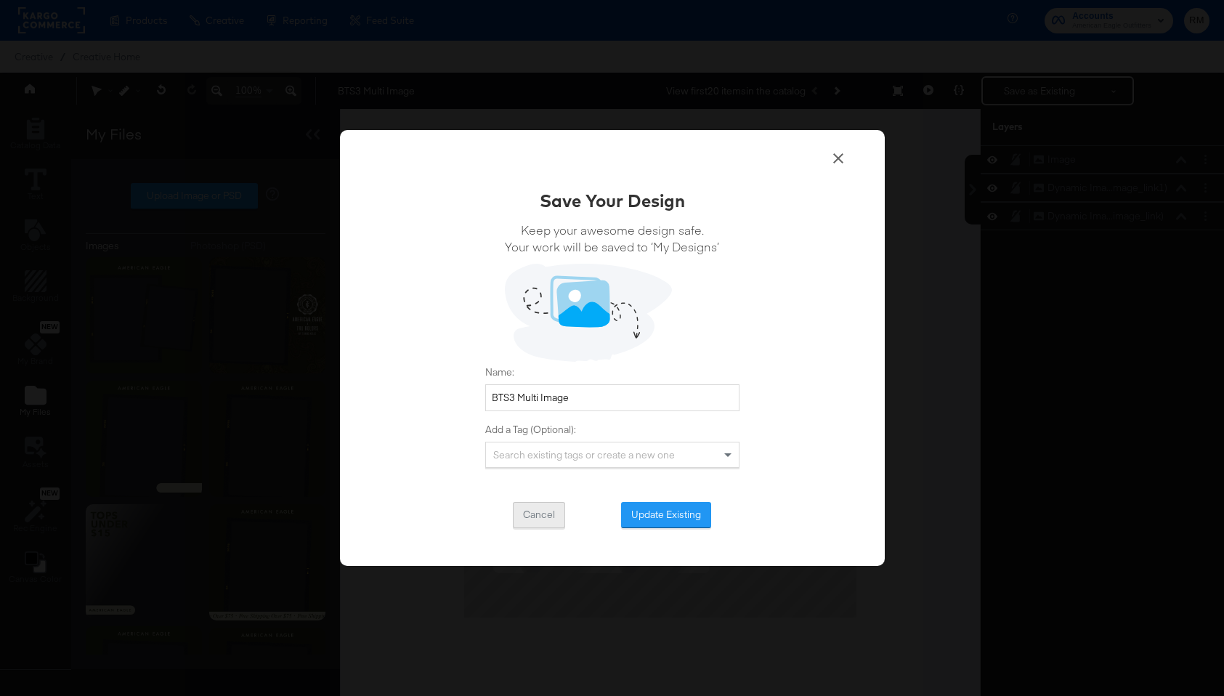
click at [518, 519] on button "Cancel" at bounding box center [539, 515] width 52 height 26
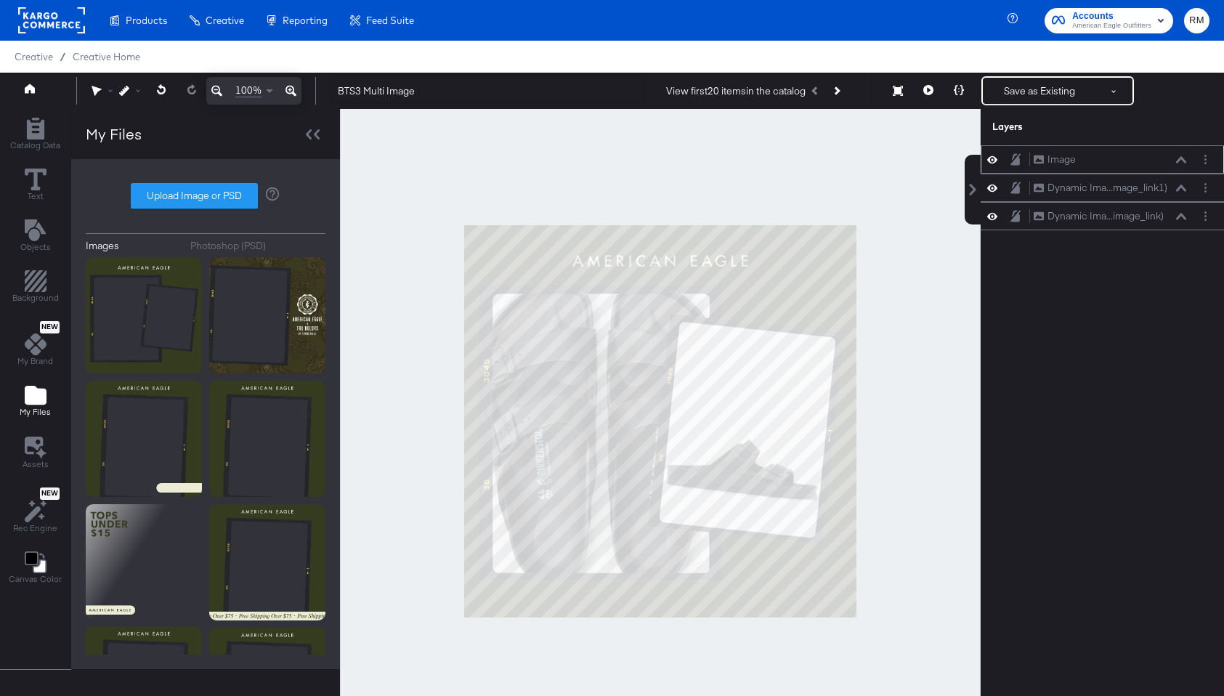
click at [1186, 158] on icon at bounding box center [1181, 159] width 10 height 7
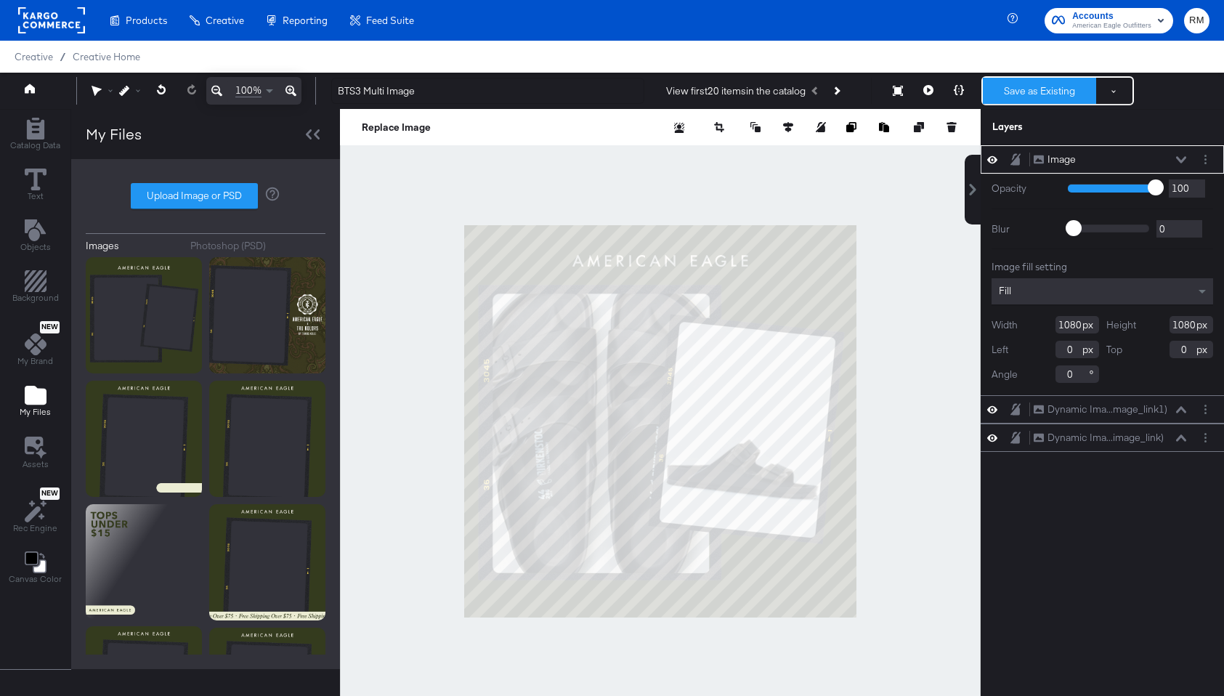
click at [1067, 90] on button "Save as Existing" at bounding box center [1039, 91] width 113 height 26
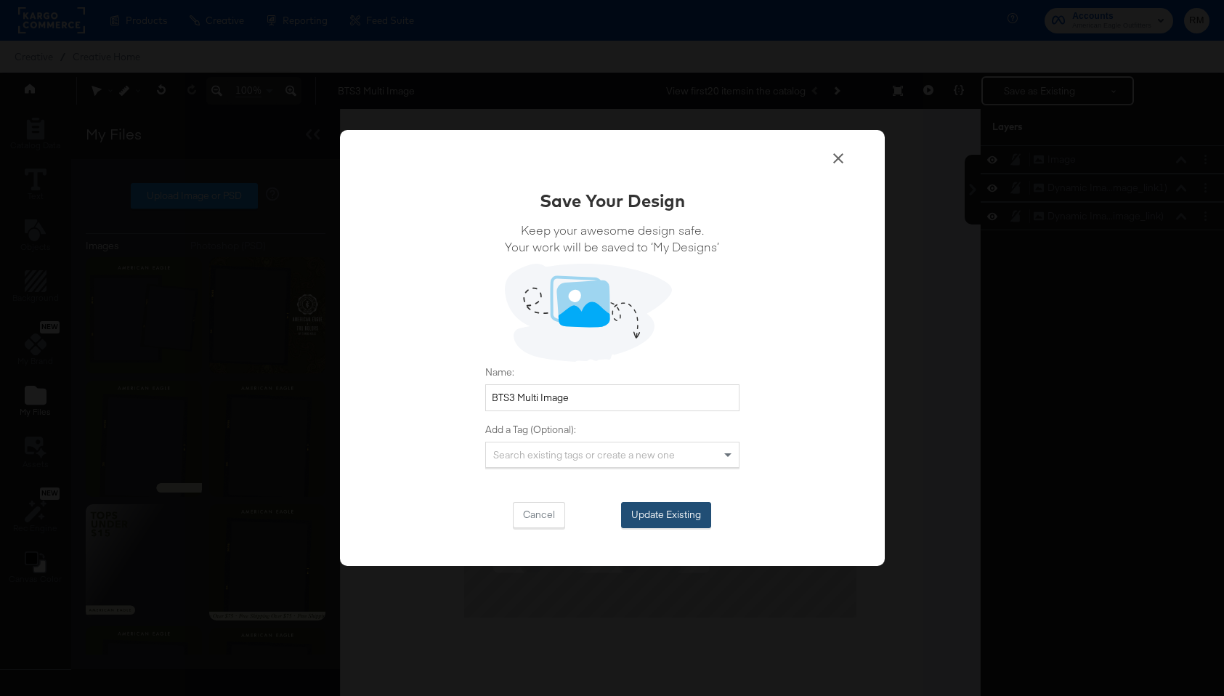
click at [658, 515] on button "Update Existing" at bounding box center [666, 515] width 90 height 26
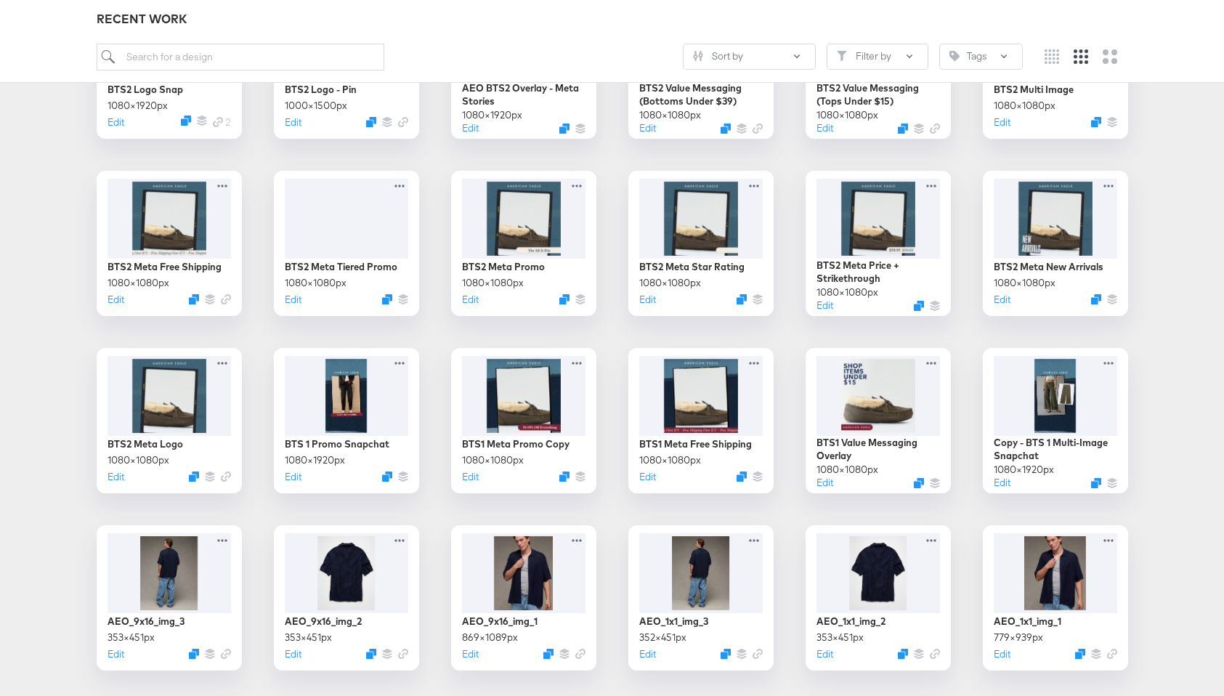
scroll to position [1053, 0]
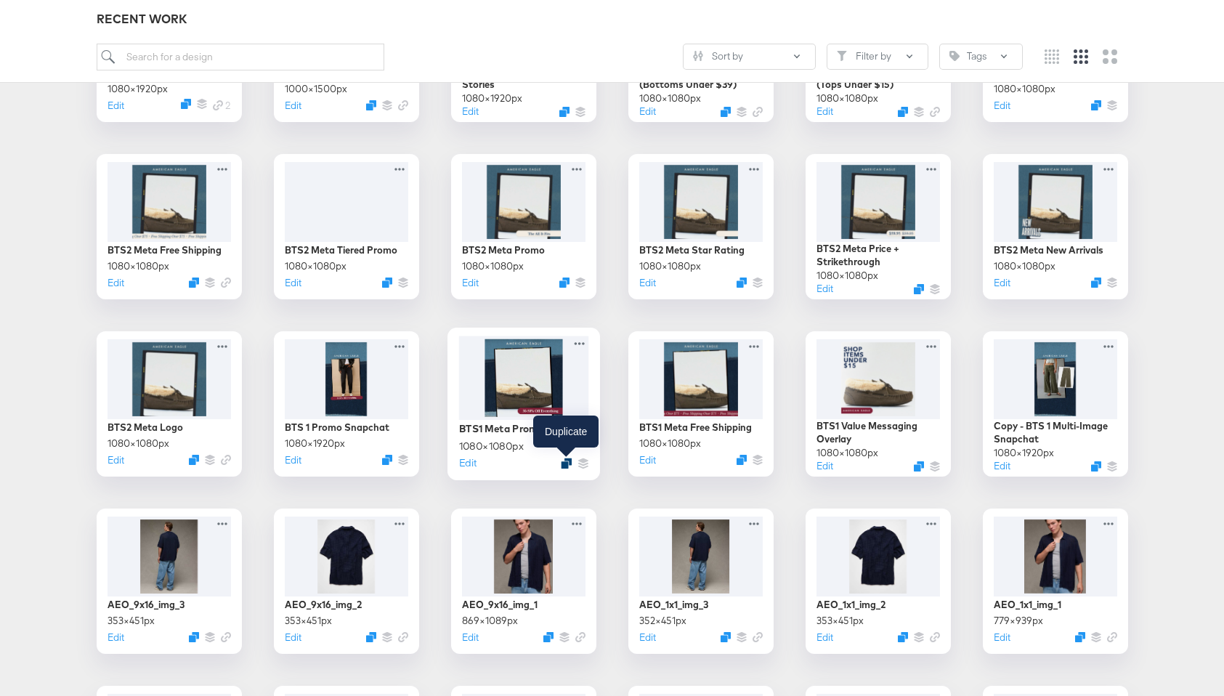
click at [563, 465] on icon "Duplicate" at bounding box center [566, 463] width 11 height 11
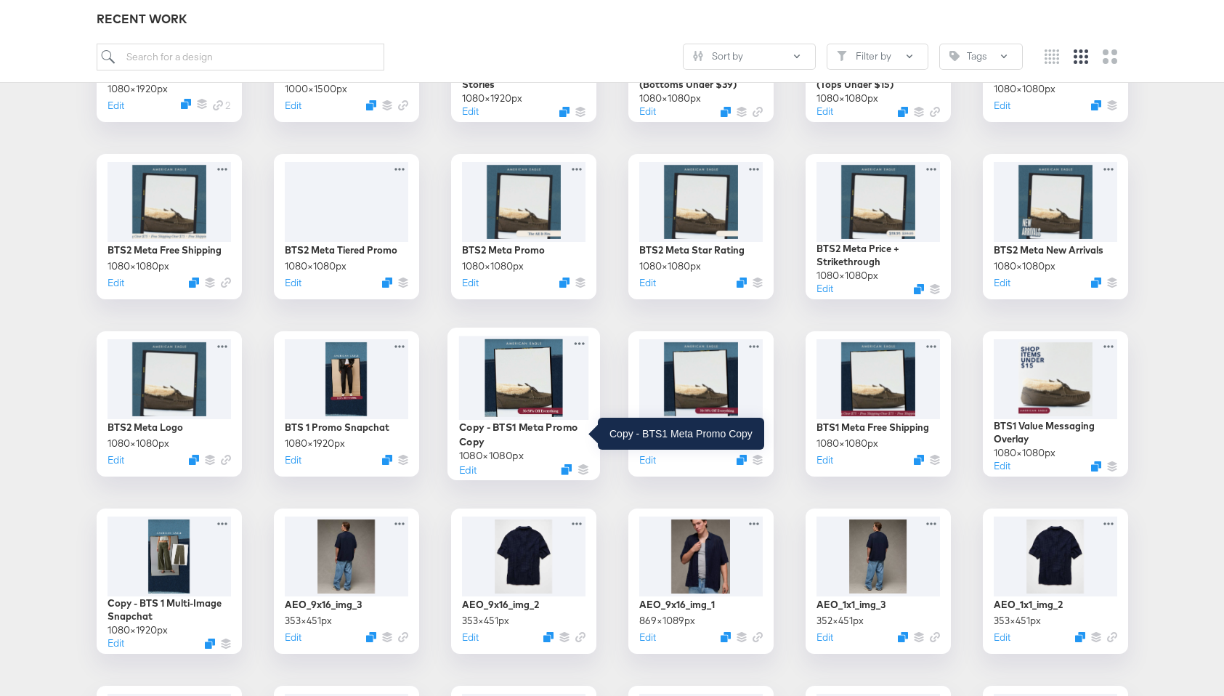
click at [548, 432] on div "Copy - BTS1 Meta Promo Copy" at bounding box center [523, 434] width 130 height 28
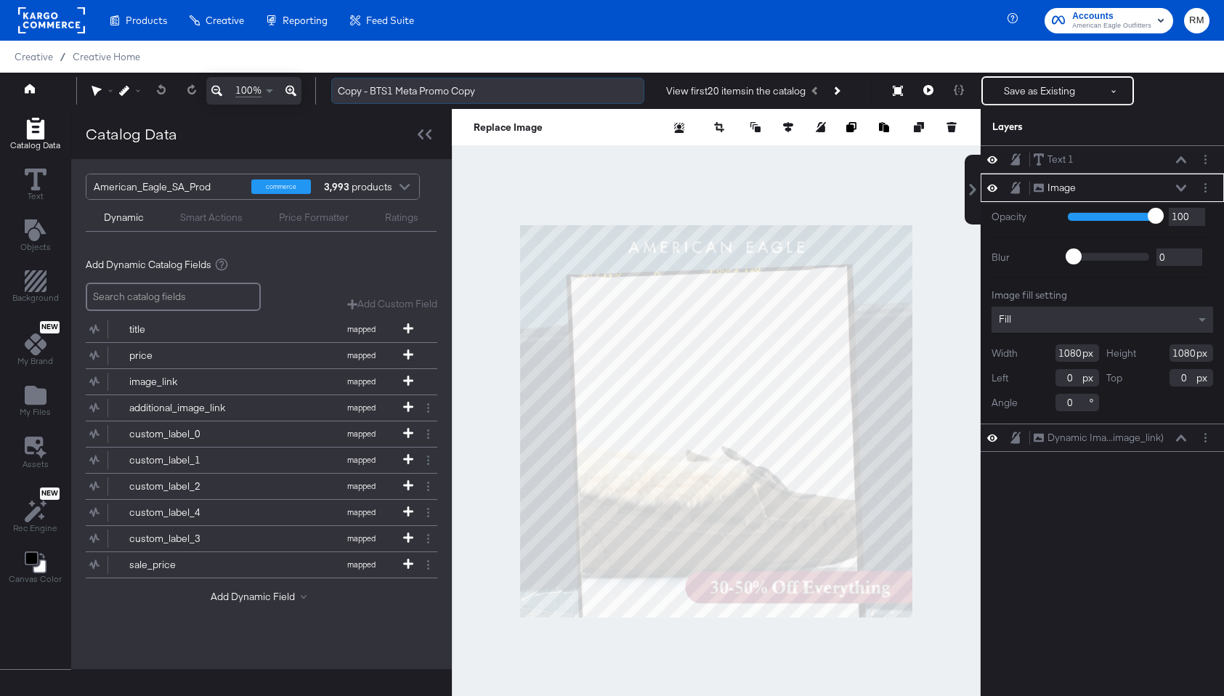
click at [393, 92] on input "Copy - BTS1 Meta Promo Copy" at bounding box center [487, 91] width 313 height 27
drag, startPoint x: 371, startPoint y: 90, endPoint x: 278, endPoint y: 81, distance: 93.4
click at [278, 81] on div "100% Copy - BTS3 Meta Promo Copy View first 20 items in the catalog Save as Exi…" at bounding box center [612, 91] width 1224 height 36
type input "BTS3 Meta Promo Copy"
click at [1207, 190] on button "Layer Options" at bounding box center [1205, 187] width 15 height 15
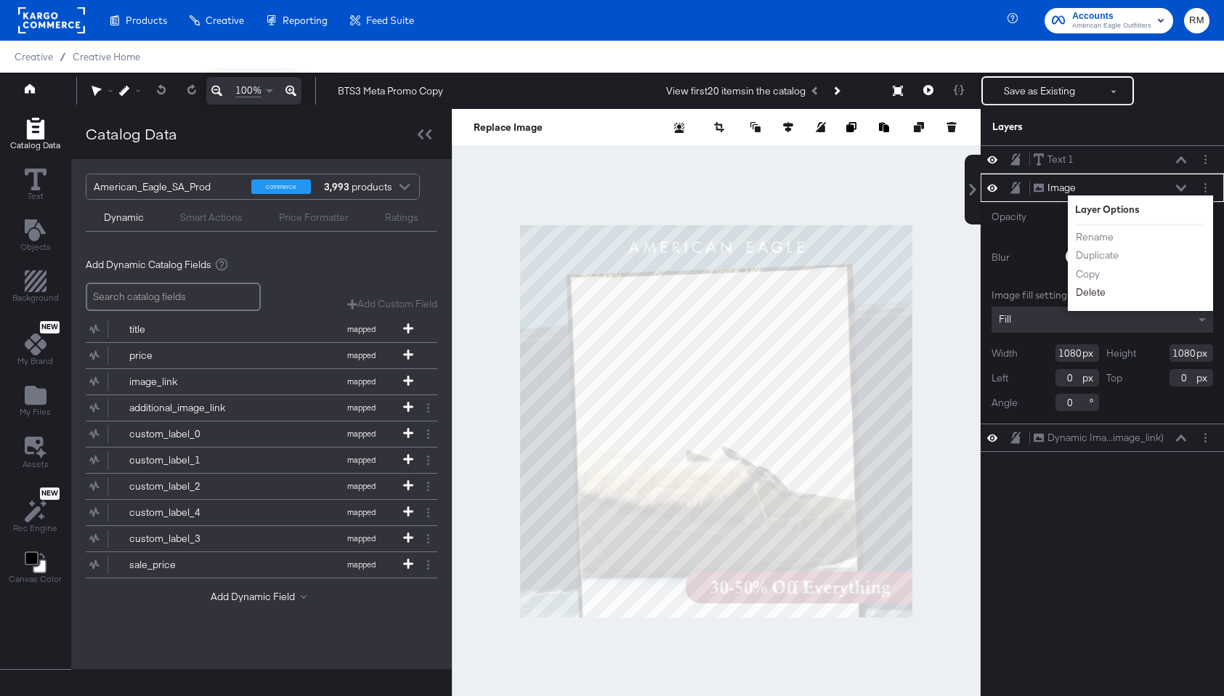
click at [1093, 291] on button "Delete" at bounding box center [1090, 292] width 31 height 15
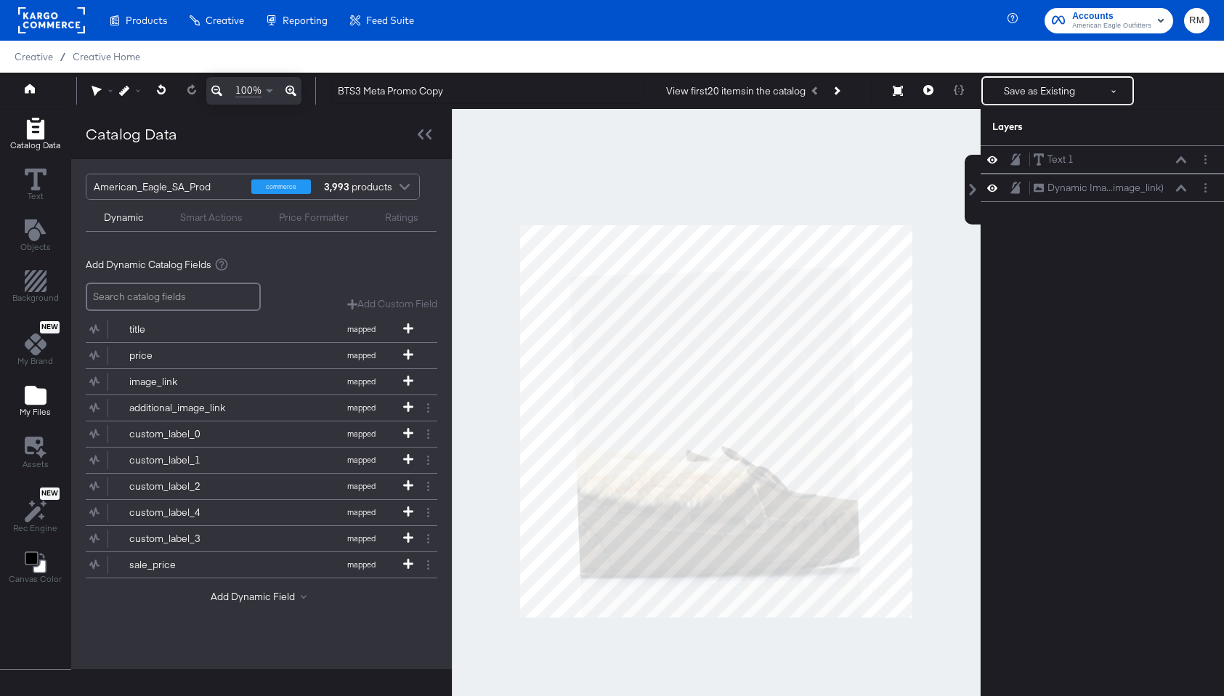
click at [31, 397] on icon "Add Files" at bounding box center [36, 395] width 22 height 19
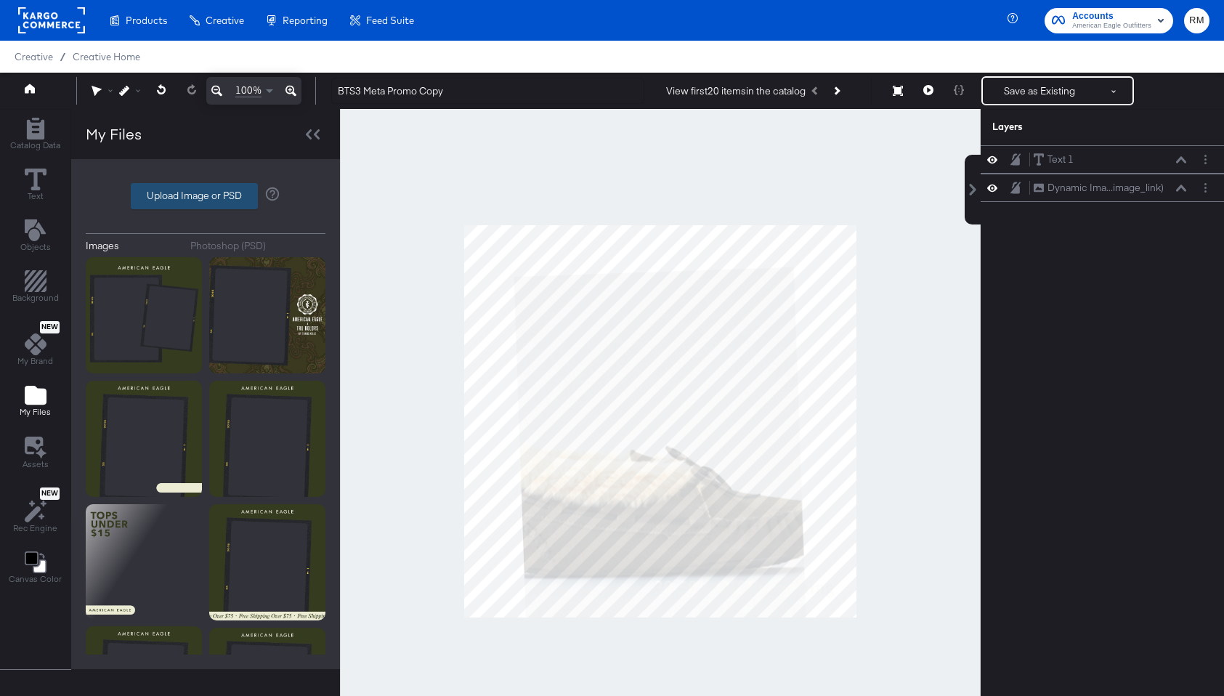
click at [227, 197] on label "Upload Image or PSD" at bounding box center [194, 196] width 126 height 25
click at [206, 196] on input "Upload Image or PSD" at bounding box center [206, 196] width 0 height 0
type input "C:\fakepath\bts3.logo-2.png"
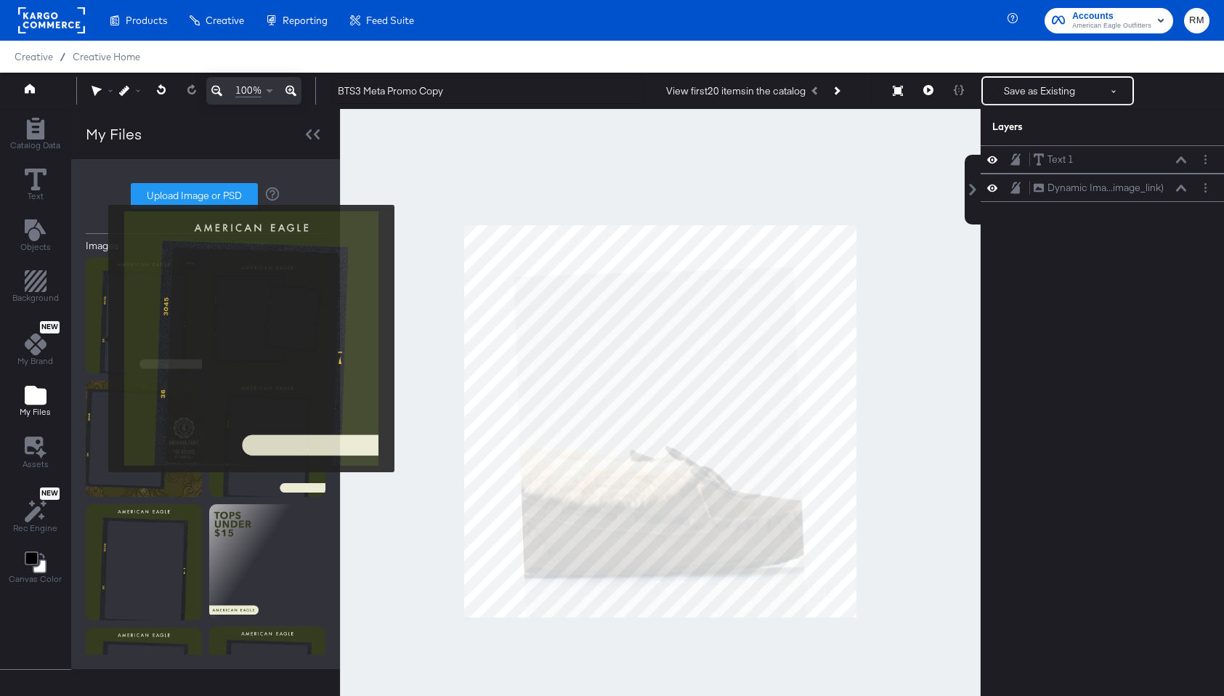
click at [99, 339] on img at bounding box center [144, 315] width 116 height 116
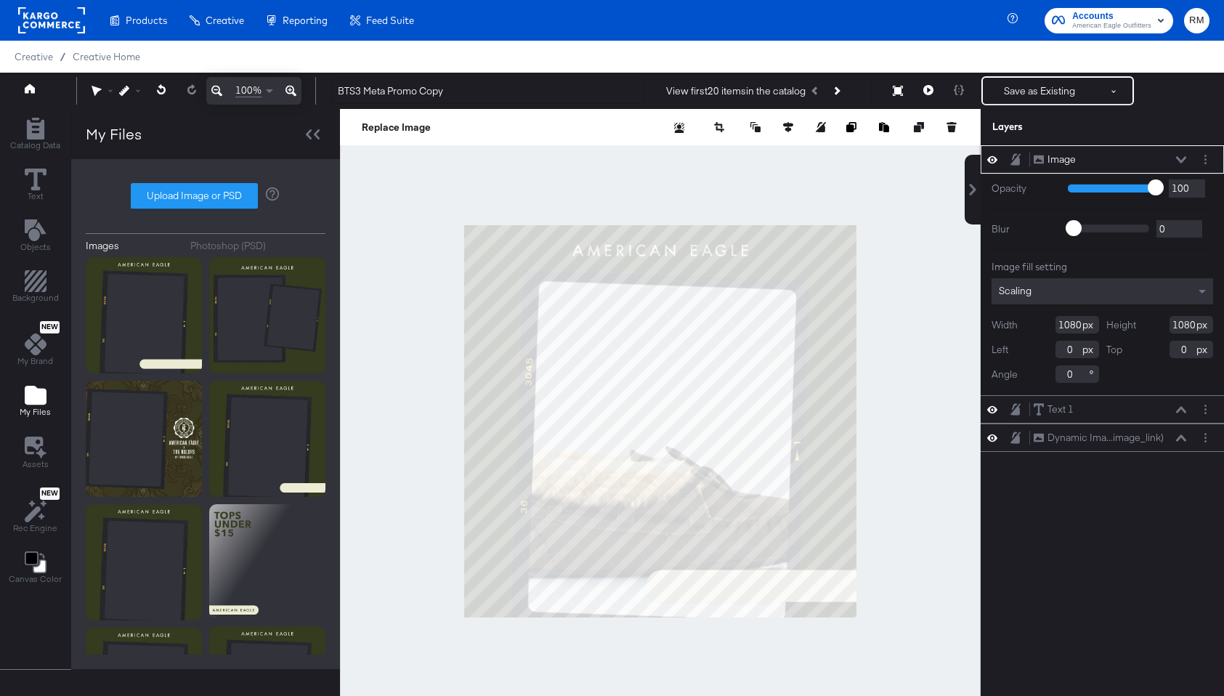
click at [1130, 309] on div "Image fill setting Scaling Width 1080 Height 1080 Left 0 Top 0 Angle 0" at bounding box center [1103, 321] width 222 height 123
click at [1129, 296] on div "Scaling" at bounding box center [1103, 291] width 222 height 26
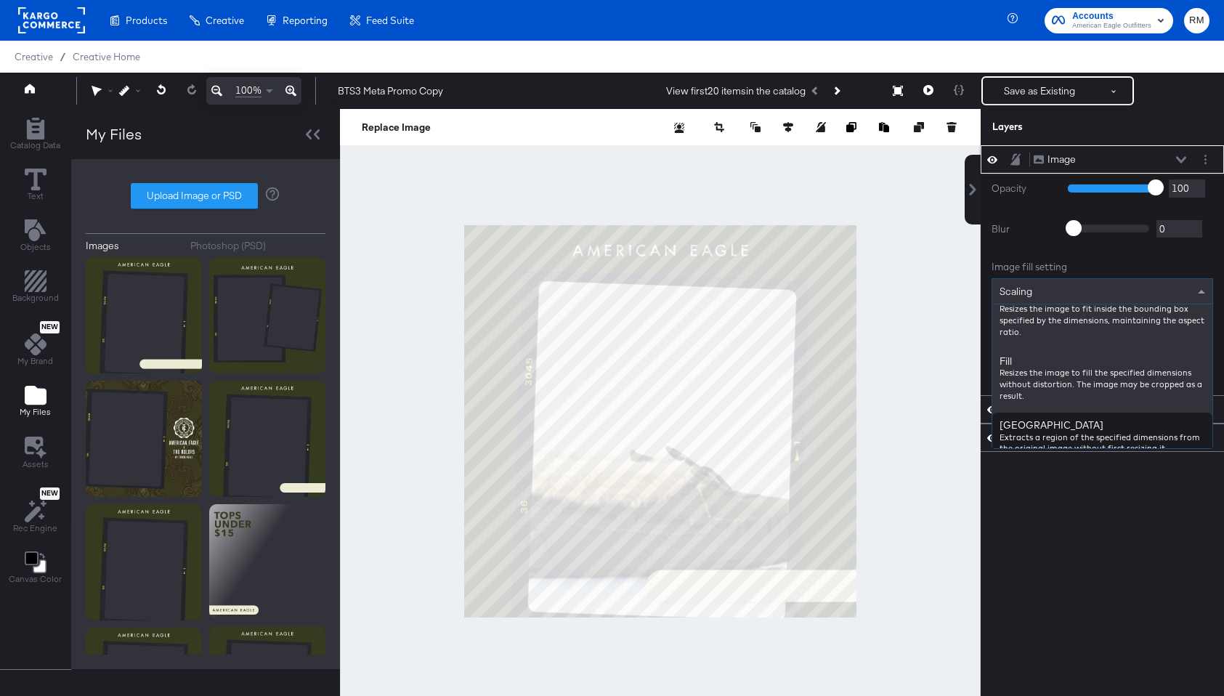
scroll to position [195, 0]
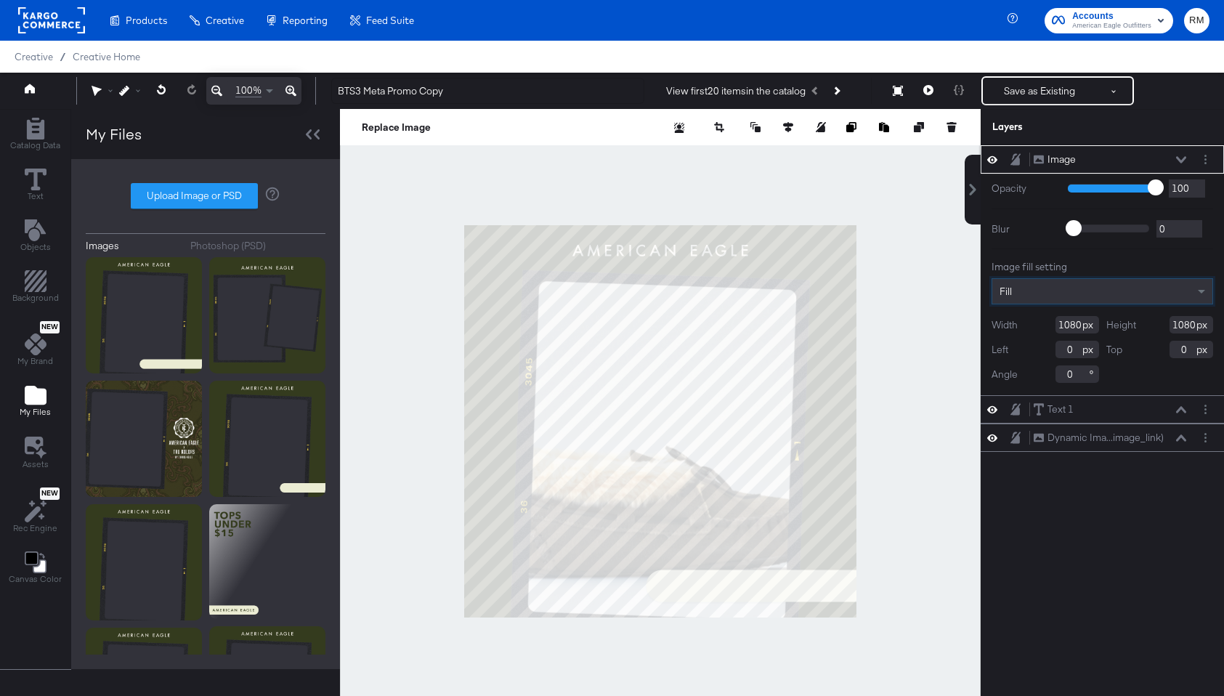
click at [1178, 163] on icon at bounding box center [1181, 159] width 10 height 7
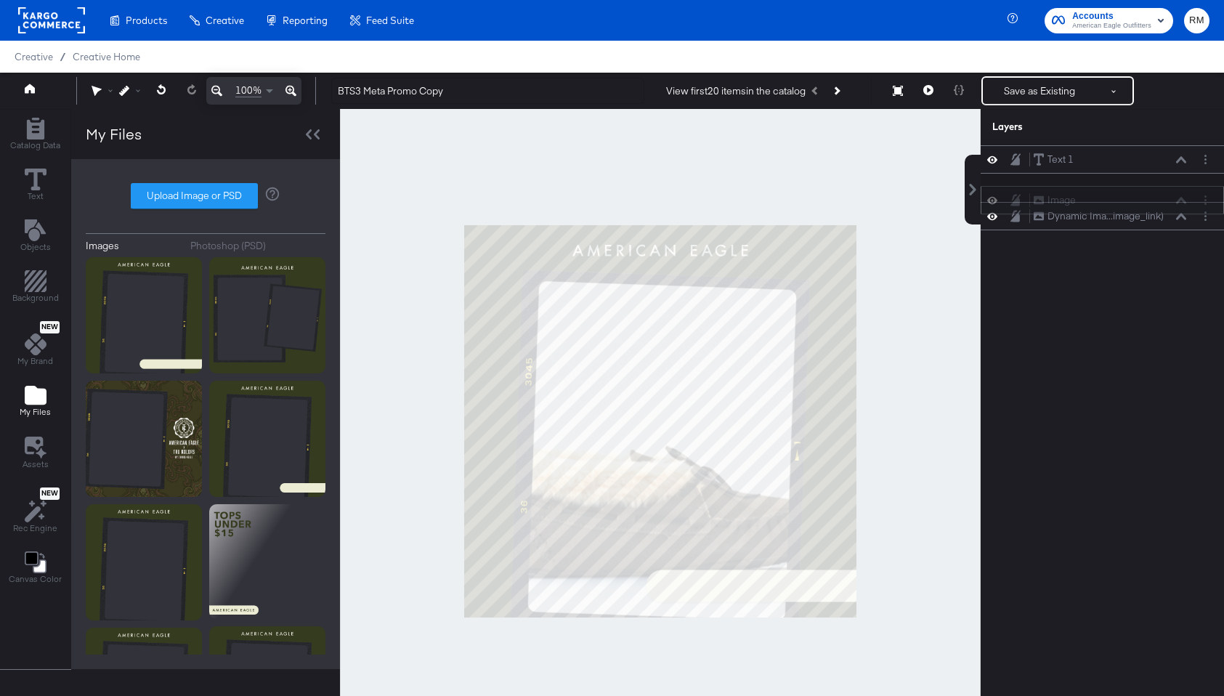
drag, startPoint x: 1161, startPoint y: 158, endPoint x: 1161, endPoint y: 201, distance: 42.9
click at [1161, 201] on div "Image Image" at bounding box center [1110, 200] width 154 height 15
click at [1183, 155] on div "Text 1 Text 1" at bounding box center [1110, 159] width 154 height 15
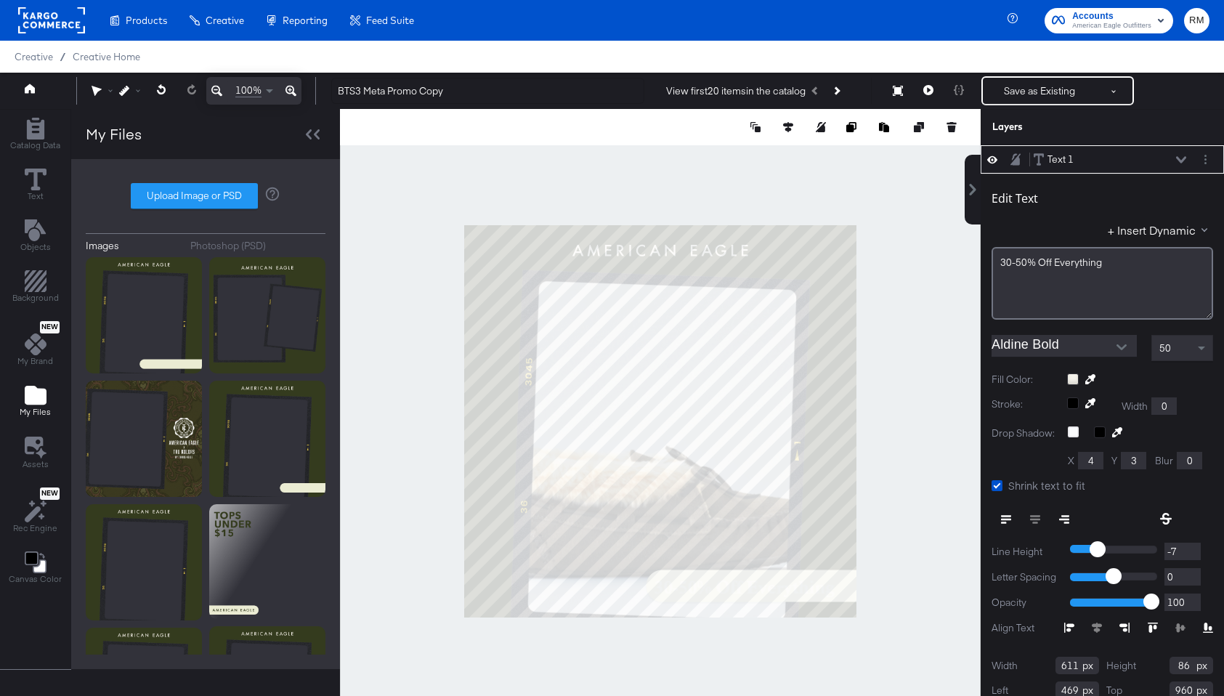
scroll to position [15, 0]
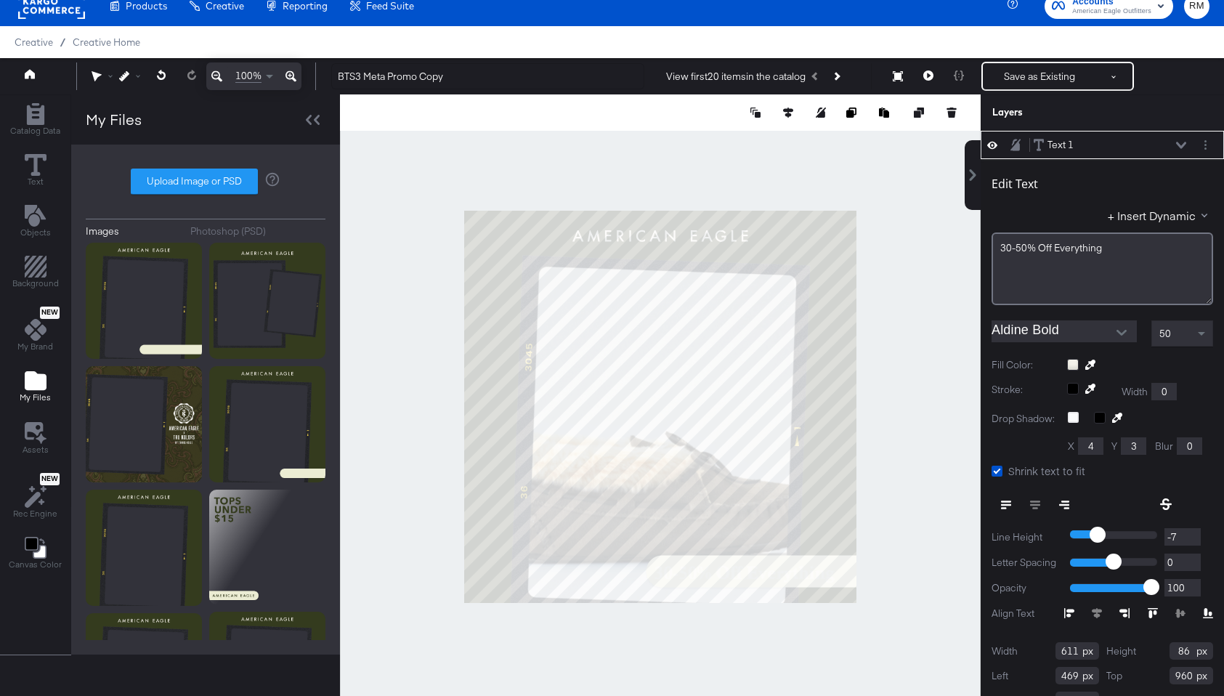
type input "952"
type input "561"
type input "519"
click at [1091, 360] on icon at bounding box center [1090, 365] width 10 height 10
click at [832, 482] on div at bounding box center [660, 406] width 639 height 624
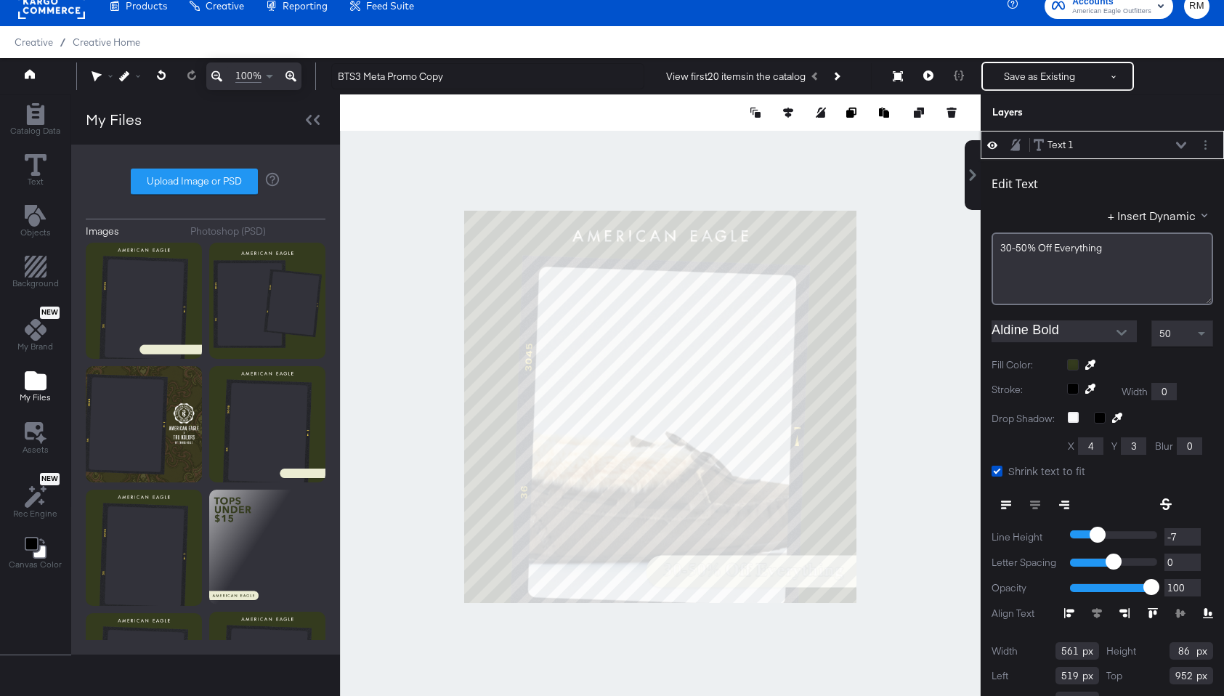
click at [1181, 145] on icon at bounding box center [1181, 145] width 10 height 7
type input "954"
click at [906, 639] on div at bounding box center [660, 406] width 641 height 624
type input "955"
click at [927, 568] on div at bounding box center [660, 406] width 641 height 624
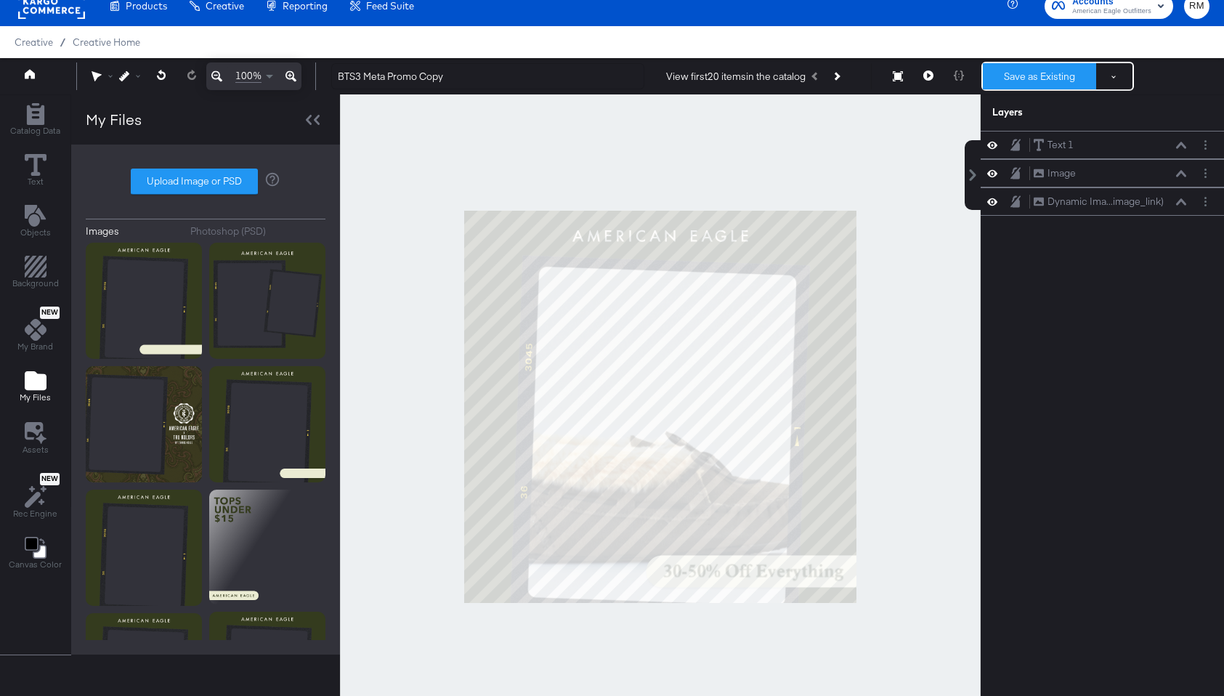
click at [1013, 84] on button "Save as Existing" at bounding box center [1039, 76] width 113 height 26
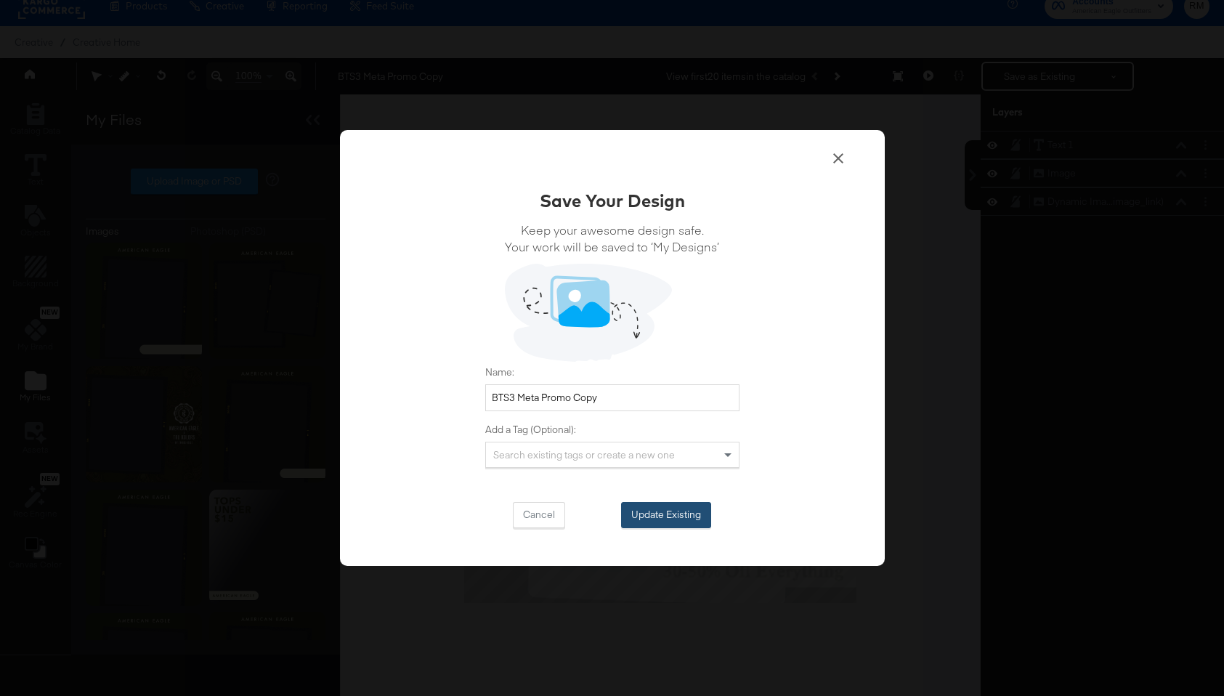
click at [669, 512] on button "Update Existing" at bounding box center [666, 515] width 90 height 26
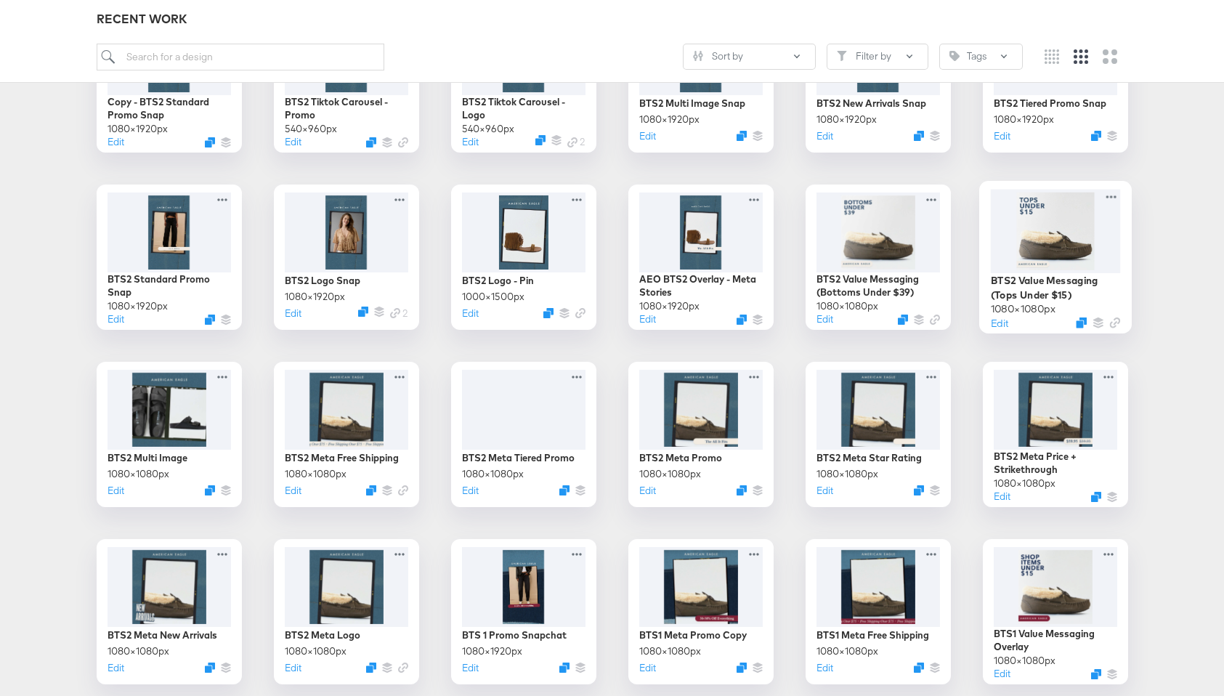
scroll to position [839, 0]
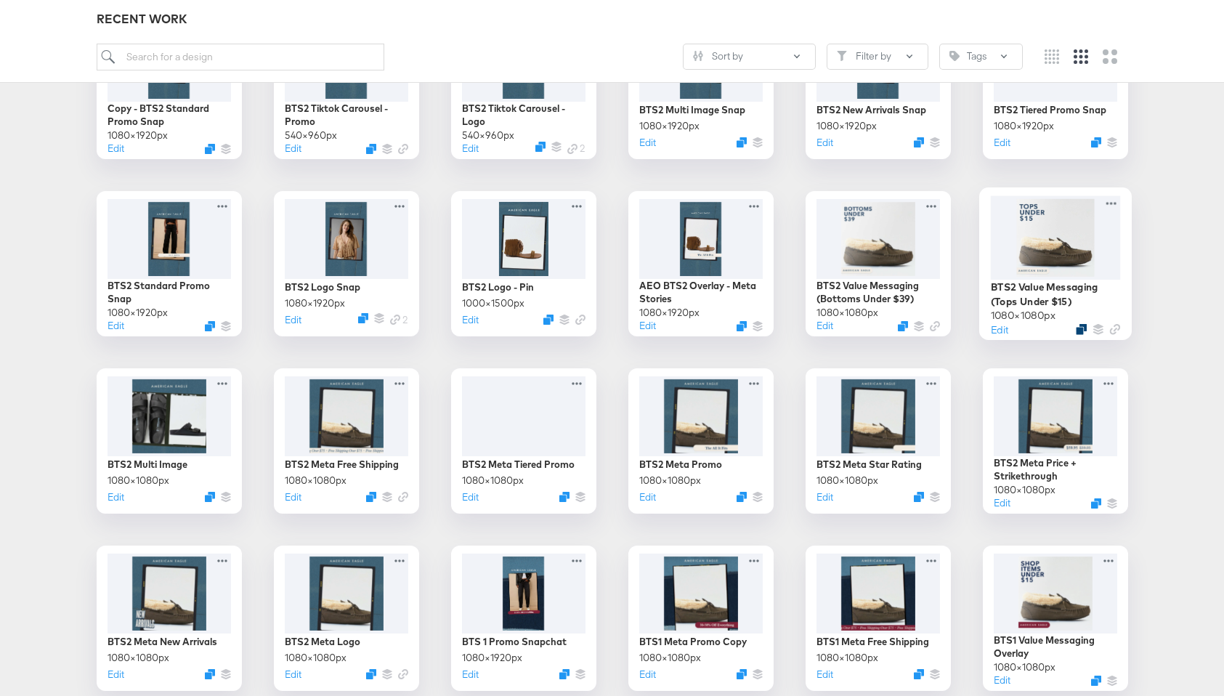
click at [1078, 325] on icon "Duplicate" at bounding box center [1081, 329] width 11 height 11
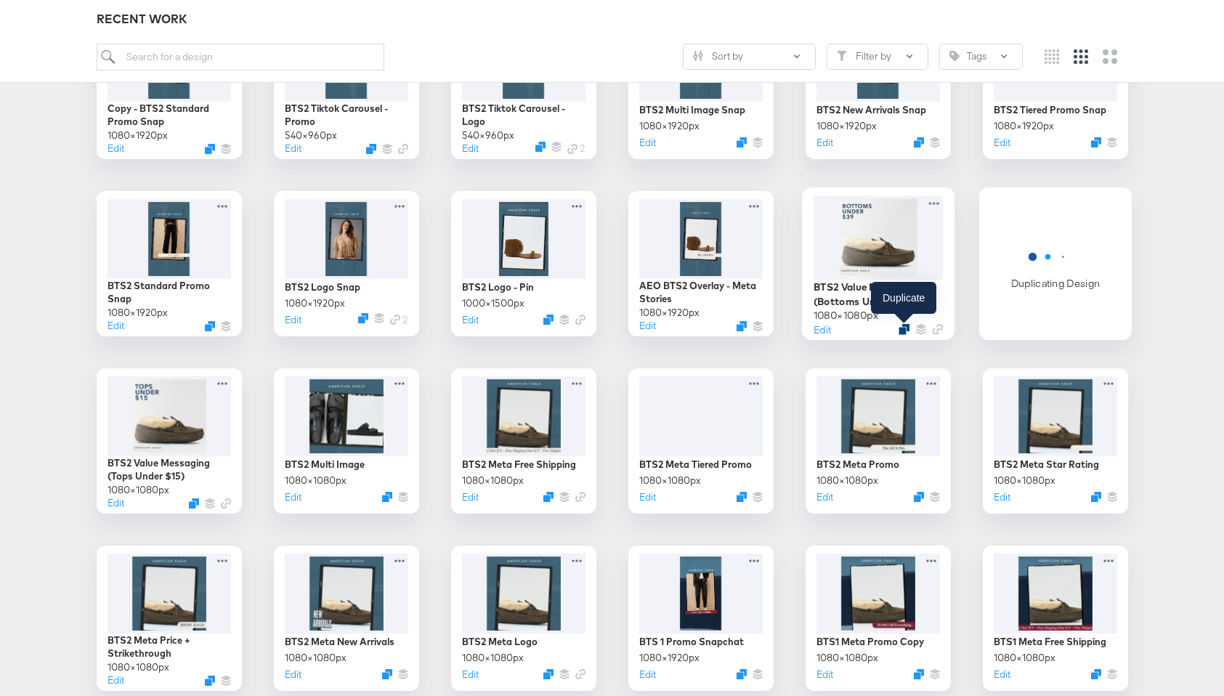
click at [904, 328] on icon "Duplicate" at bounding box center [904, 329] width 11 height 11
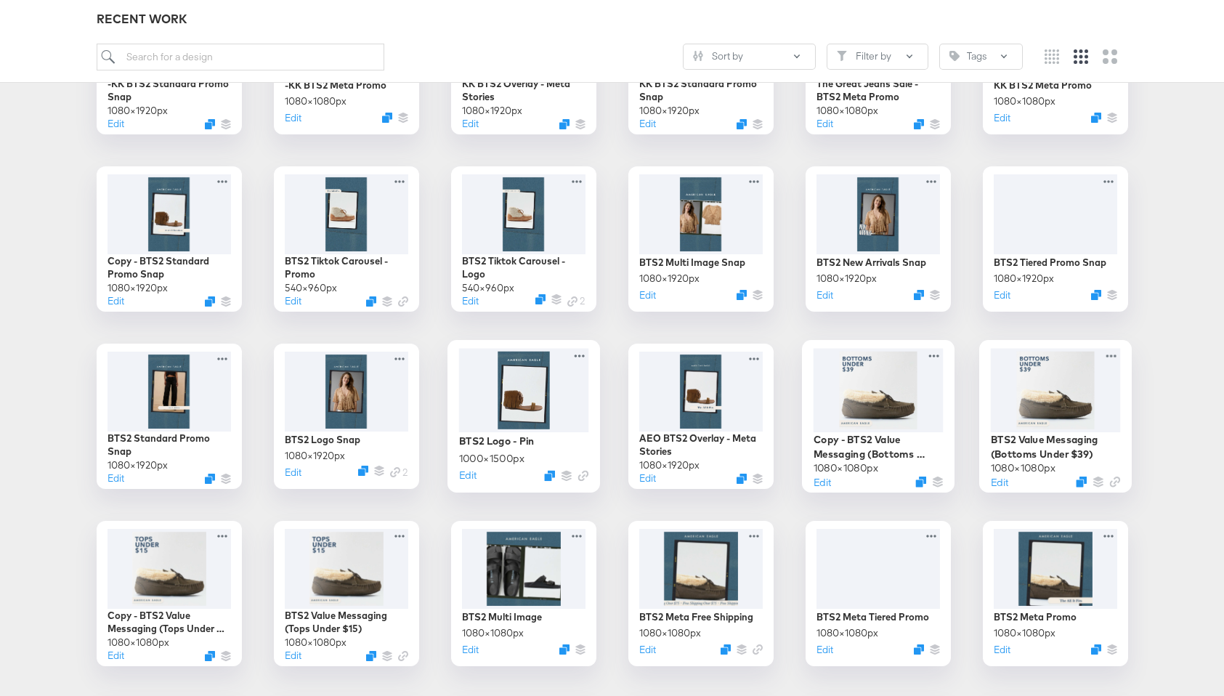
scroll to position [718, 0]
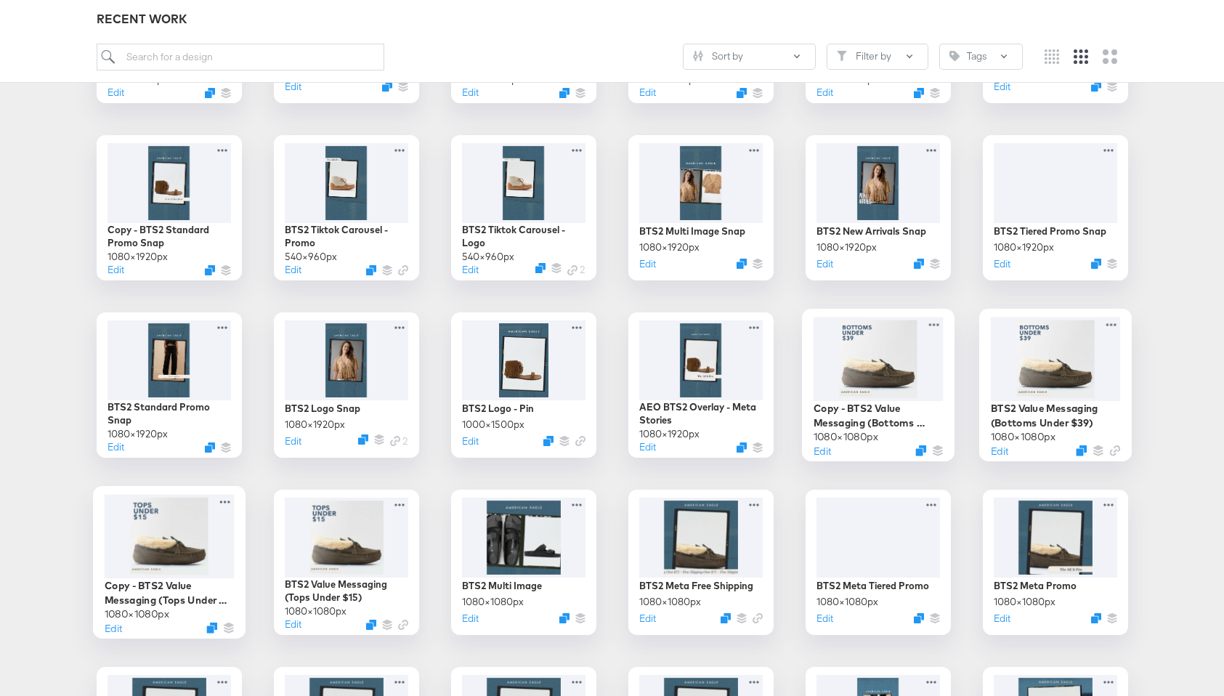
click at [171, 537] on div at bounding box center [169, 536] width 130 height 84
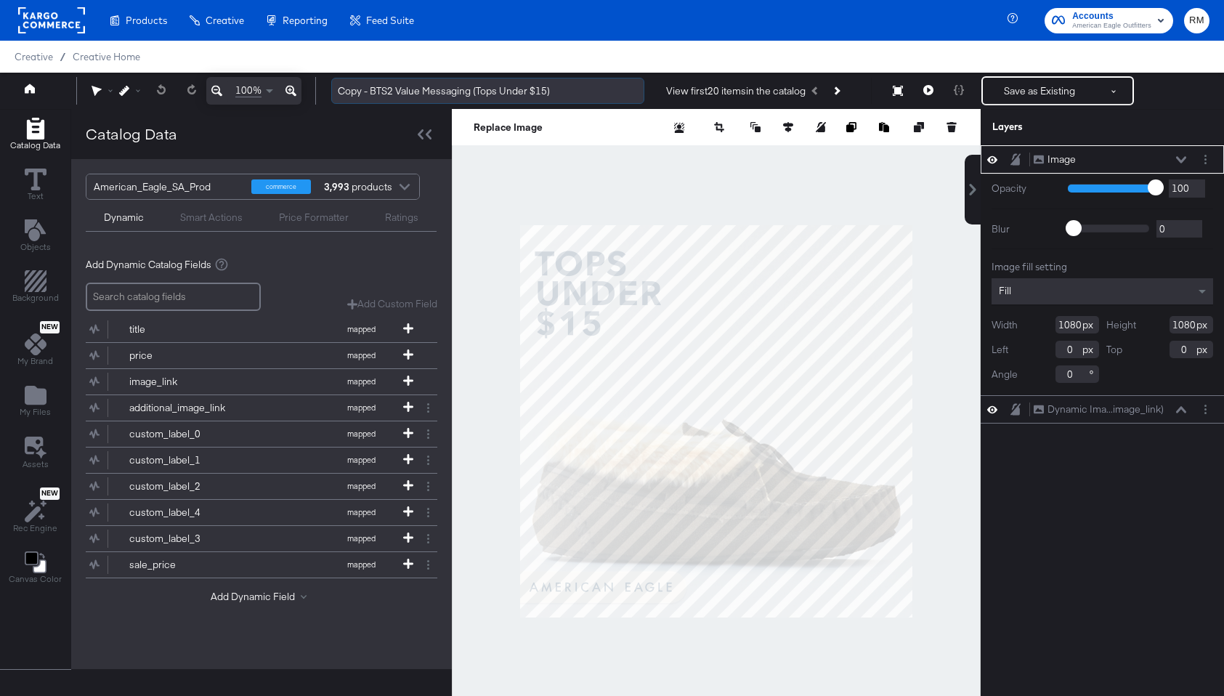
click at [393, 92] on input "Copy - BTS2 Value Messaging (Tops Under $15)" at bounding box center [487, 91] width 313 height 27
drag, startPoint x: 369, startPoint y: 86, endPoint x: 301, endPoint y: 78, distance: 68.8
click at [307, 80] on div "100% Copy - BTS3 Value Messaging (Tops Under $15) View first 20 items in the ca…" at bounding box center [612, 91] width 1224 height 36
type input "BTS3 Value Messaging (Tops Under $15)"
click at [1209, 160] on button "Layer Options" at bounding box center [1205, 159] width 15 height 15
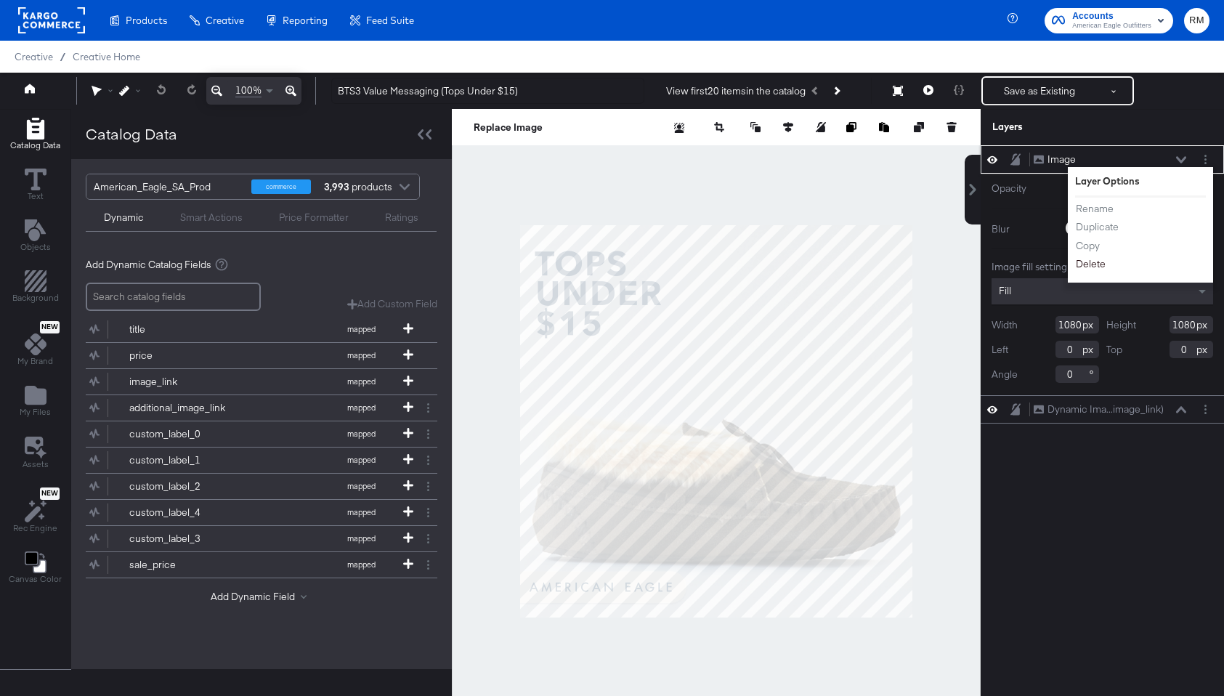
click at [1088, 263] on button "Delete" at bounding box center [1090, 263] width 31 height 15
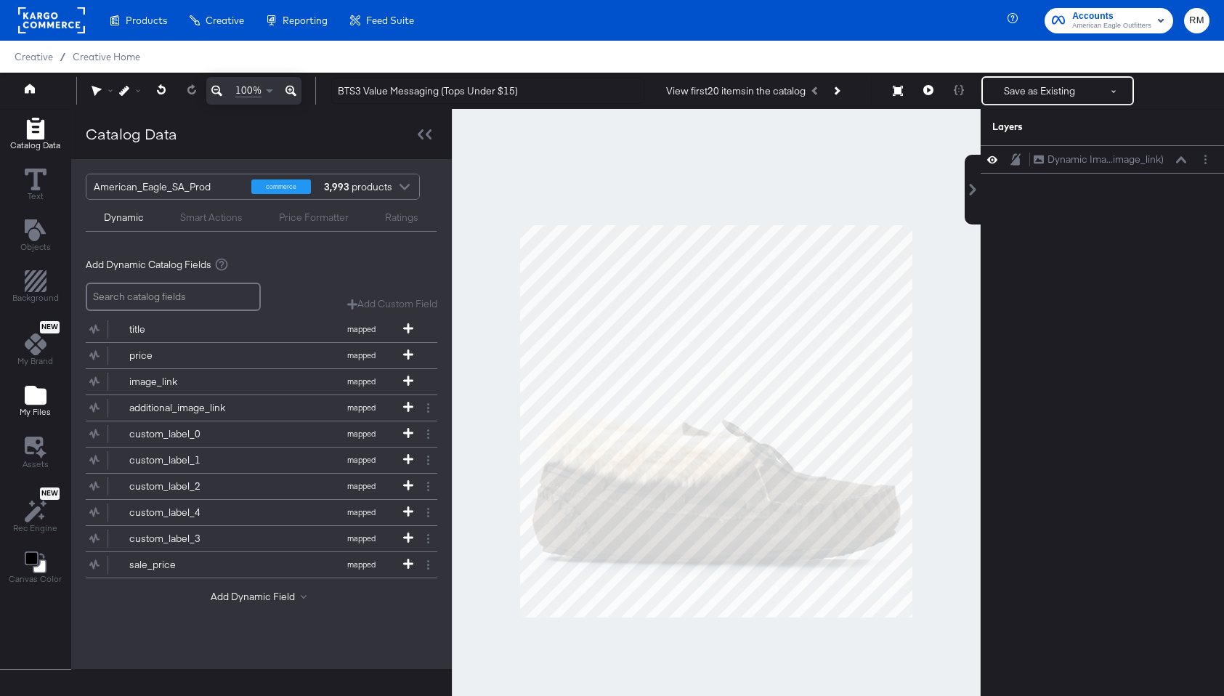
click at [55, 390] on button "My Files" at bounding box center [35, 401] width 49 height 41
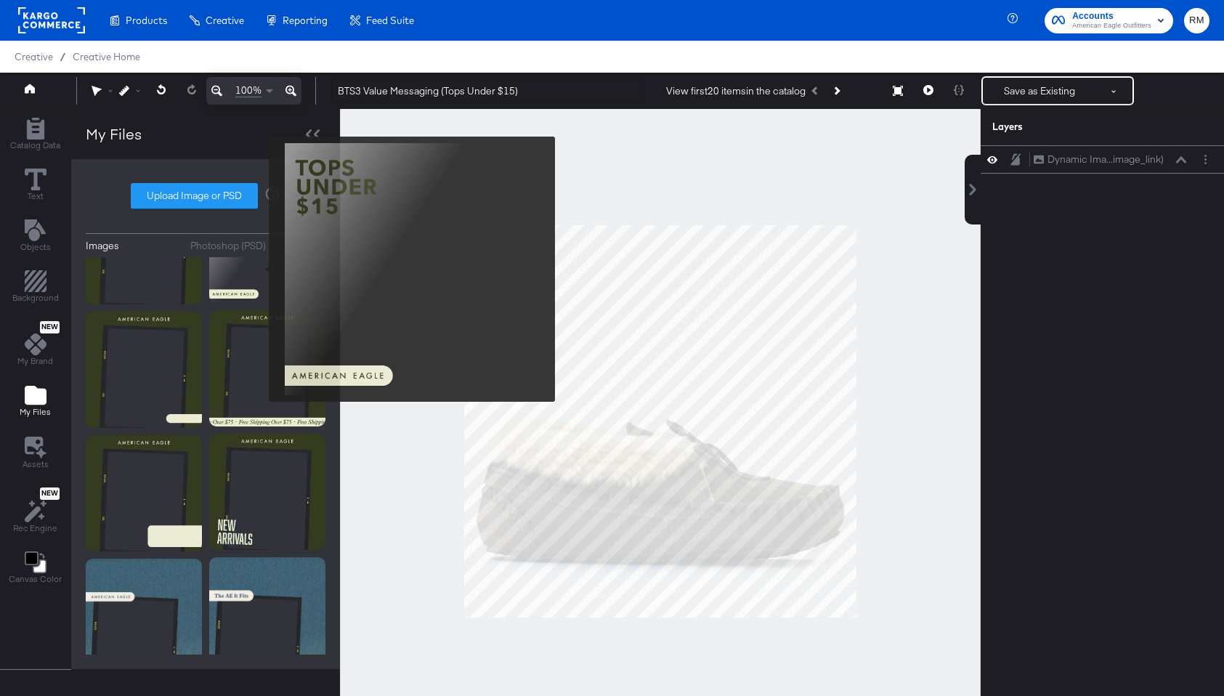
scroll to position [198, 0]
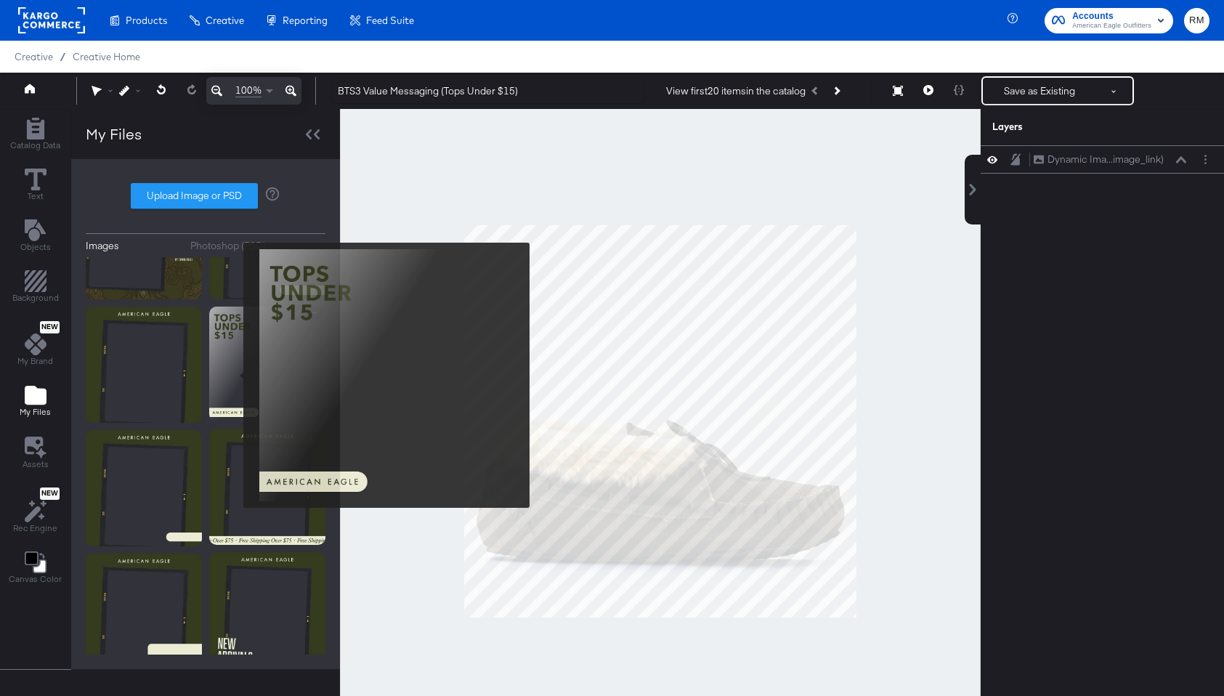
click at [234, 375] on img at bounding box center [267, 365] width 116 height 116
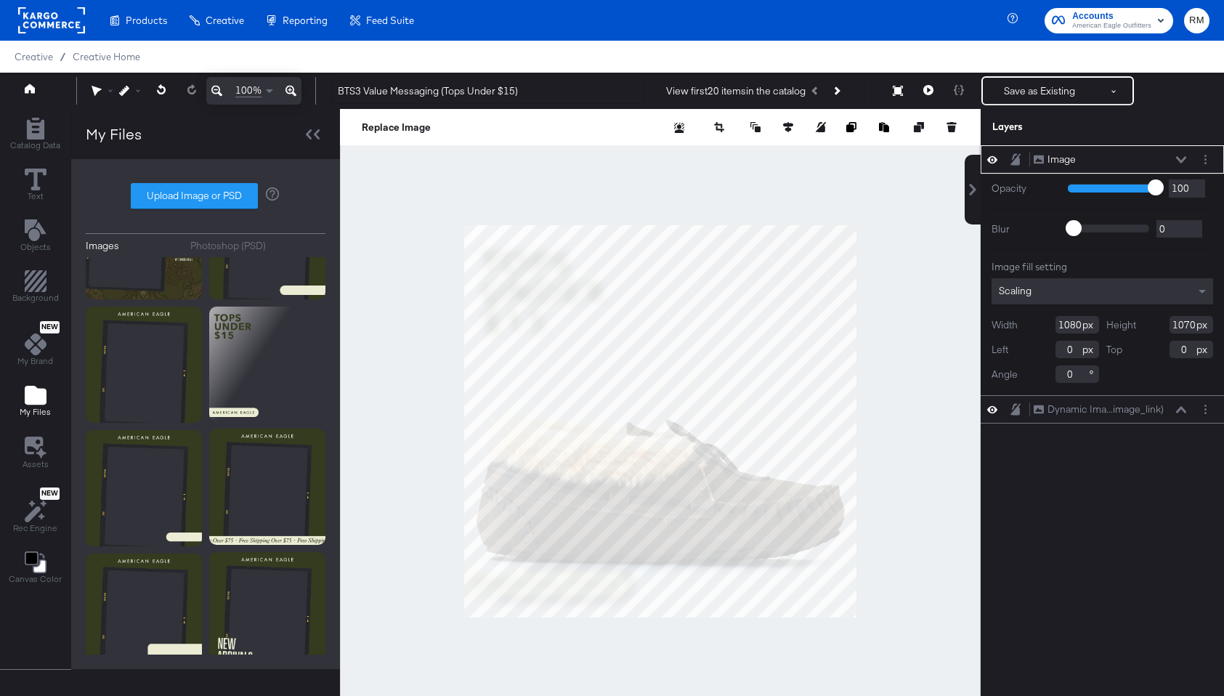
click at [1064, 279] on div "Scaling" at bounding box center [1103, 291] width 222 height 26
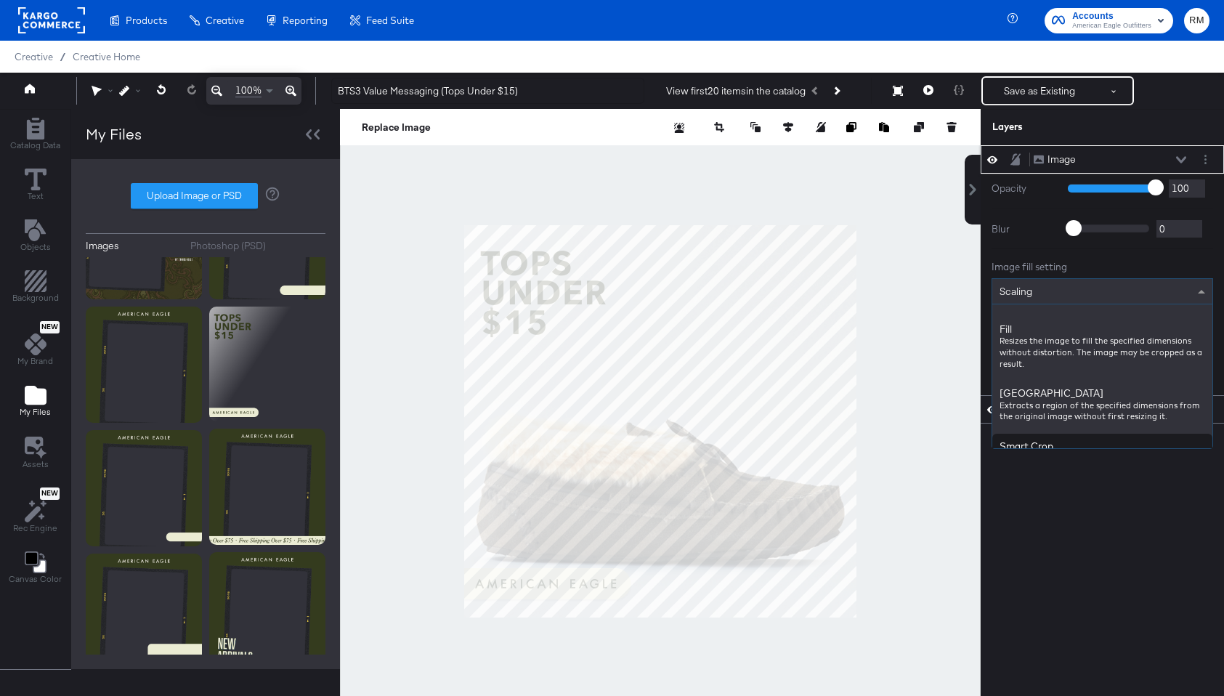
scroll to position [228, 0]
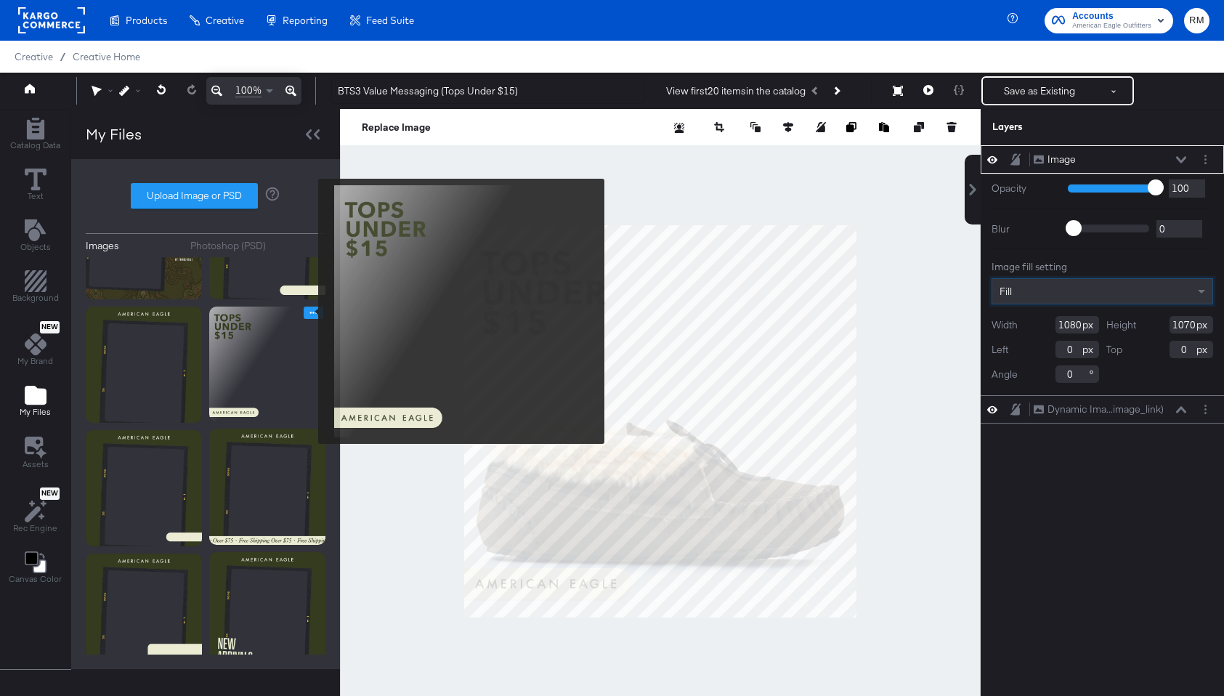
click at [309, 312] on icon "Image Options" at bounding box center [313, 312] width 11 height 11
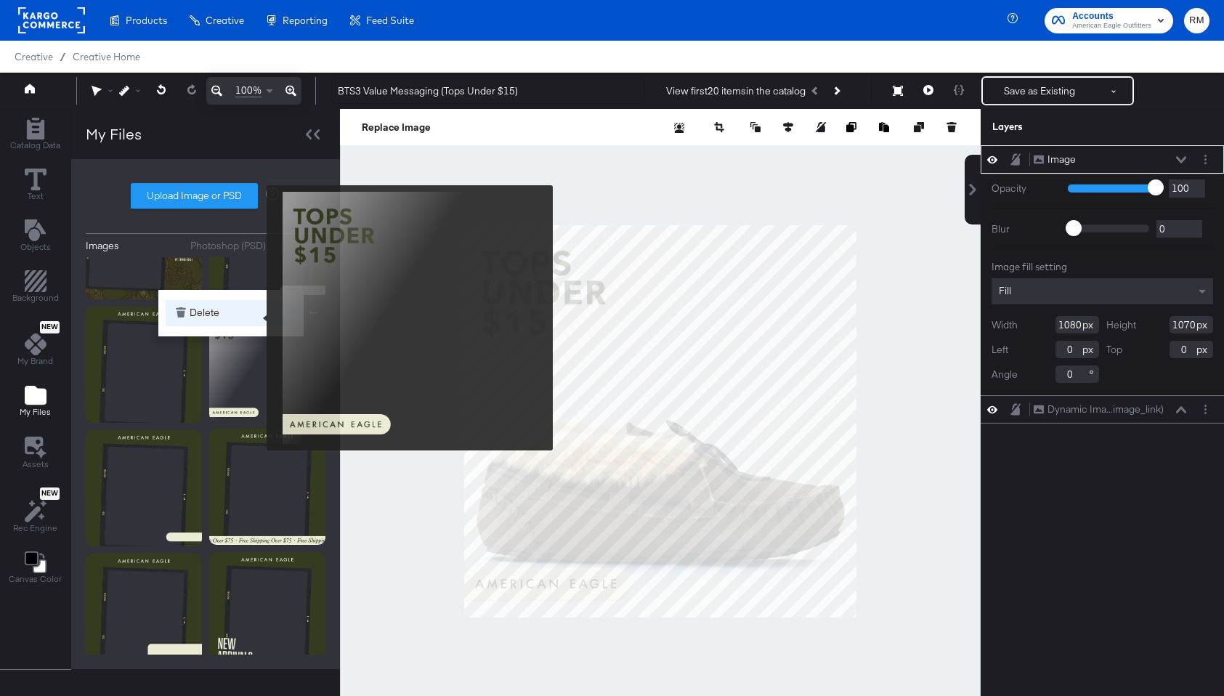
click at [250, 315] on button "Delete" at bounding box center [231, 313] width 131 height 26
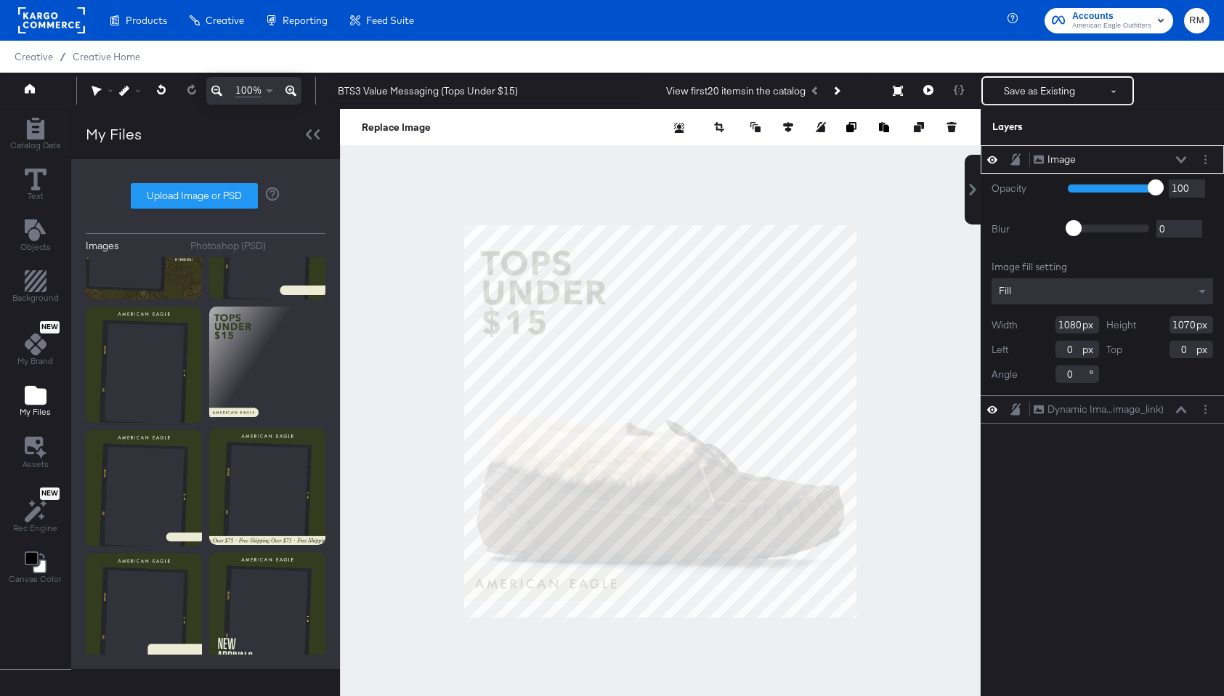
click at [1215, 144] on div "Layers" at bounding box center [1102, 127] width 243 height 36
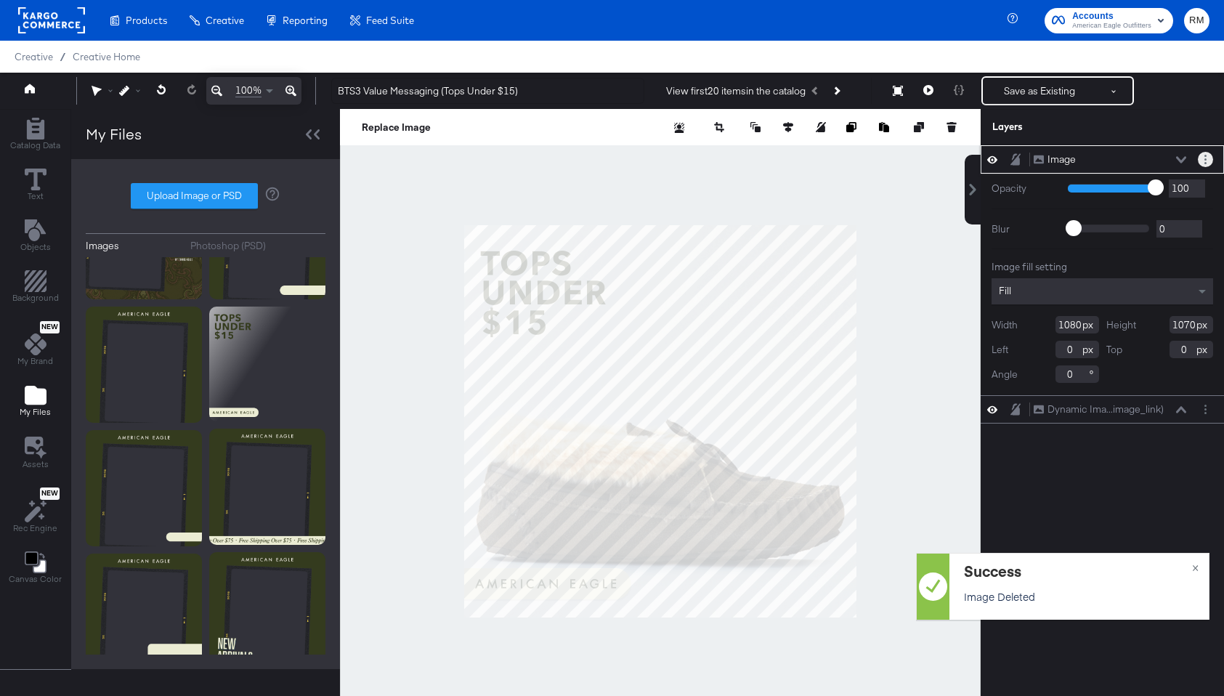
click at [1208, 156] on button "Layer Options" at bounding box center [1205, 159] width 15 height 15
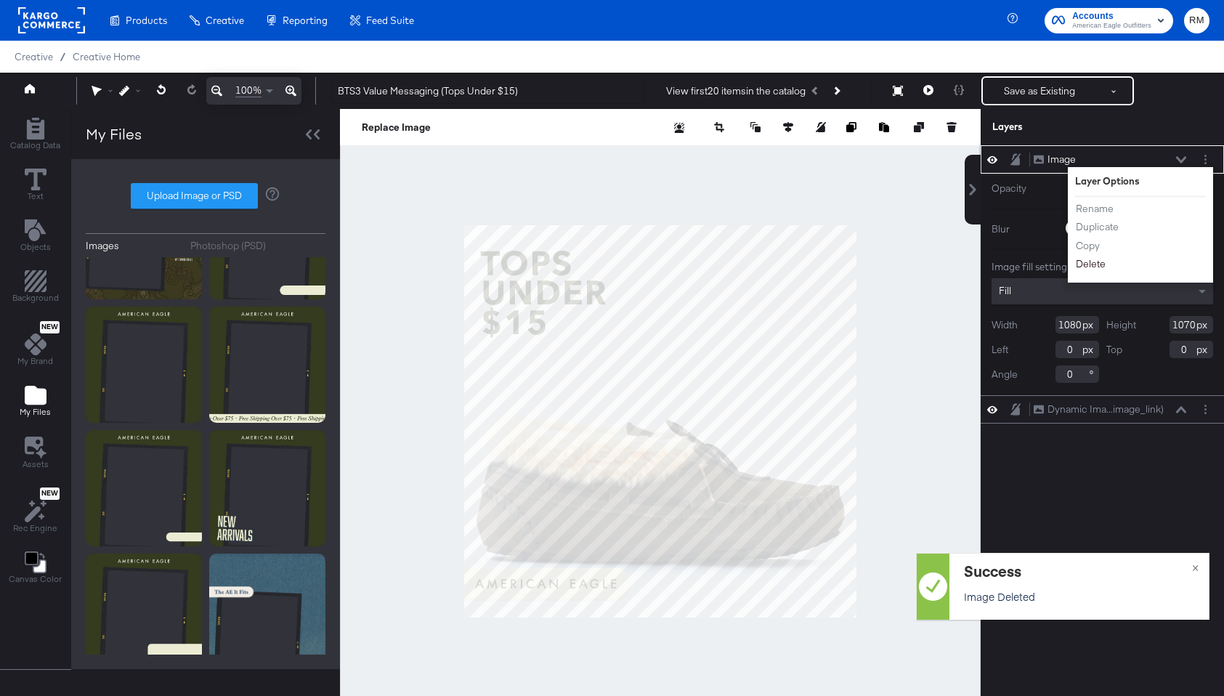
click at [1085, 267] on button "Delete" at bounding box center [1090, 263] width 31 height 15
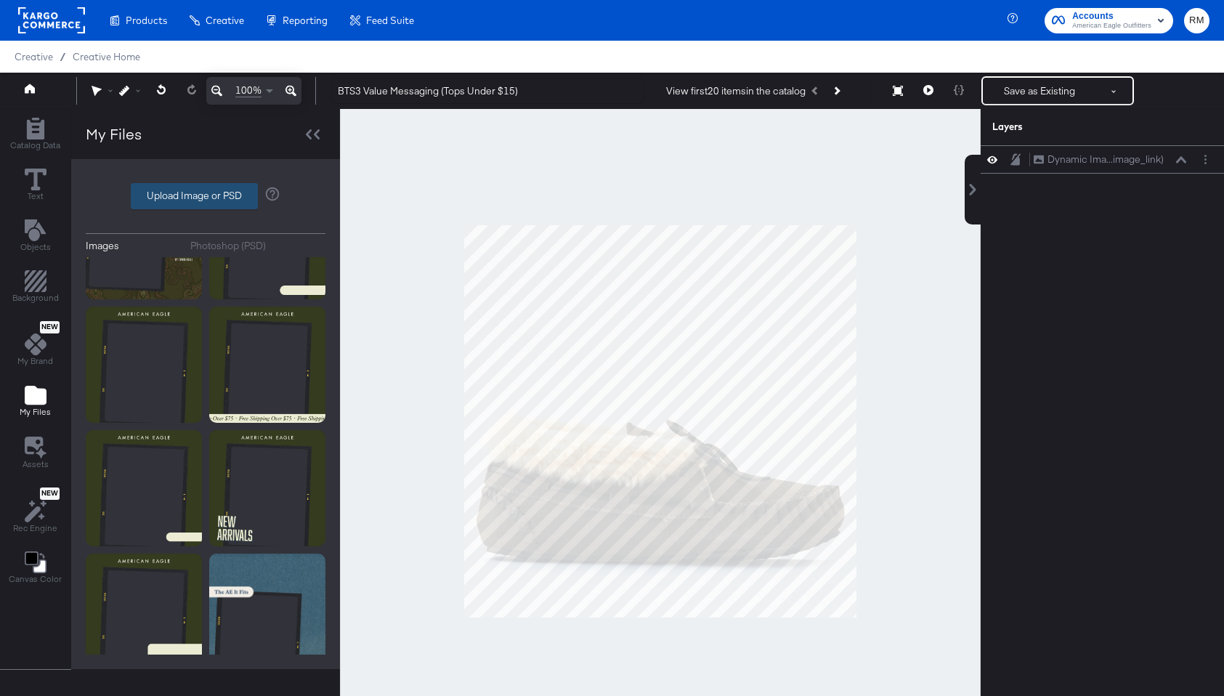
click at [193, 197] on label "Upload Image or PSD" at bounding box center [194, 196] width 126 height 25
click at [206, 196] on input "Upload Image or PSD" at bounding box center [206, 196] width 0 height 0
type input "C:\fakepath\BTS3 Value Messaging Overlay.png"
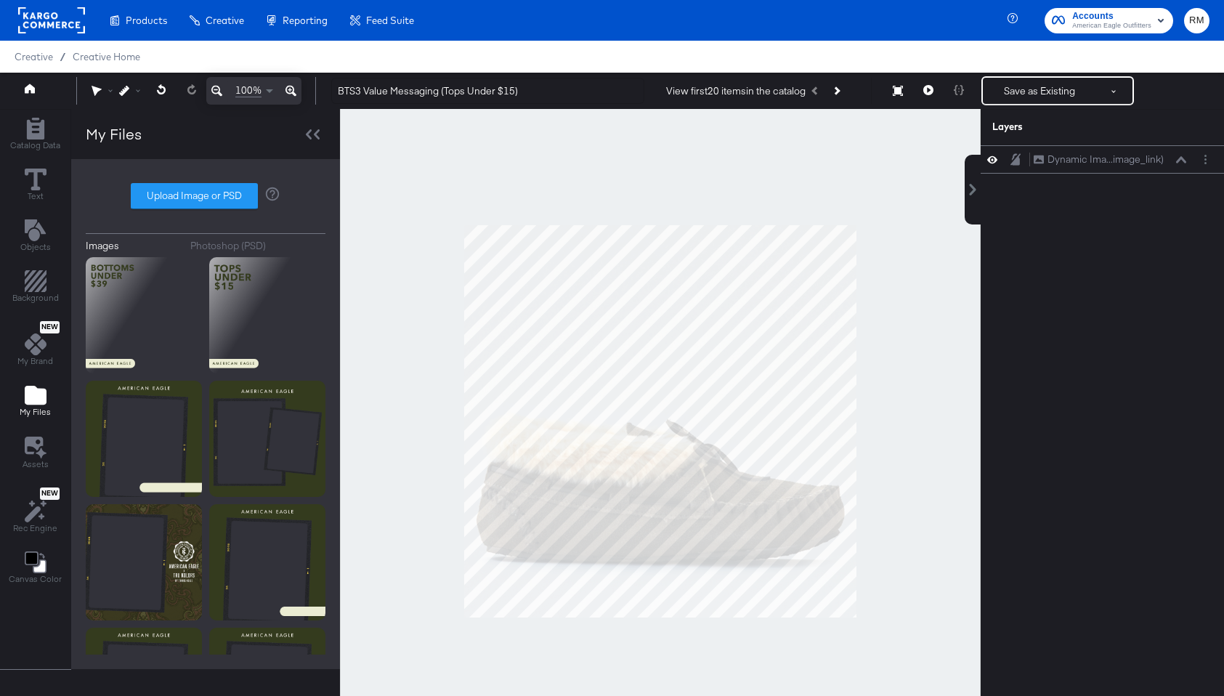
scroll to position [198, 0]
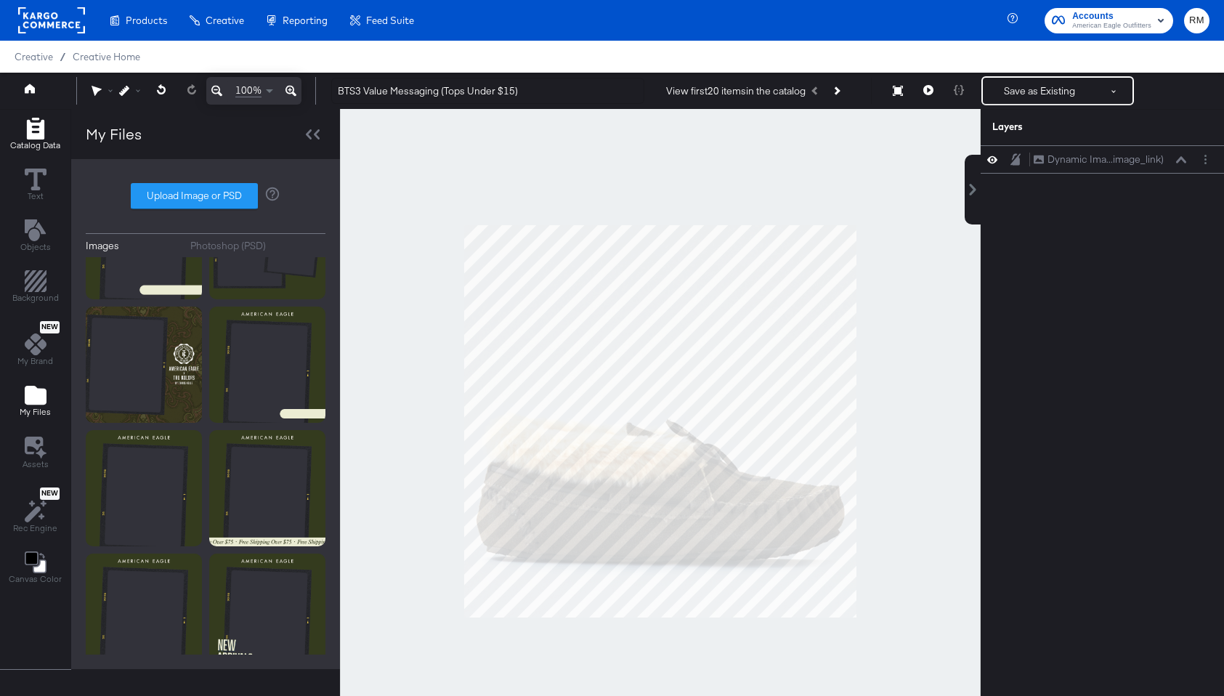
click at [4, 137] on button "Catalog Data" at bounding box center [35, 134] width 68 height 41
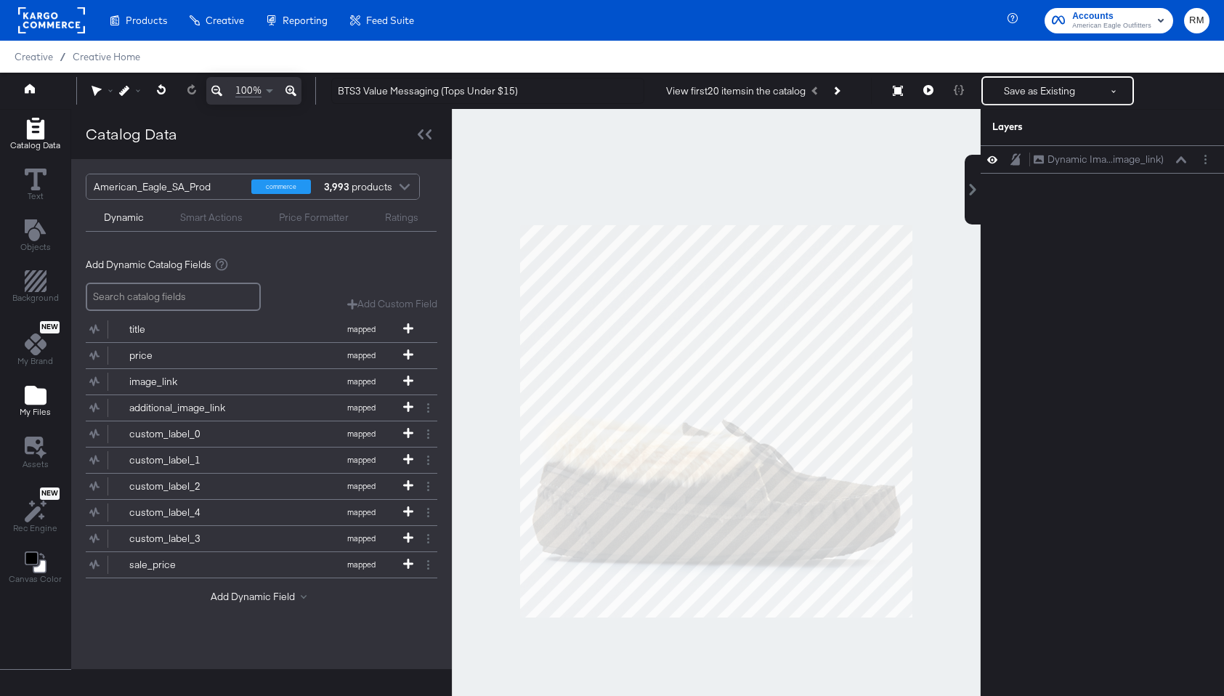
click at [32, 394] on icon "Add Files" at bounding box center [36, 395] width 22 height 19
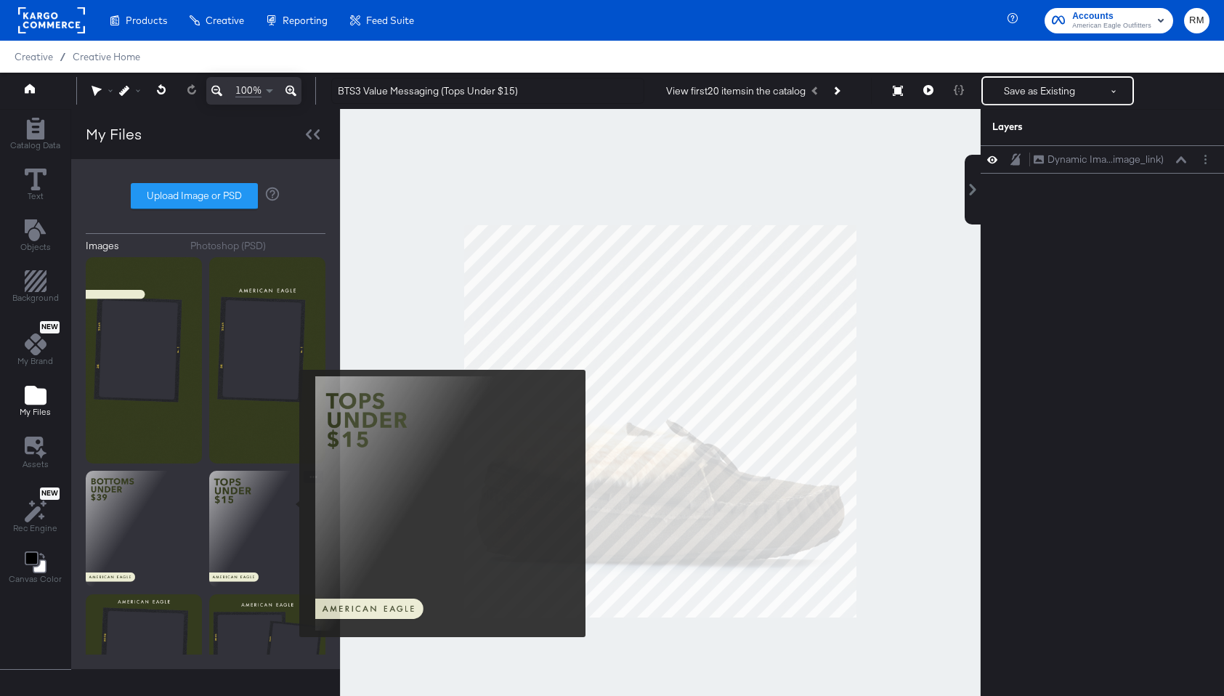
click at [290, 503] on img at bounding box center [267, 529] width 116 height 116
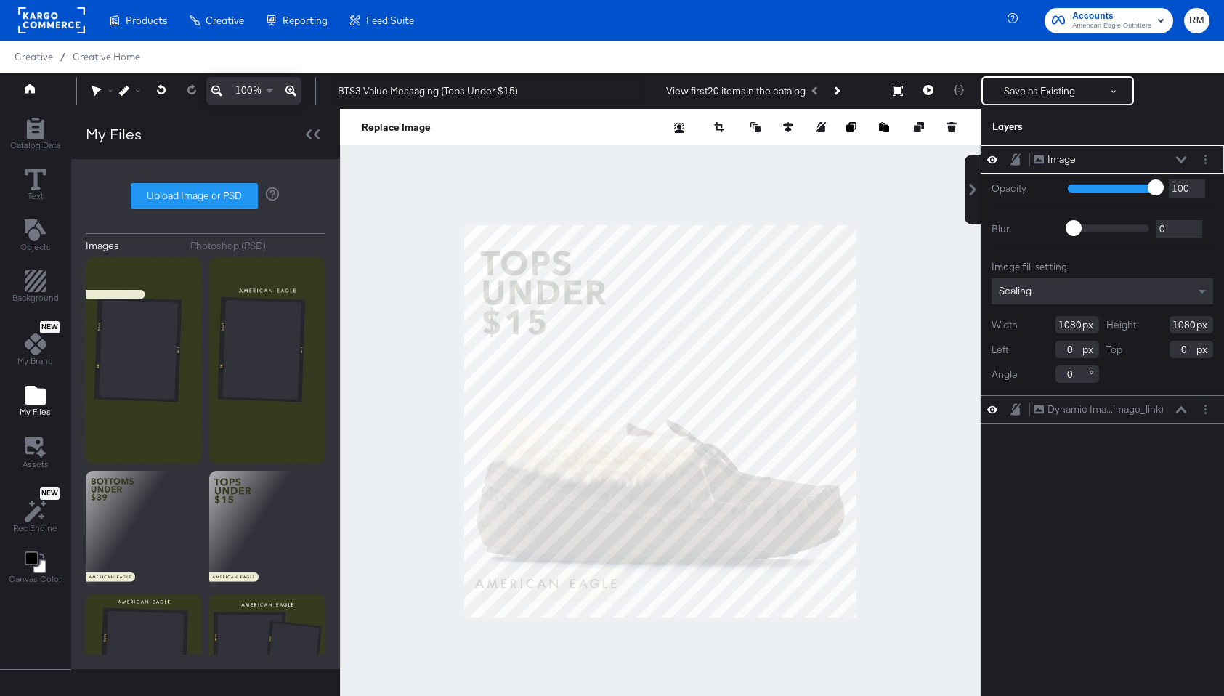
click at [1086, 294] on div "Scaling" at bounding box center [1103, 291] width 222 height 26
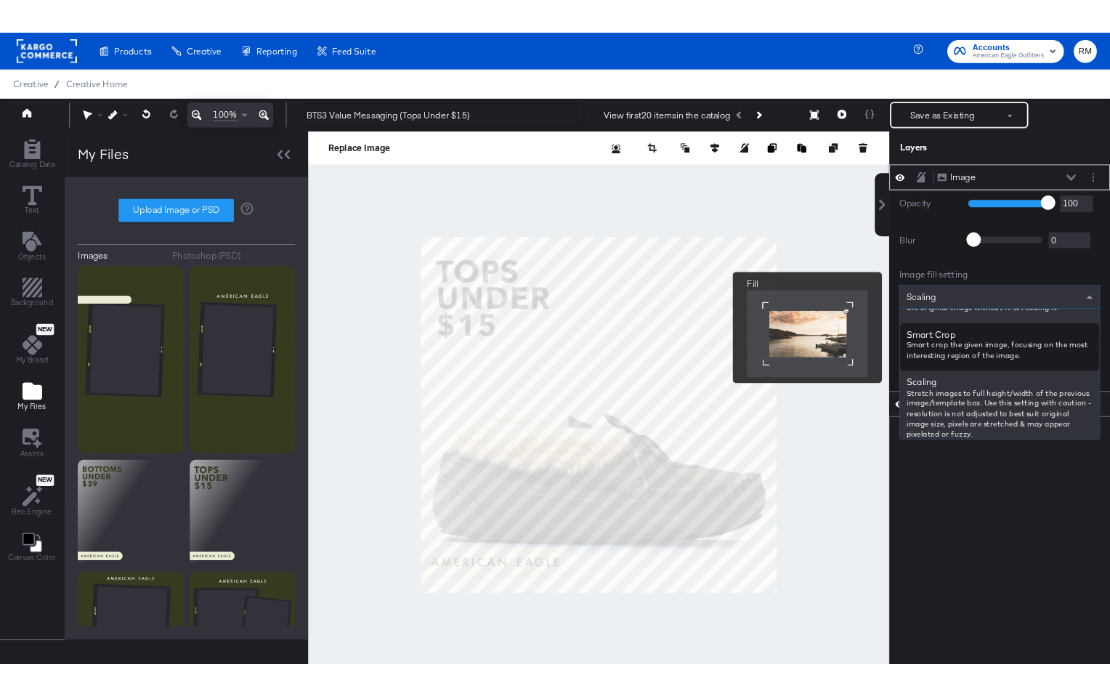
scroll to position [228, 0]
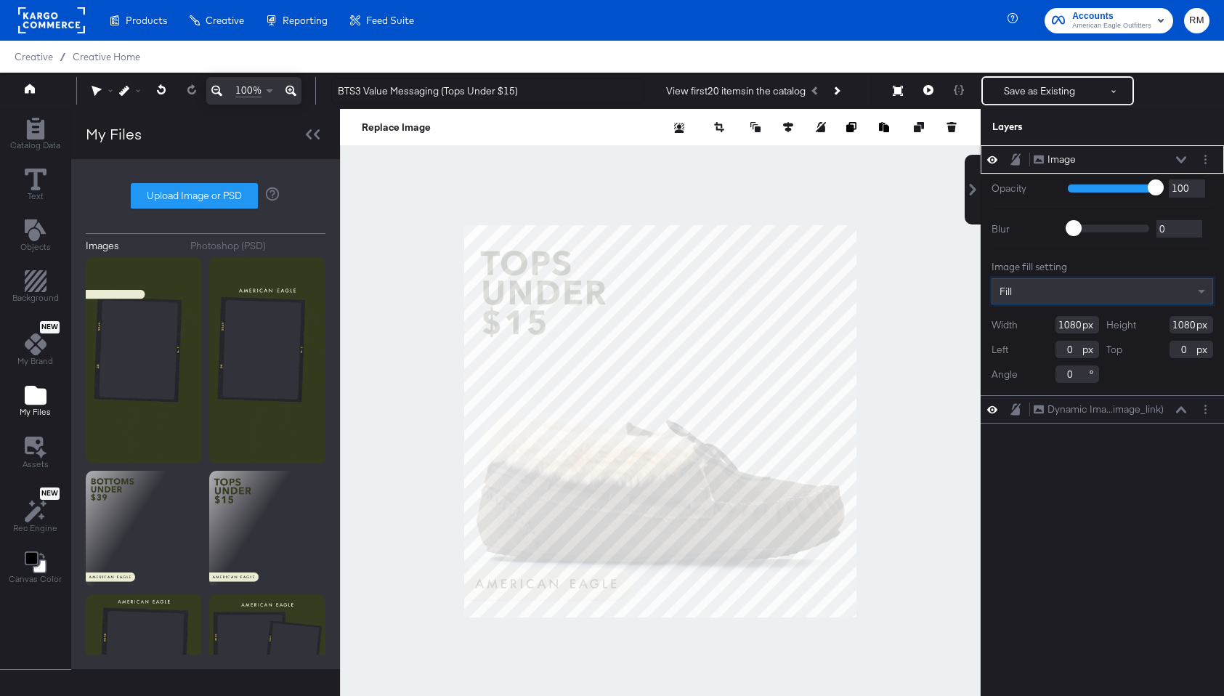
click at [1181, 157] on icon at bounding box center [1181, 159] width 10 height 7
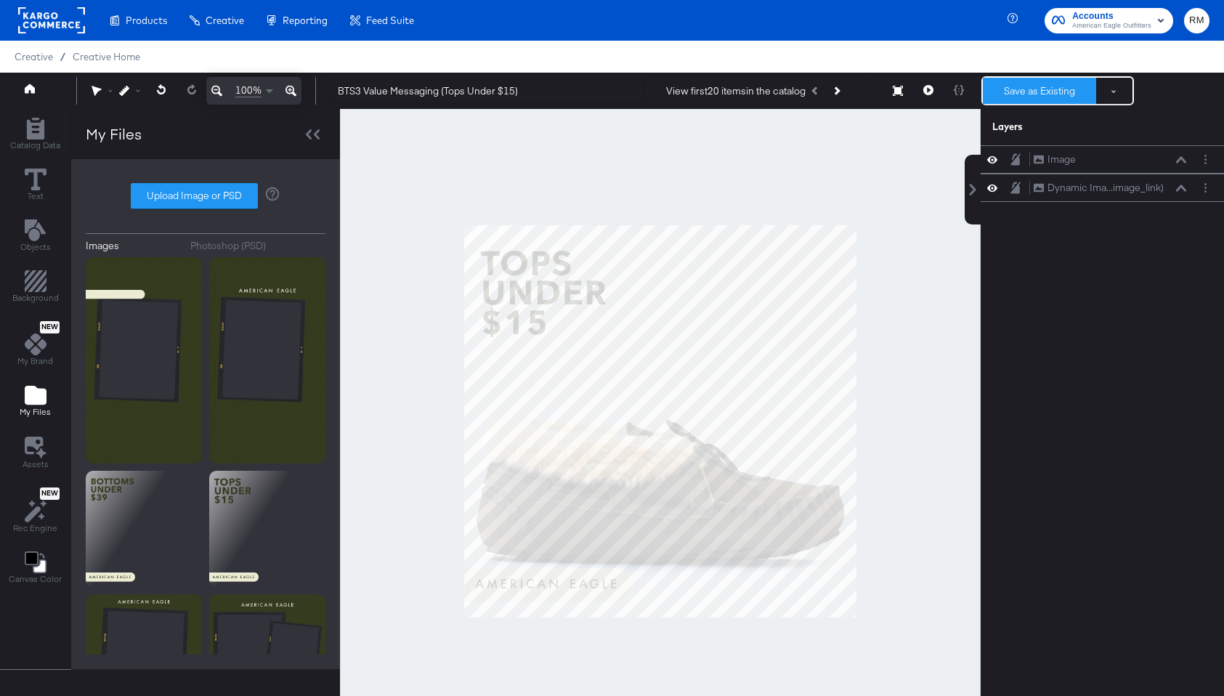
click at [1022, 92] on button "Save as Existing" at bounding box center [1039, 91] width 113 height 26
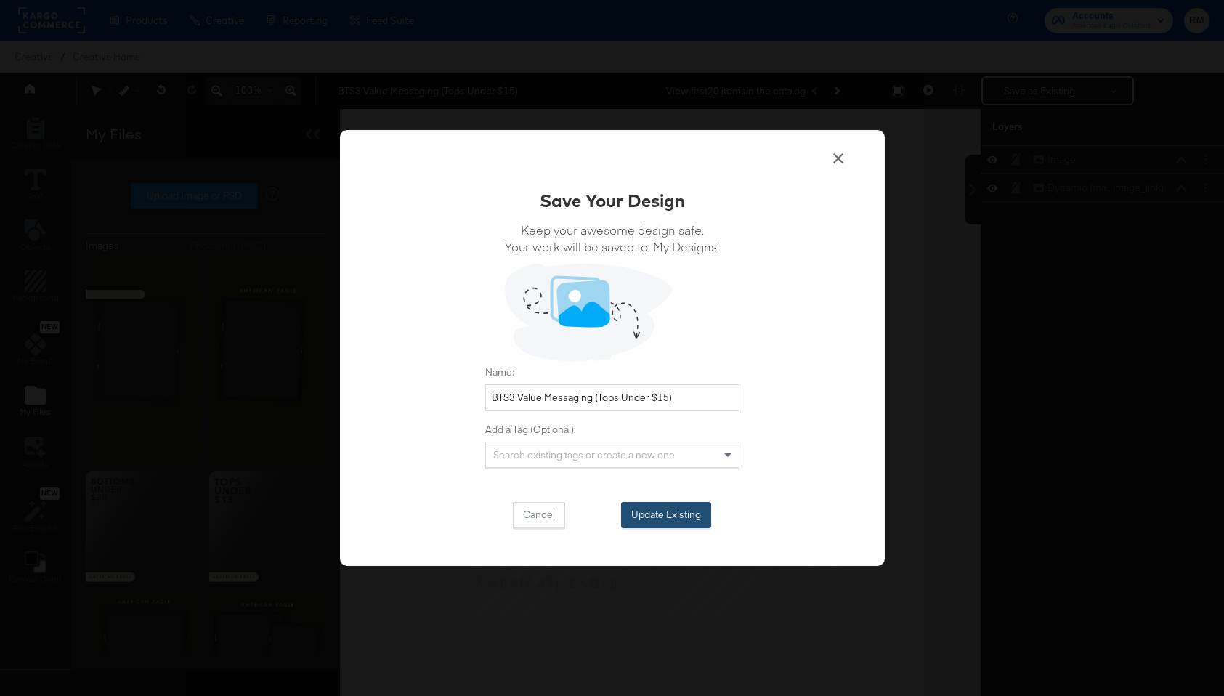
click at [688, 511] on button "Update Existing" at bounding box center [666, 515] width 90 height 26
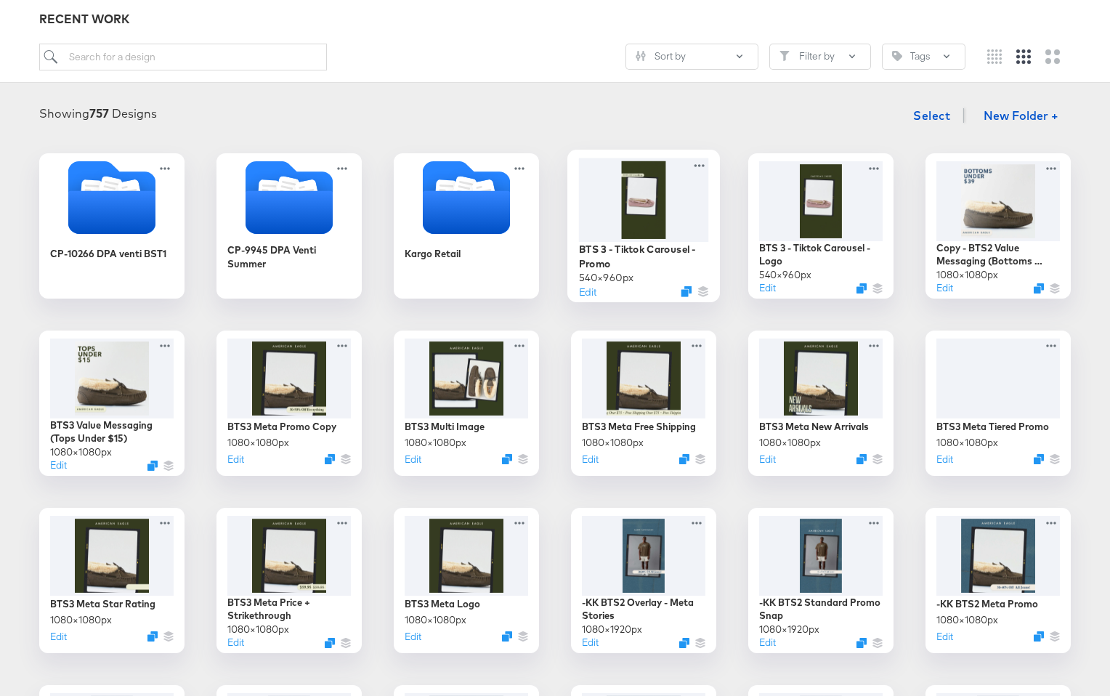
scroll to position [169, 0]
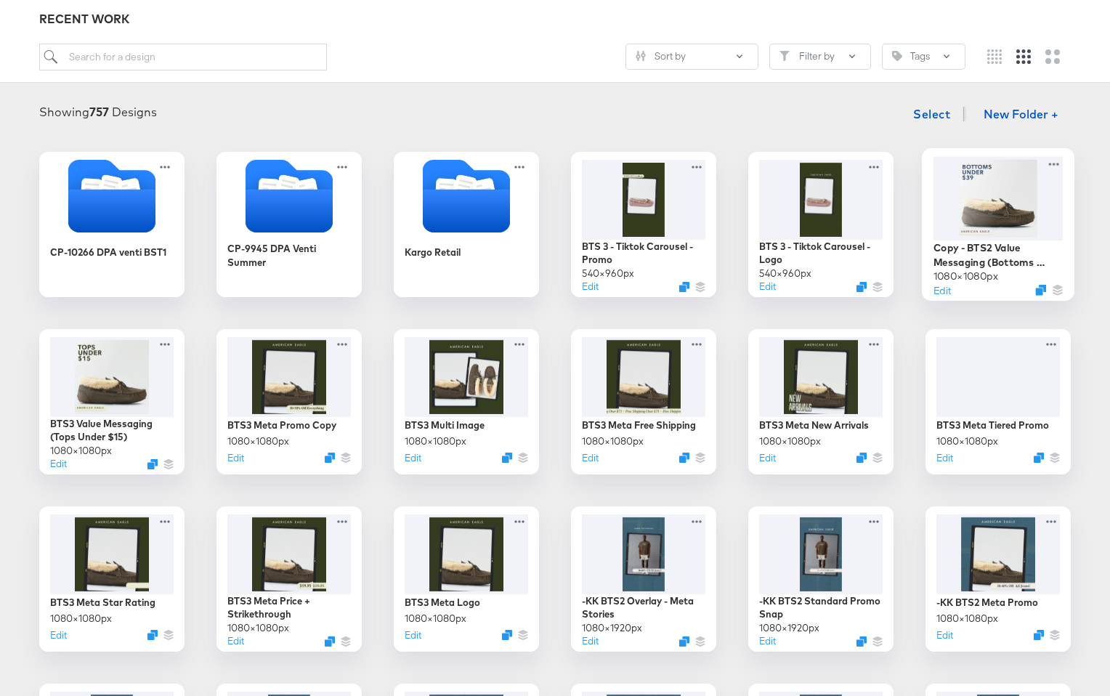
click at [1014, 203] on div at bounding box center [999, 198] width 130 height 84
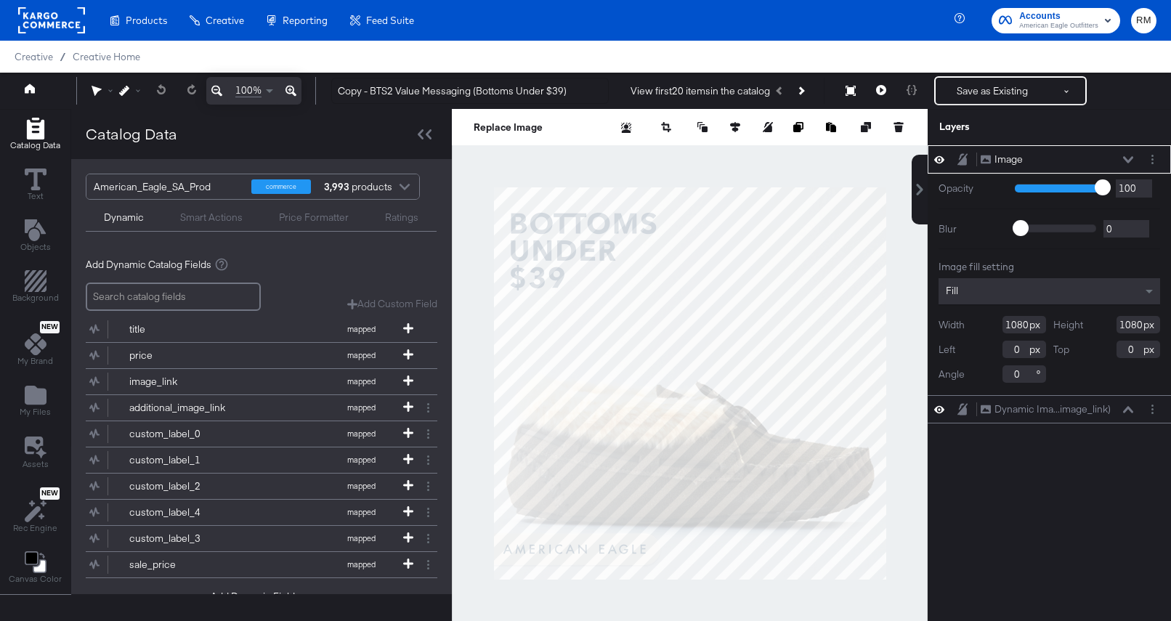
click at [1158, 153] on div at bounding box center [1152, 159] width 15 height 15
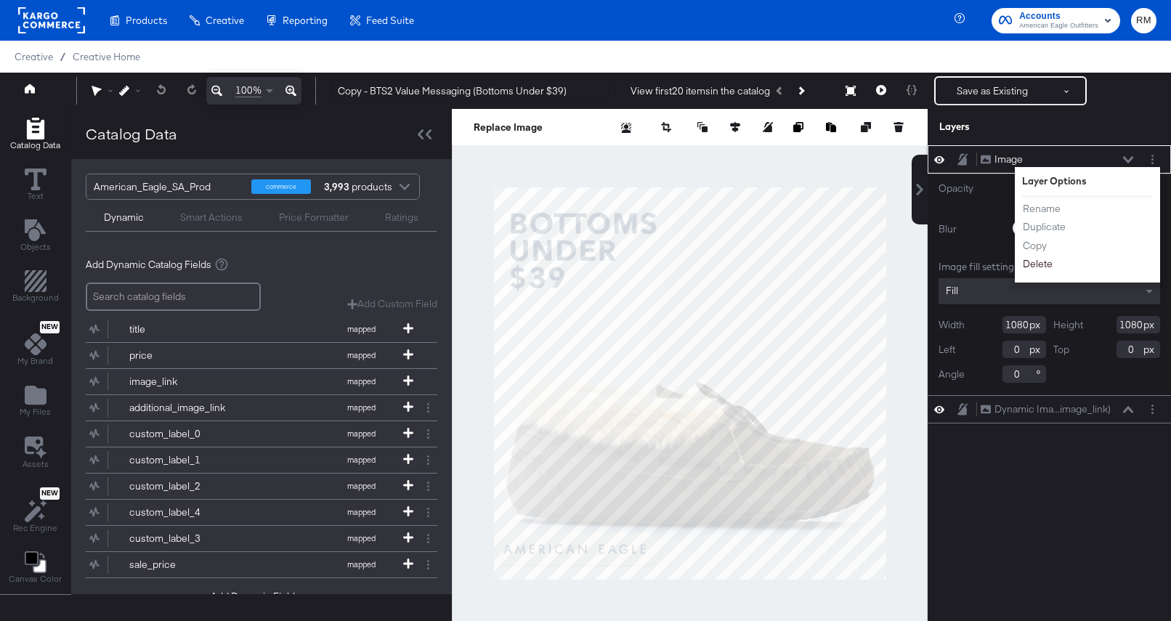
click at [1049, 262] on button "Delete" at bounding box center [1037, 263] width 31 height 15
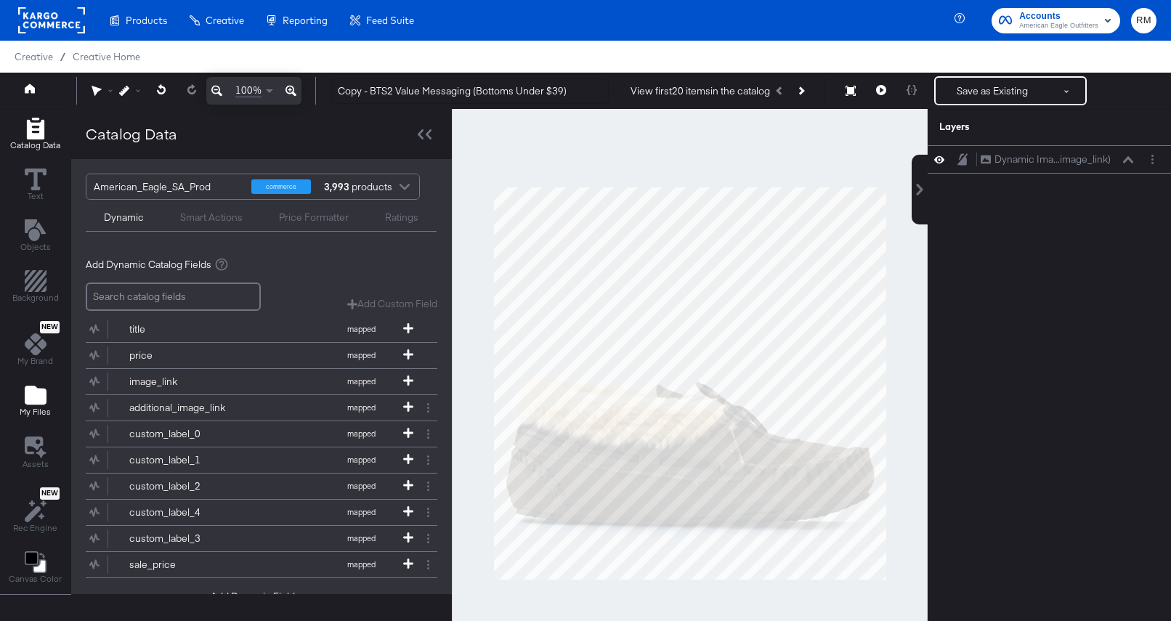
click at [57, 387] on button "My Files" at bounding box center [35, 401] width 49 height 41
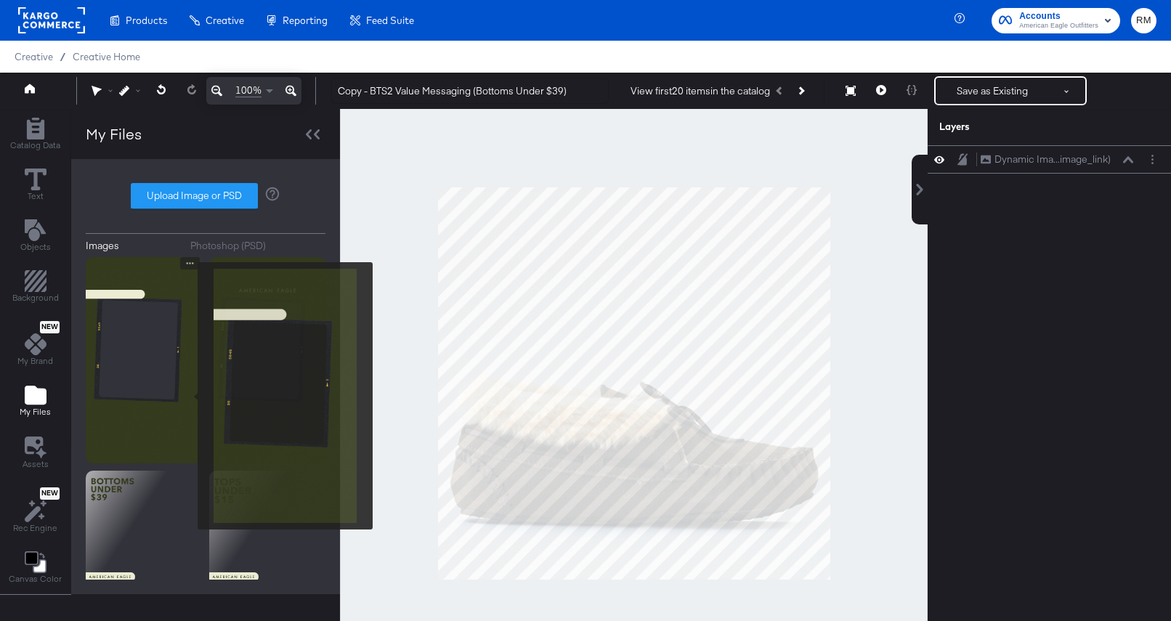
scroll to position [75, 0]
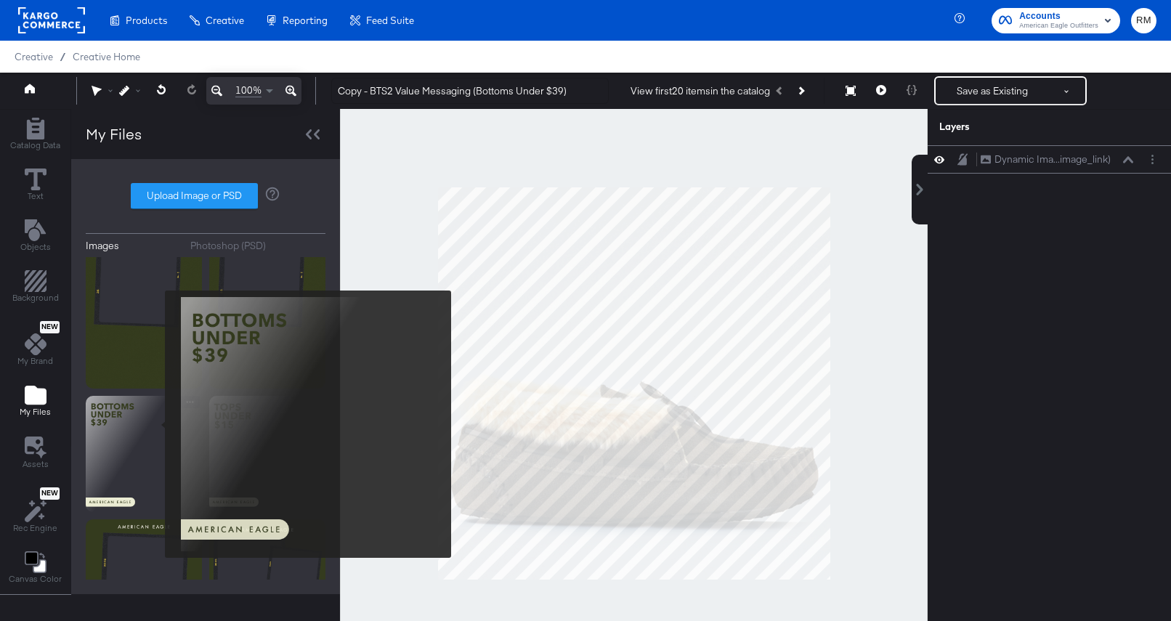
click at [155, 424] on img at bounding box center [144, 454] width 116 height 116
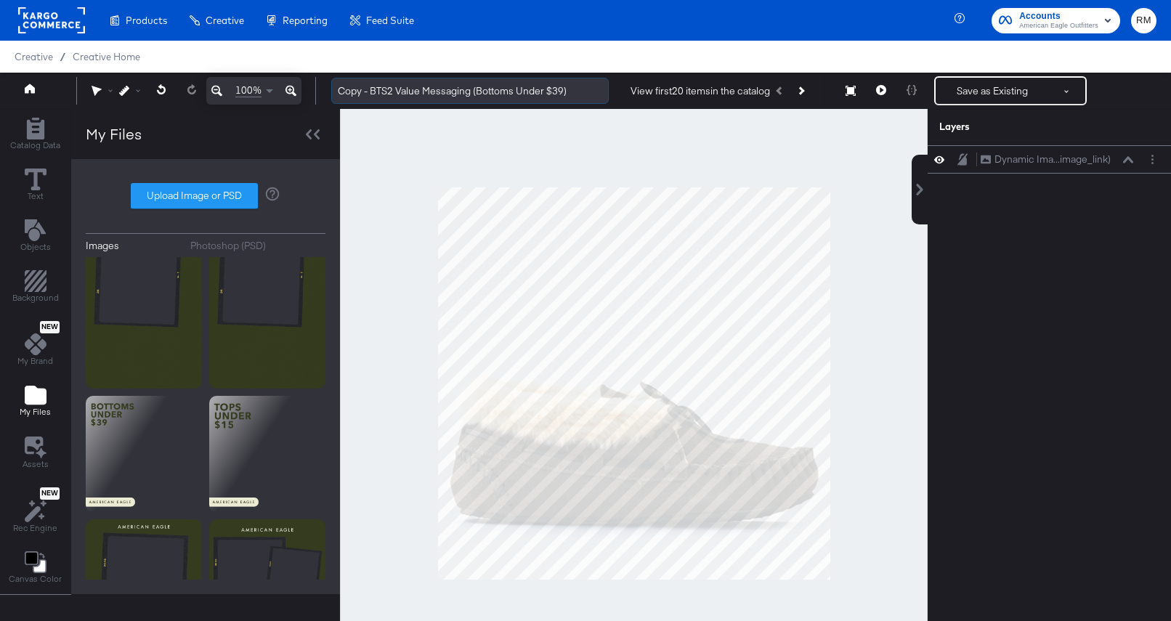
click at [394, 87] on input "Copy - BTS2 Value Messaging (Bottoms Under $39)" at bounding box center [470, 91] width 278 height 27
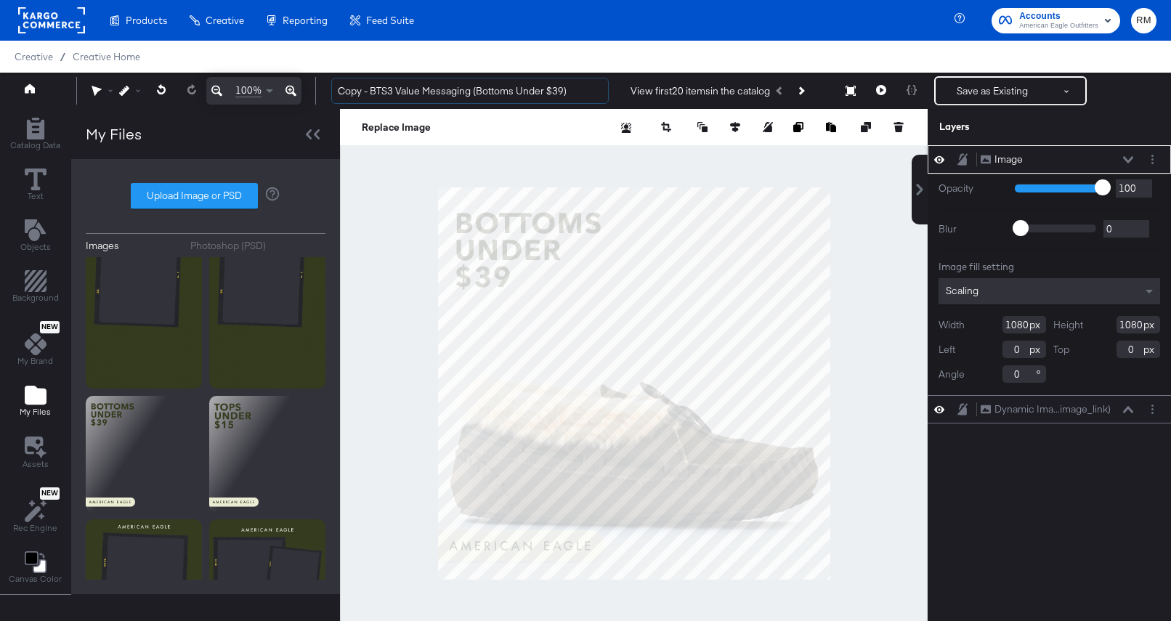
drag, startPoint x: 373, startPoint y: 95, endPoint x: 312, endPoint y: 83, distance: 62.3
click at [312, 83] on div "100% Copy - BTS3 Value Messaging (Bottoms Under $39) View first 20 items in the…" at bounding box center [585, 91] width 1171 height 36
type input "BTS3 Value Messaging (Bottoms Under $39)"
click at [1060, 282] on div "Scaling" at bounding box center [1050, 291] width 222 height 26
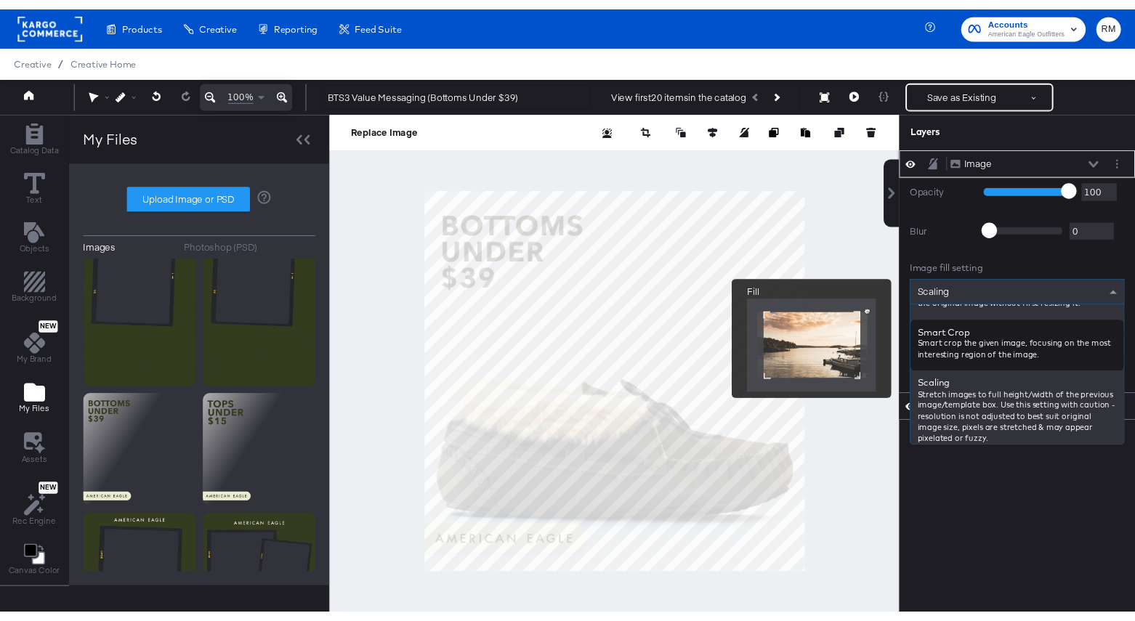
scroll to position [244, 0]
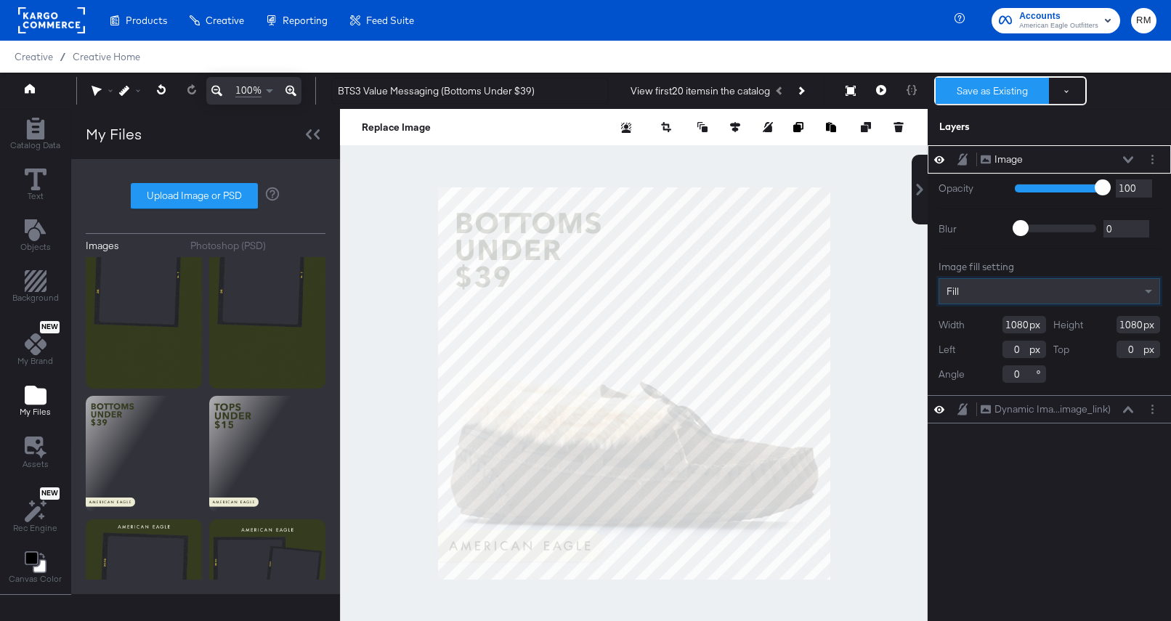
click at [987, 84] on button "Save as Existing" at bounding box center [992, 91] width 113 height 26
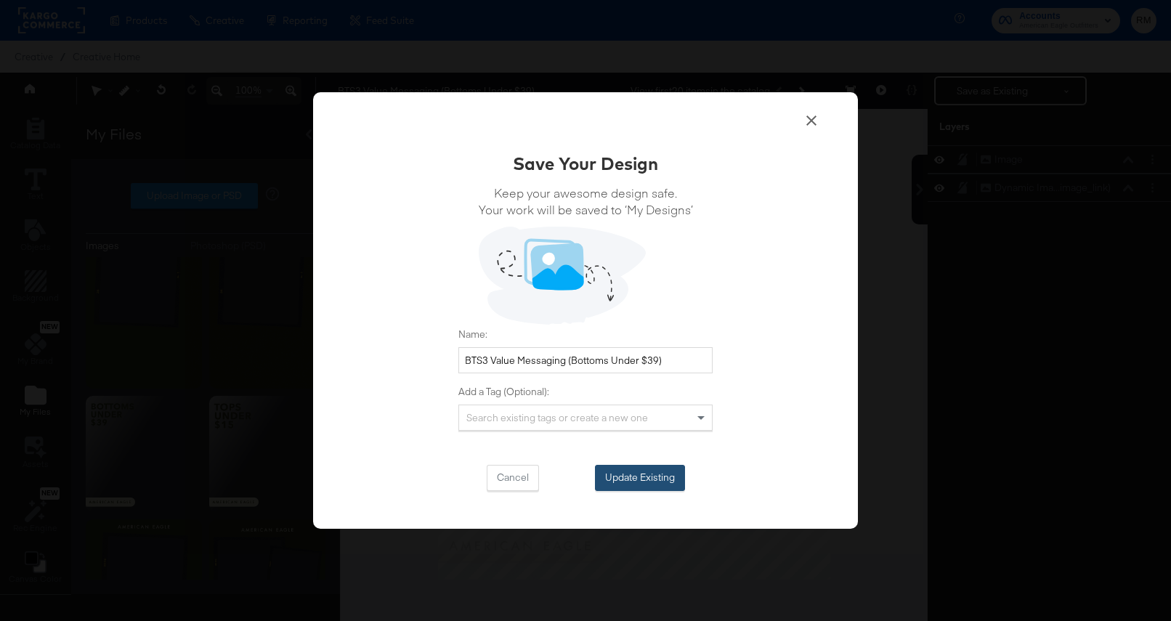
click at [616, 474] on button "Update Existing" at bounding box center [640, 478] width 90 height 26
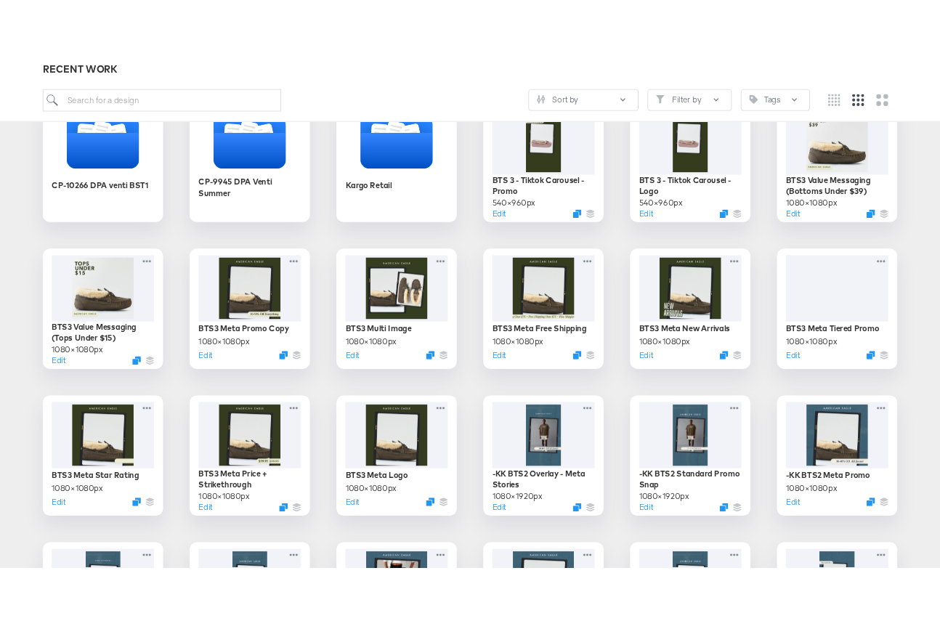
scroll to position [267, 0]
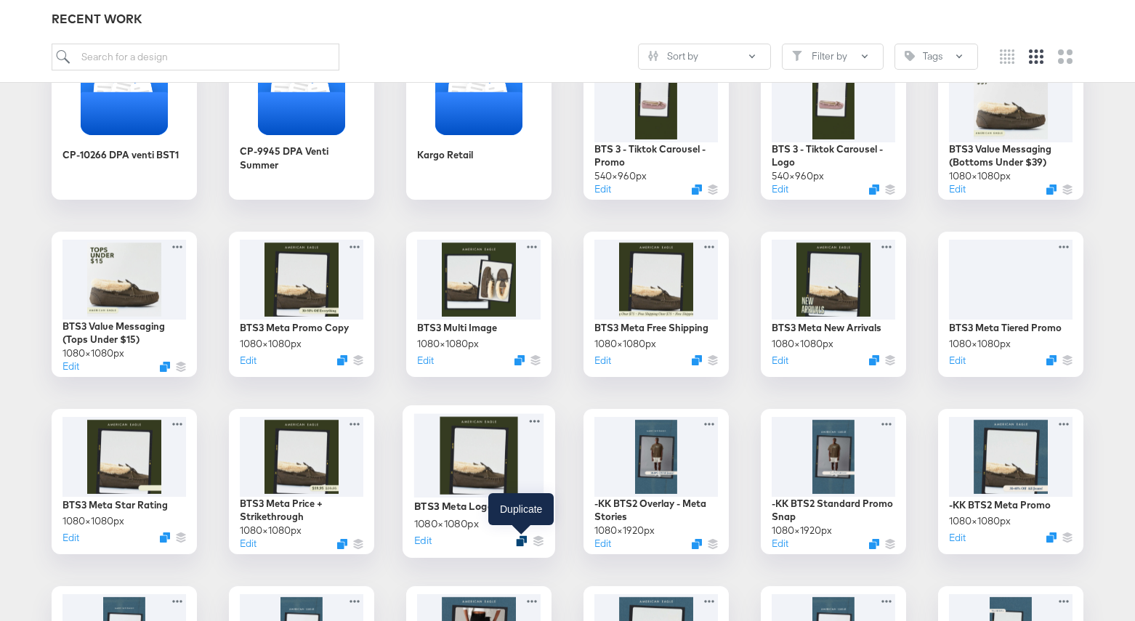
click at [525, 541] on icon "Duplicate" at bounding box center [521, 540] width 11 height 11
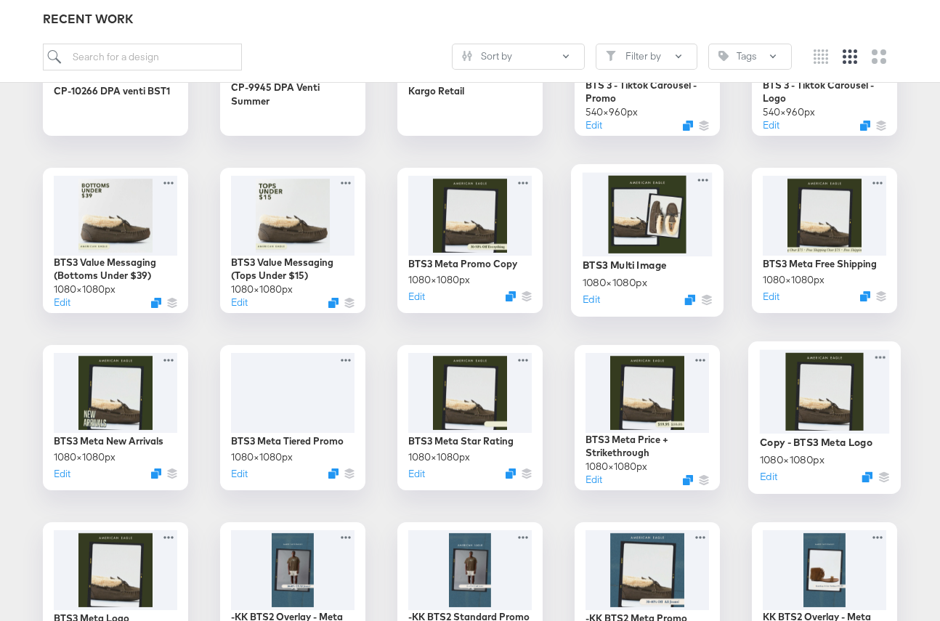
scroll to position [344, 0]
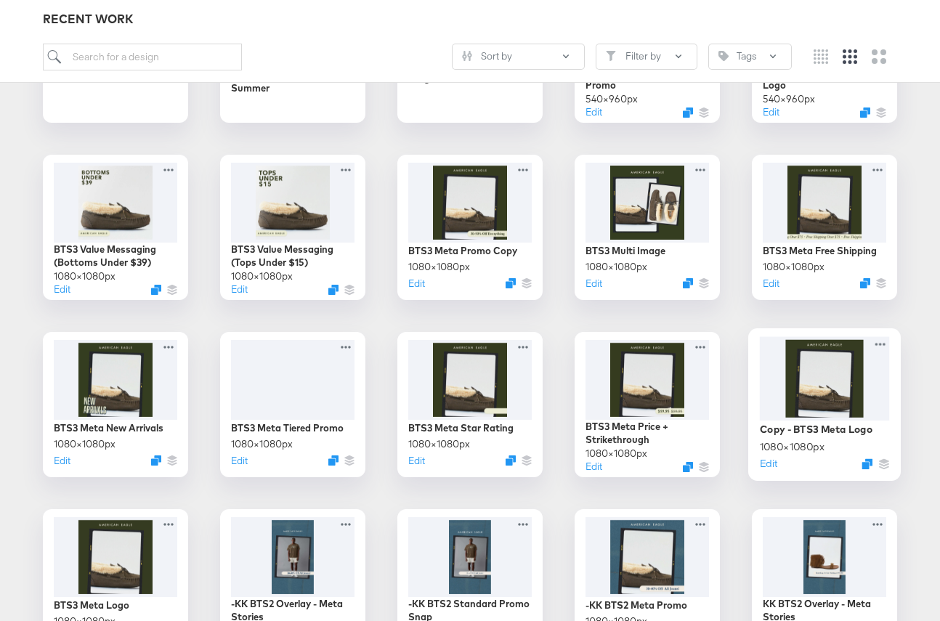
click at [833, 375] on div at bounding box center [825, 378] width 130 height 84
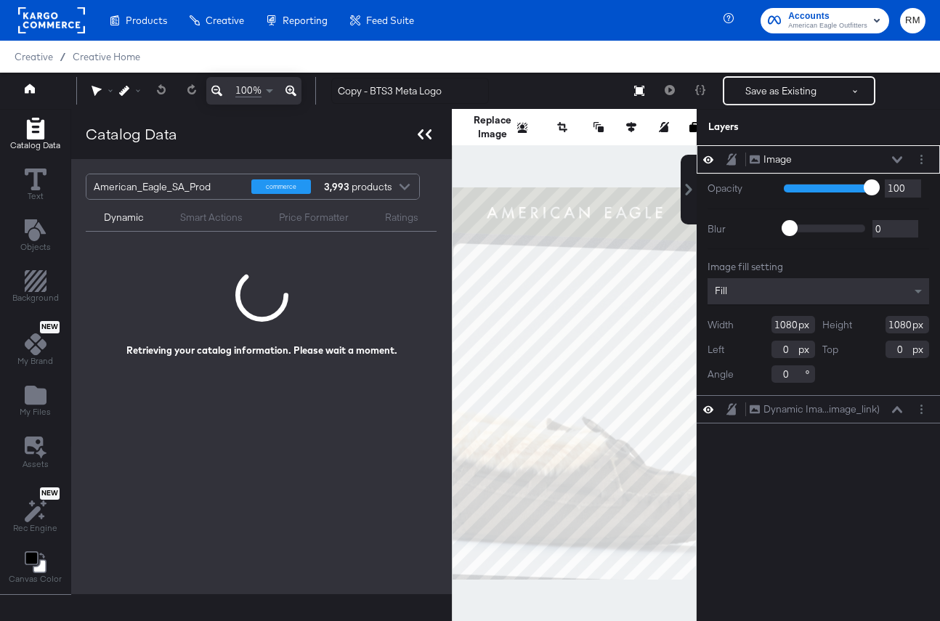
click at [421, 131] on icon at bounding box center [425, 134] width 14 height 10
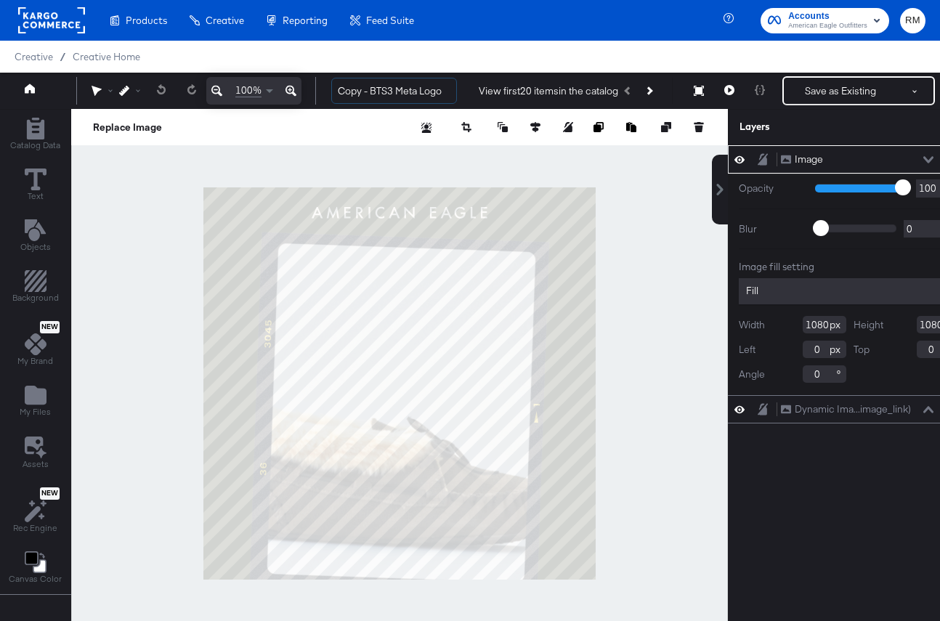
drag, startPoint x: 369, startPoint y: 95, endPoint x: 252, endPoint y: 87, distance: 117.2
click at [252, 89] on div "100% Copy - BTS3 Meta Logo View first 20 items in the catalog Save as Existing …" at bounding box center [485, 91] width 971 height 36
drag, startPoint x: 425, startPoint y: 88, endPoint x: 363, endPoint y: 87, distance: 61.8
click at [363, 87] on input "BTS3 Meta Logo" at bounding box center [394, 91] width 126 height 27
type input "BTS3"
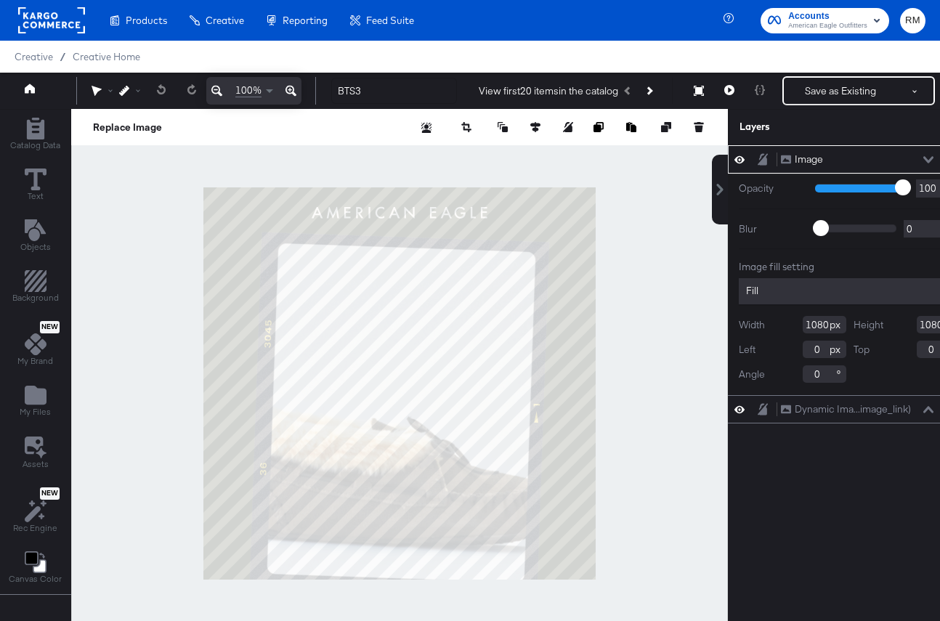
click at [14, 416] on button "My Files" at bounding box center [35, 401] width 49 height 41
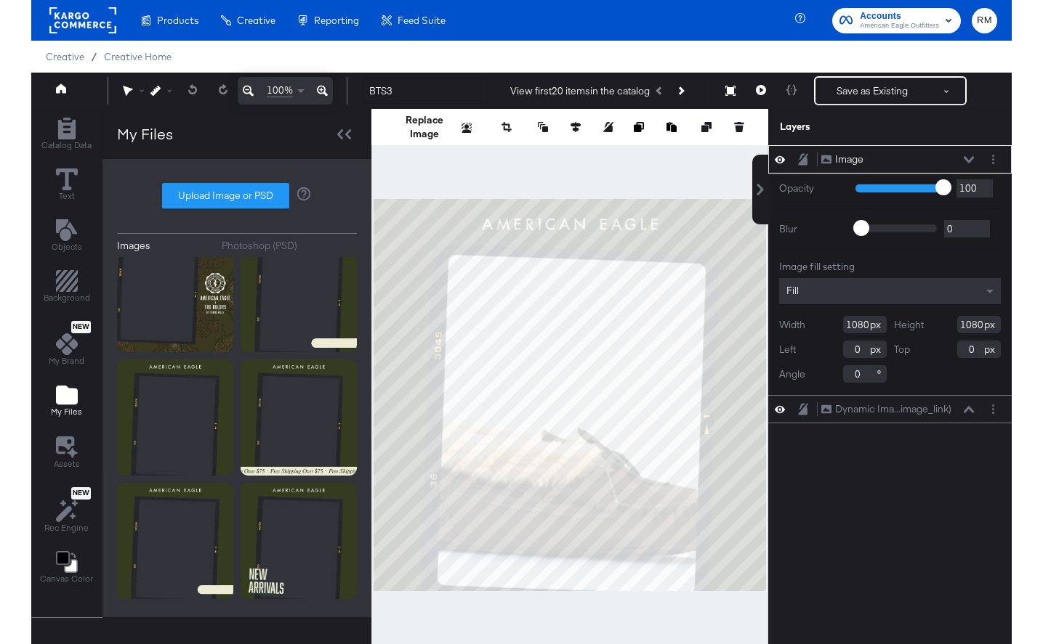
scroll to position [468, 0]
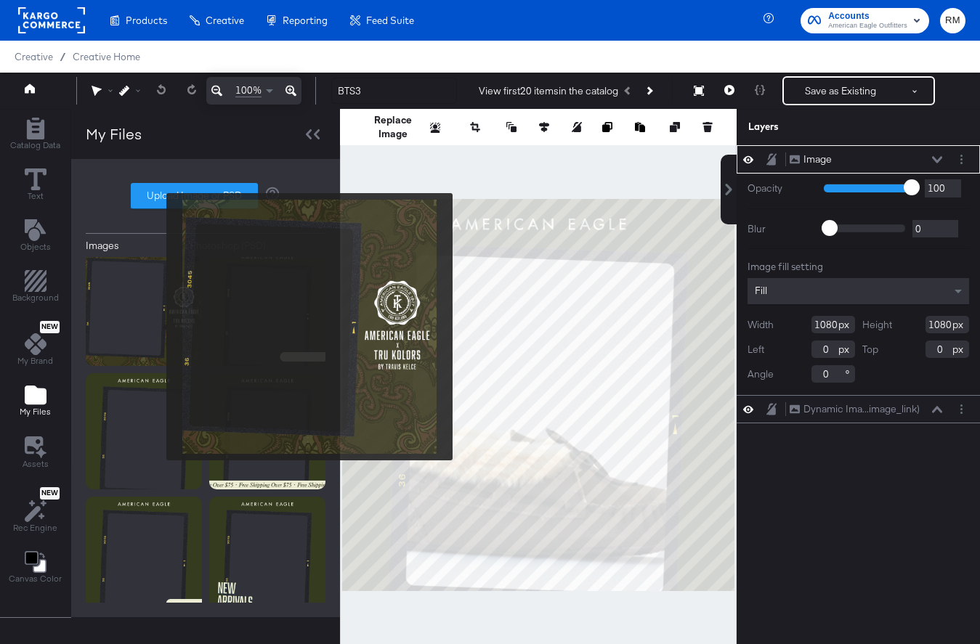
click at [157, 327] on img at bounding box center [144, 308] width 116 height 116
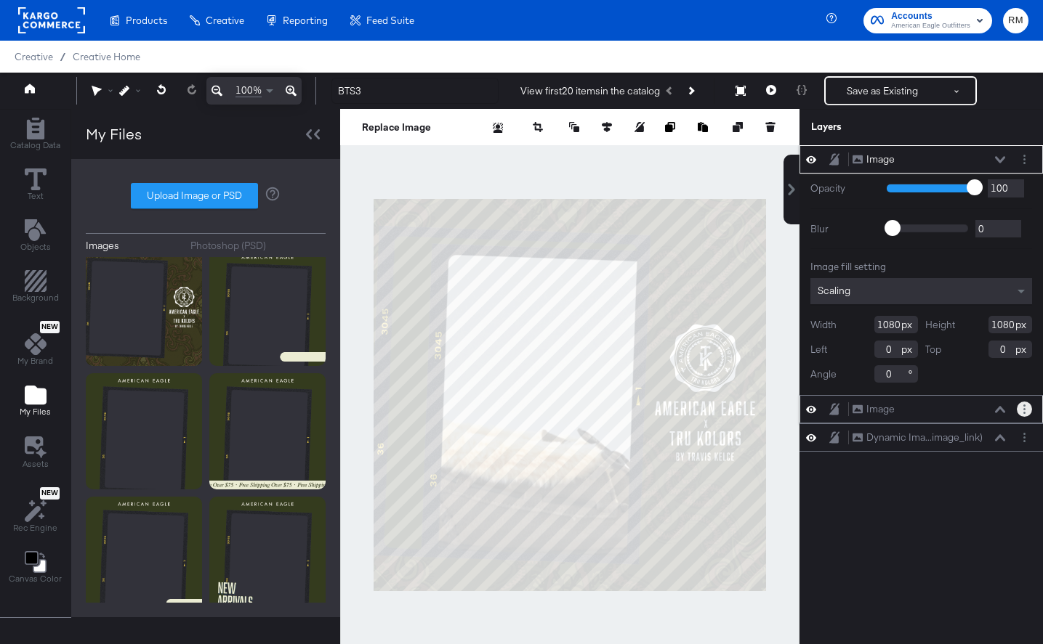
click at [1020, 411] on button "Layer Options" at bounding box center [1023, 409] width 15 height 15
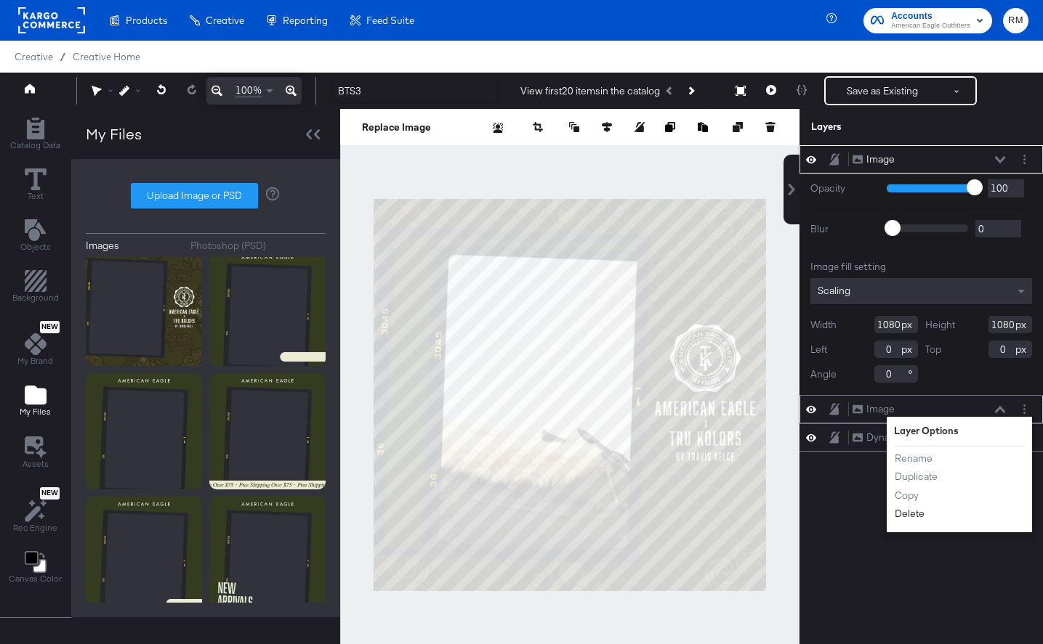
click at [918, 511] on button "Delete" at bounding box center [909, 513] width 31 height 15
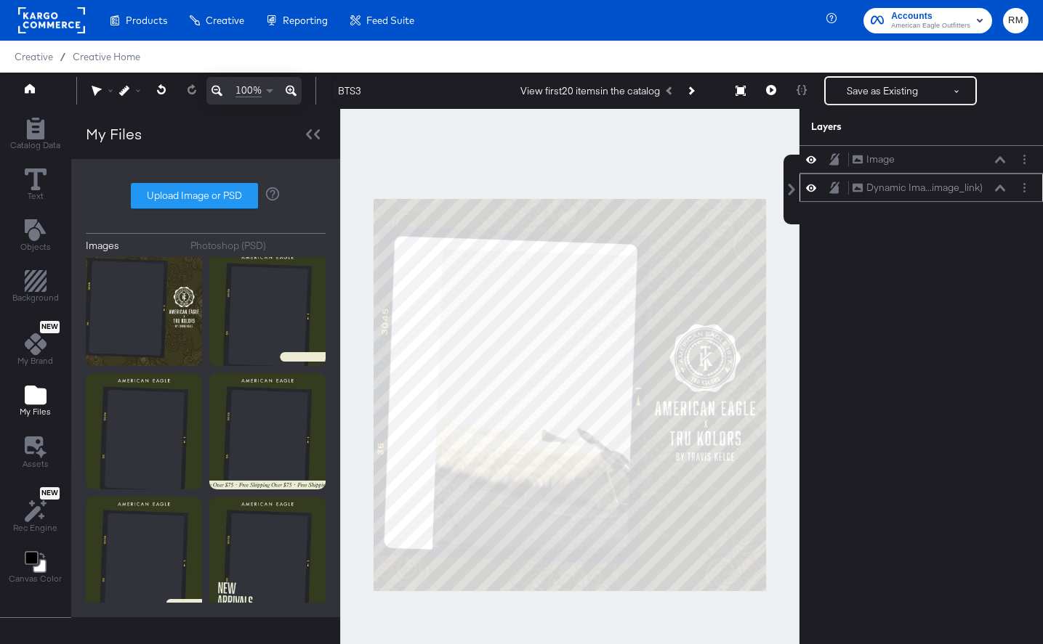
click at [1004, 190] on icon at bounding box center [1000, 188] width 10 height 7
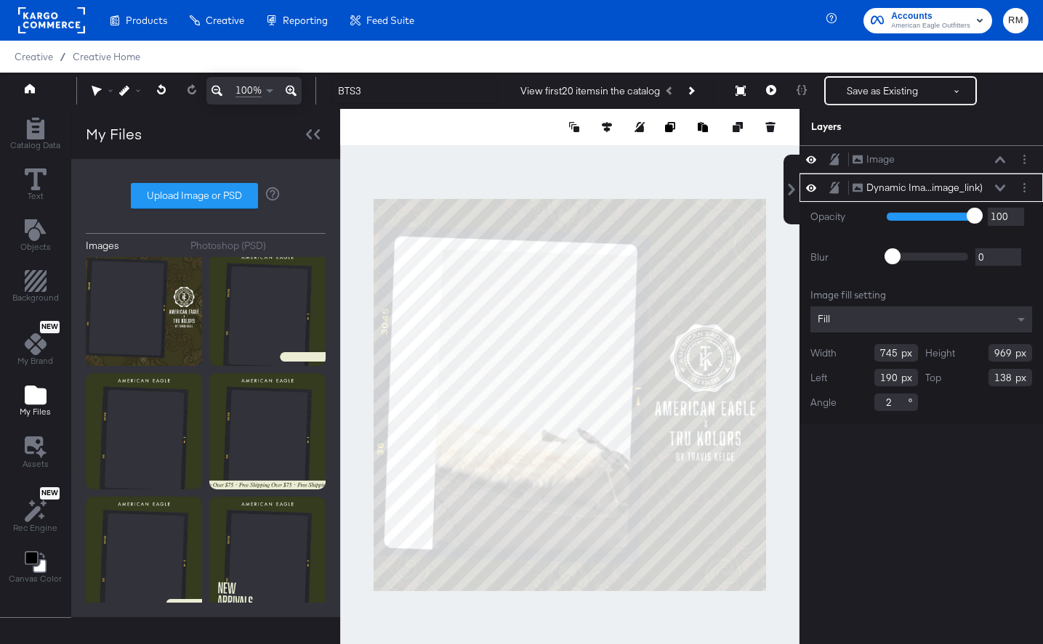
click at [1005, 186] on button at bounding box center [1000, 188] width 12 height 9
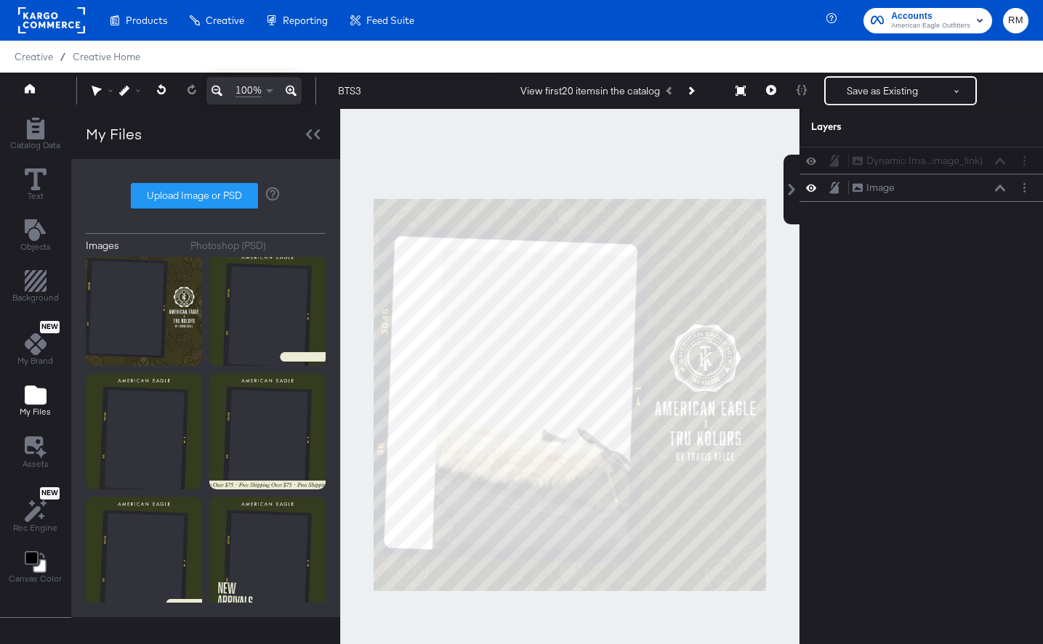
drag, startPoint x: 994, startPoint y: 185, endPoint x: 994, endPoint y: 151, distance: 34.1
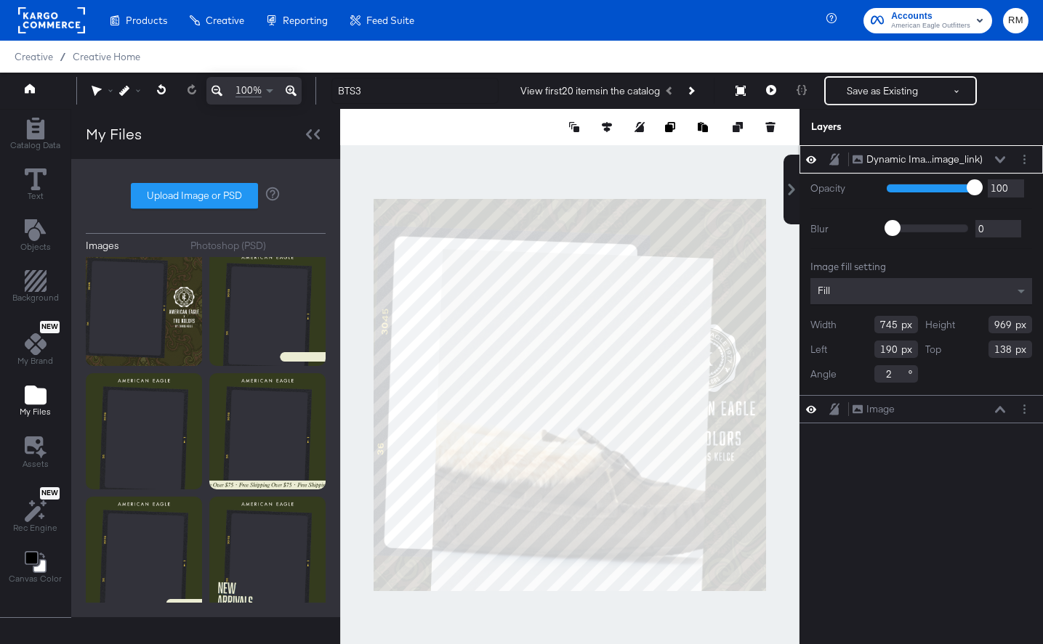
type input "44"
type input "98"
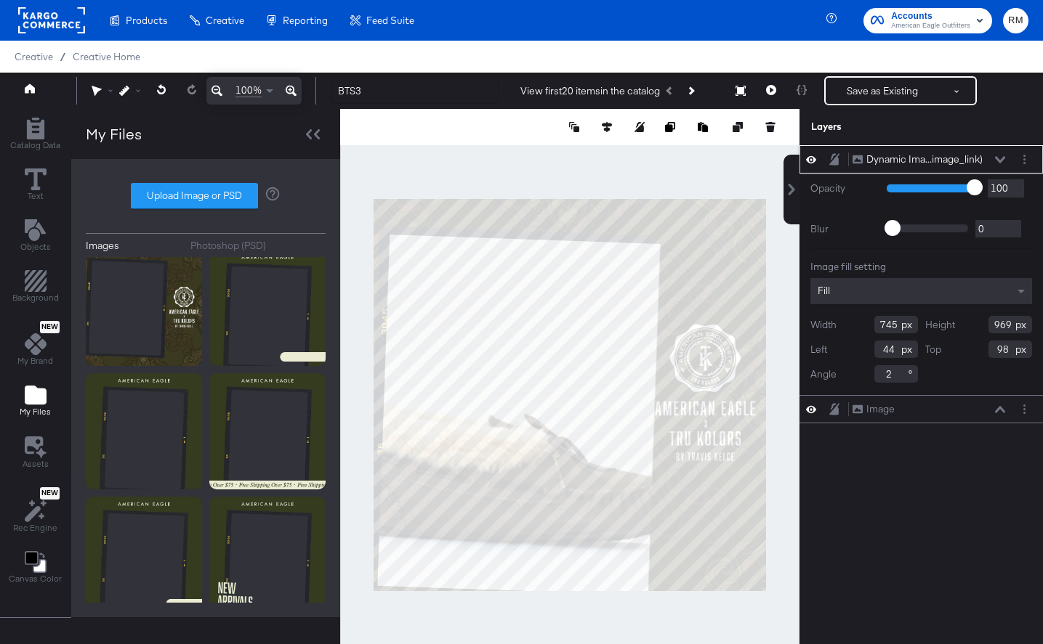
type input "691"
type input "780"
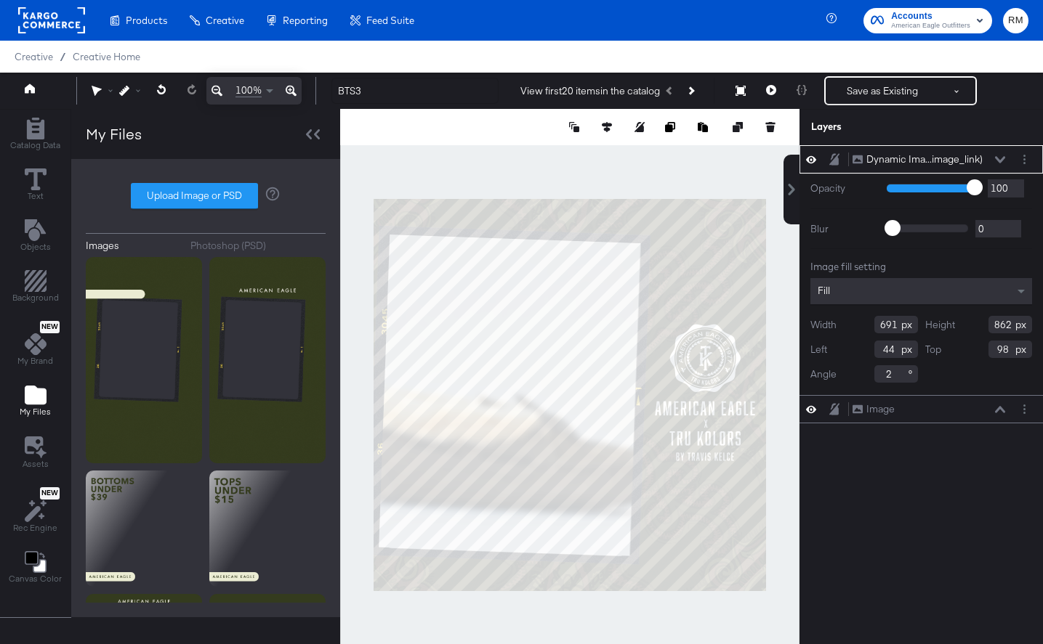
scroll to position [468, 0]
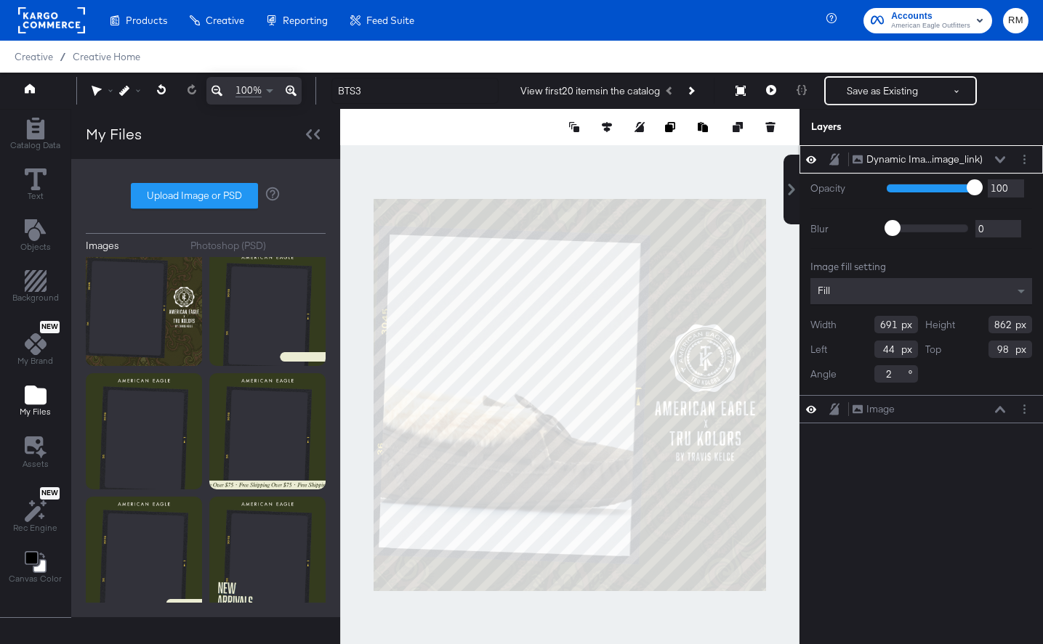
click at [1001, 158] on icon at bounding box center [1000, 159] width 10 height 7
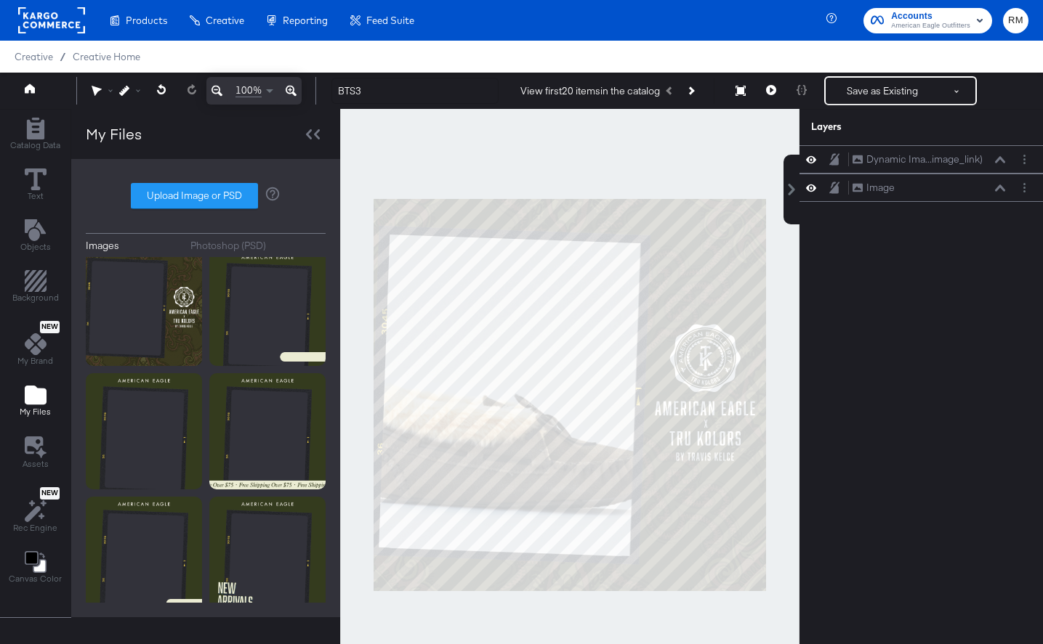
drag, startPoint x: 982, startPoint y: 155, endPoint x: 982, endPoint y: 215, distance: 60.3
click at [982, 216] on div "Dynamic Ima...image_link) Dynamic Image (image_link) Image Image" at bounding box center [912, 402] width 262 height 514
drag, startPoint x: 1009, startPoint y: 148, endPoint x: 1008, endPoint y: 193, distance: 45.0
click at [1008, 195] on div "Dynamic Ima...image_link) Dynamic Image (image_link)" at bounding box center [919, 200] width 243 height 28
click at [998, 161] on icon at bounding box center [1000, 159] width 10 height 7
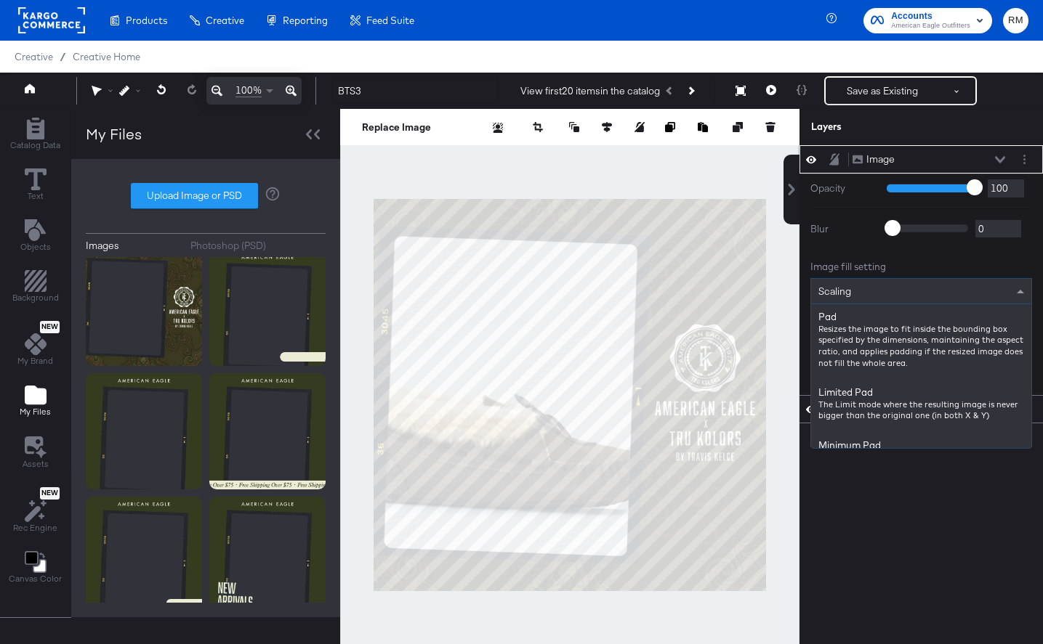
click at [948, 289] on div "Scaling" at bounding box center [921, 291] width 220 height 25
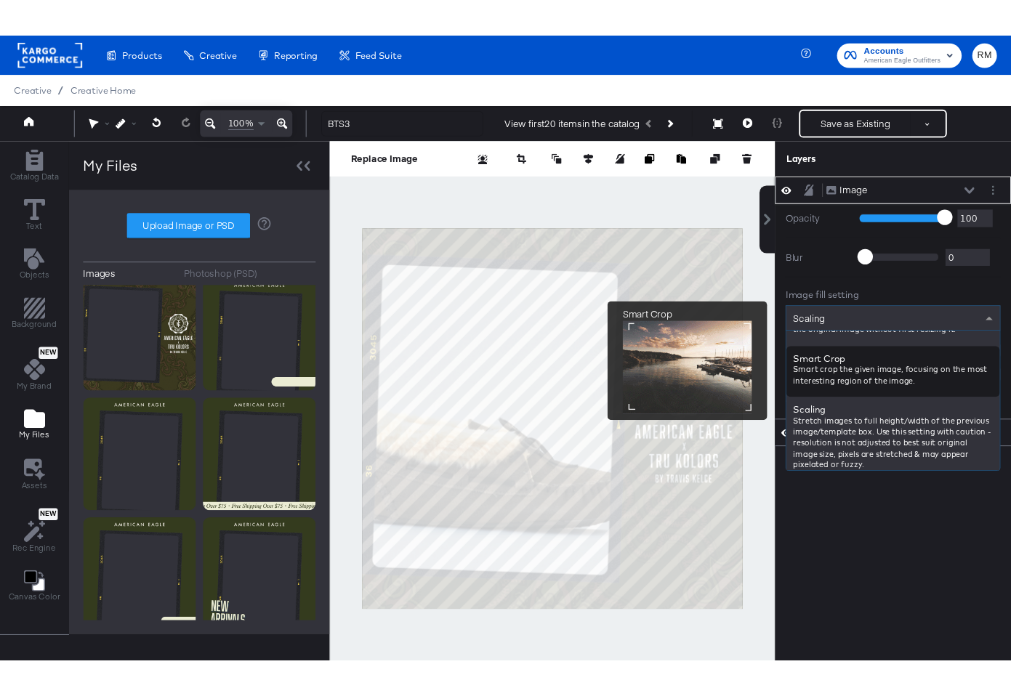
scroll to position [246, 0]
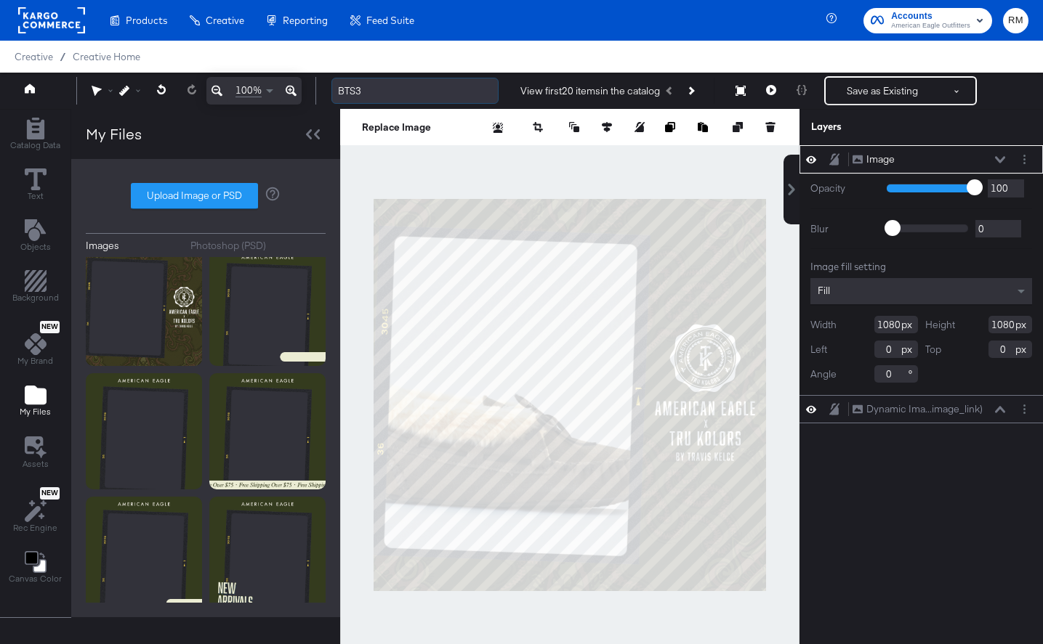
click at [381, 92] on input "BTS3" at bounding box center [414, 91] width 167 height 27
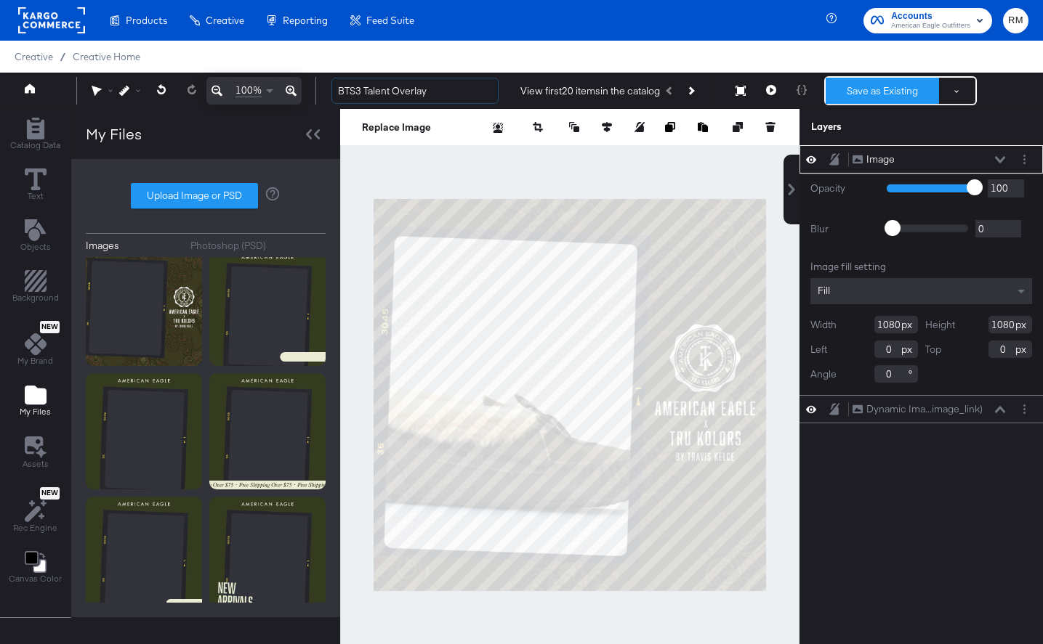
type input "BTS3 Talent Overlay"
click at [869, 84] on button "Save as Existing" at bounding box center [881, 91] width 113 height 26
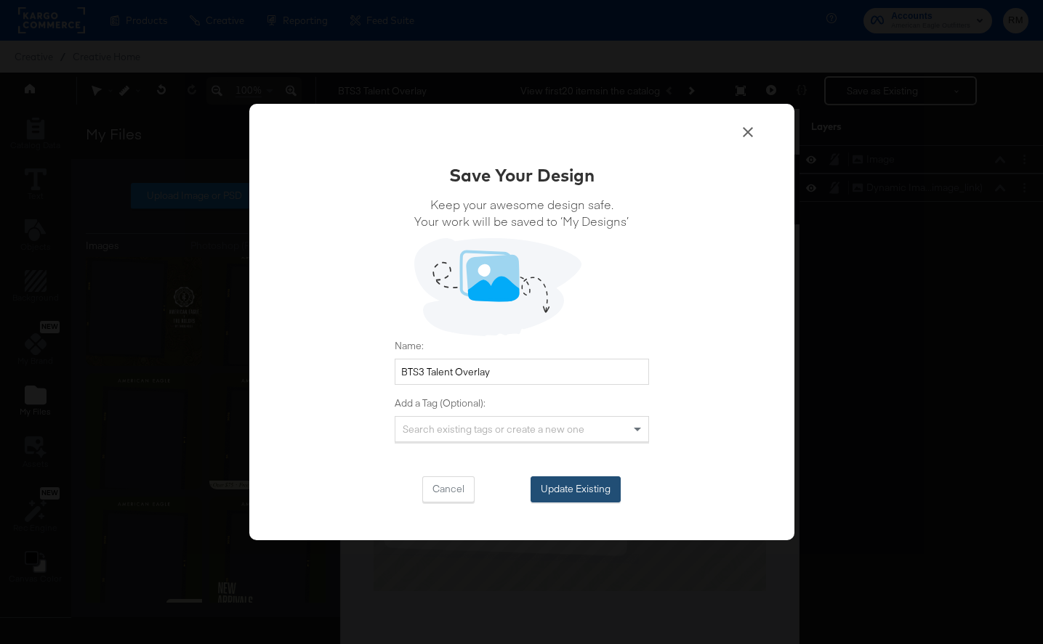
click at [584, 490] on button "Update Existing" at bounding box center [575, 490] width 90 height 26
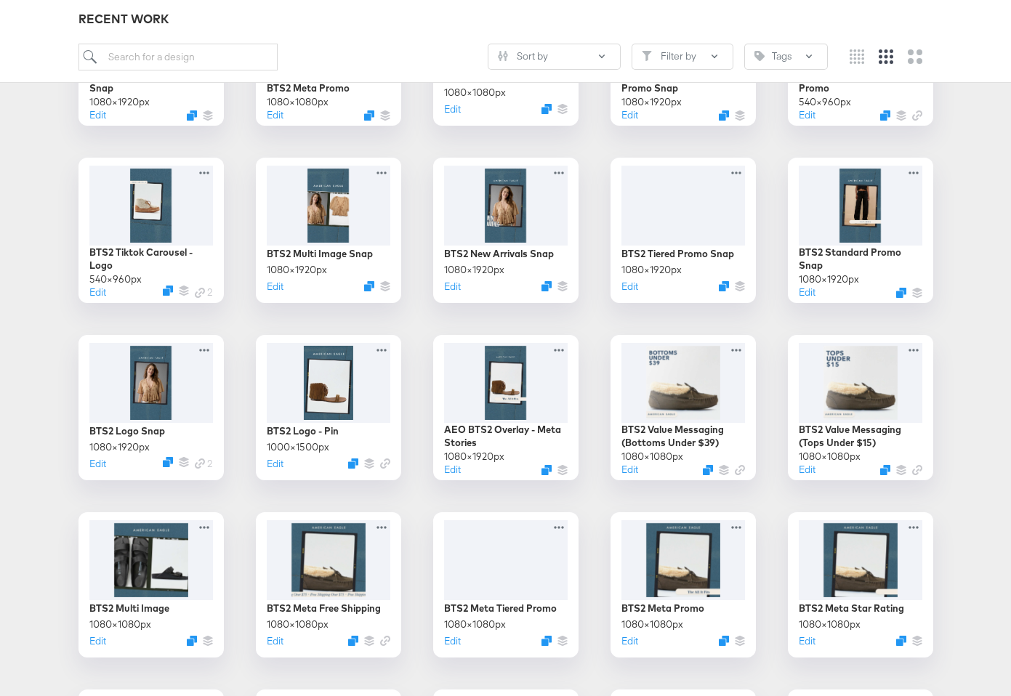
scroll to position [1053, 0]
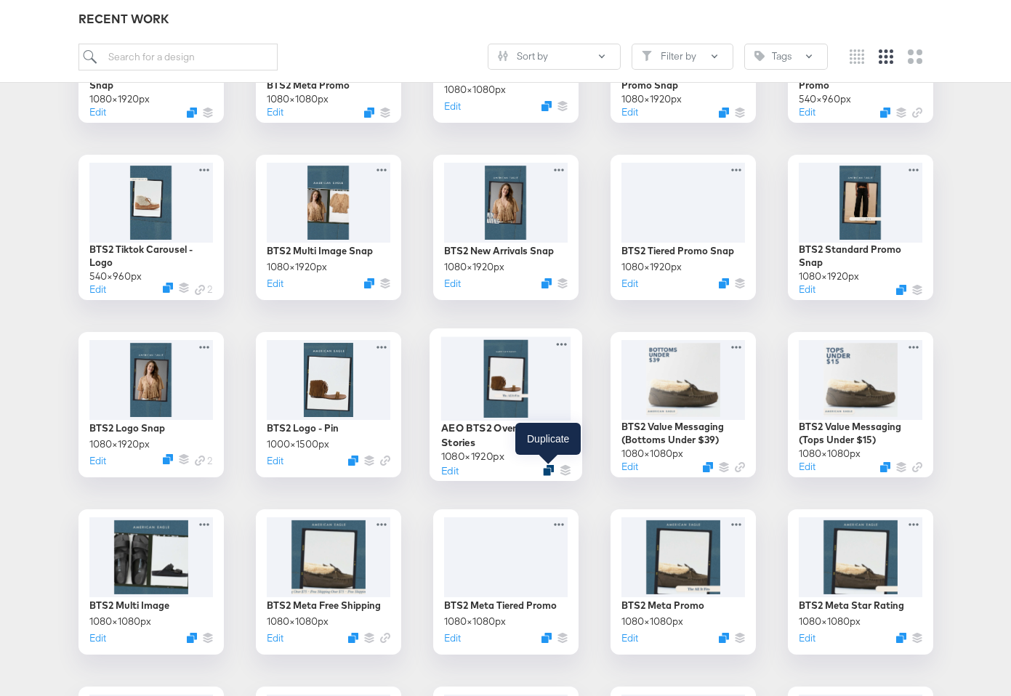
click at [546, 470] on icon "Duplicate" at bounding box center [548, 470] width 11 height 11
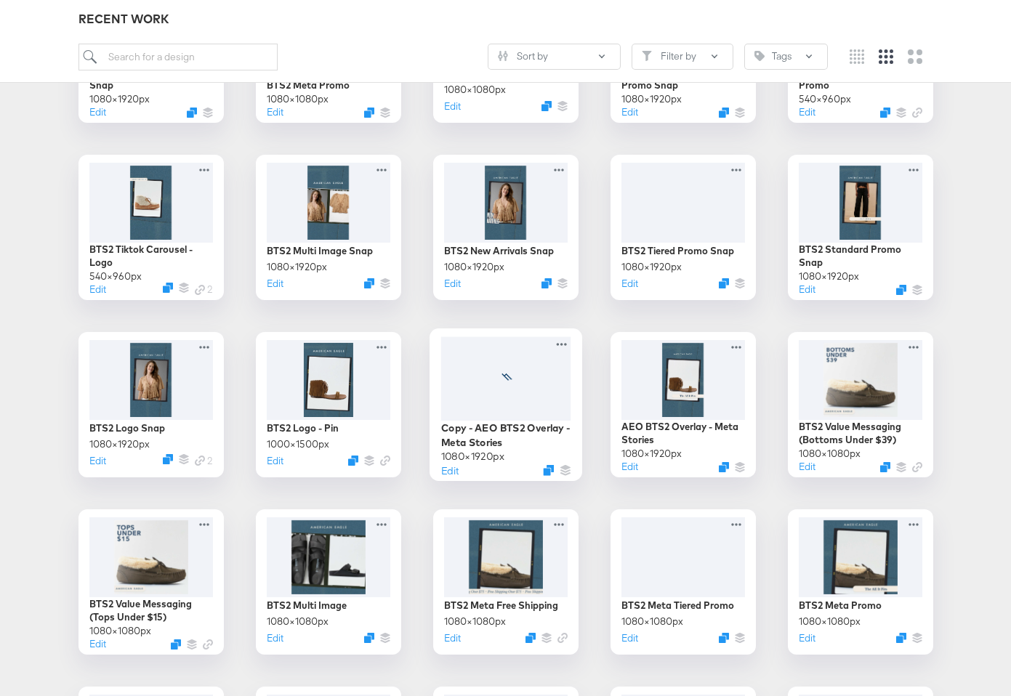
click at [550, 412] on div at bounding box center [505, 378] width 130 height 84
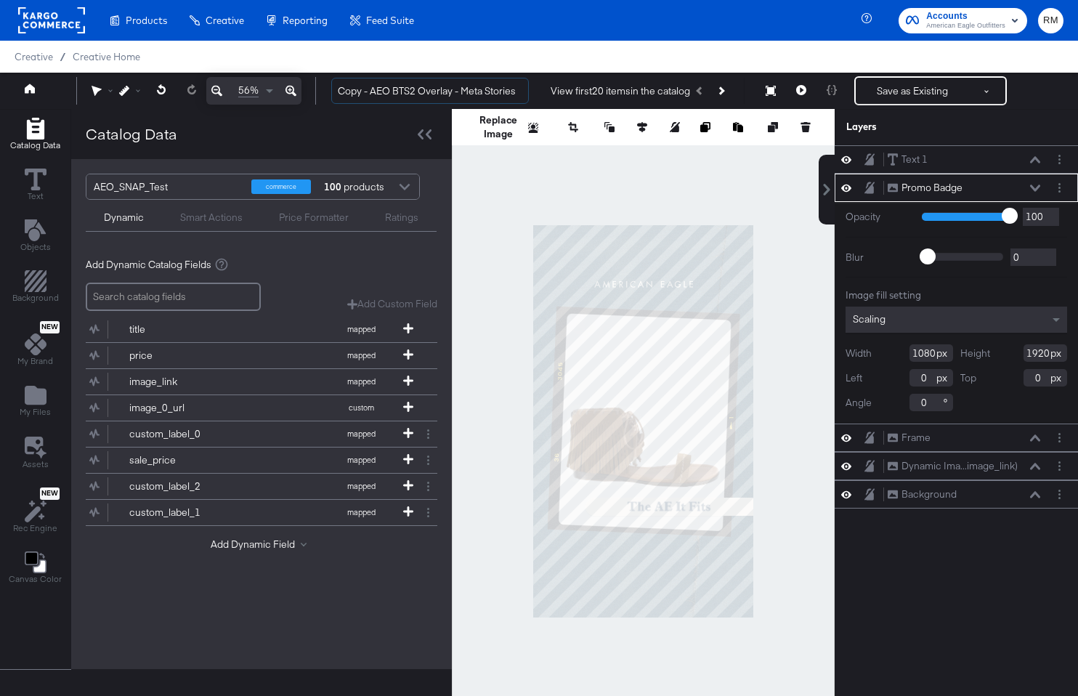
drag, startPoint x: 372, startPoint y: 91, endPoint x: 325, endPoint y: 88, distance: 47.3
click at [325, 88] on div "Copy - AEO BTS2 Overlay - Meta Stories View first 20 items in the catalog Save …" at bounding box center [692, 90] width 744 height 29
click at [359, 89] on input "AEO BTS2 Overlay - Meta Stories" at bounding box center [430, 91] width 198 height 27
drag, startPoint x: 362, startPoint y: 89, endPoint x: 253, endPoint y: 88, distance: 109.0
click at [253, 88] on div "56% AEO BTS2 Overlay - Meta Stories View first 20 items in the catalog Save as …" at bounding box center [539, 91] width 1078 height 36
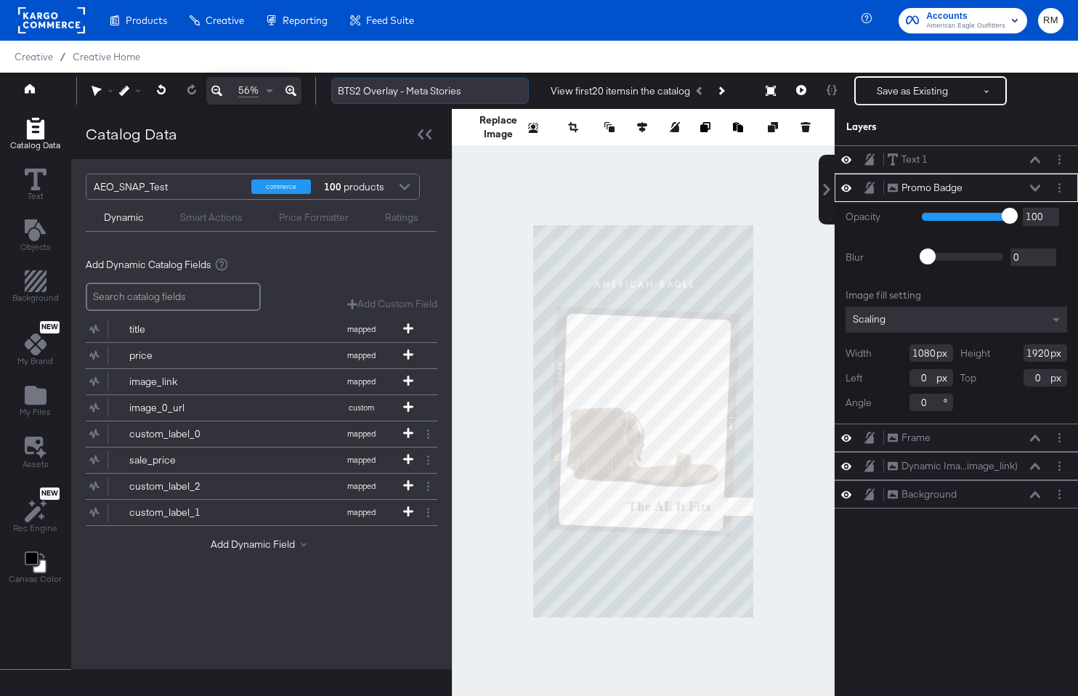
click at [359, 86] on input "BTS2 Overlay - Meta Stories" at bounding box center [430, 91] width 198 height 27
drag, startPoint x: 405, startPoint y: 92, endPoint x: 364, endPoint y: 89, distance: 41.5
click at [364, 90] on input "BTS3 Overlay - Meta Stories" at bounding box center [430, 91] width 198 height 27
click at [465, 93] on input "BTS3 Meta Stories" at bounding box center [430, 91] width 198 height 27
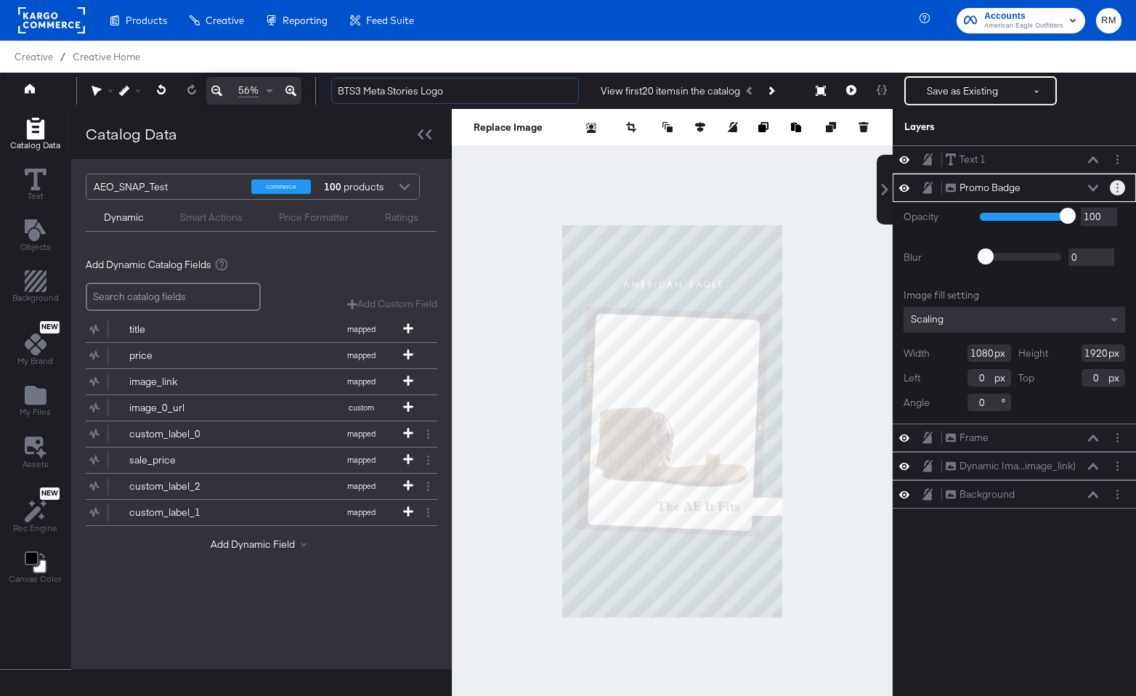
type input "BTS3 Meta Stories Logo"
click at [1042, 186] on button "Layer Options" at bounding box center [1117, 187] width 15 height 15
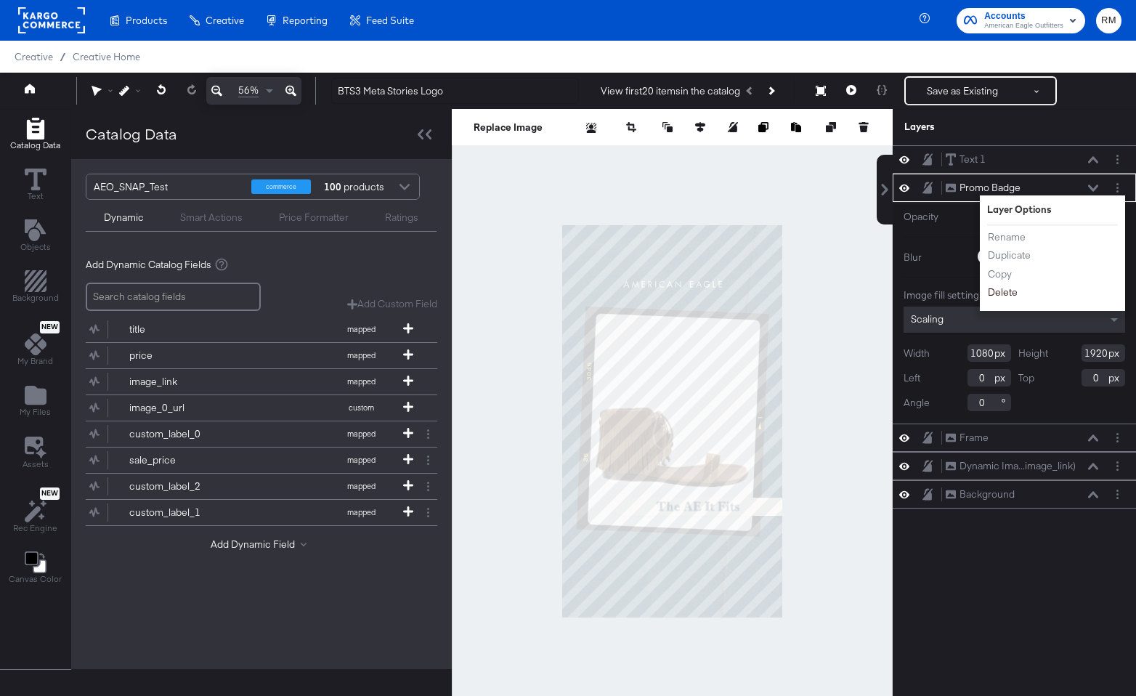
click at [999, 291] on button "Delete" at bounding box center [1002, 292] width 31 height 15
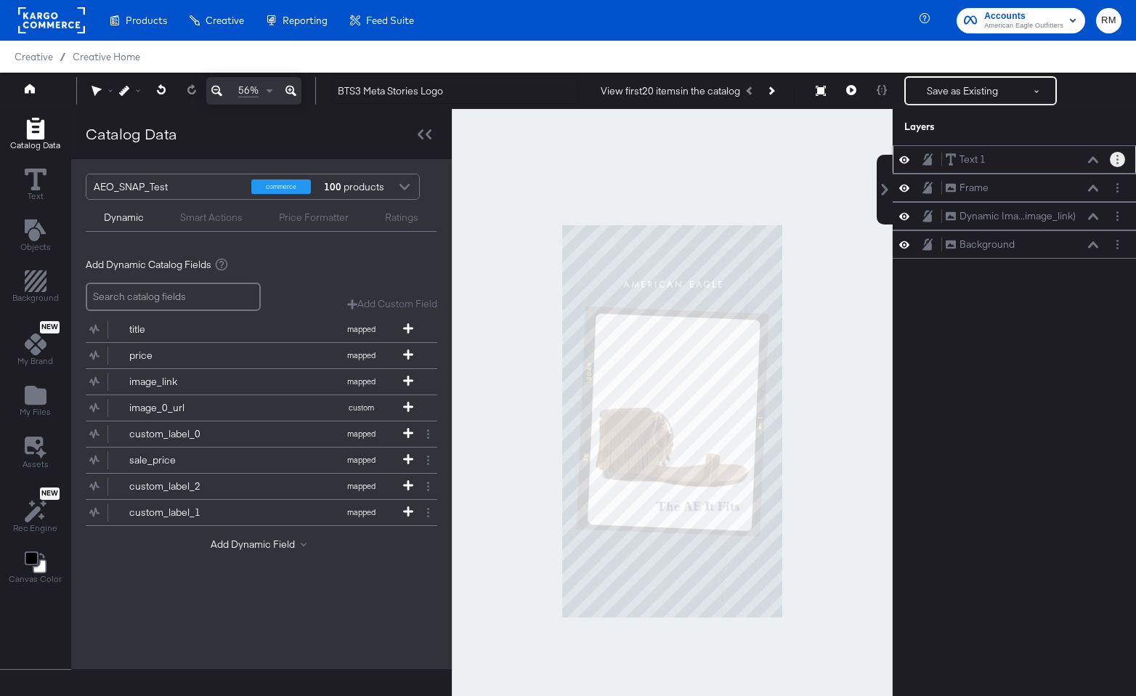
click at [1042, 158] on button "Layer Options" at bounding box center [1117, 159] width 15 height 15
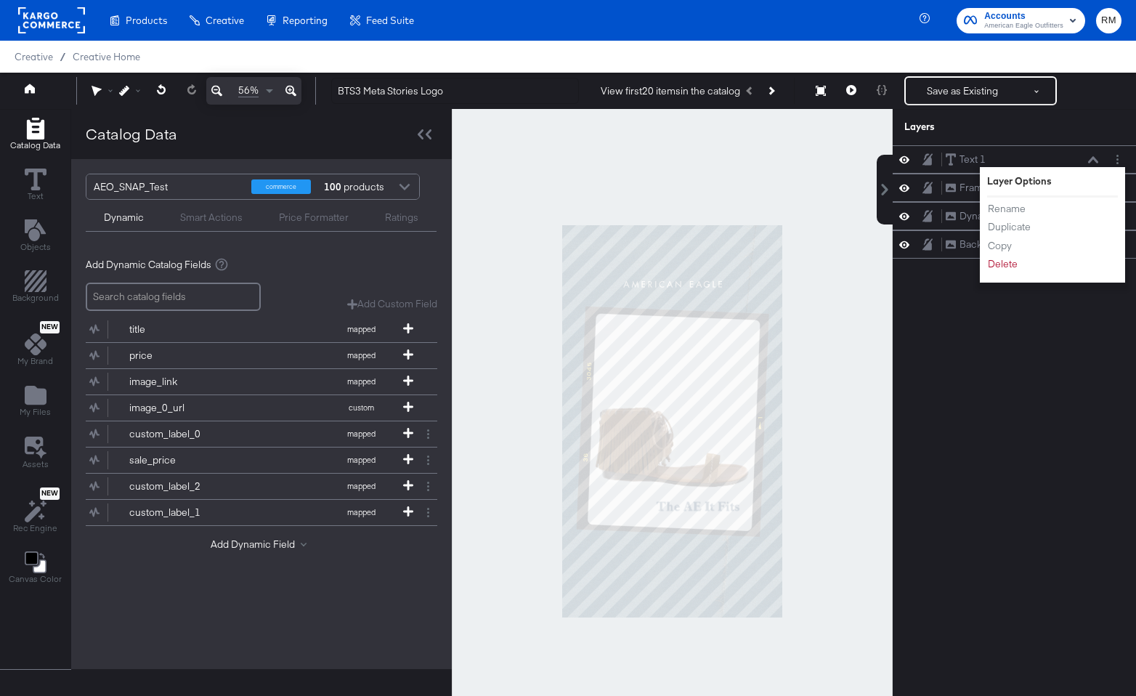
click at [1042, 336] on div "Text 1 Text 1 Layer Options Rename Duplicate Copy Delete Frame Frame Dynamic Im…" at bounding box center [1014, 427] width 243 height 565
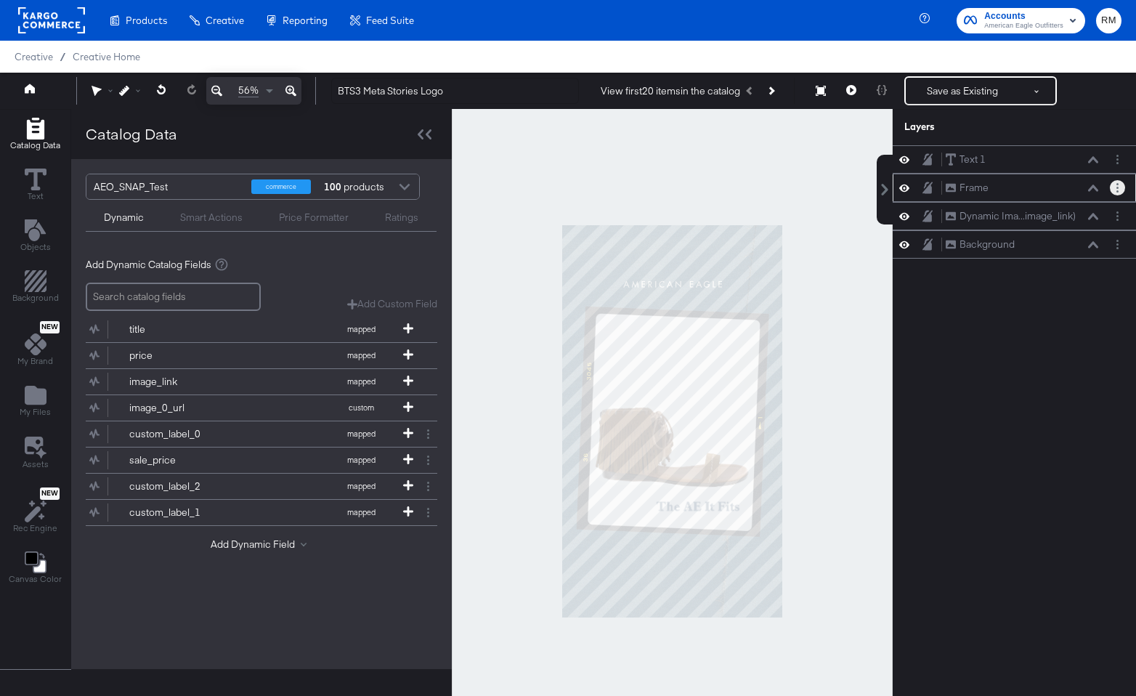
click at [1042, 190] on button "Layer Options" at bounding box center [1117, 187] width 15 height 15
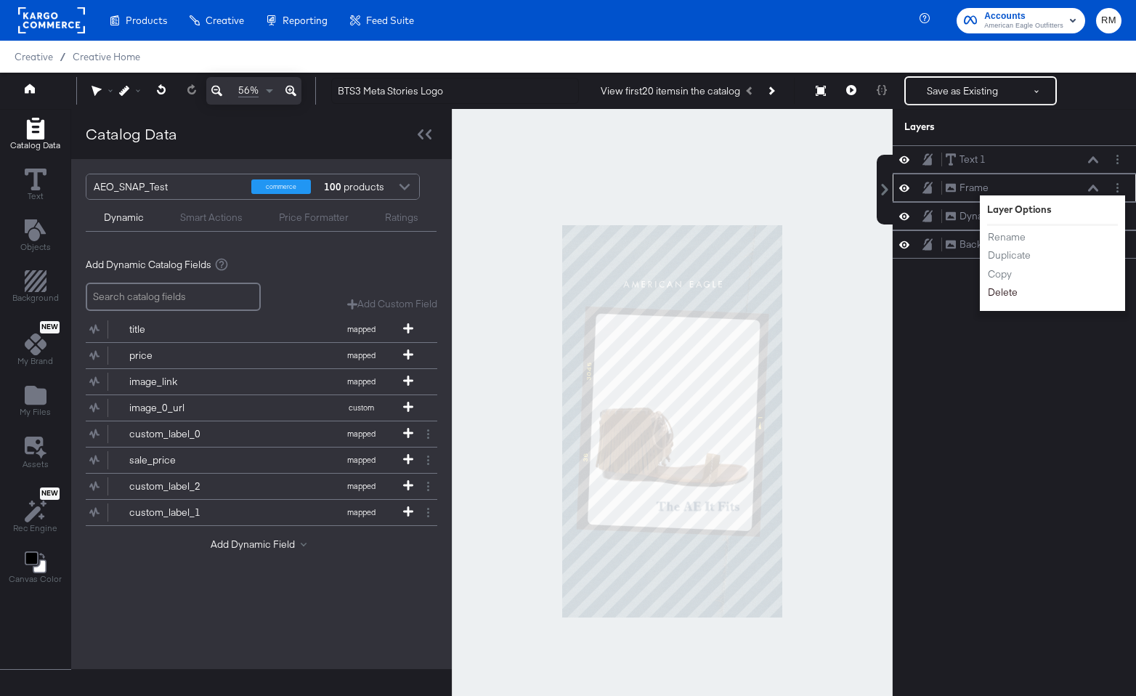
click at [1006, 299] on button "Delete" at bounding box center [1002, 292] width 31 height 15
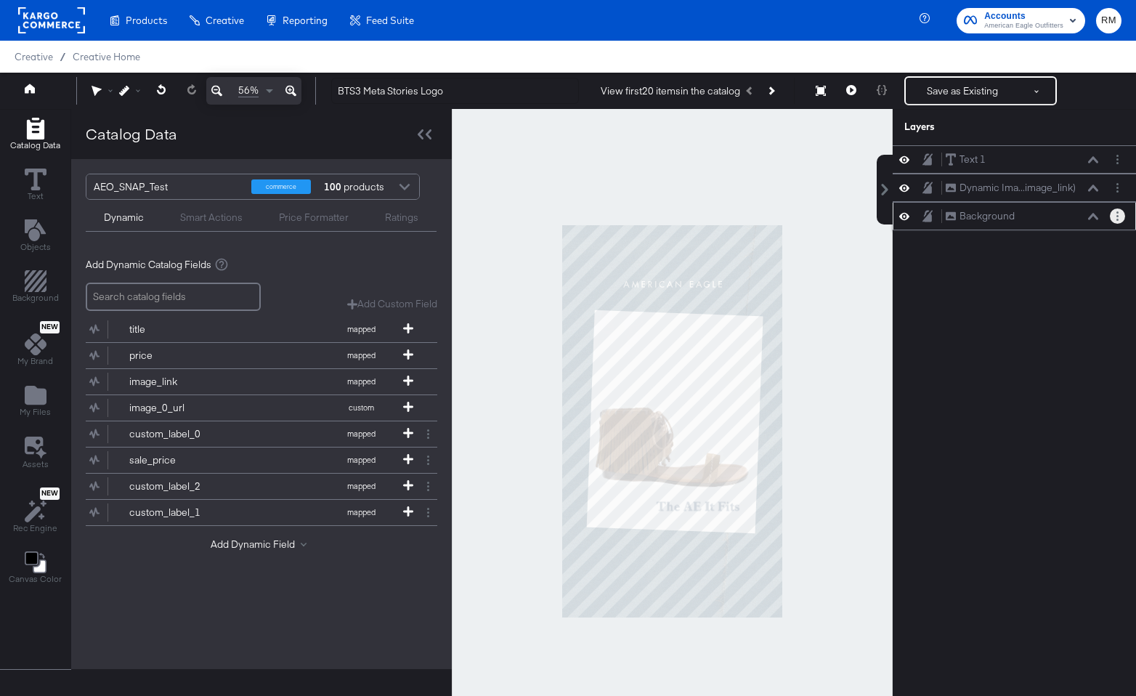
click at [1042, 219] on button "Layer Options" at bounding box center [1117, 216] width 15 height 15
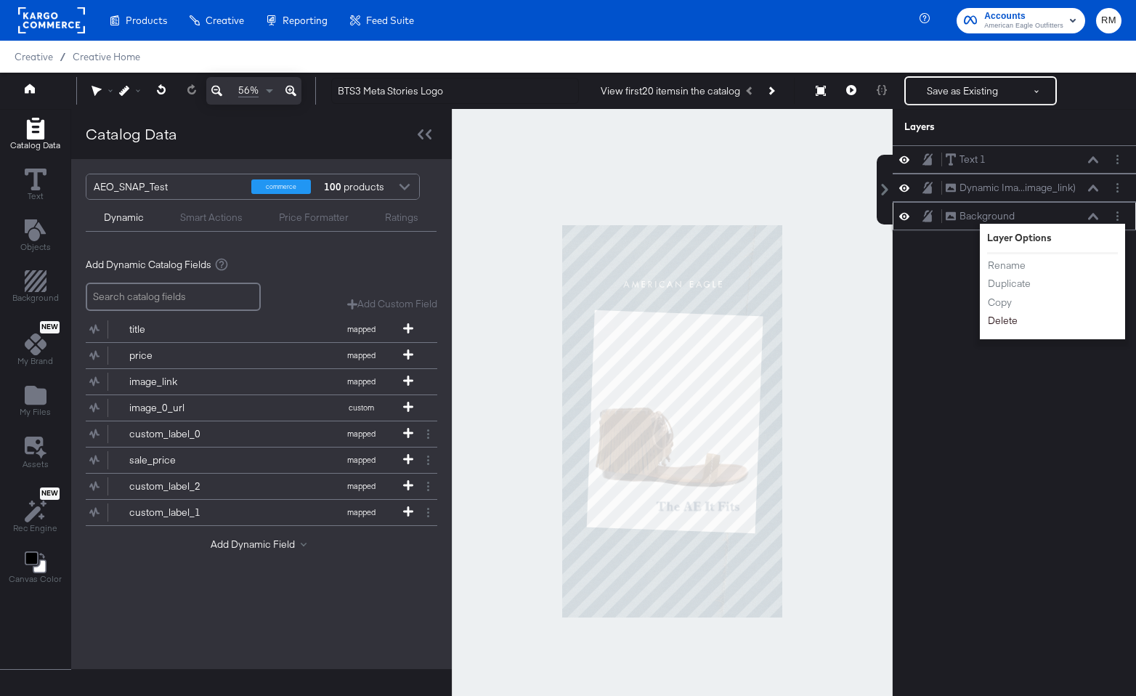
click at [1013, 323] on button "Delete" at bounding box center [1002, 320] width 31 height 15
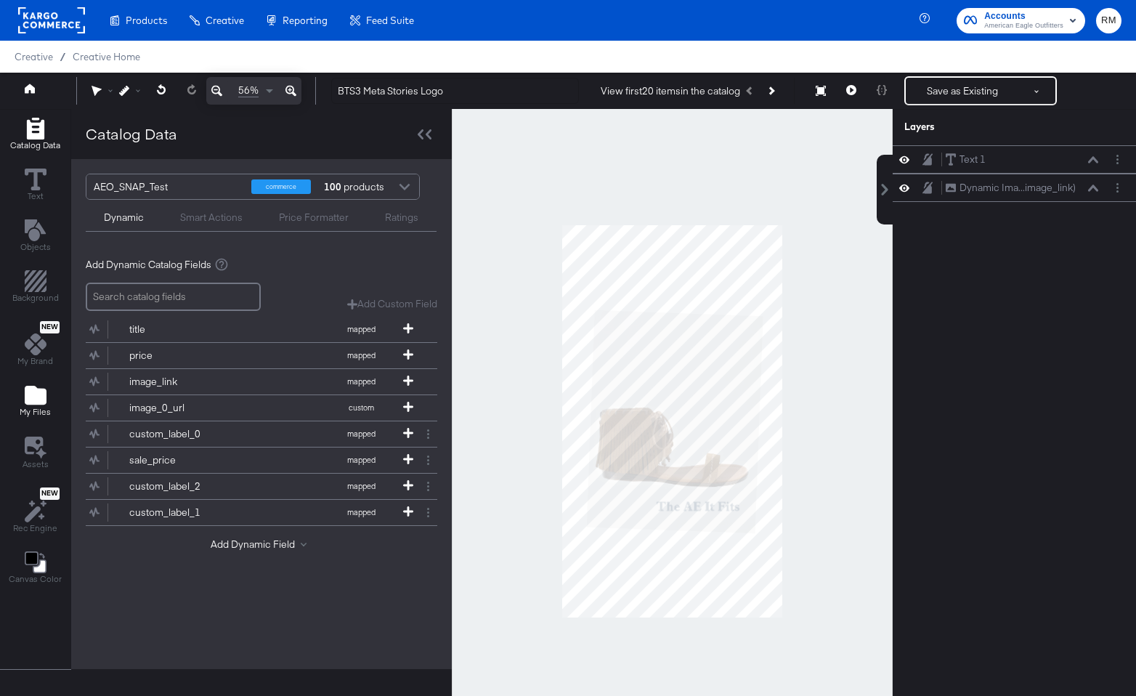
click at [41, 413] on span "My Files" at bounding box center [35, 412] width 31 height 12
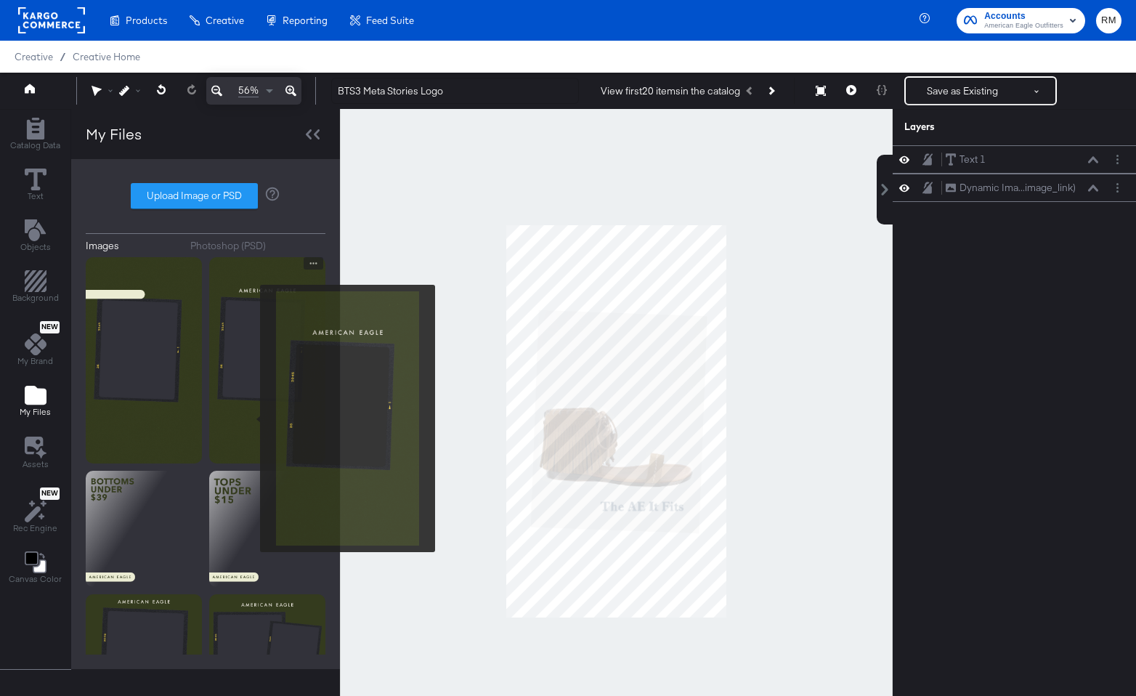
click at [251, 418] on img at bounding box center [267, 360] width 116 height 206
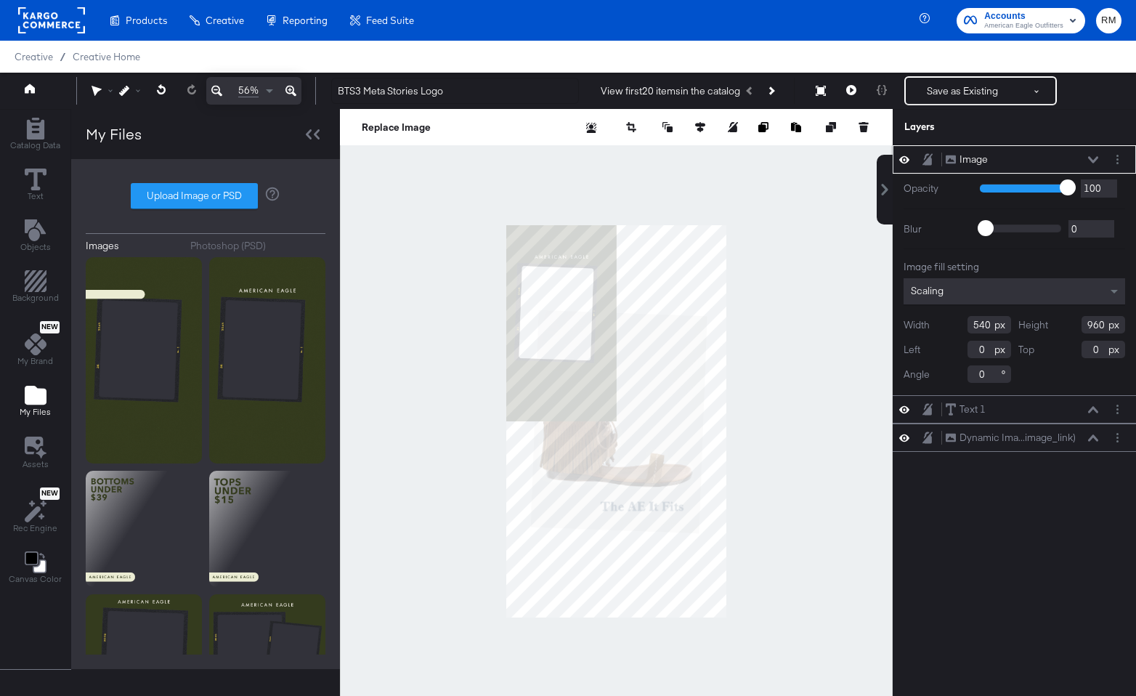
click at [944, 291] on div "Scaling" at bounding box center [1015, 291] width 222 height 26
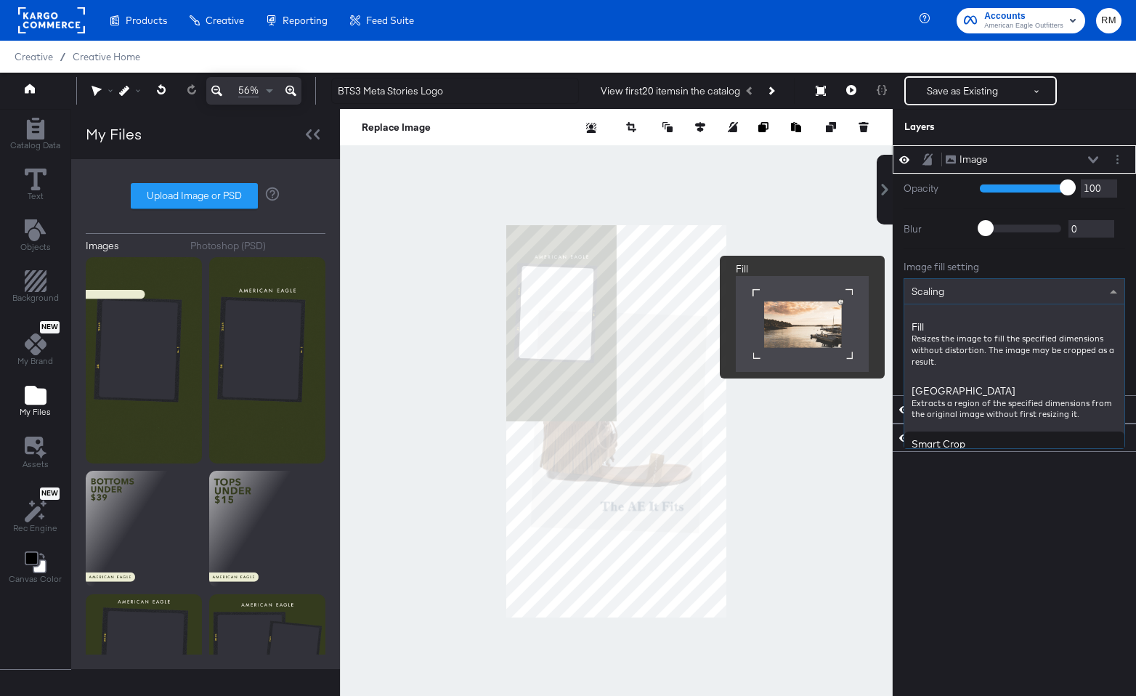
scroll to position [232, 0]
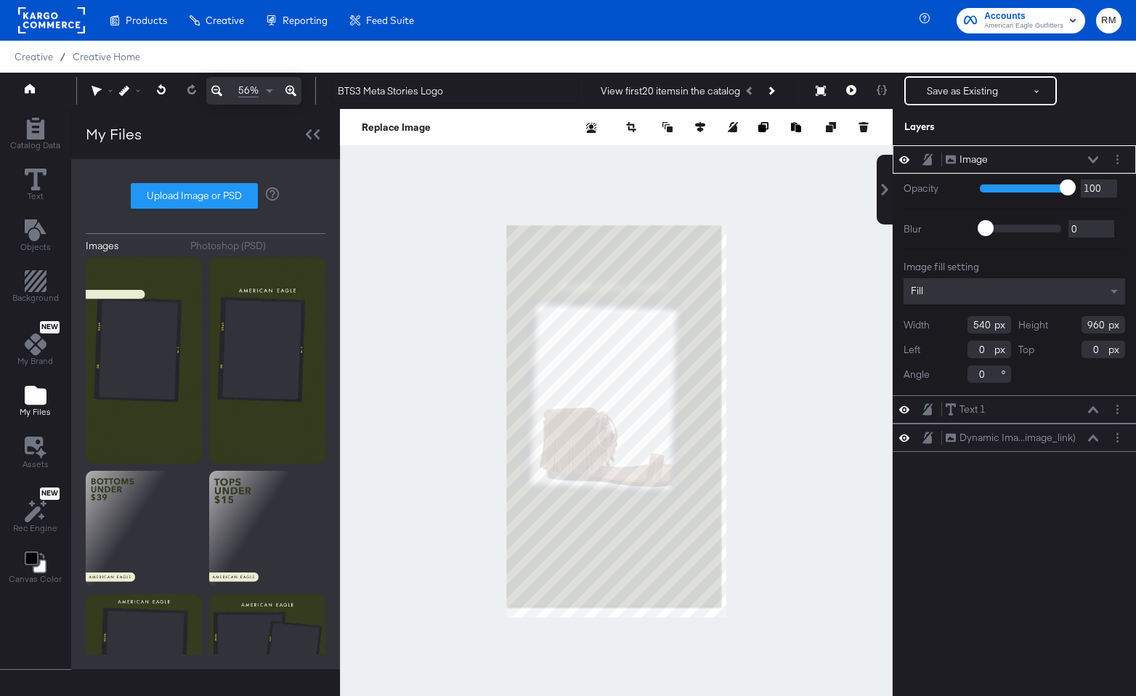
click at [750, 594] on div at bounding box center [616, 421] width 553 height 624
type input "1082"
type input "1924"
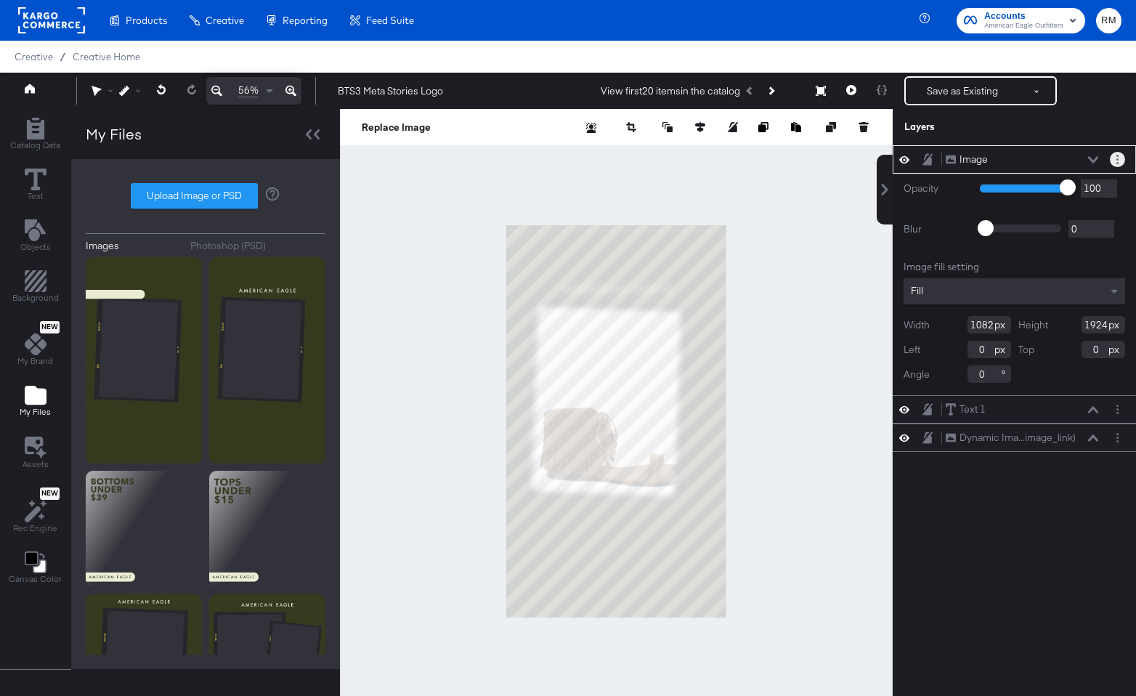
click at [1042, 158] on icon "Layer Options" at bounding box center [1118, 159] width 2 height 9
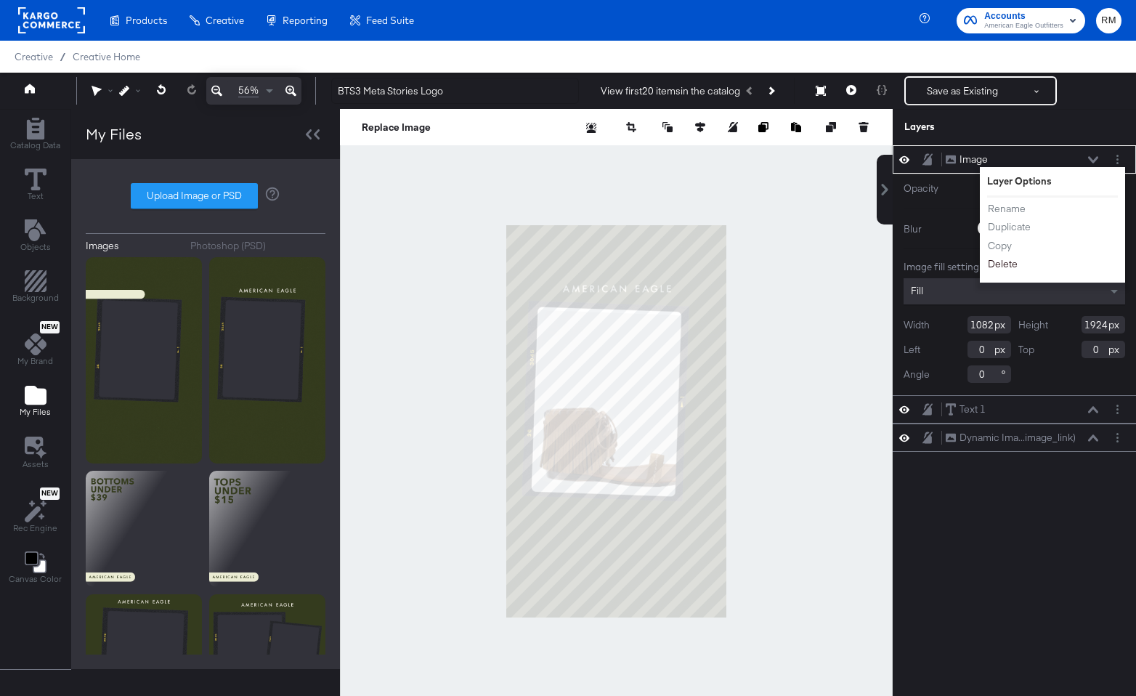
click at [1003, 259] on button "Delete" at bounding box center [1002, 263] width 31 height 15
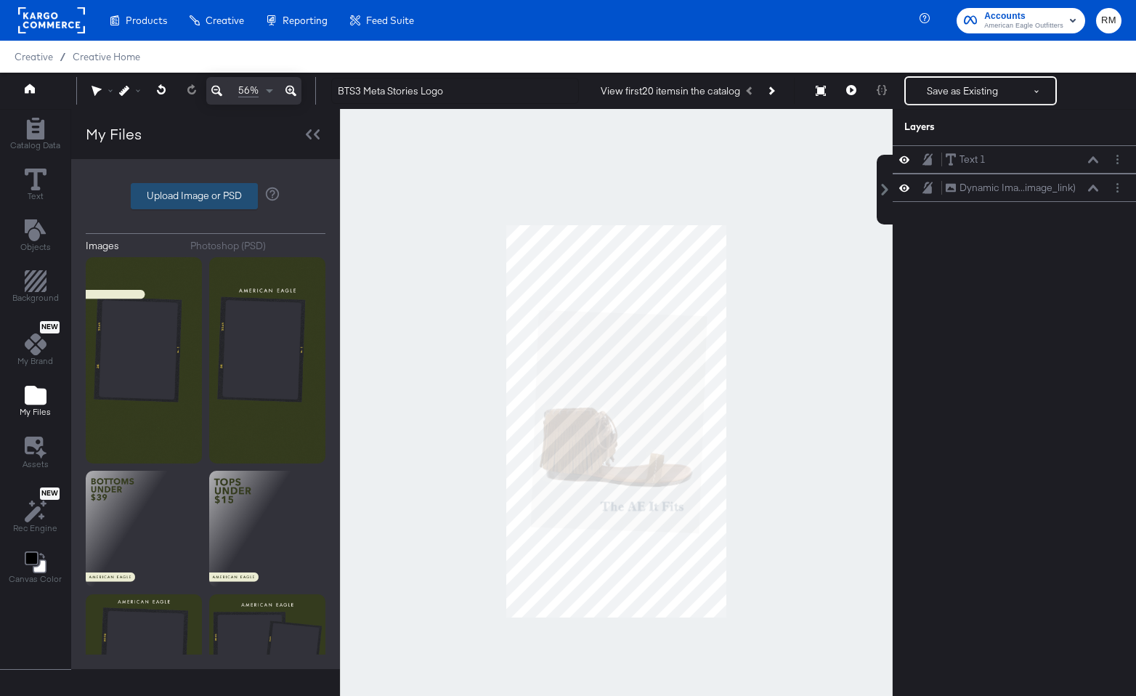
click at [238, 205] on label "Upload Image or PSD" at bounding box center [194, 196] width 126 height 25
click at [206, 196] on input "Upload Image or PSD" at bounding box center [206, 196] width 0 height 0
type input "C:\fakepath\bts3.9x16logo-1.png"
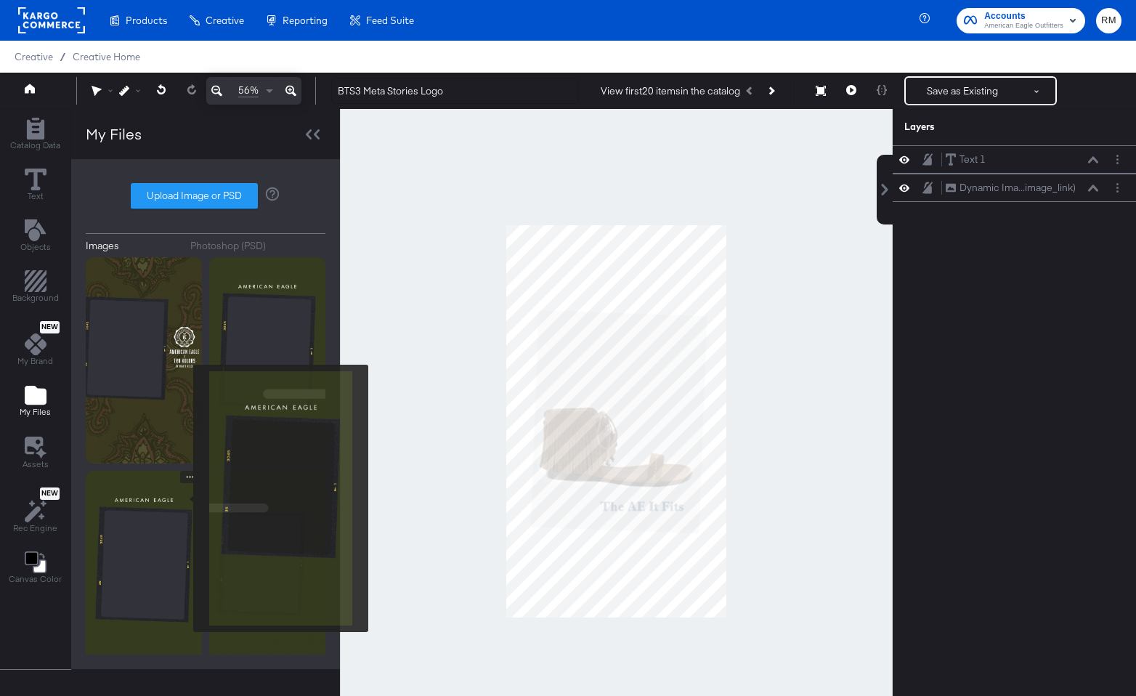
click at [184, 498] on img at bounding box center [144, 574] width 116 height 206
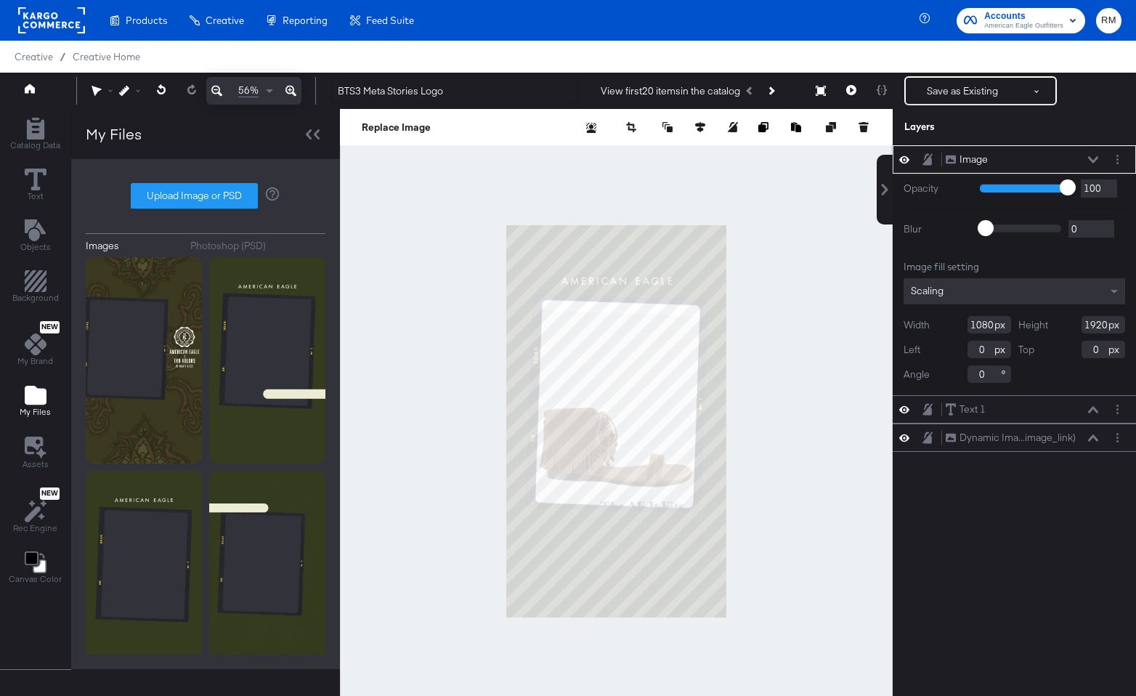
click at [1034, 288] on div "Scaling" at bounding box center [1015, 291] width 222 height 26
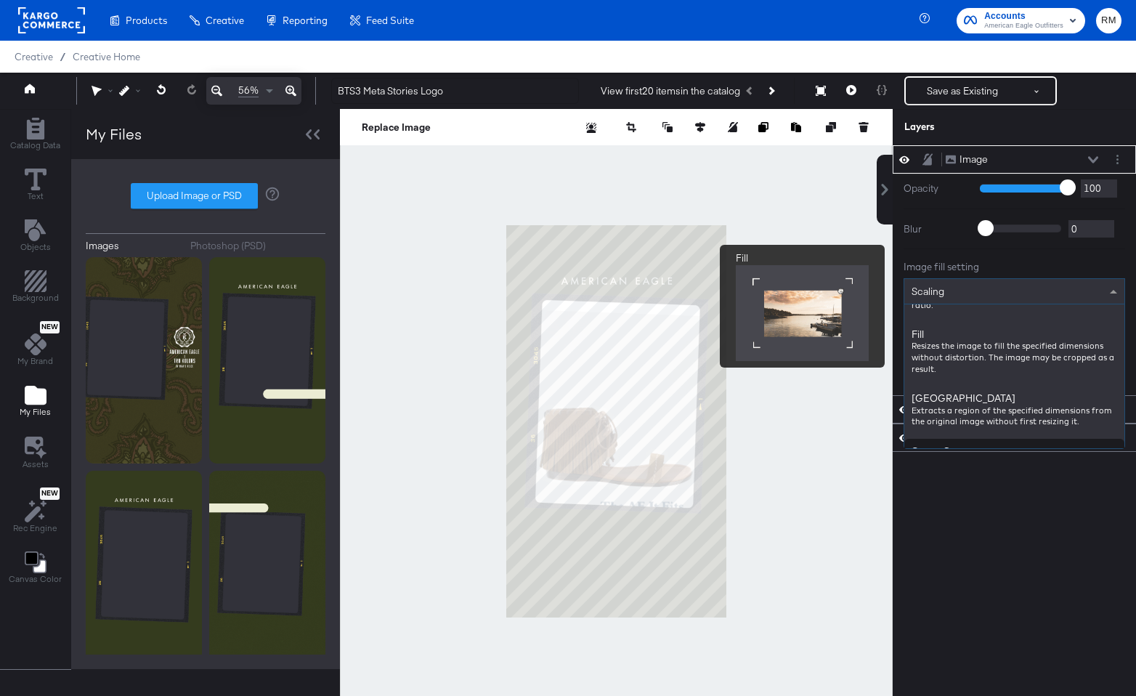
scroll to position [229, 0]
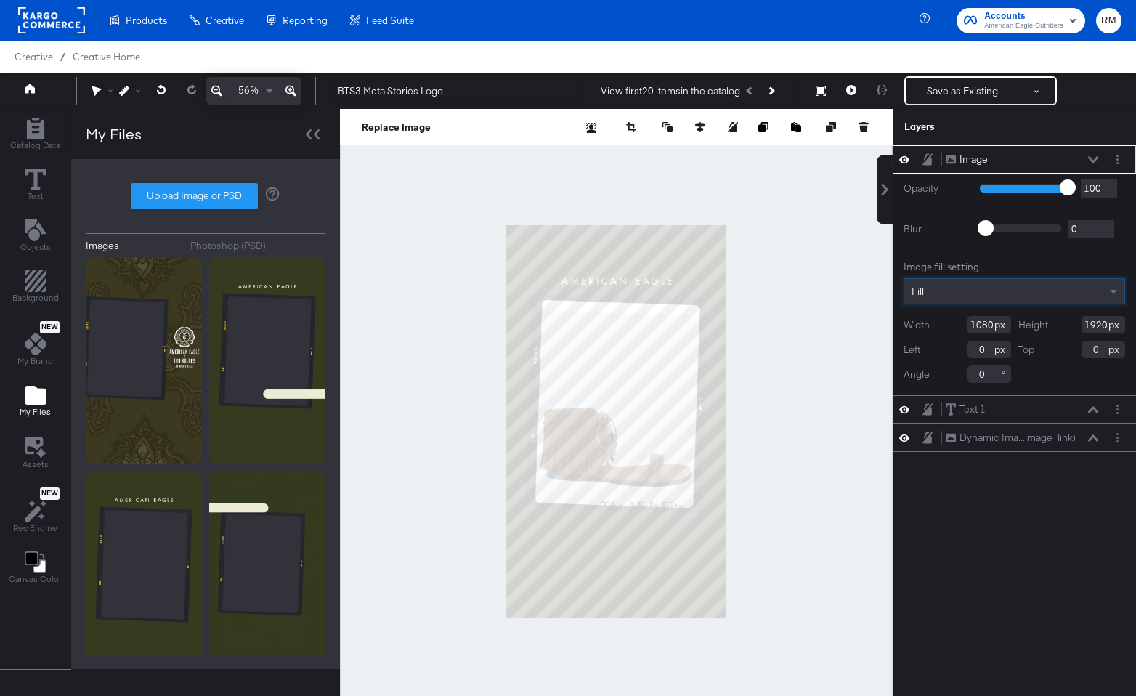
click at [1042, 160] on icon at bounding box center [1093, 159] width 10 height 7
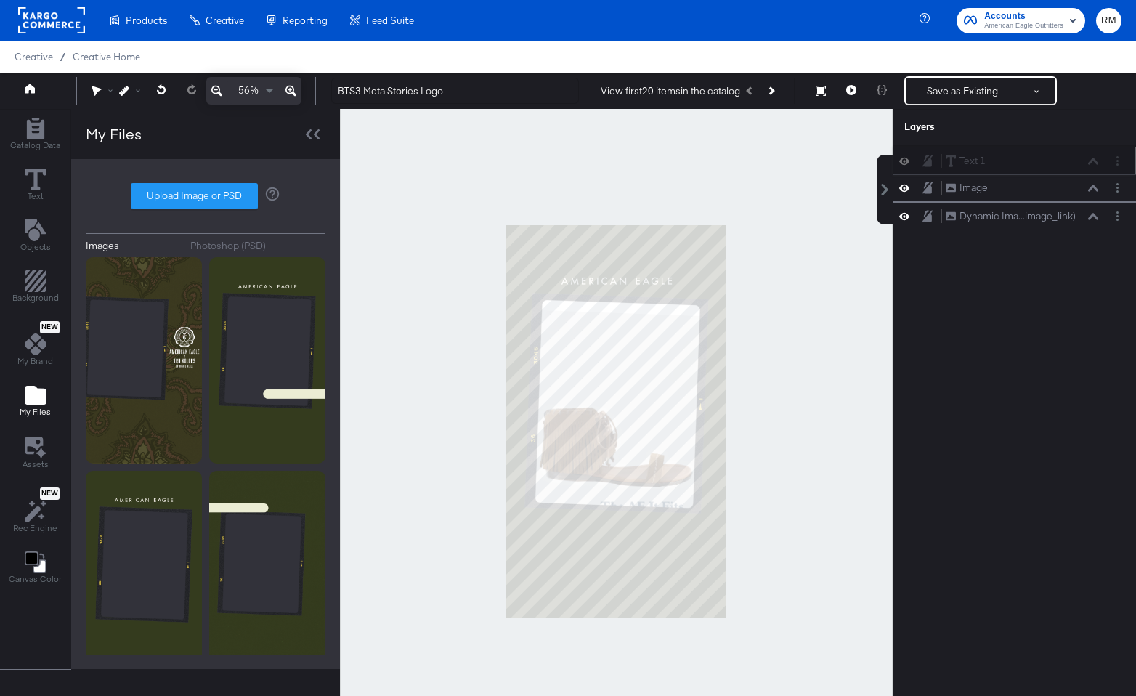
drag, startPoint x: 1072, startPoint y: 190, endPoint x: 1072, endPoint y: 159, distance: 30.5
click at [1042, 159] on div "Text 1 Text 1" at bounding box center [1022, 160] width 154 height 15
click at [1042, 155] on button "Layer Options" at bounding box center [1117, 159] width 15 height 15
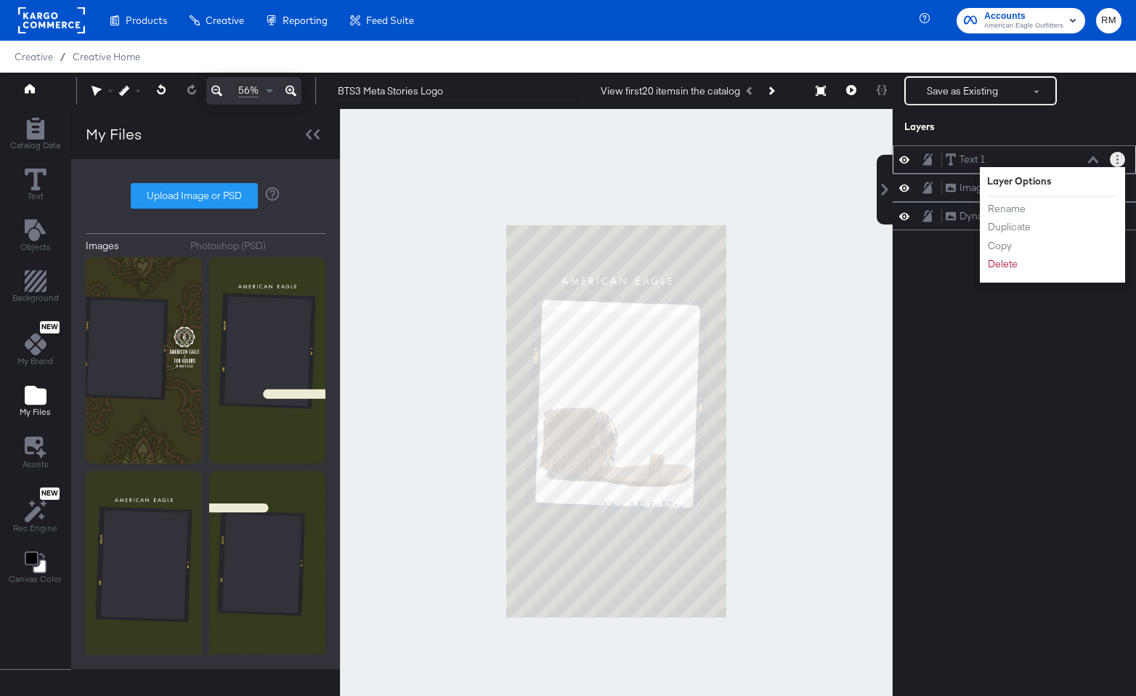
click at [1019, 262] on li "Delete" at bounding box center [1027, 263] width 80 height 15
click at [1009, 274] on div "Rename Duplicate Copy Delete" at bounding box center [1027, 237] width 80 height 78
click at [1003, 272] on div "Rename Duplicate Copy Delete" at bounding box center [1027, 237] width 80 height 78
click at [1004, 267] on button "Delete" at bounding box center [1002, 263] width 31 height 15
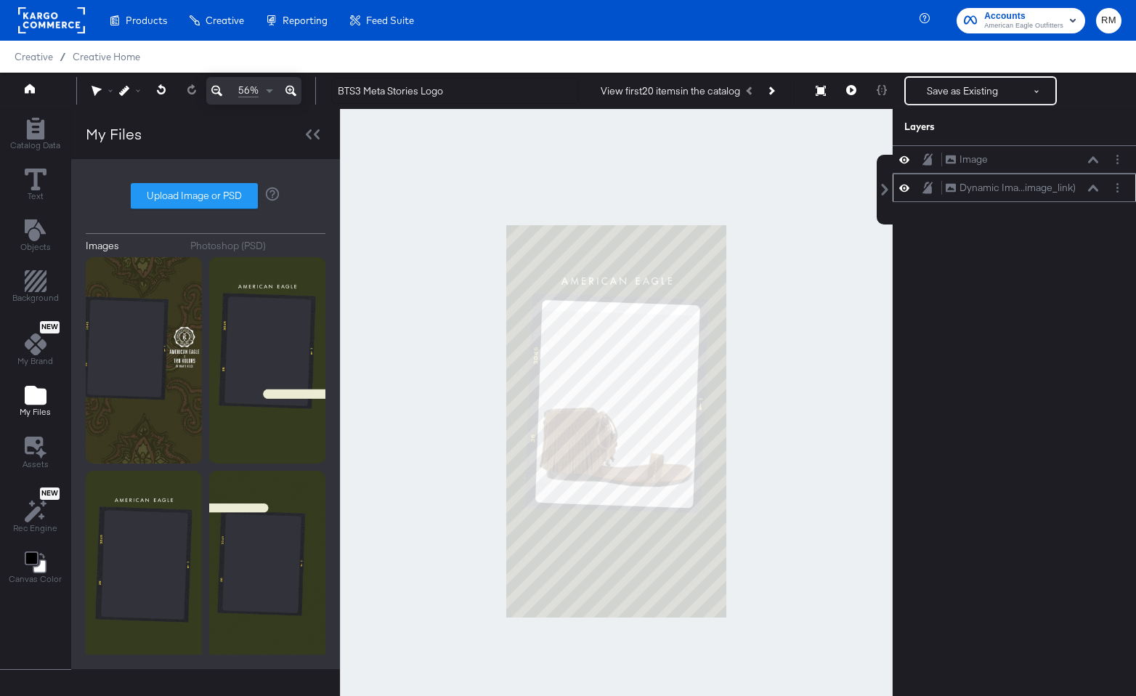
click at [1042, 188] on icon at bounding box center [1093, 188] width 10 height 7
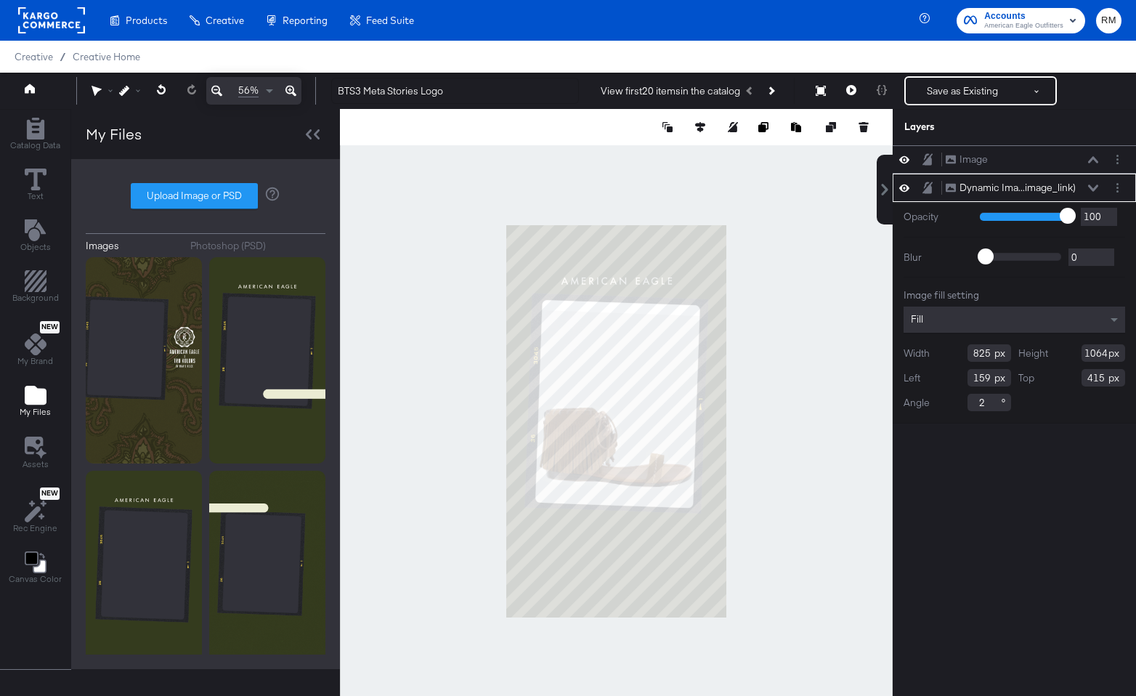
type input "1120"
type input "161"
type input "359"
type input "807"
type input "1008"
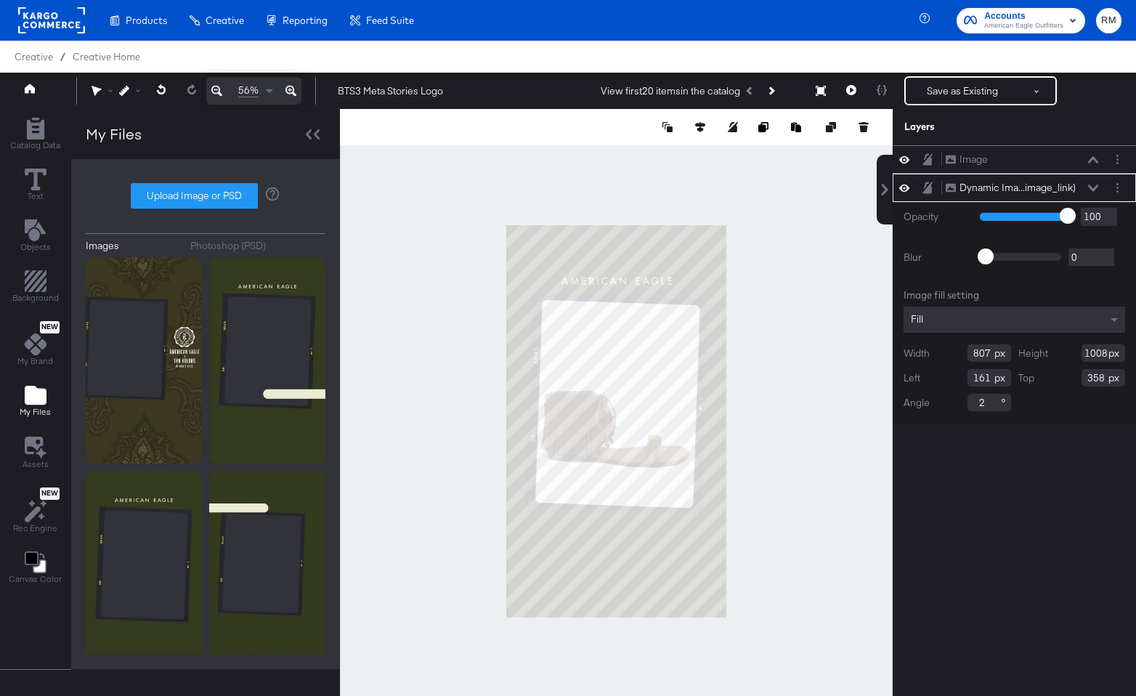
type input "357"
click at [756, 438] on div at bounding box center [616, 421] width 553 height 624
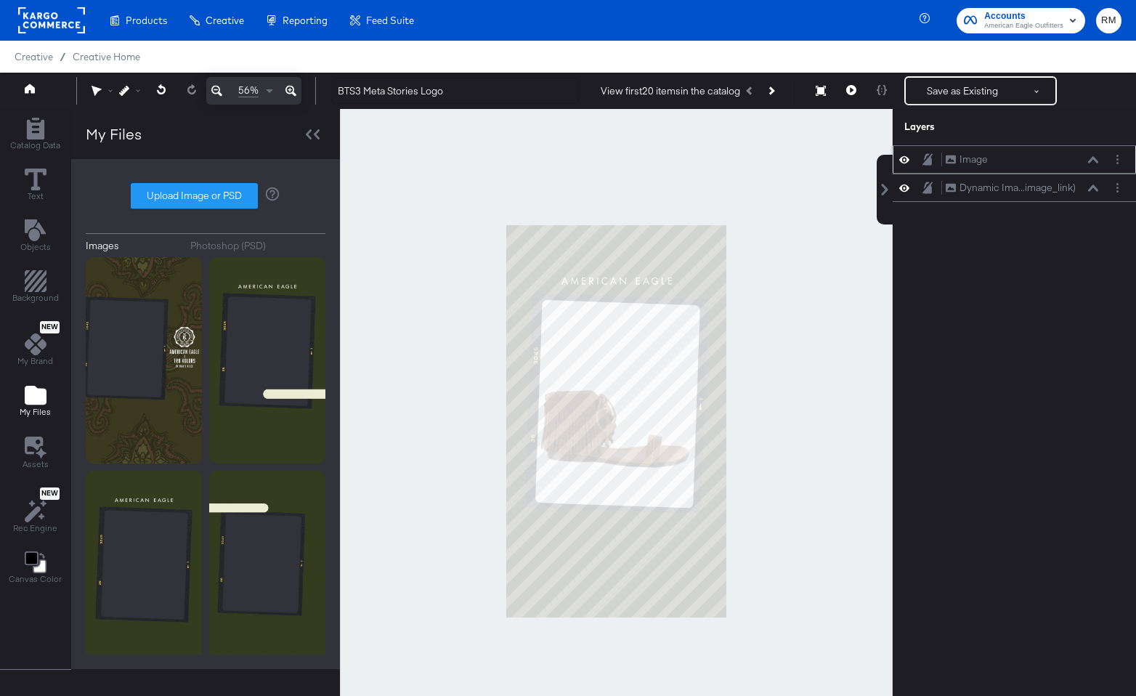
click at [1042, 163] on button at bounding box center [1094, 159] width 12 height 9
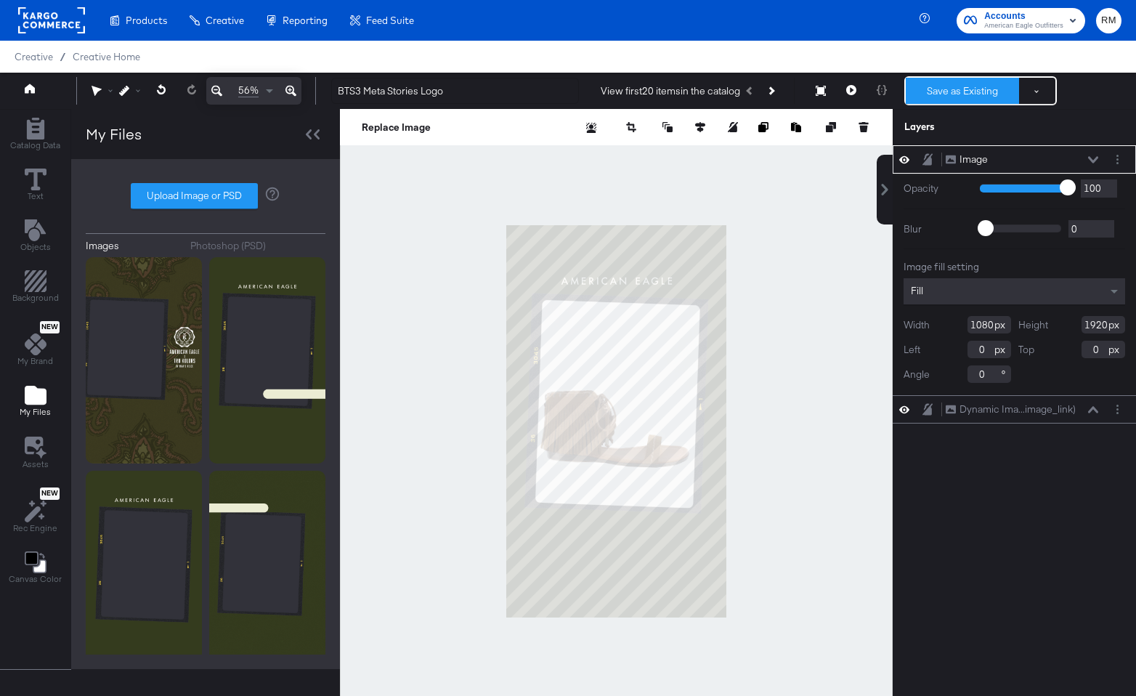
click at [958, 85] on button "Save as Existing" at bounding box center [962, 91] width 113 height 26
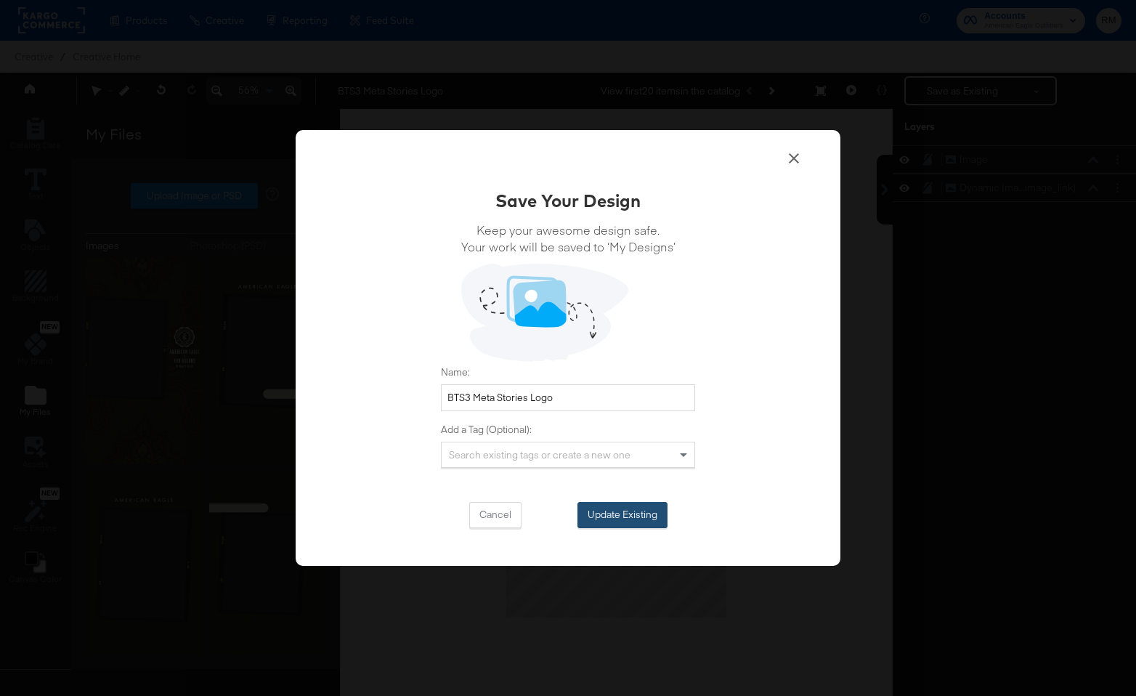
click at [610, 521] on button "Update Existing" at bounding box center [623, 515] width 90 height 26
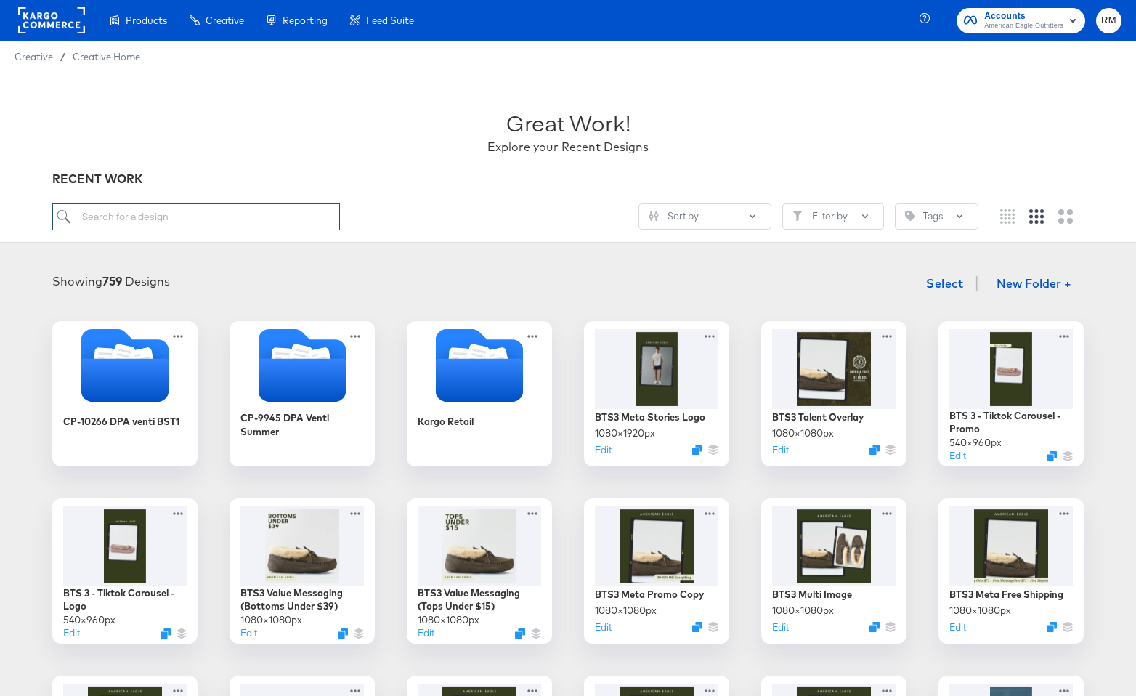
click at [332, 211] on input "search" at bounding box center [196, 216] width 288 height 27
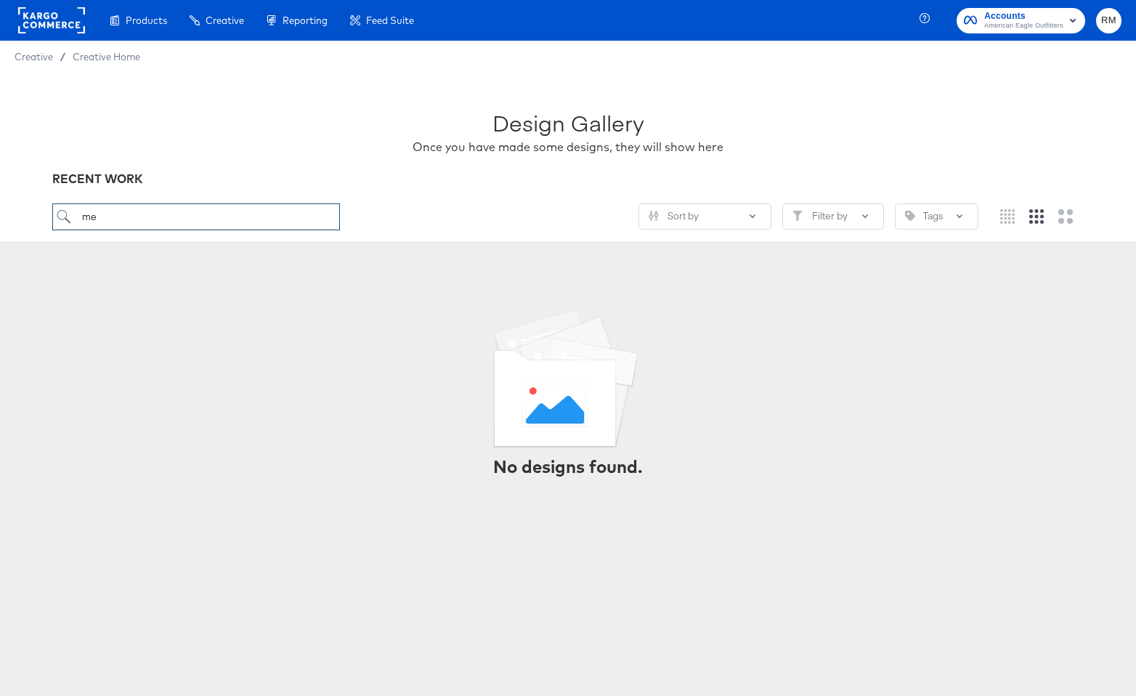
type input "m"
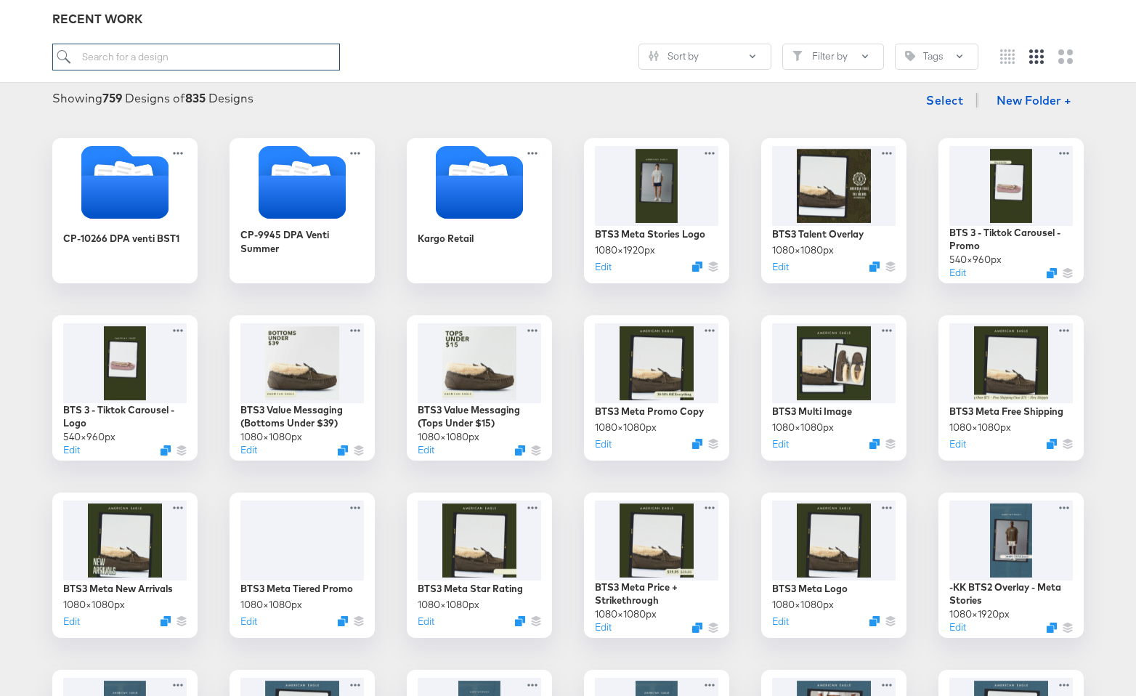
scroll to position [549, 0]
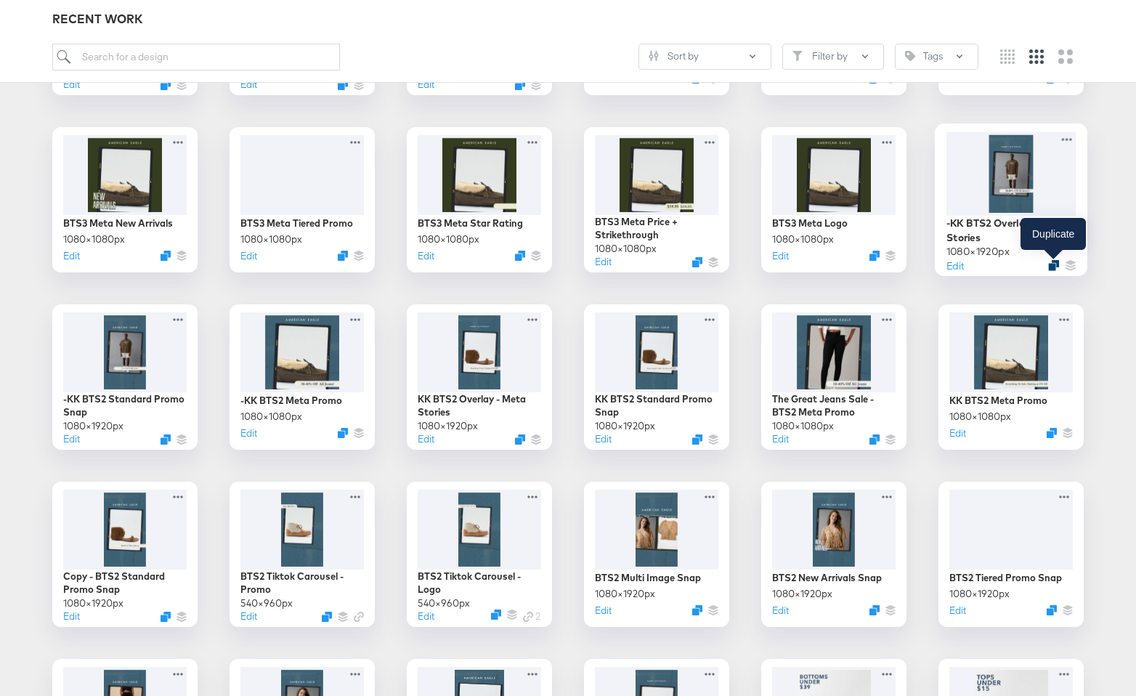
click at [1042, 262] on icon "Duplicate" at bounding box center [1053, 265] width 11 height 11
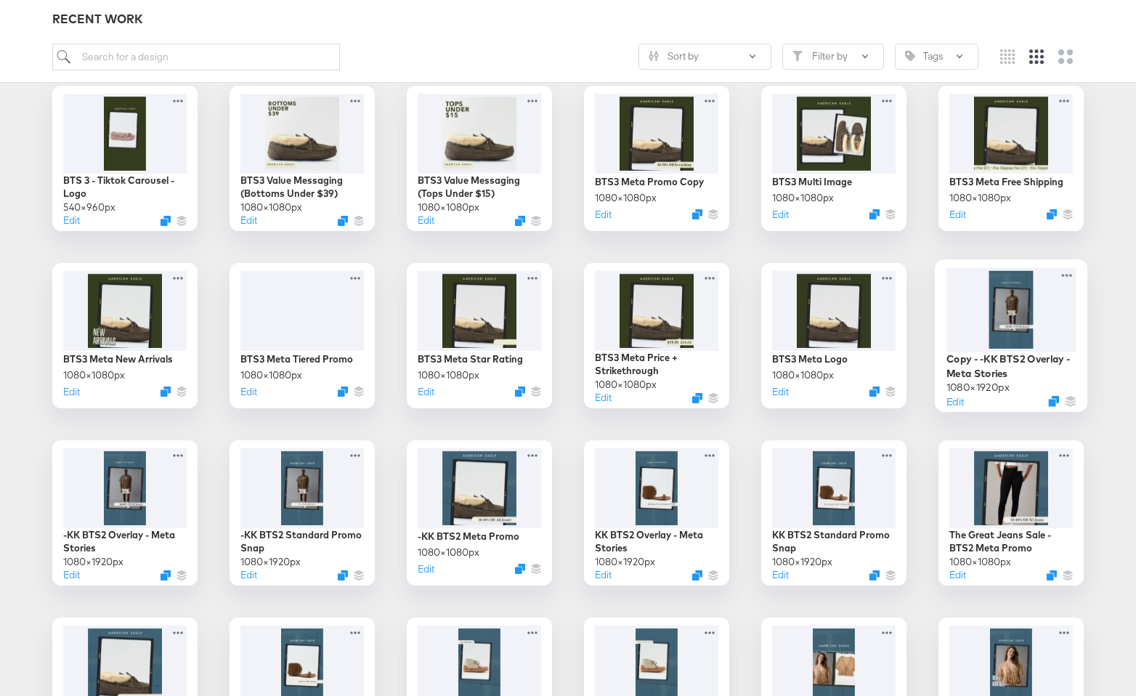
scroll to position [404, 0]
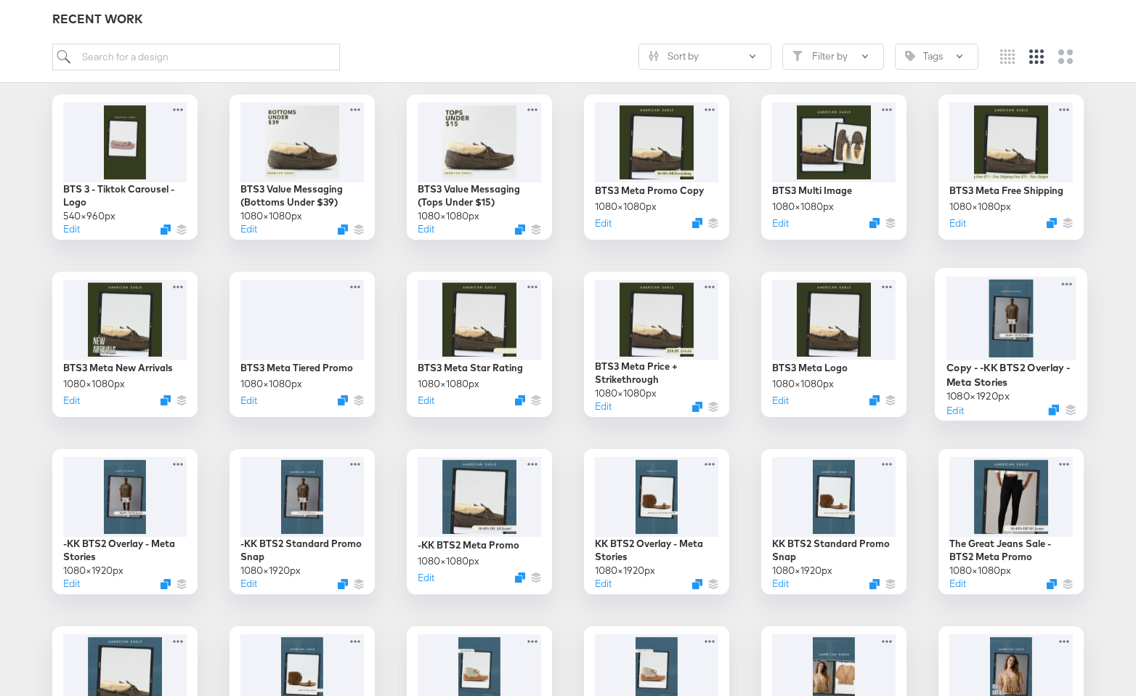
click at [986, 323] on div at bounding box center [1012, 318] width 130 height 84
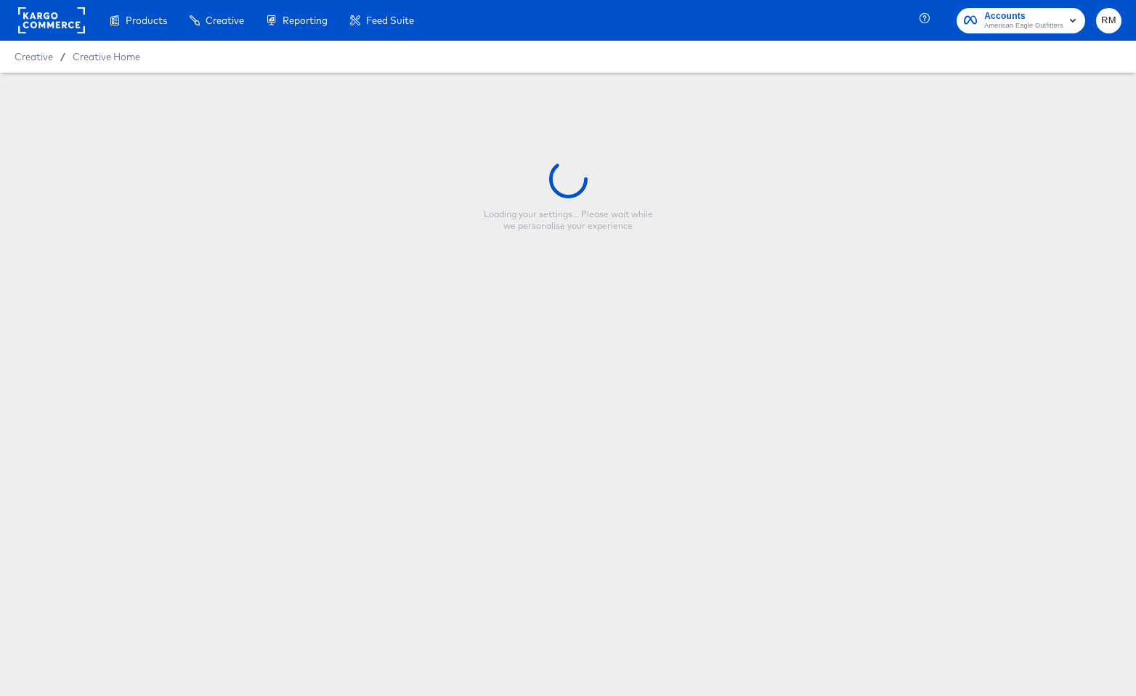
type input "Copy - -KK BTS2 Overlay - Meta Stories"
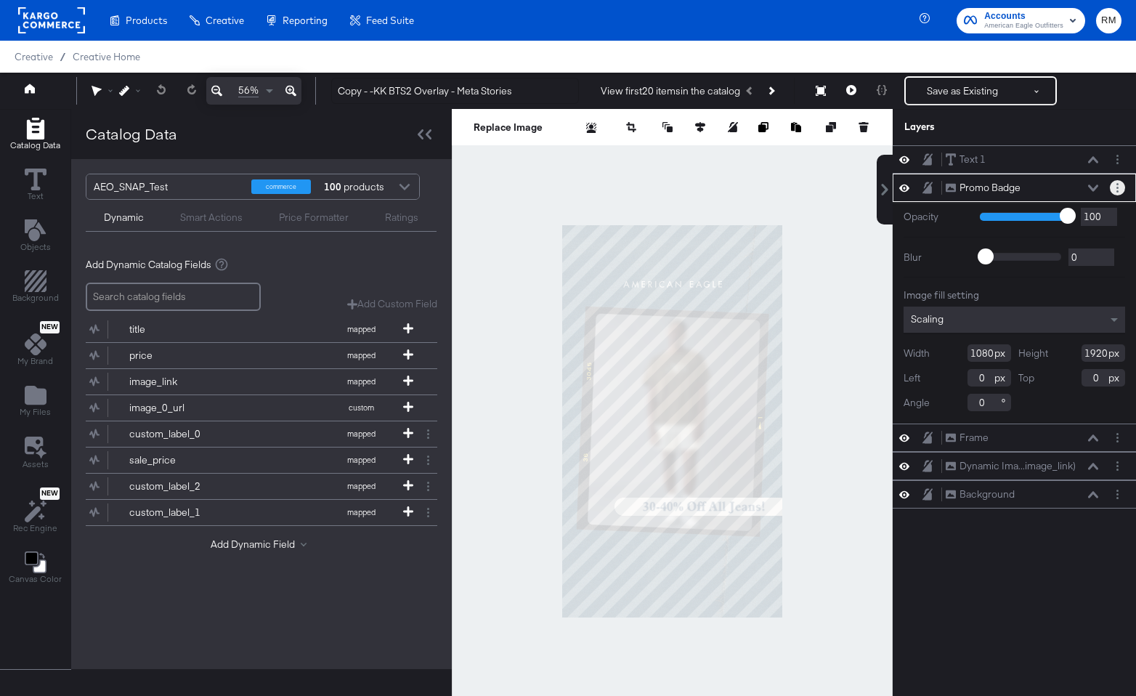
click at [1042, 187] on button "Layer Options" at bounding box center [1117, 187] width 15 height 15
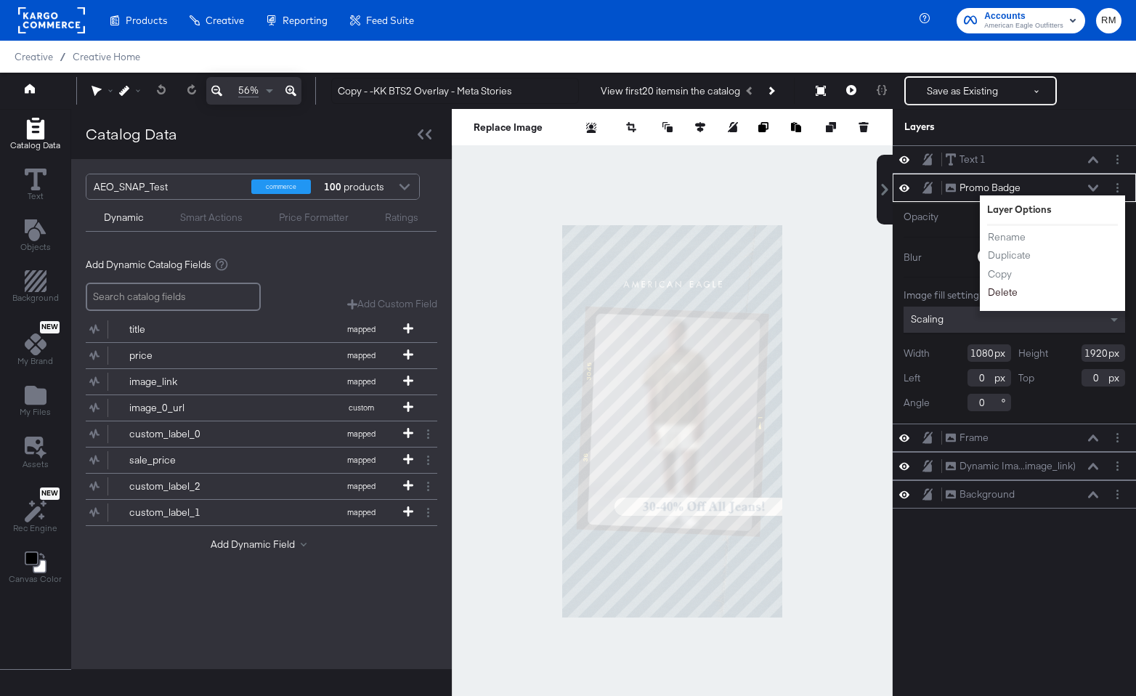
click at [1005, 298] on button "Delete" at bounding box center [1002, 292] width 31 height 15
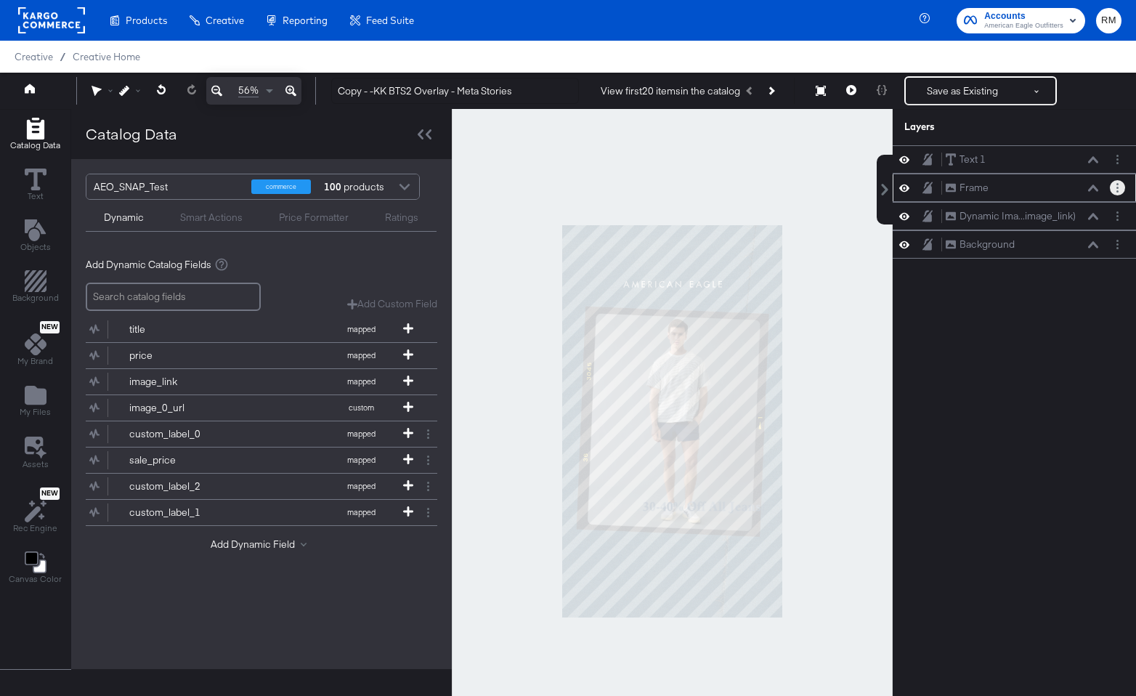
click at [1042, 193] on button "Layer Options" at bounding box center [1117, 187] width 15 height 15
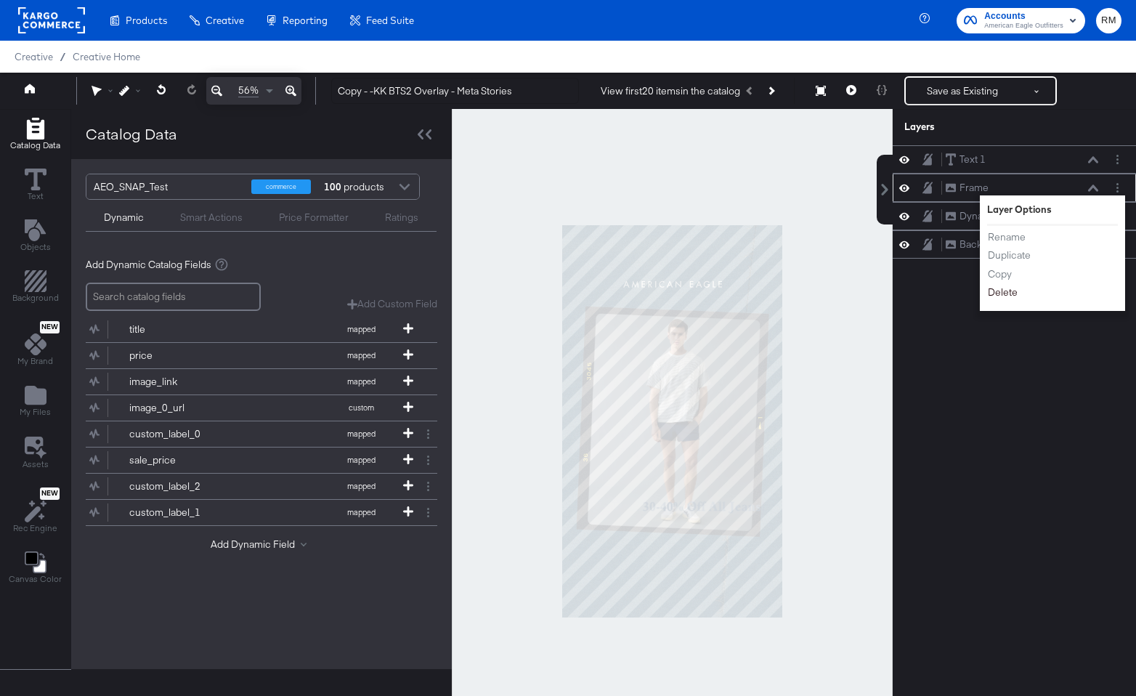
click at [1011, 299] on button "Delete" at bounding box center [1002, 292] width 31 height 15
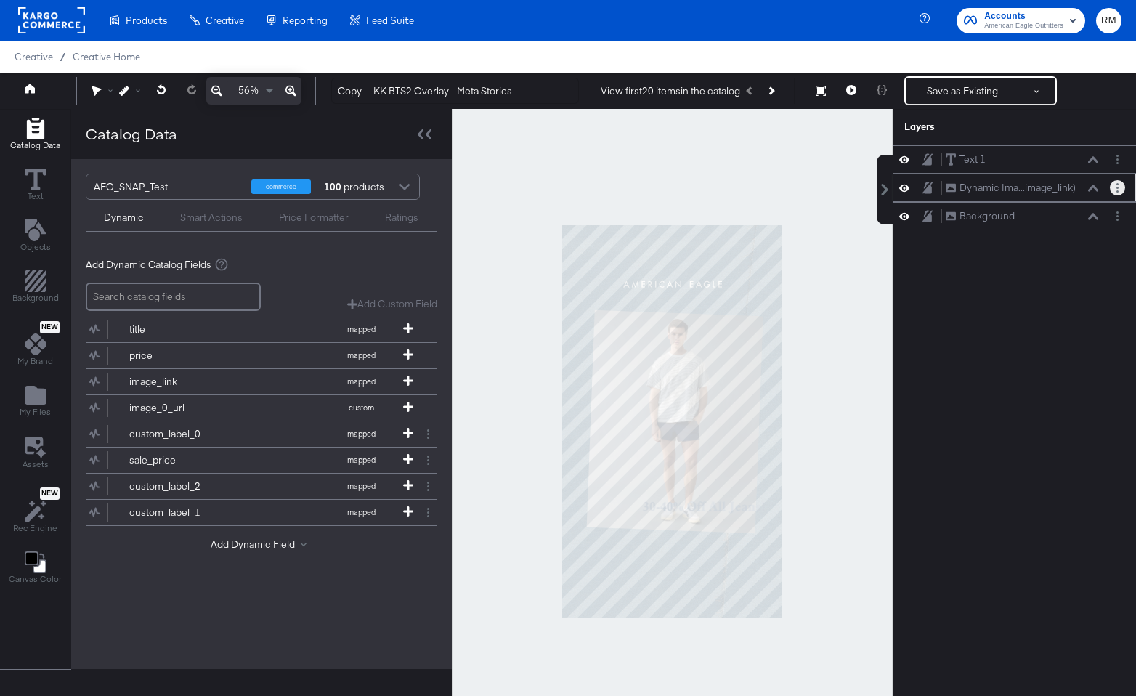
click at [1042, 192] on button "Layer Options" at bounding box center [1117, 187] width 15 height 15
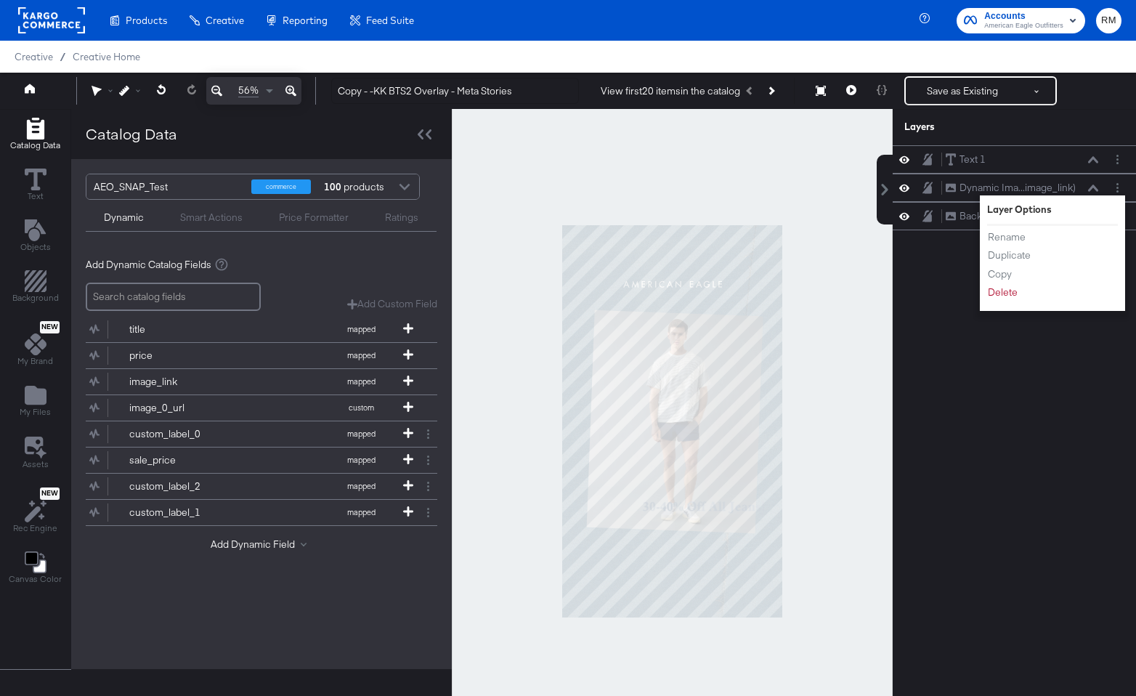
click at [955, 426] on div "Text 1 Text 1 Dynamic Ima...image_link) Dynamic Image (image_link) Layer Option…" at bounding box center [1014, 427] width 243 height 565
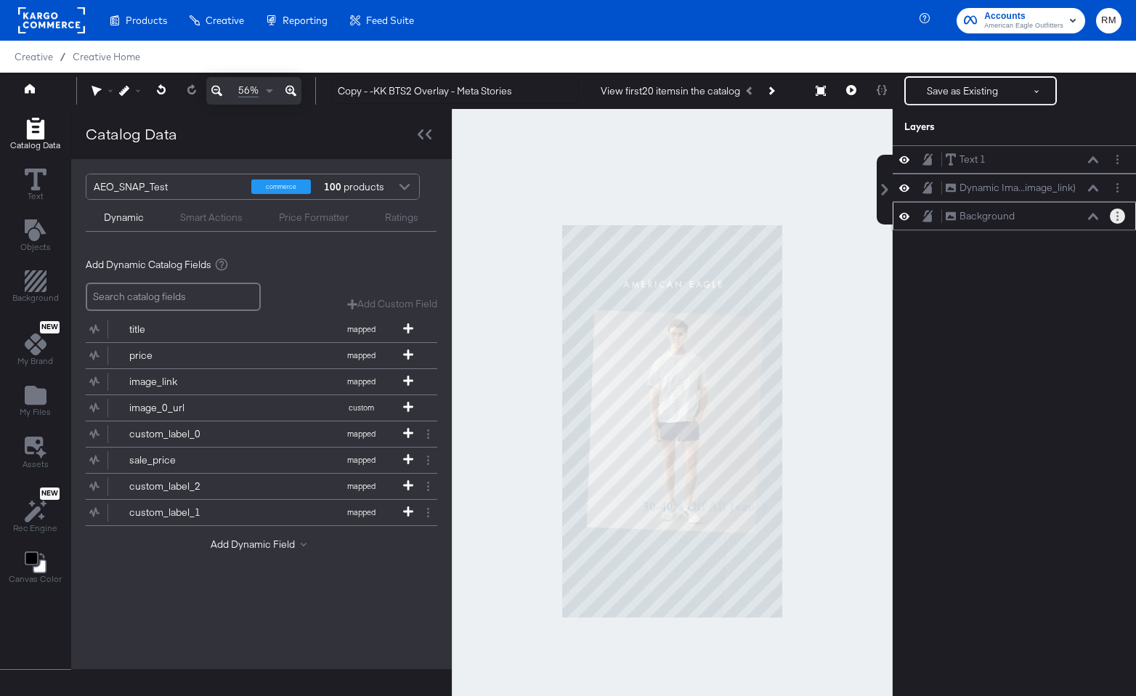
click at [1122, 219] on button "Layer Options" at bounding box center [1117, 216] width 15 height 15
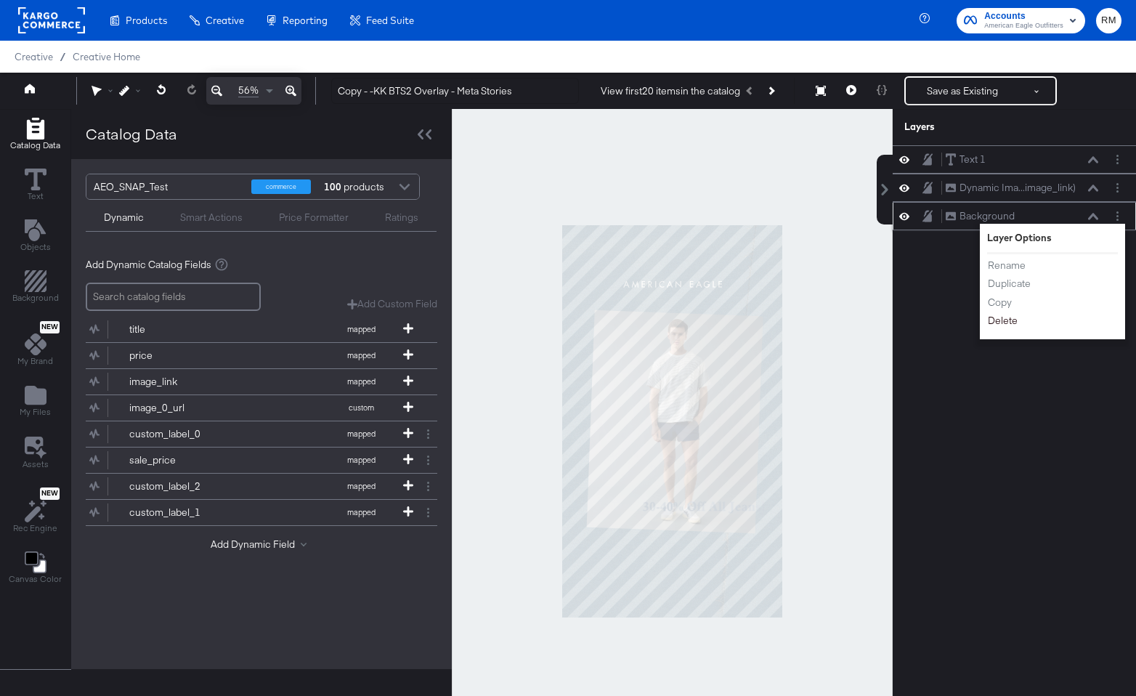
click at [1008, 319] on button "Delete" at bounding box center [1002, 320] width 31 height 15
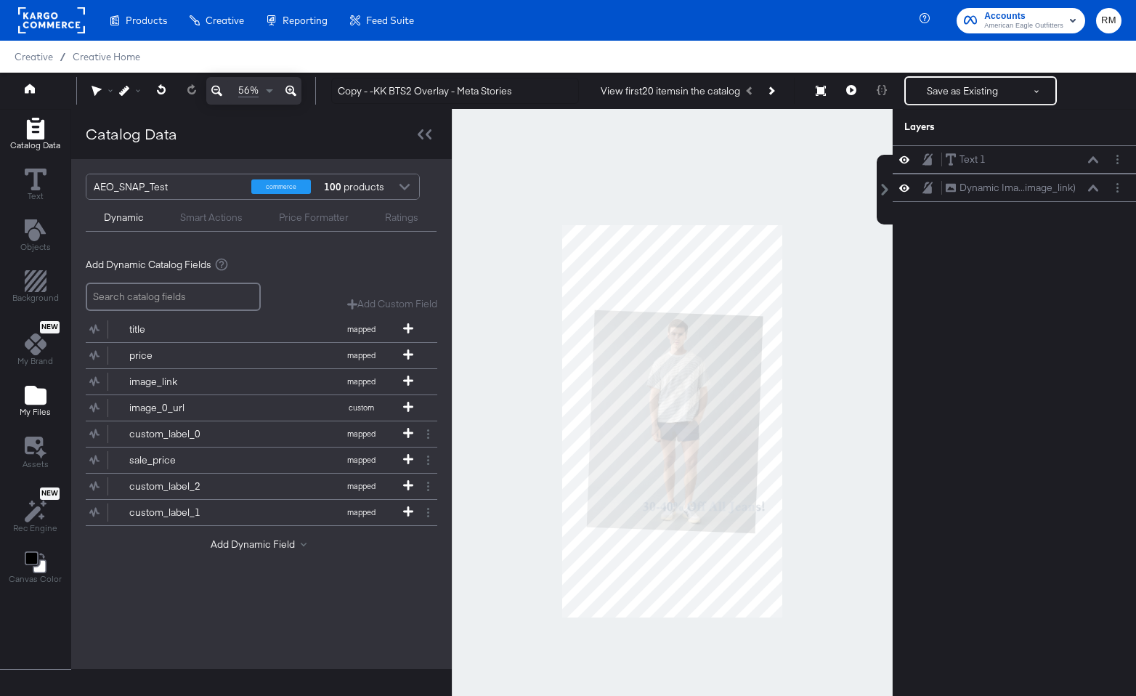
click at [35, 394] on icon "Add Files" at bounding box center [36, 395] width 22 height 19
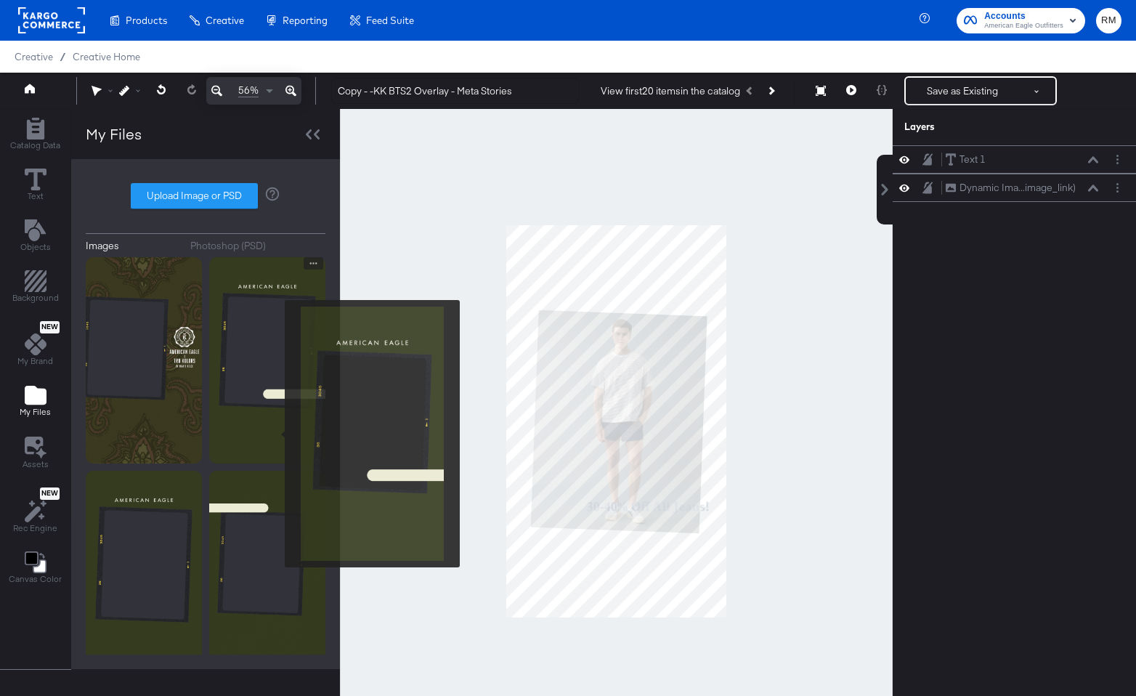
click at [275, 434] on img at bounding box center [267, 360] width 116 height 206
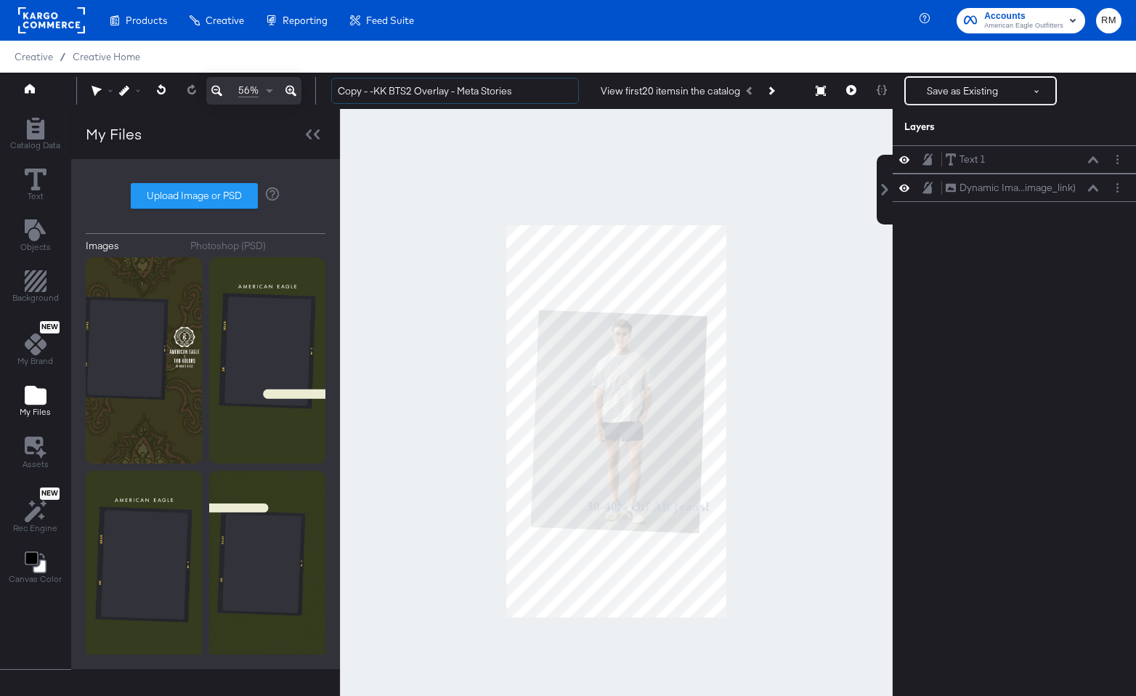
drag, startPoint x: 389, startPoint y: 92, endPoint x: 293, endPoint y: 91, distance: 95.9
click at [293, 91] on div "56% Copy - -KK BTS2 Overlay - Meta Stories View first 20 items in the catalog S…" at bounding box center [568, 91] width 1136 height 36
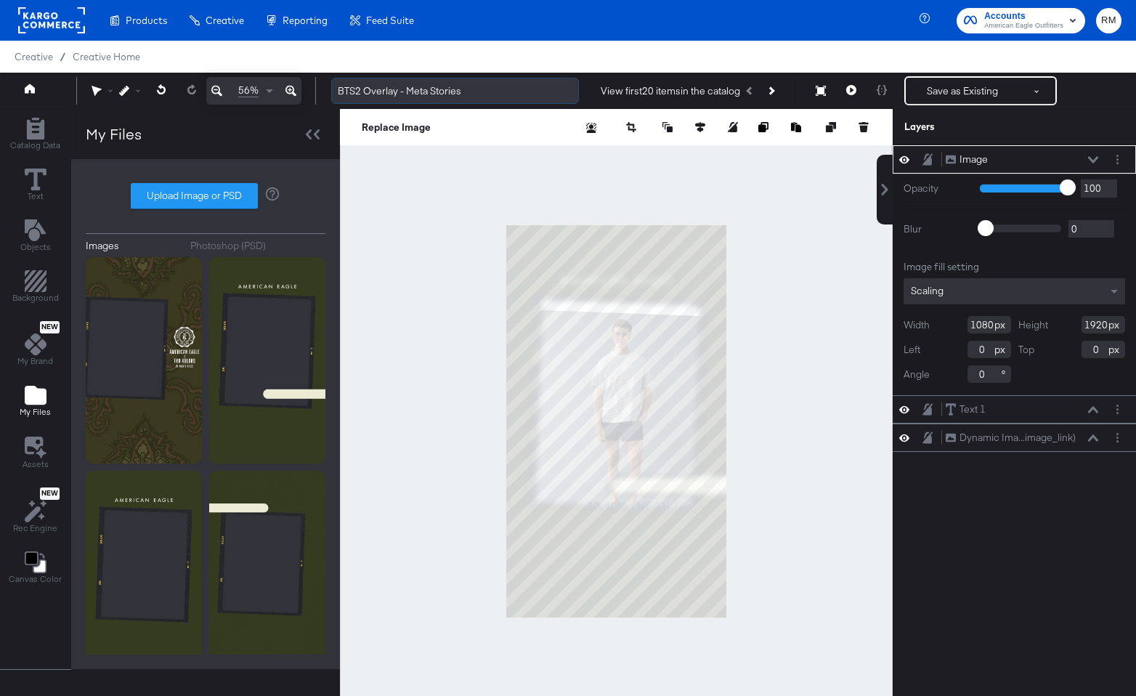
click at [358, 92] on input "BTS2 Overlay - Meta Stories" at bounding box center [455, 91] width 248 height 27
drag, startPoint x: 407, startPoint y: 91, endPoint x: 368, endPoint y: 92, distance: 39.3
click at [368, 92] on input "BTS3 Overlay - Meta Stories" at bounding box center [455, 91] width 248 height 27
click at [445, 83] on input "BTS3 Meta Stories" at bounding box center [455, 91] width 248 height 27
click at [442, 97] on input "BTS3 Meta Stories" at bounding box center [455, 91] width 248 height 27
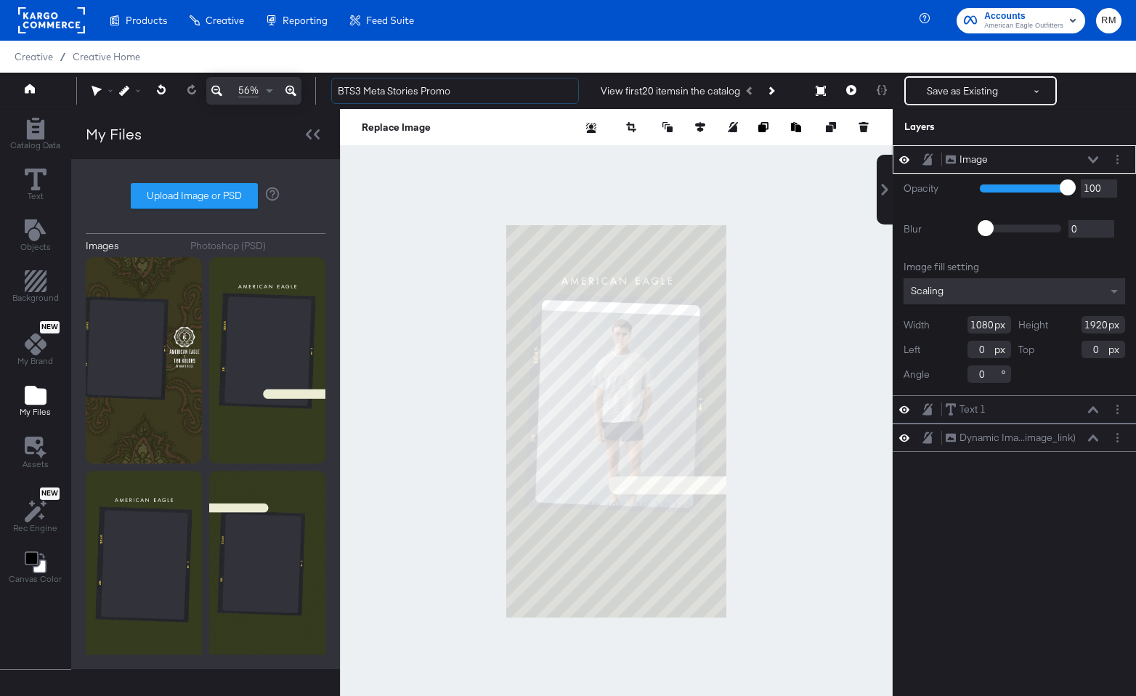
type input "BTS3 Meta Stories Promo"
click at [1048, 288] on div "Scaling" at bounding box center [1015, 291] width 222 height 26
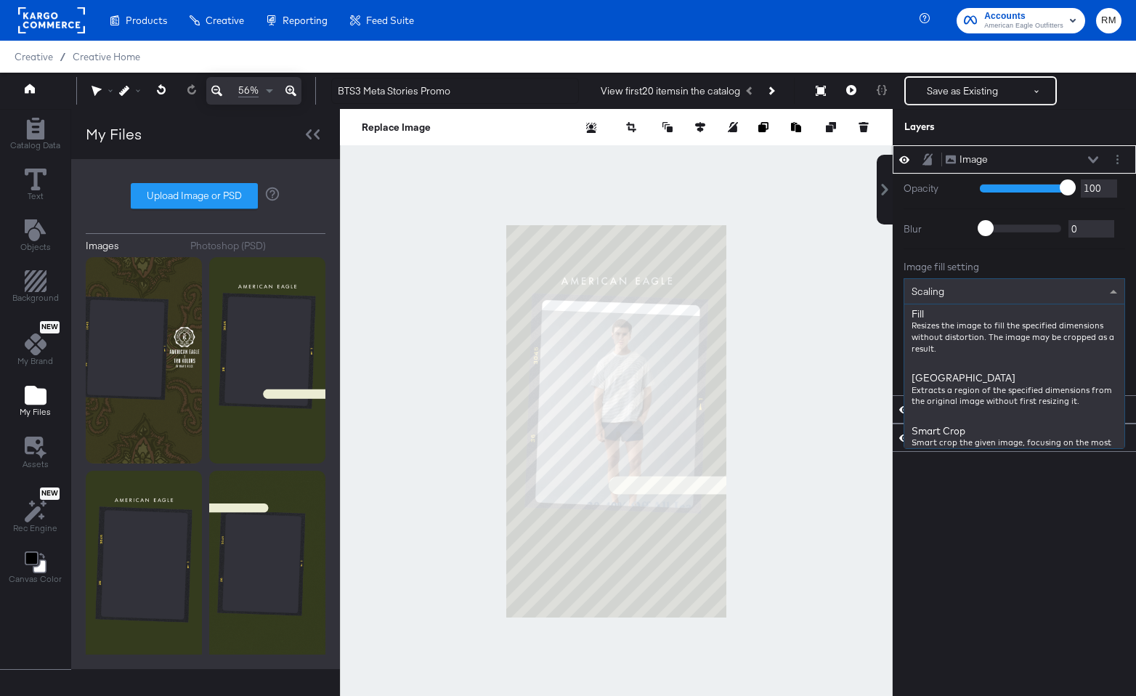
scroll to position [232, 0]
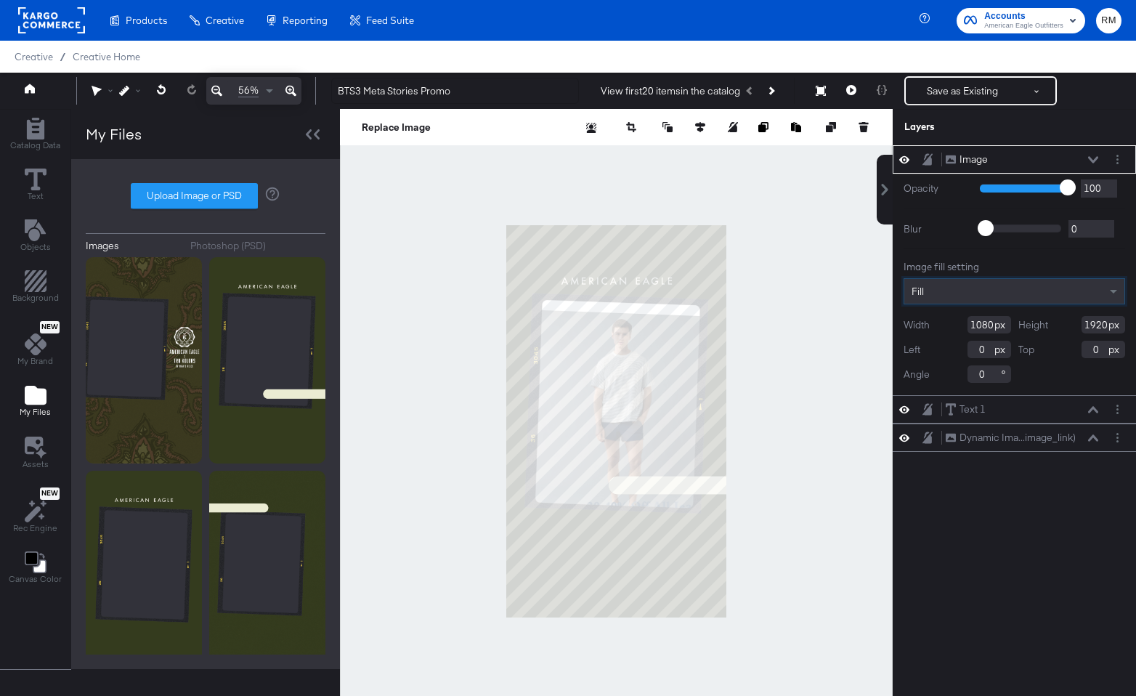
click at [1096, 158] on icon at bounding box center [1093, 159] width 10 height 7
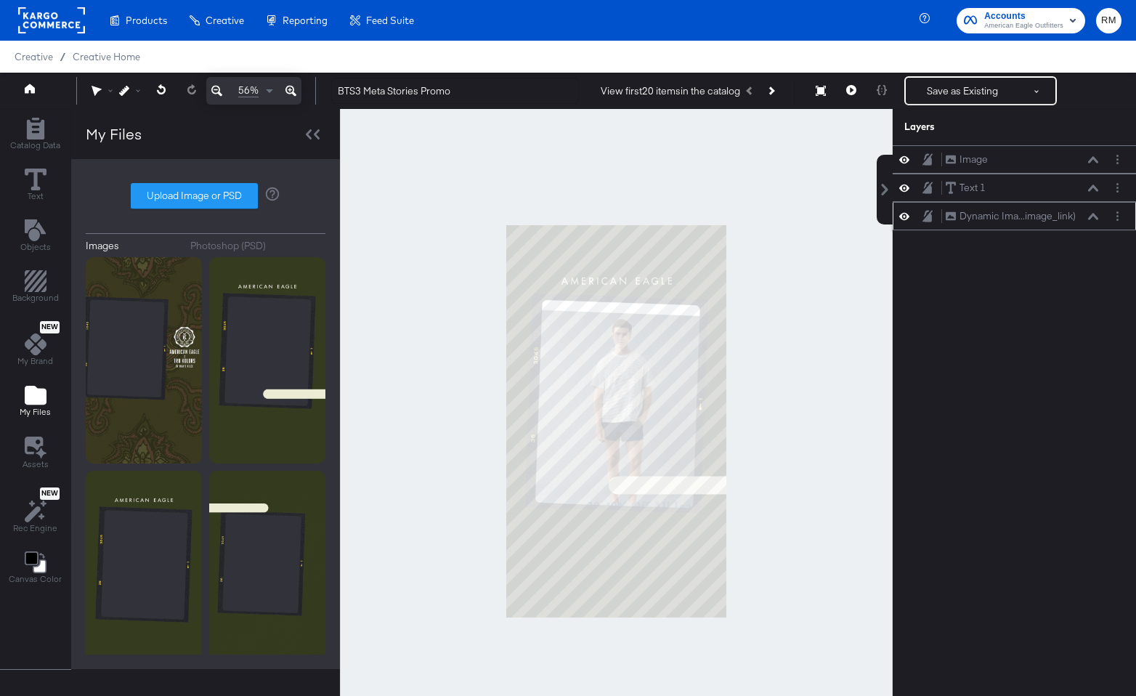
click at [1093, 222] on div "Dynamic Ima...image_link) Dynamic Image (image_link)" at bounding box center [1022, 216] width 154 height 15
click at [1088, 215] on button at bounding box center [1094, 216] width 12 height 9
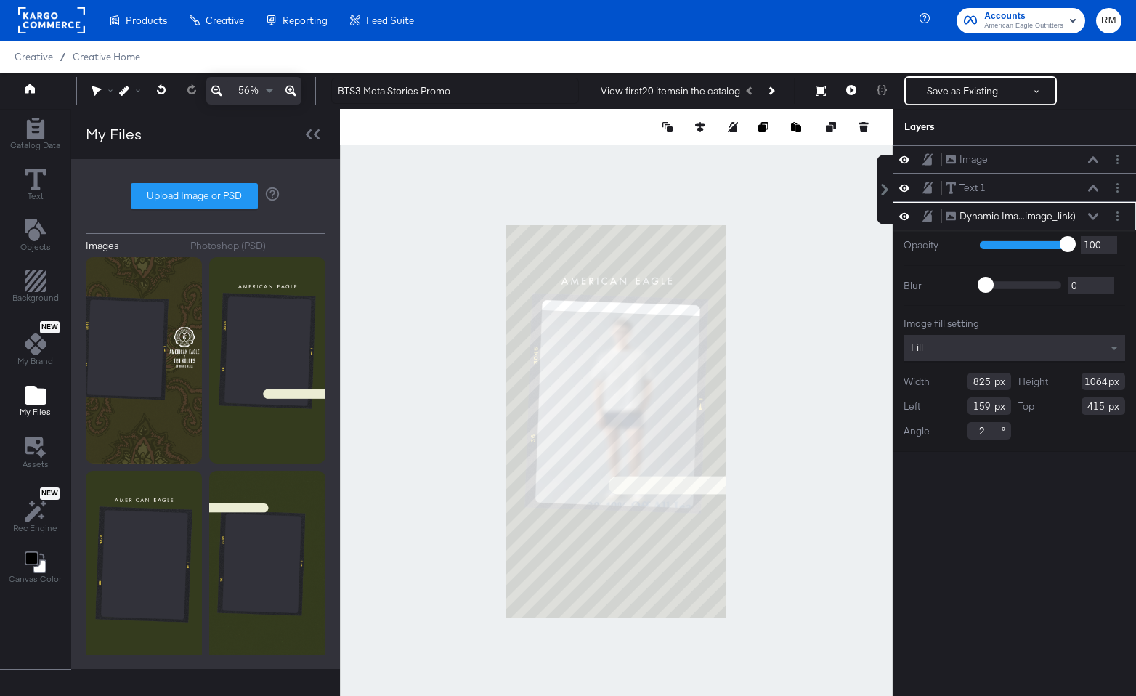
type input "951"
type input "801"
type input "999"
type input "161"
type input "367"
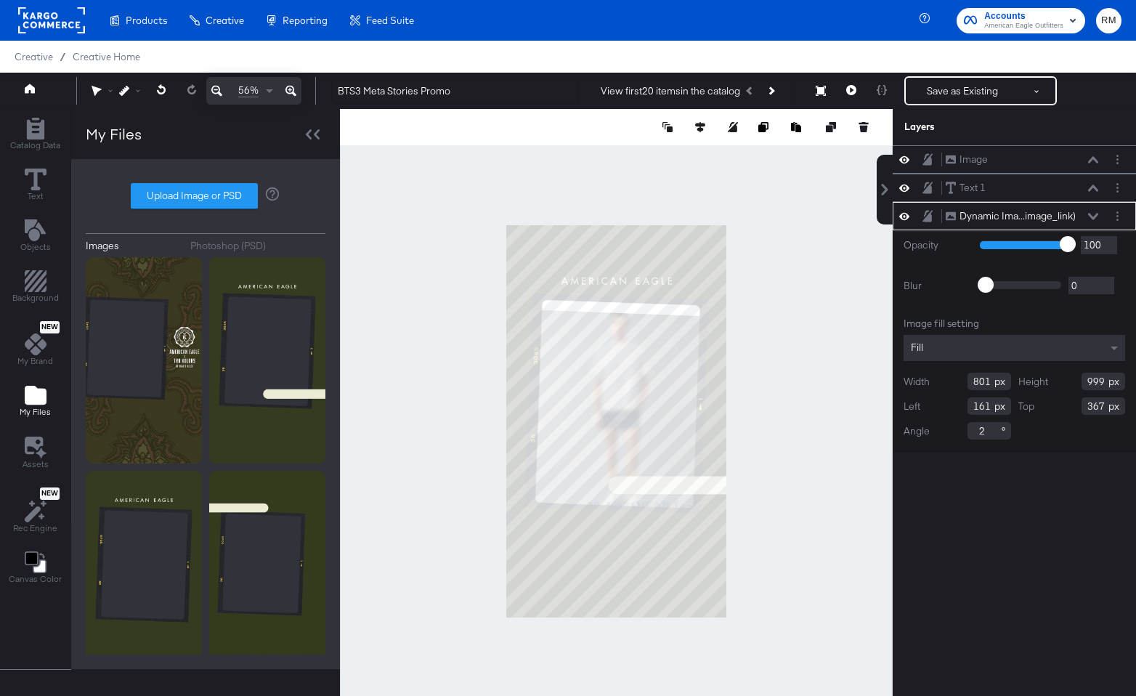
type input "1014"
type input "353"
click at [1093, 161] on icon at bounding box center [1093, 159] width 10 height 7
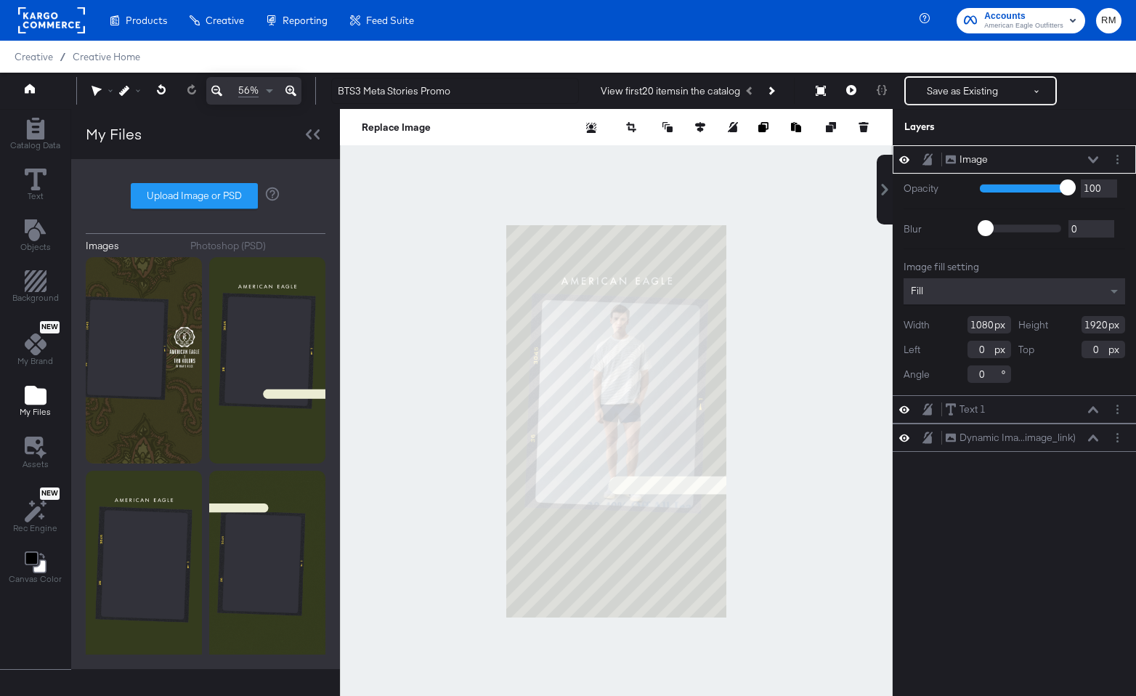
click at [1093, 161] on icon at bounding box center [1093, 159] width 10 height 7
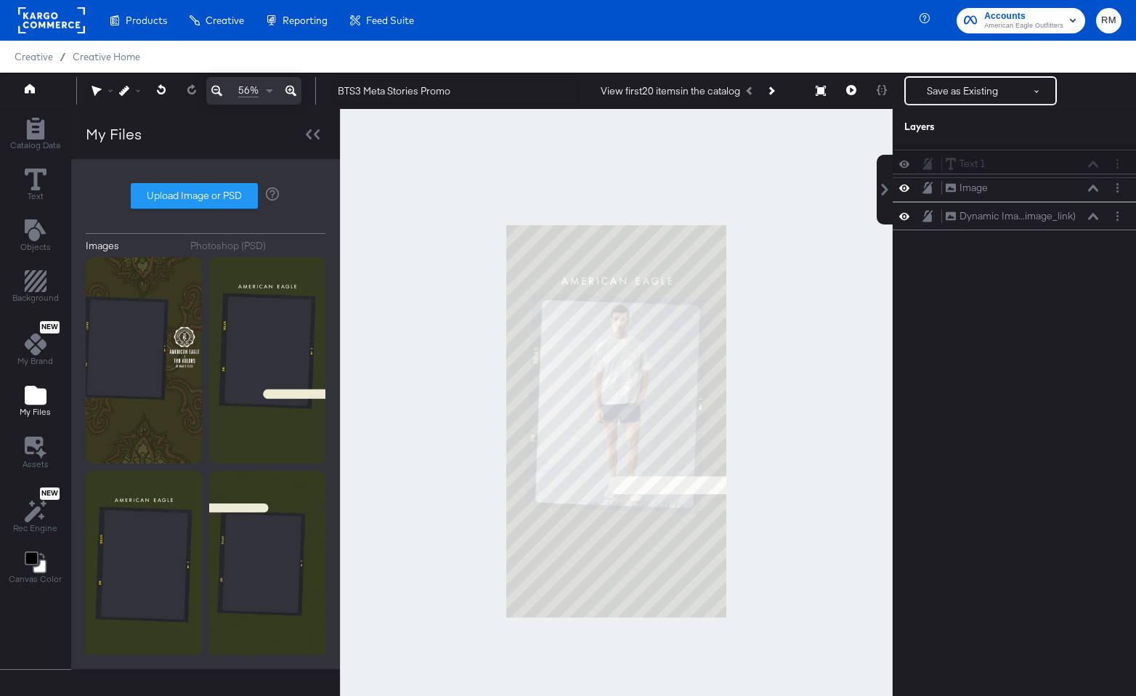
drag, startPoint x: 1077, startPoint y: 185, endPoint x: 1077, endPoint y: 155, distance: 29.1
click at [1077, 155] on div "Image Image Text 1 Text 1 Dynamic Ima...image_link) Dynamic Image (image_link)" at bounding box center [1014, 187] width 243 height 85
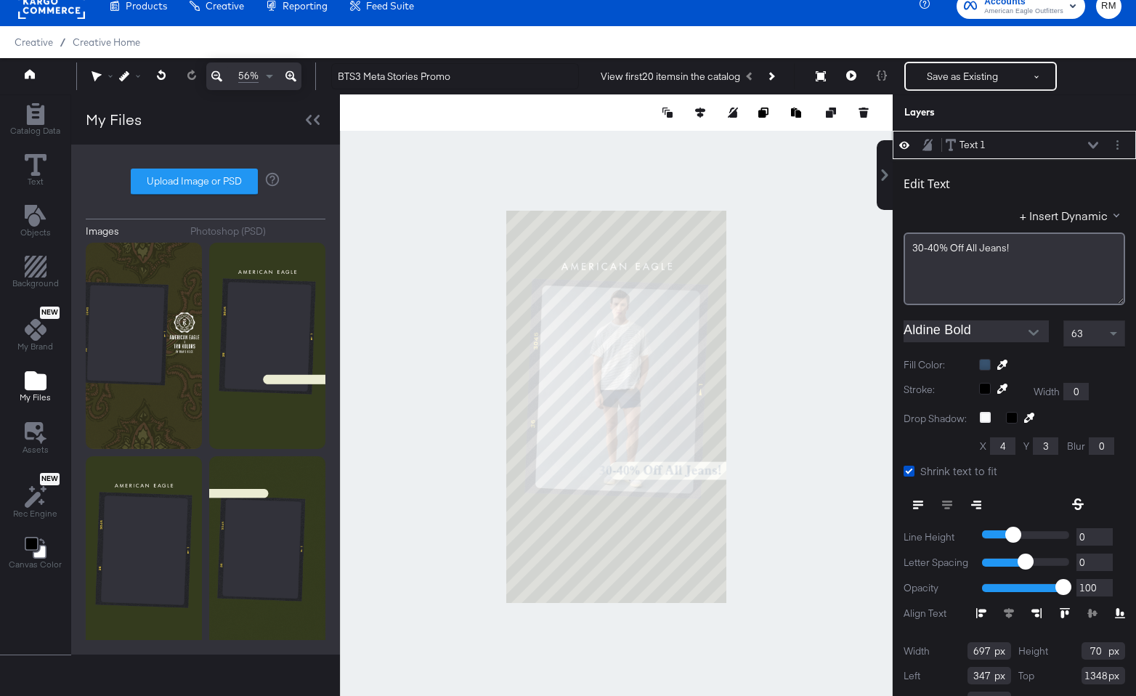
type input "407"
type input "1242"
click at [769, 509] on div at bounding box center [616, 406] width 553 height 624
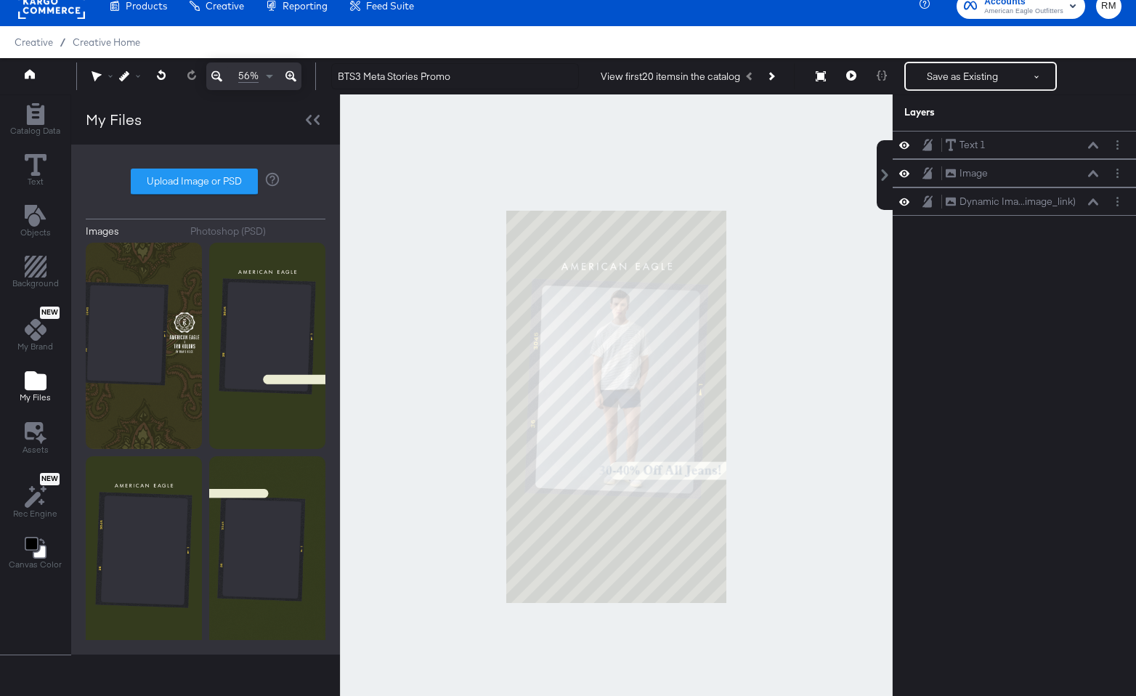
click at [301, 72] on button at bounding box center [290, 76] width 21 height 28
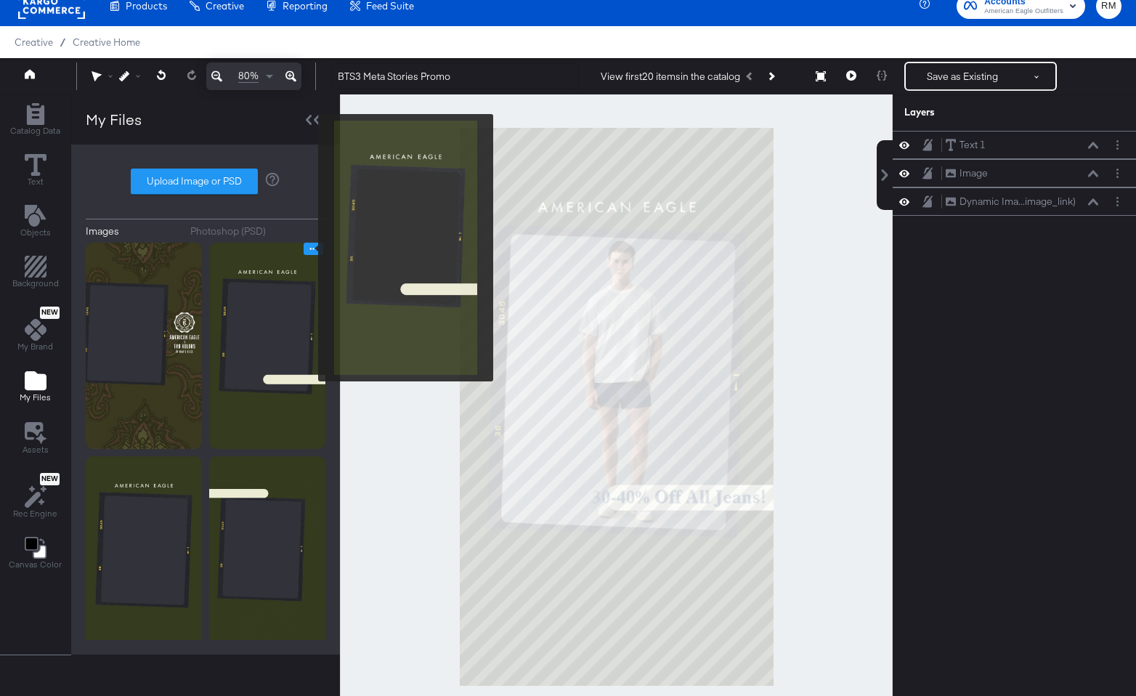
click at [310, 248] on icon "Image Options" at bounding box center [313, 249] width 7 height 2
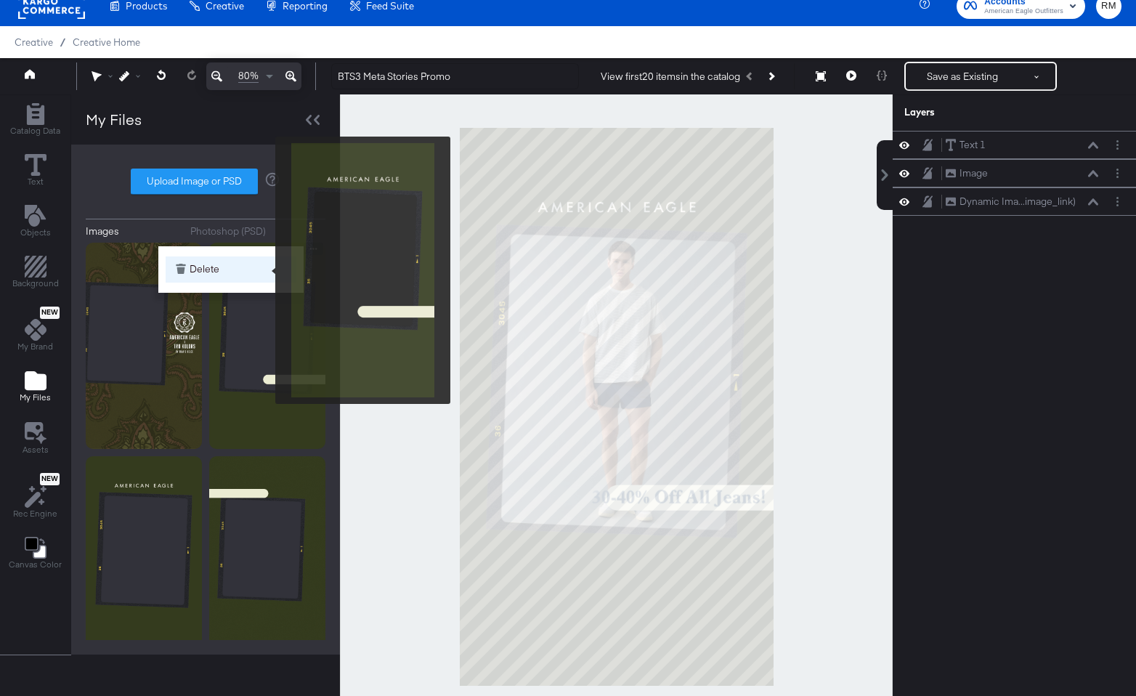
click at [266, 270] on button "Delete" at bounding box center [231, 269] width 131 height 26
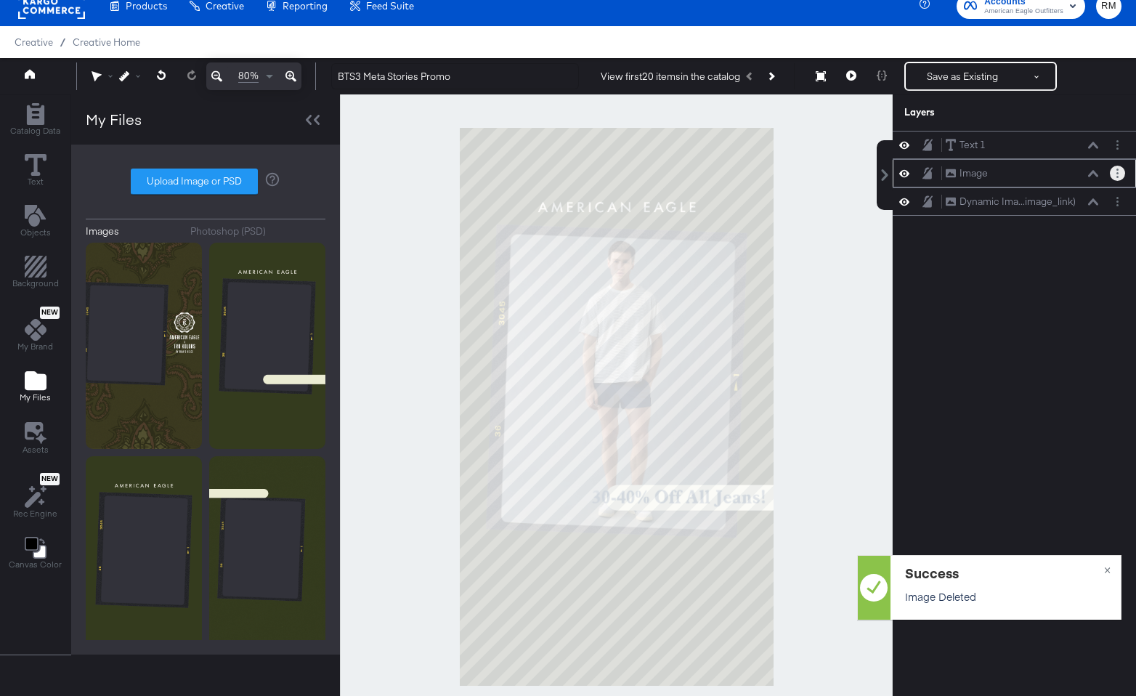
click at [1122, 176] on button "Layer Options" at bounding box center [1117, 173] width 15 height 15
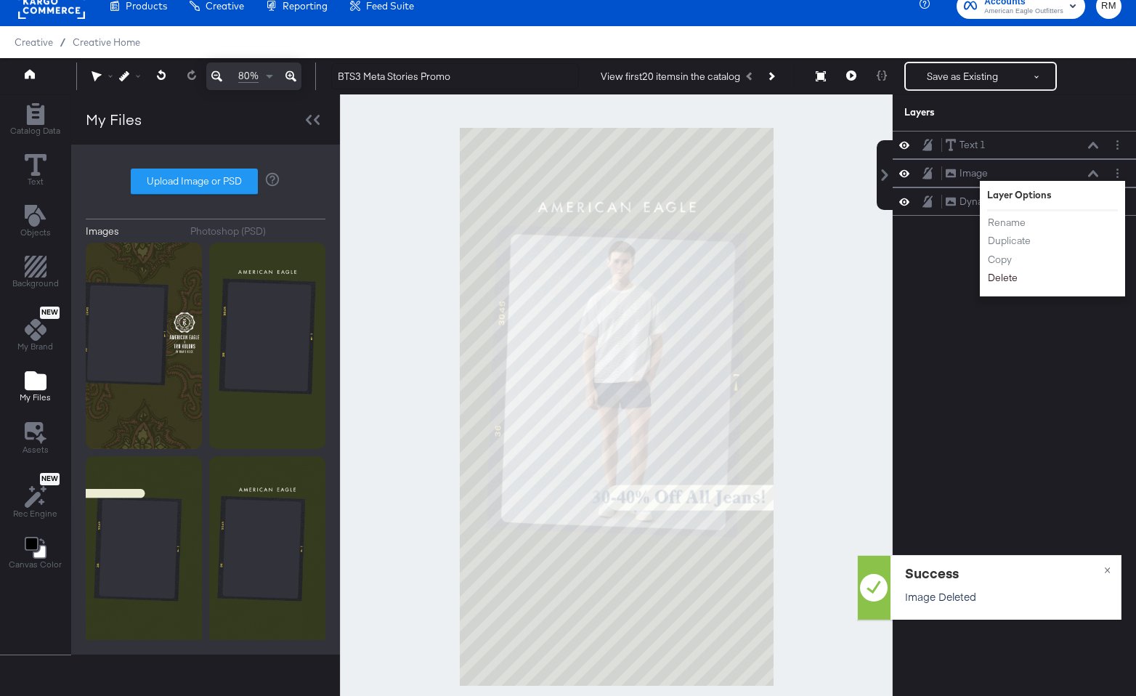
click at [1004, 281] on button "Delete" at bounding box center [1002, 277] width 31 height 15
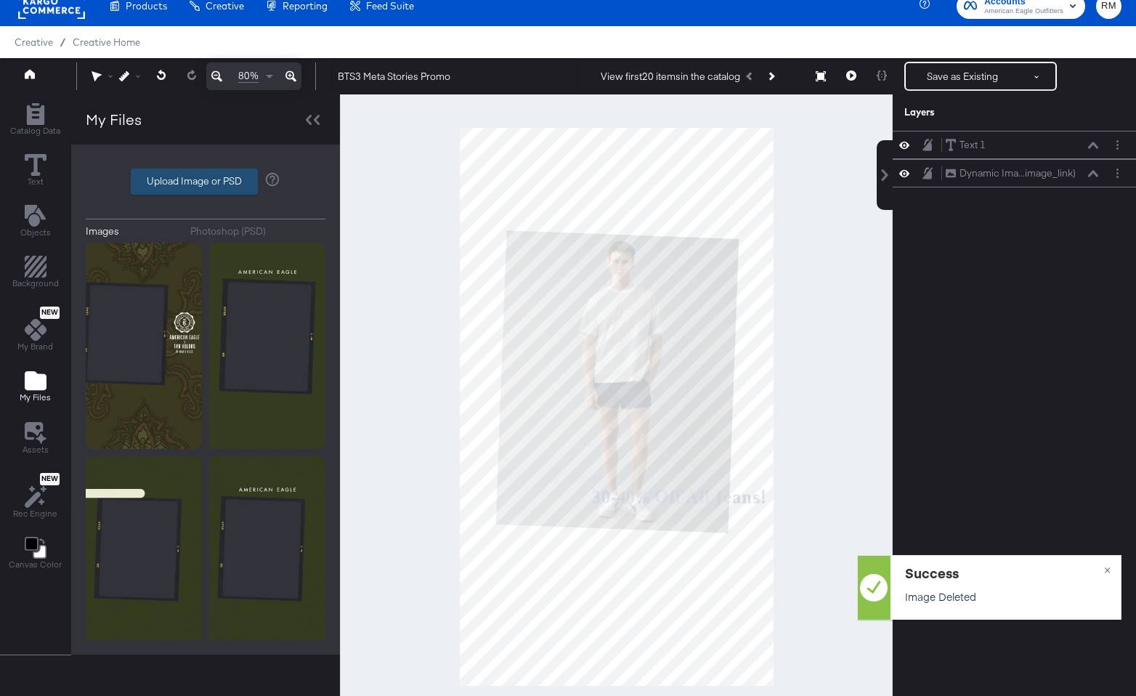
click at [169, 187] on label "Upload Image or PSD" at bounding box center [194, 181] width 126 height 25
click at [206, 182] on input "Upload Image or PSD" at bounding box center [206, 182] width 0 height 0
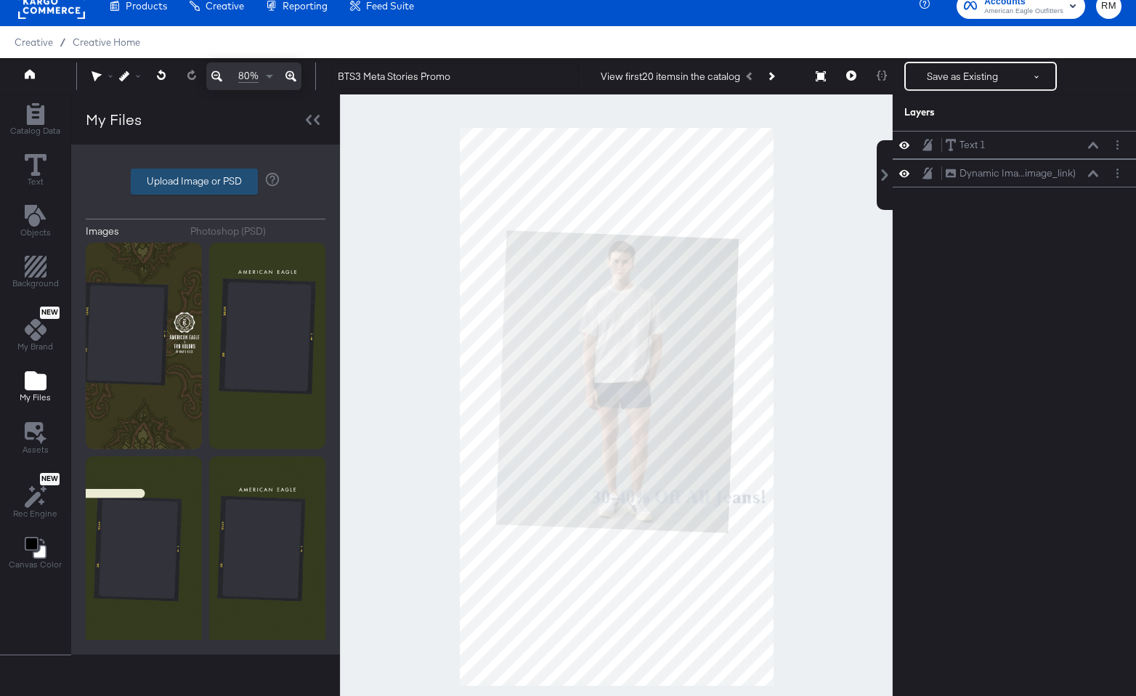
type input "C:\fakepath\bts3.9x16logo-1.png"
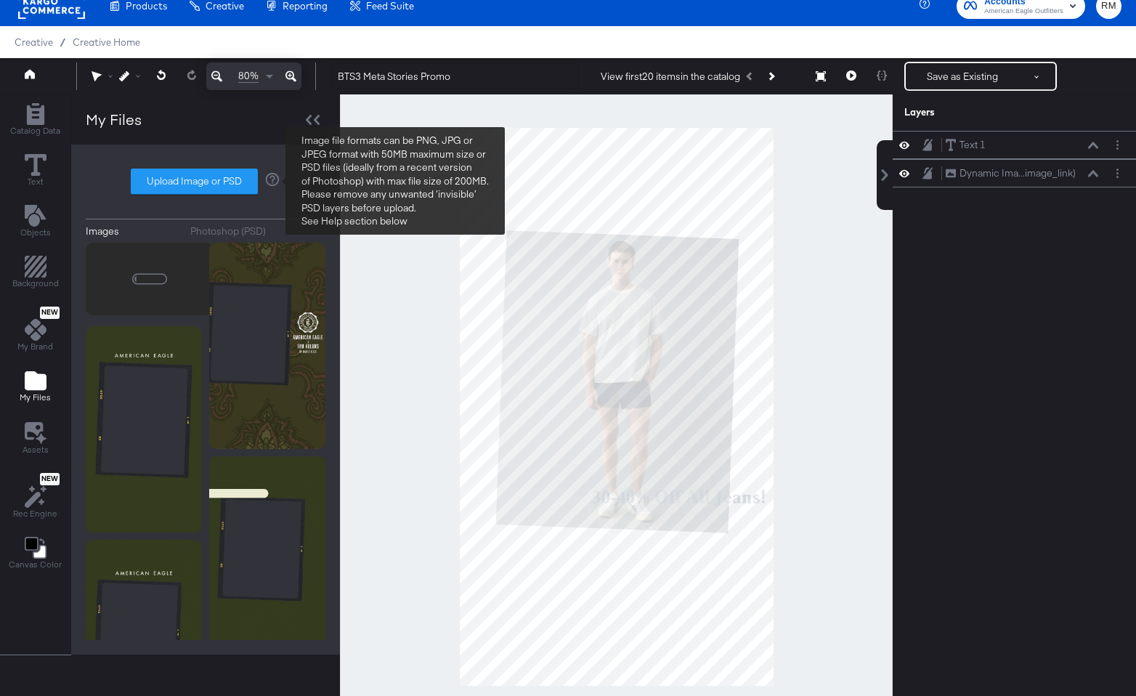
click at [194, 166] on div "Images Photoshop (PSD) Upload Image or PSD" at bounding box center [206, 399] width 240 height 481
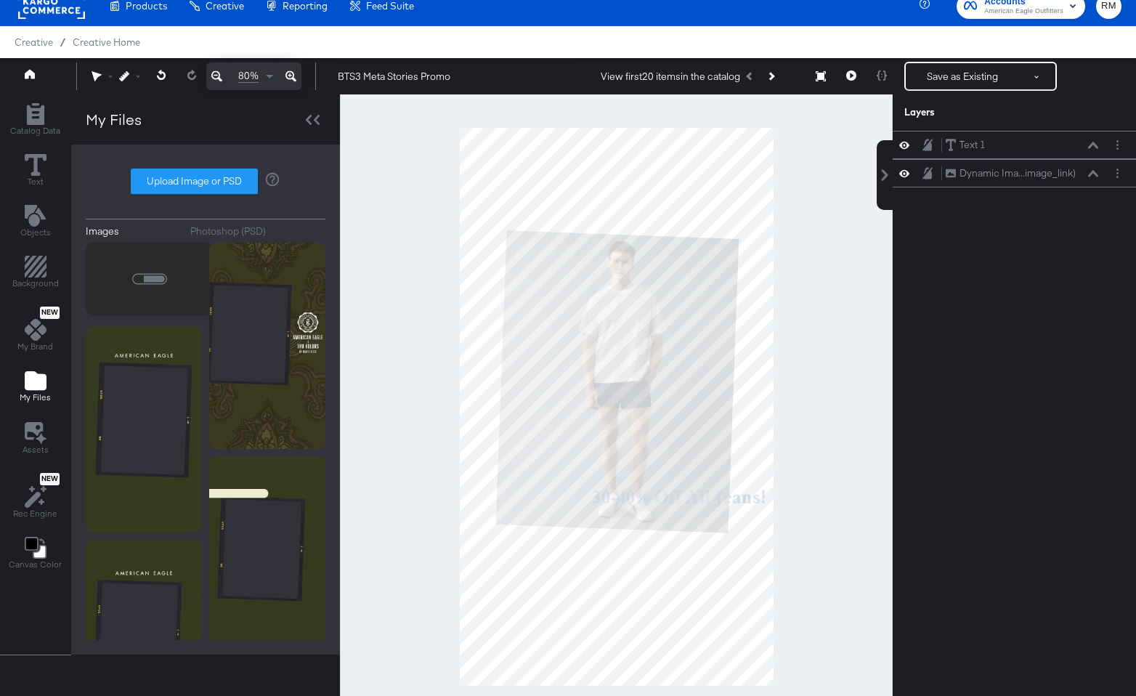
click at [194, 167] on div "Images Photoshop (PSD) Upload Image or PSD" at bounding box center [206, 399] width 240 height 481
click at [195, 171] on label "Upload Image or PSD" at bounding box center [194, 181] width 126 height 25
click at [206, 182] on input "Upload Image or PSD" at bounding box center [206, 182] width 0 height 0
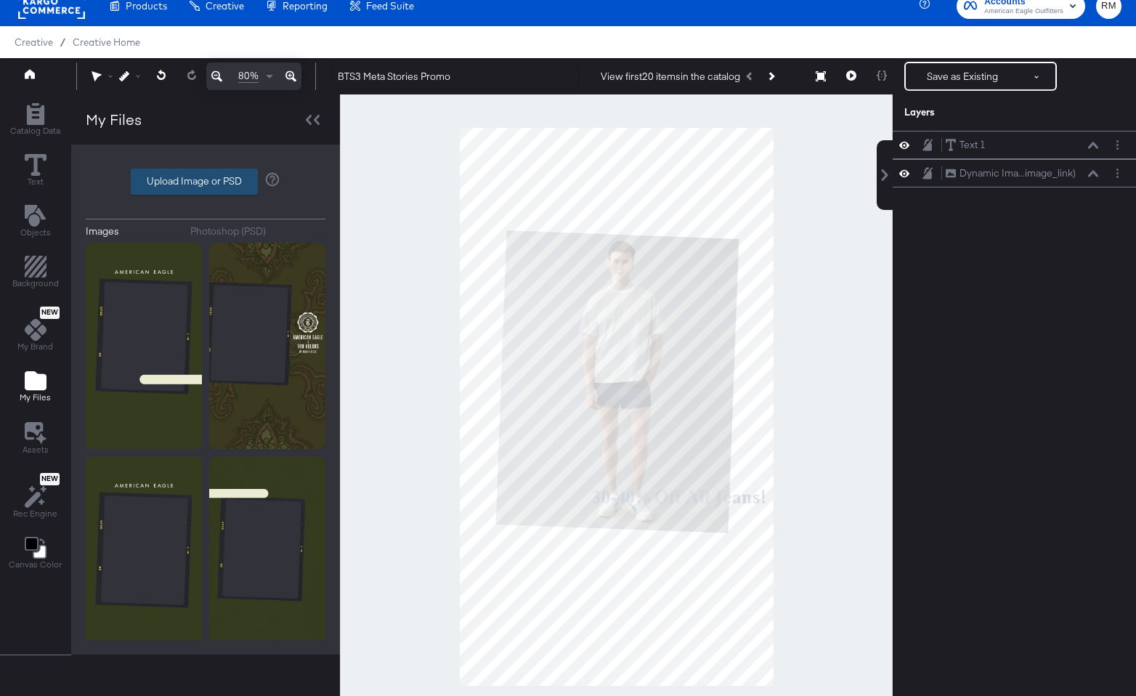
type input "C:\fakepath\bts3.9x16logo.png"
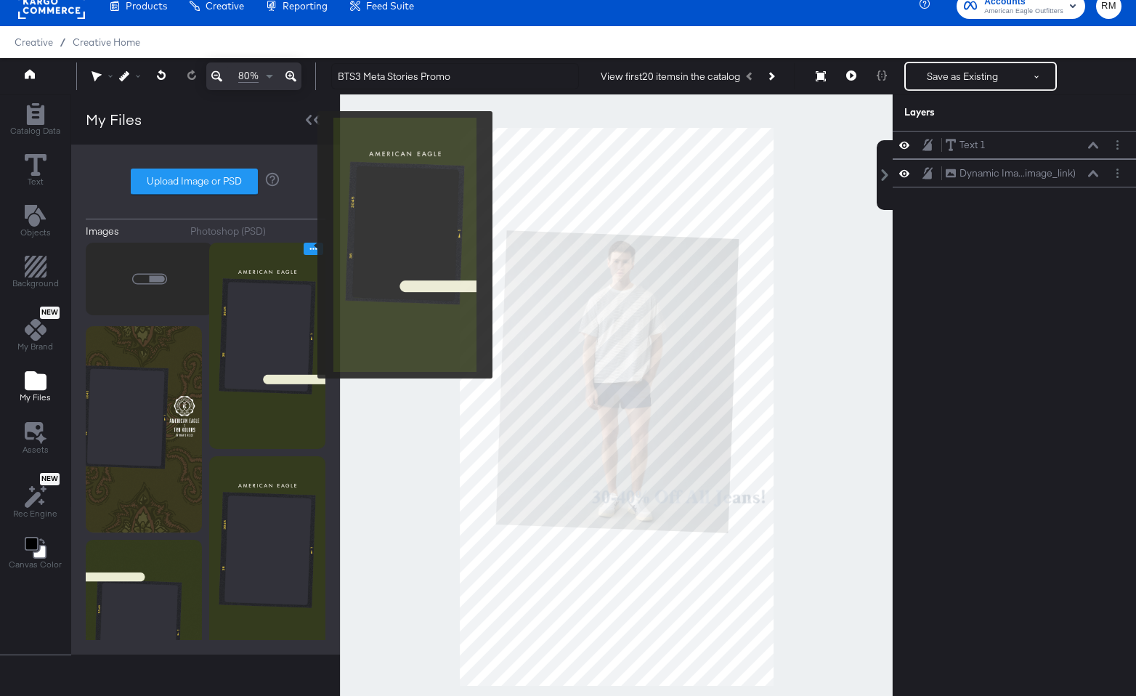
click at [309, 245] on icon "Image Options" at bounding box center [313, 248] width 11 height 11
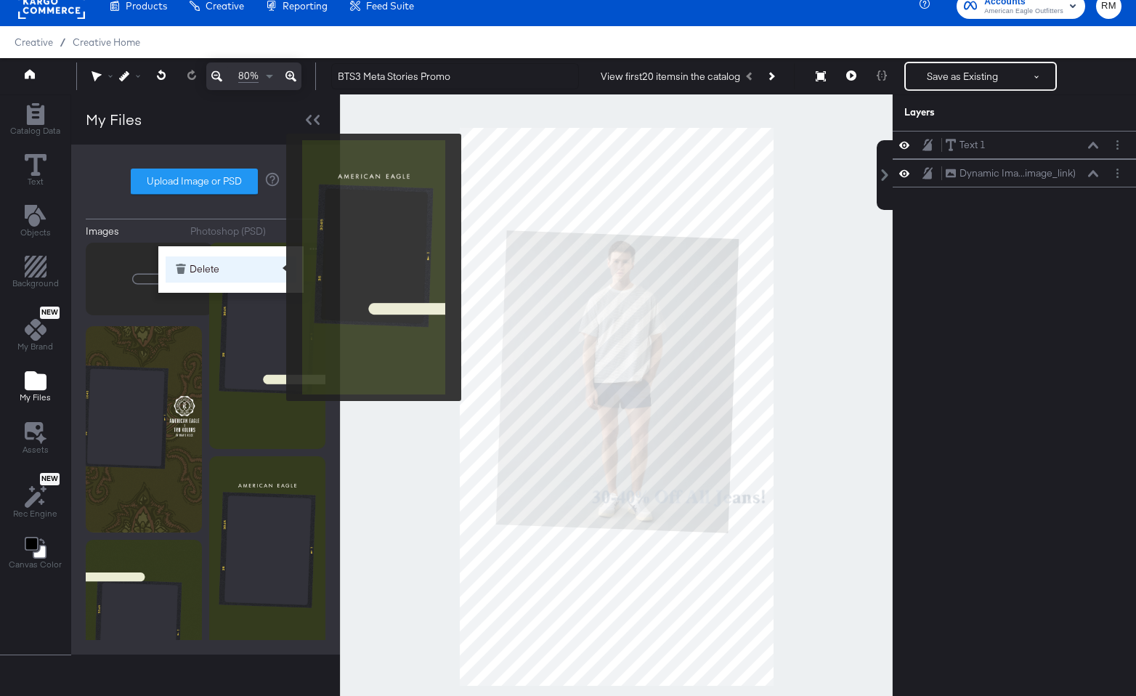
click at [276, 269] on button "Delete" at bounding box center [231, 269] width 131 height 26
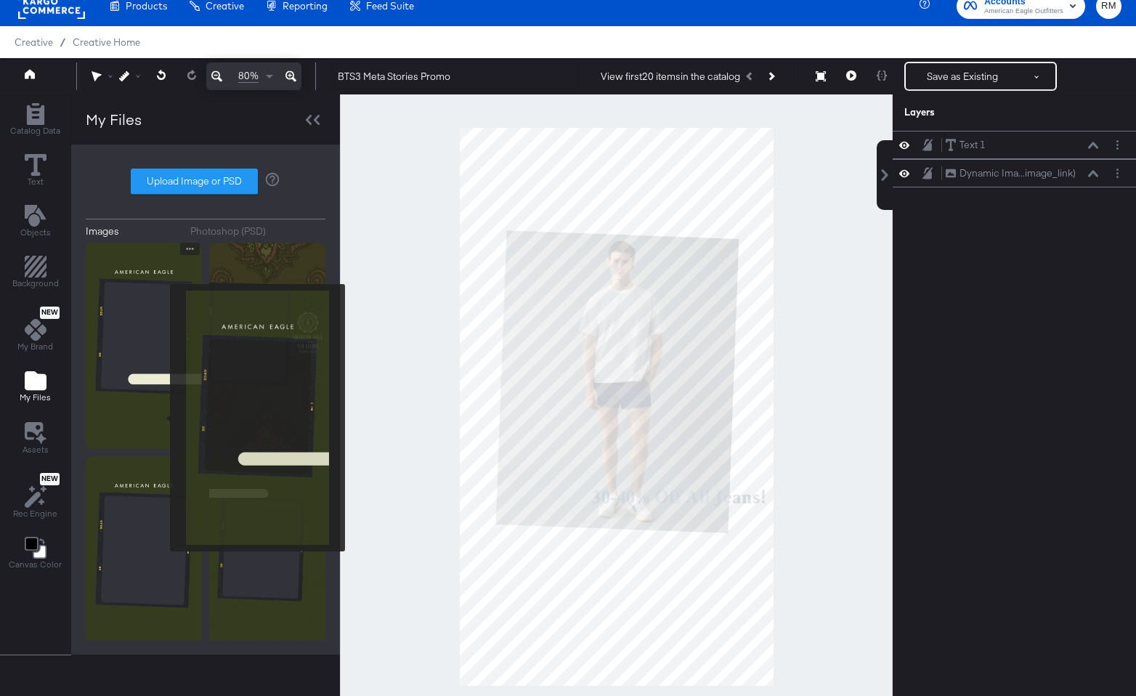
click at [161, 418] on img at bounding box center [144, 346] width 116 height 206
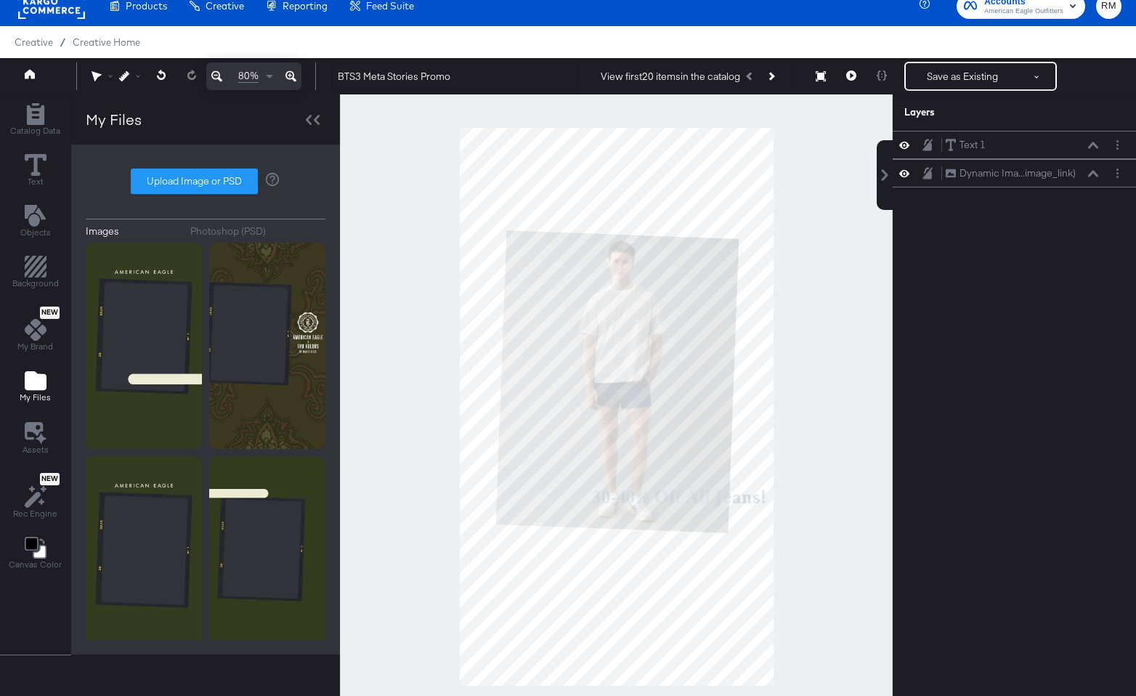
click at [211, 78] on icon at bounding box center [216, 76] width 11 height 17
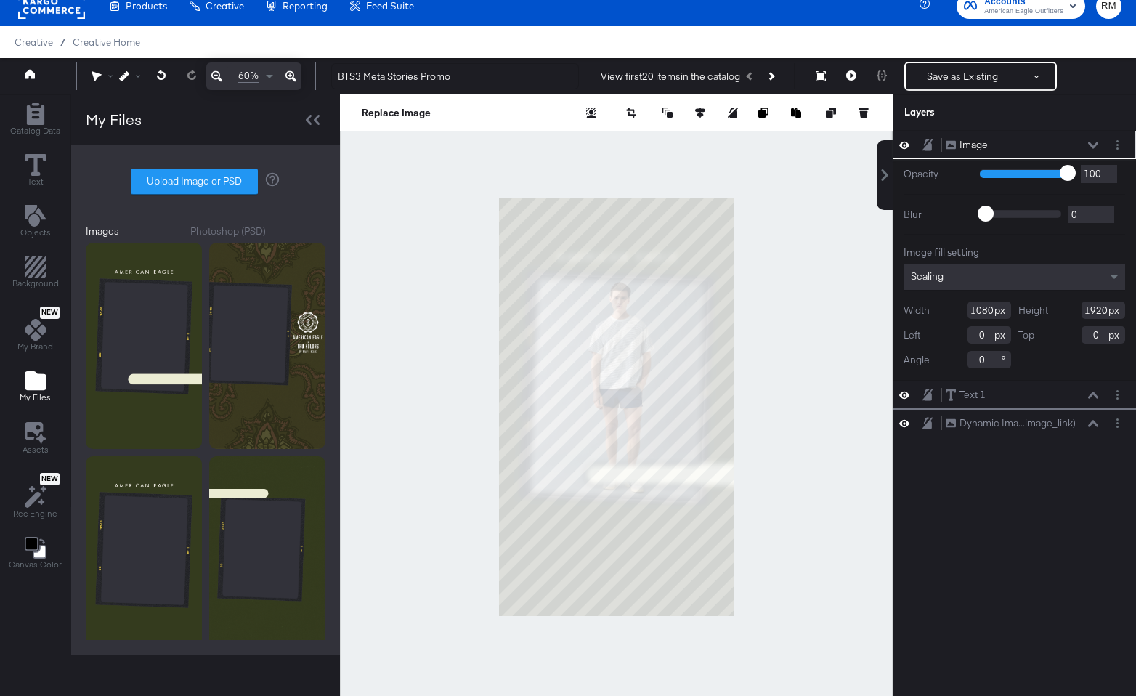
click at [1008, 269] on div "Scaling" at bounding box center [1015, 277] width 222 height 26
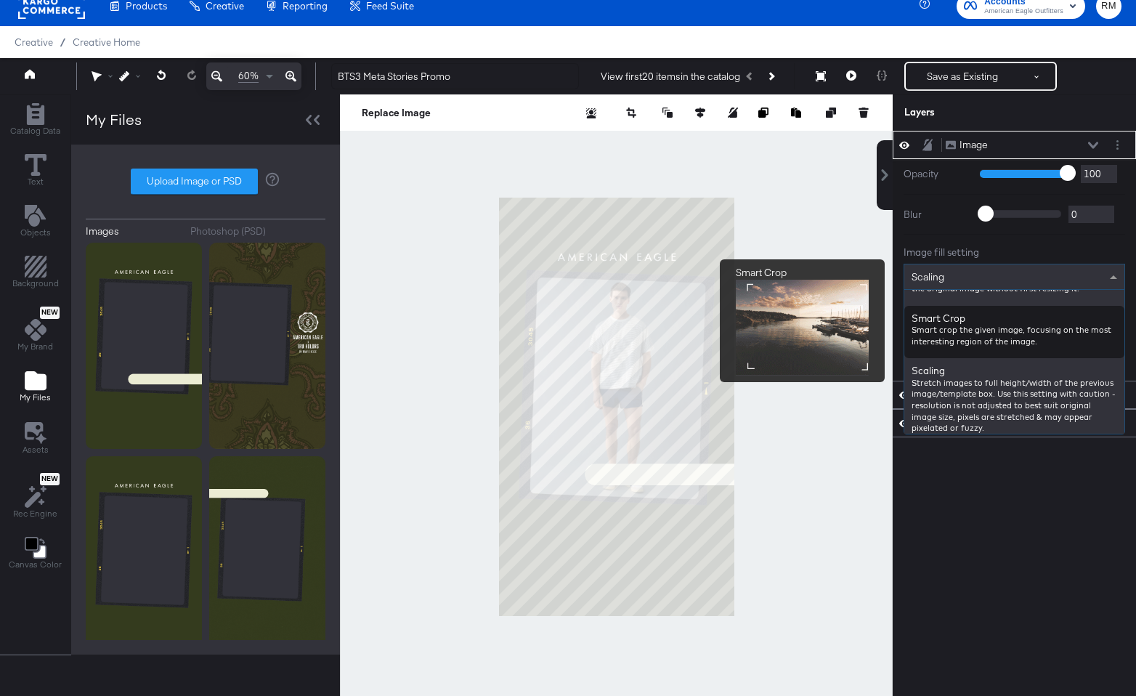
scroll to position [245, 0]
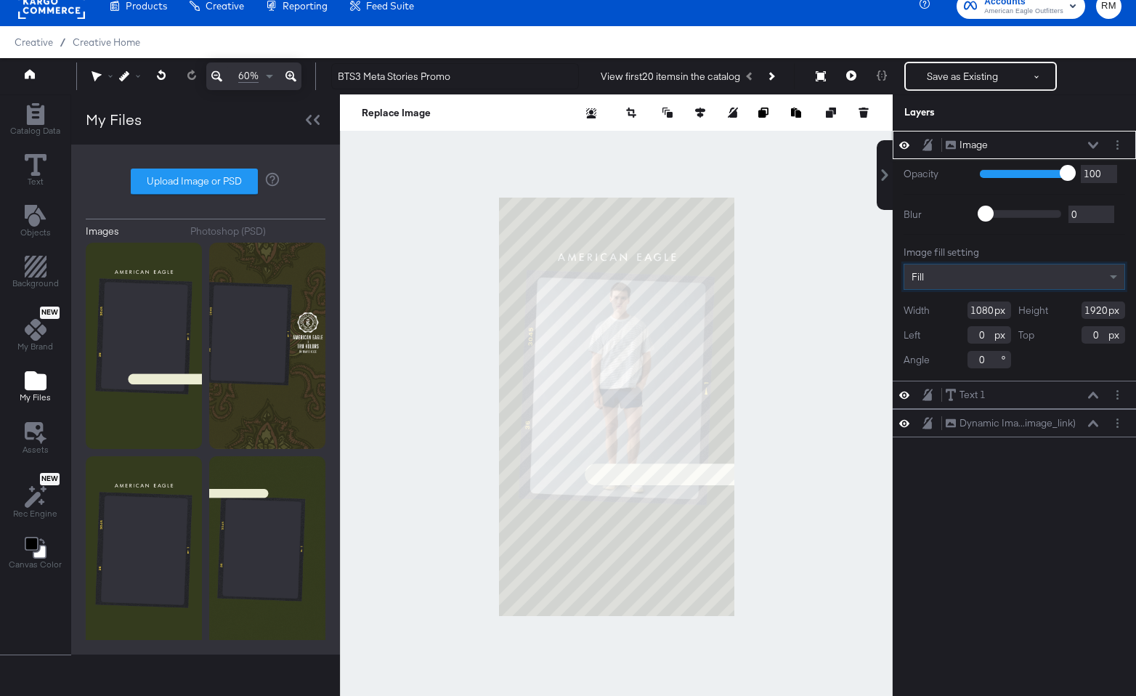
click at [1093, 143] on icon at bounding box center [1093, 145] width 10 height 7
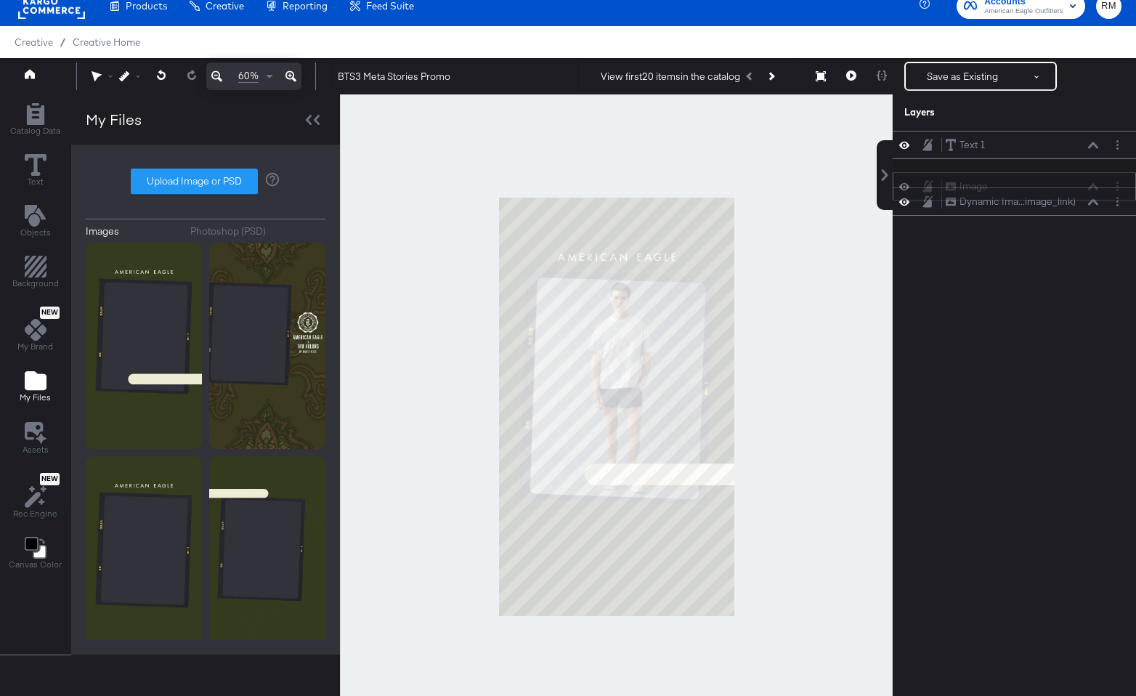
scroll to position [11, 0]
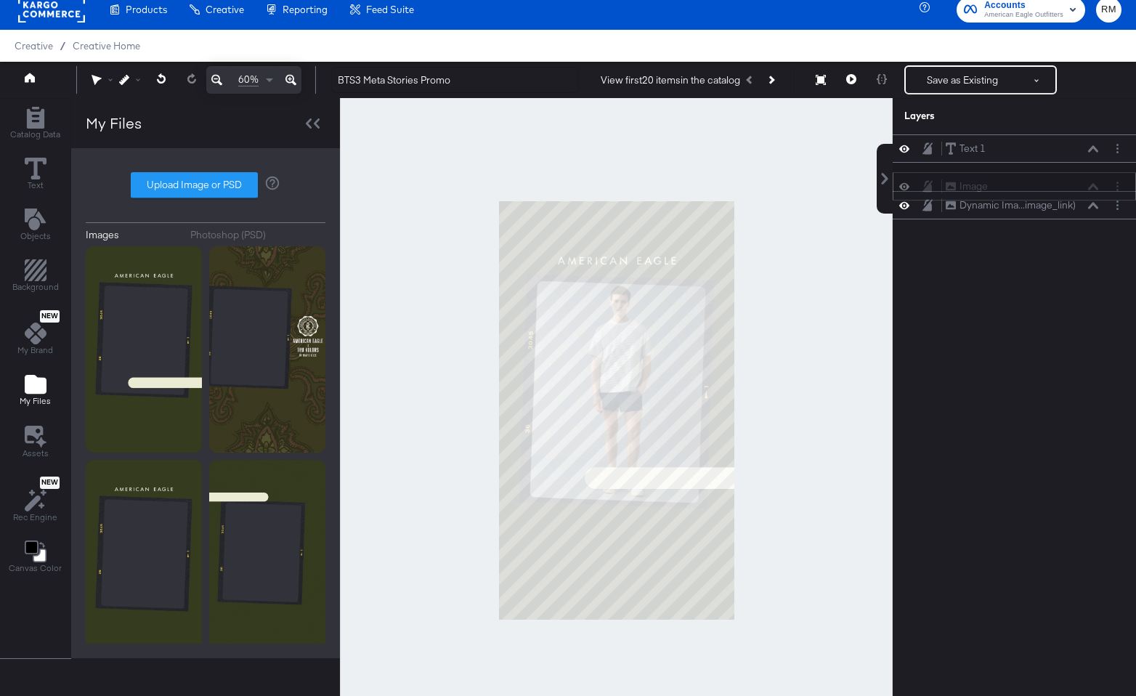
drag, startPoint x: 1051, startPoint y: 139, endPoint x: 1051, endPoint y: 187, distance: 48.0
click at [1051, 187] on div "Image Image" at bounding box center [1022, 186] width 154 height 15
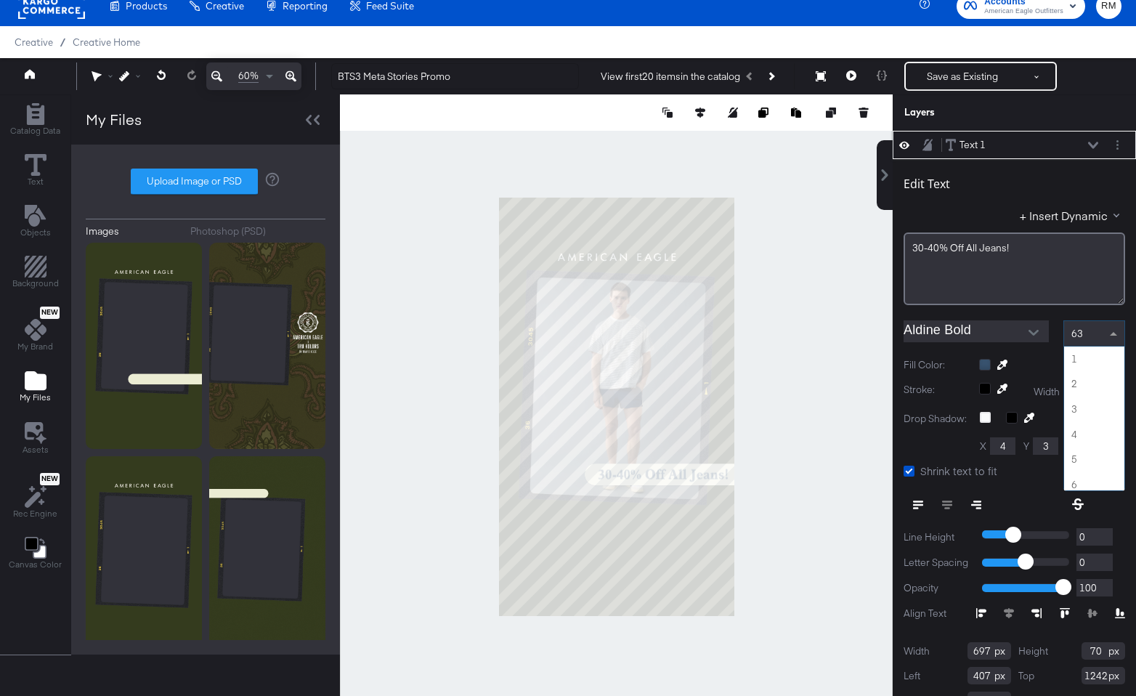
click at [1088, 329] on div "63" at bounding box center [1094, 333] width 60 height 25
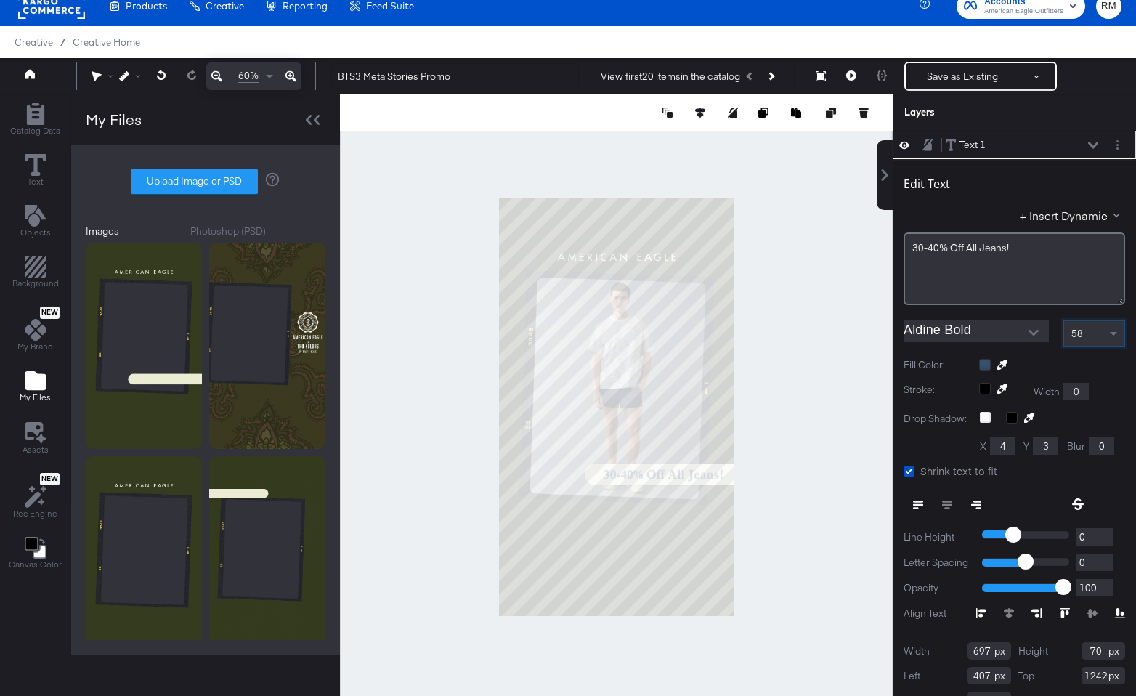
click at [1002, 363] on icon at bounding box center [1003, 365] width 10 height 10
click at [668, 534] on div at bounding box center [616, 406] width 551 height 624
click at [1085, 341] on div "58" at bounding box center [1094, 333] width 60 height 25
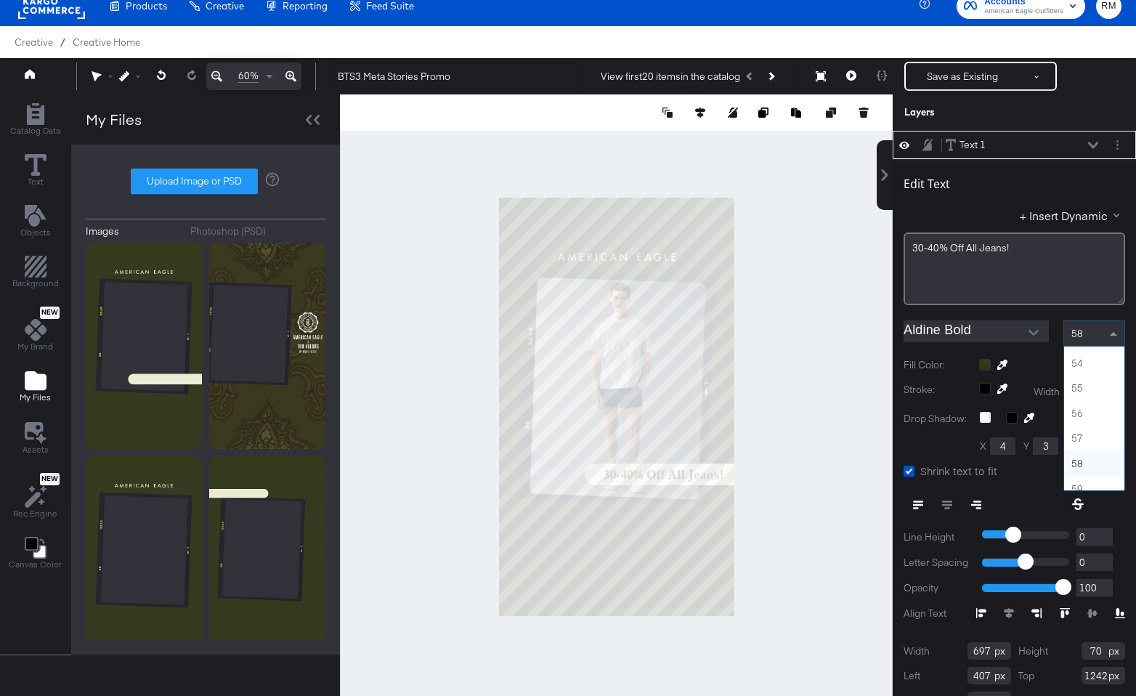
scroll to position [1319, 0]
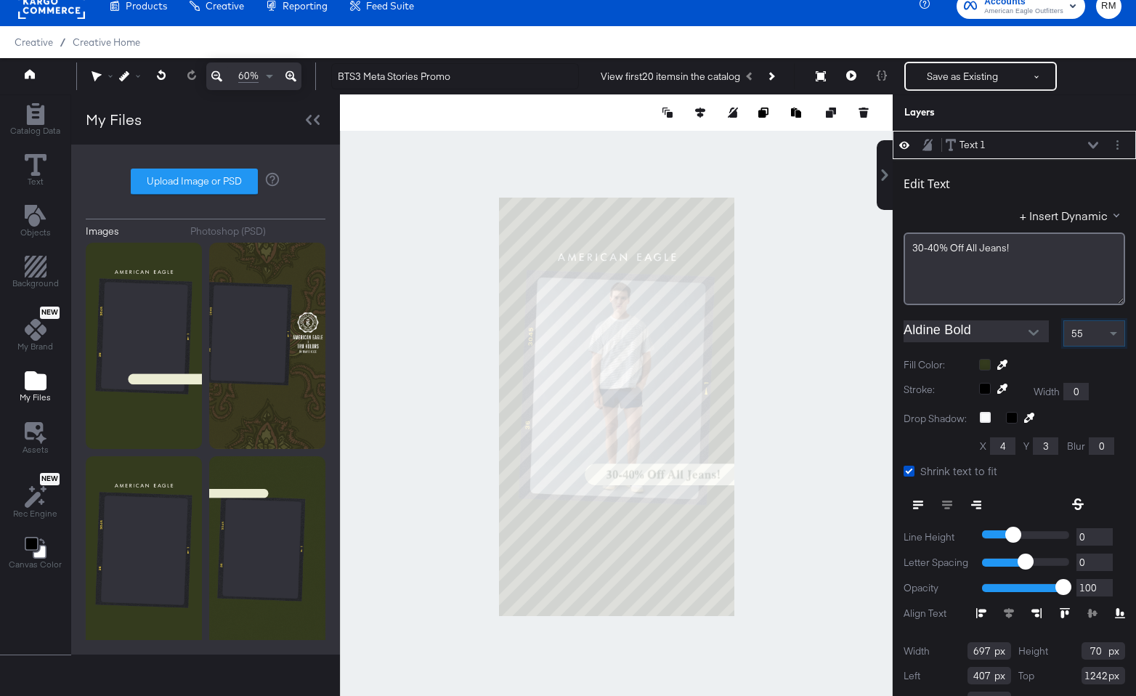
click at [828, 570] on div at bounding box center [616, 406] width 553 height 624
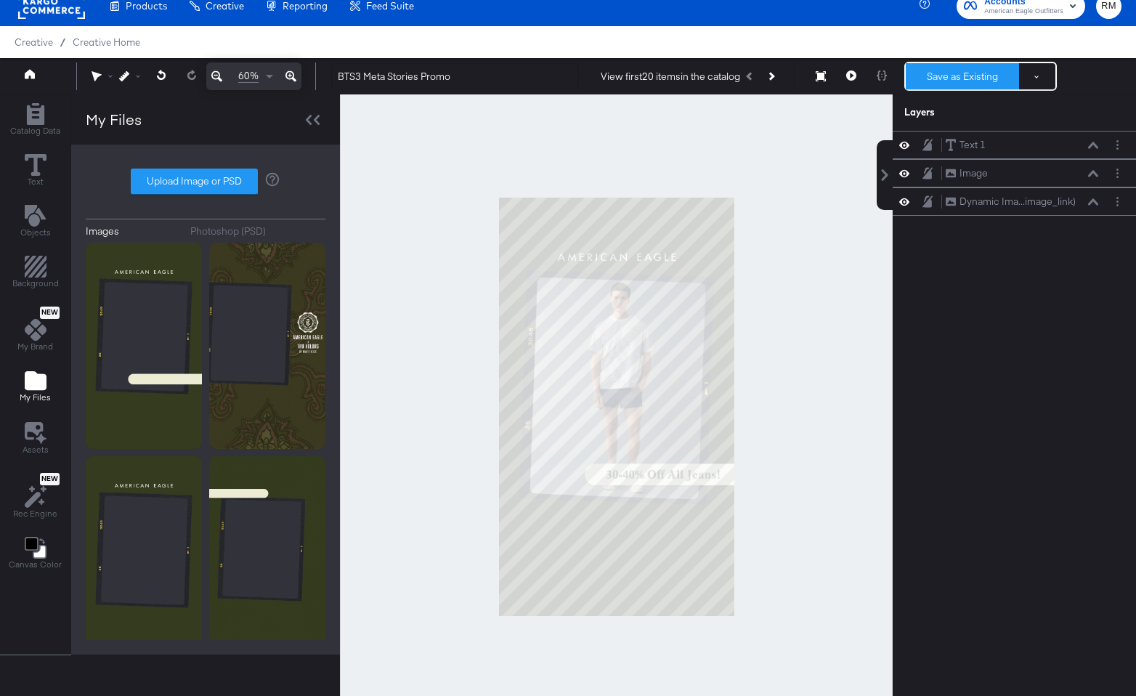
click at [958, 79] on button "Save as Existing" at bounding box center [962, 76] width 113 height 26
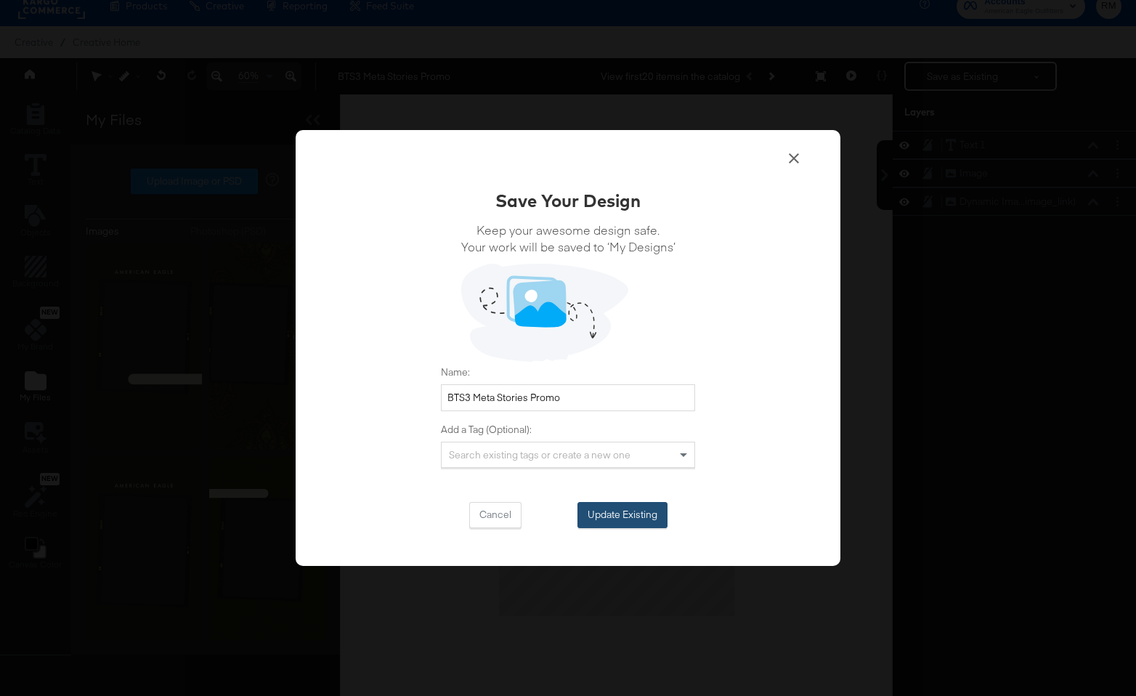
click at [622, 521] on button "Update Existing" at bounding box center [623, 515] width 90 height 26
